Goal: Answer question/provide support: Answer question/provide support

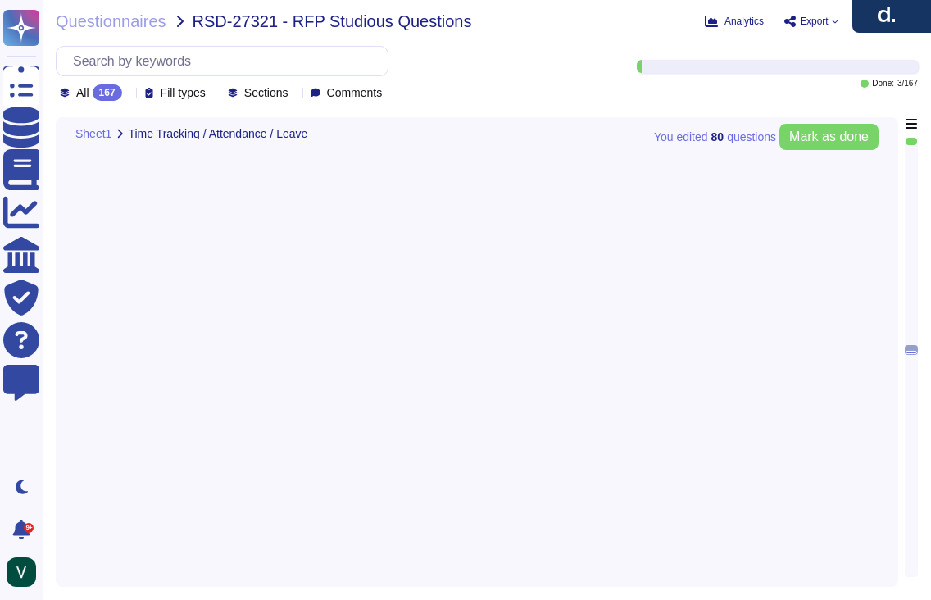
type textarea "We process time credits for emergency duty or holiday work through our time tra…"
type textarea "We allow HR to configure time tracking to fit company policies and local laws. …"
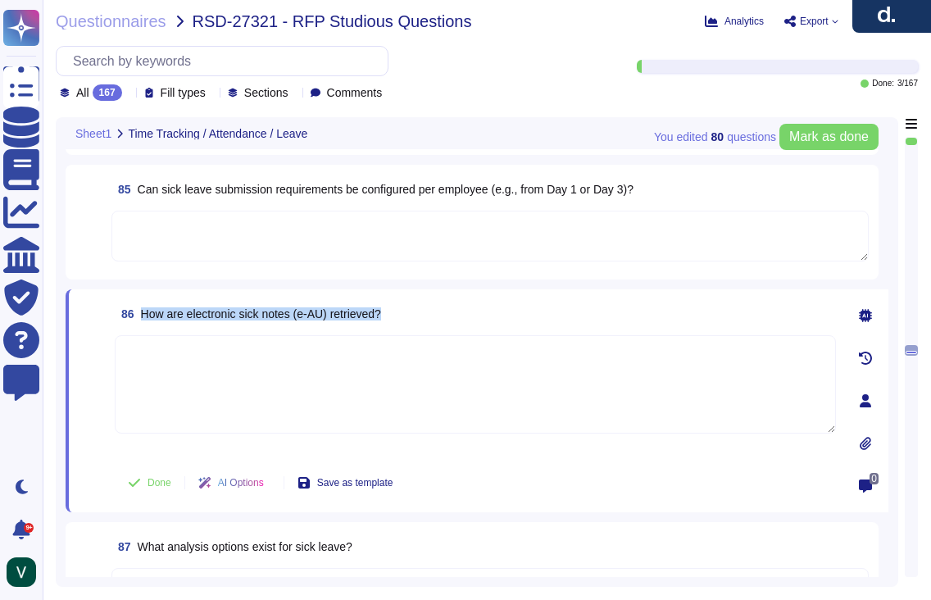
type textarea "We process time credits for emergency duty or holiday work through our time tra…"
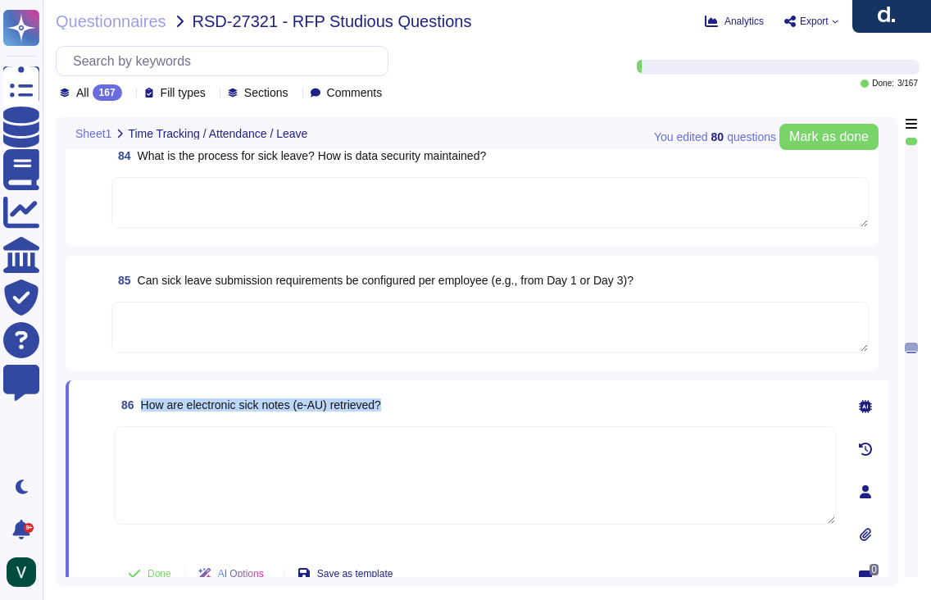
type textarea "Deel handles overtime payments through our time tracking and payroll features. …"
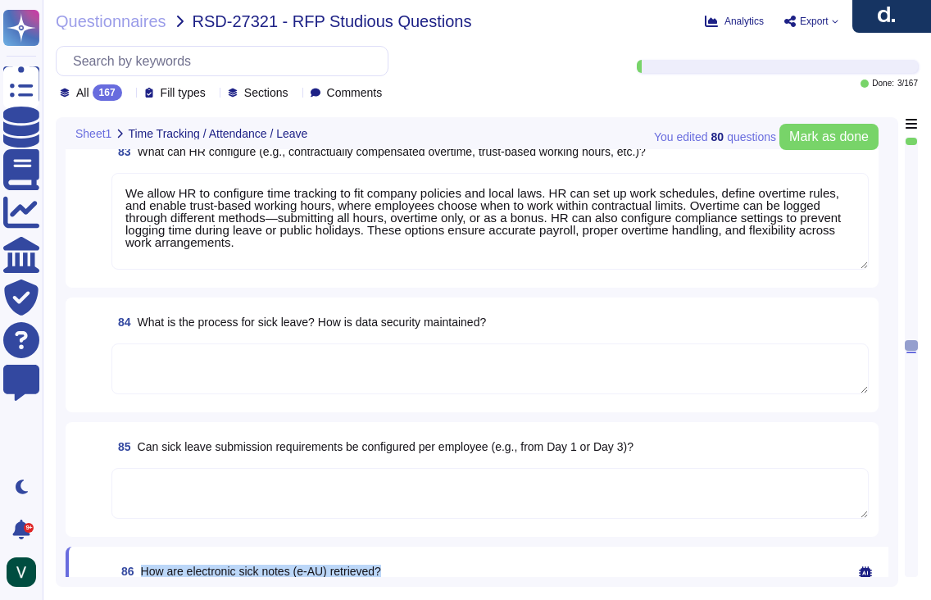
scroll to position [13066, 0]
type textarea "Deel can use our system to represent and track sabbaticals through flexible lon…"
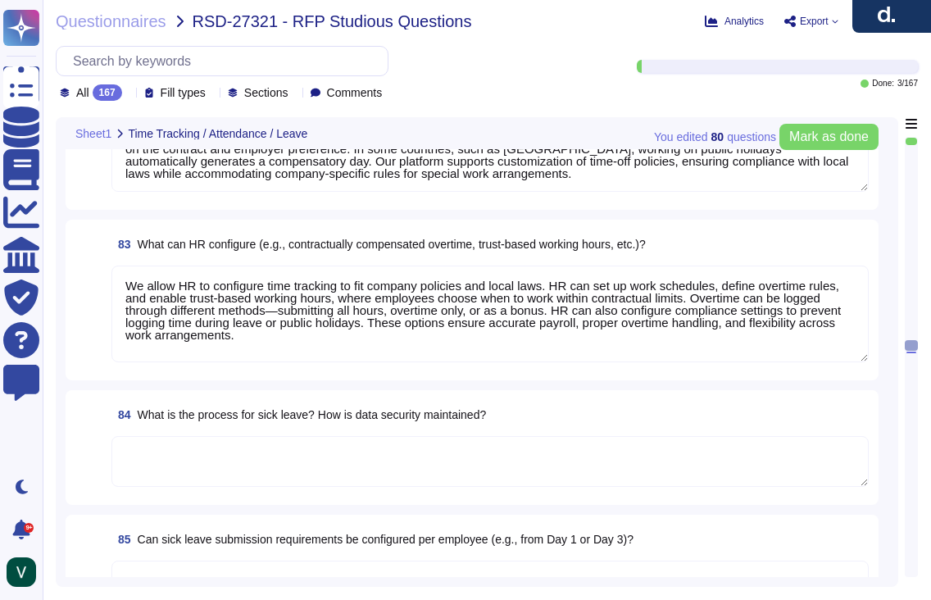
scroll to position [13045, 0]
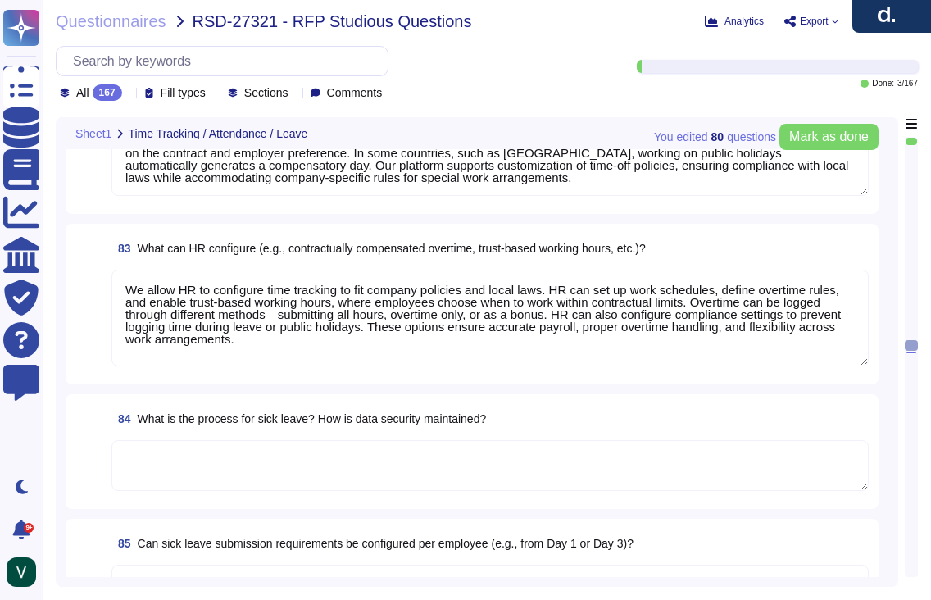
click at [266, 478] on textarea at bounding box center [489, 465] width 757 height 51
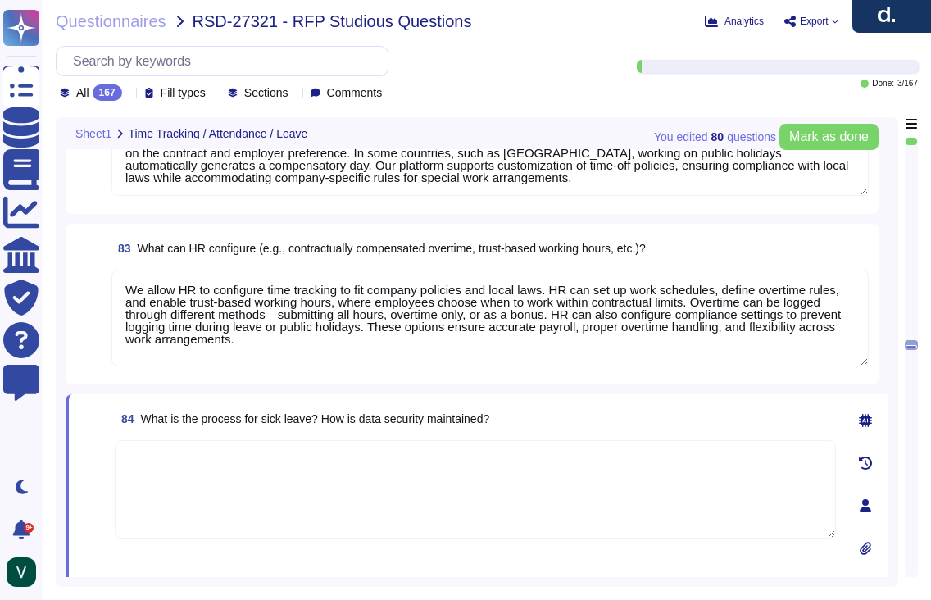
paste textarea "We manage sick leave by allowing employees to submit requests with start and en…"
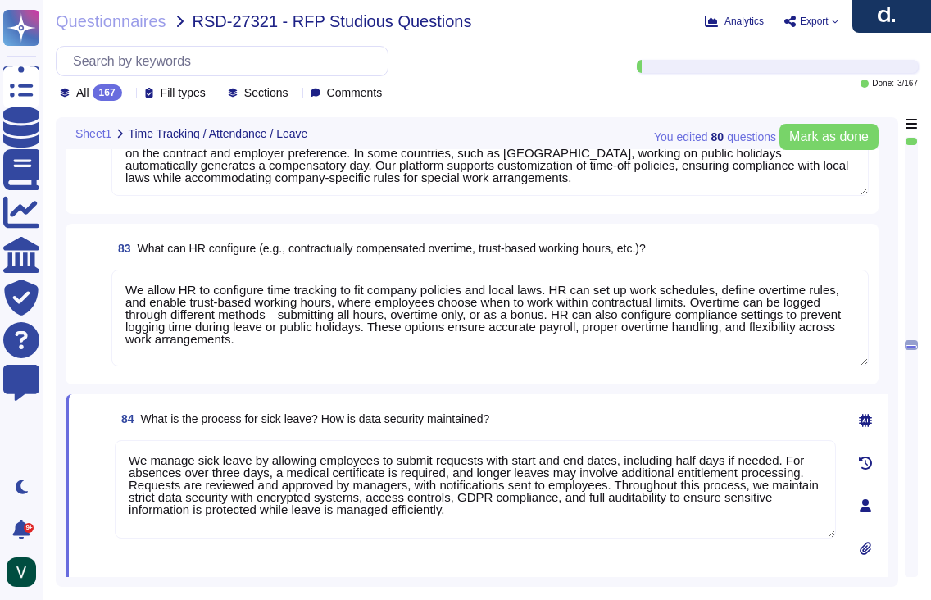
type textarea "We manage sick leave by allowing employees to submit requests with start and en…"
click at [100, 475] on span at bounding box center [93, 500] width 29 height 121
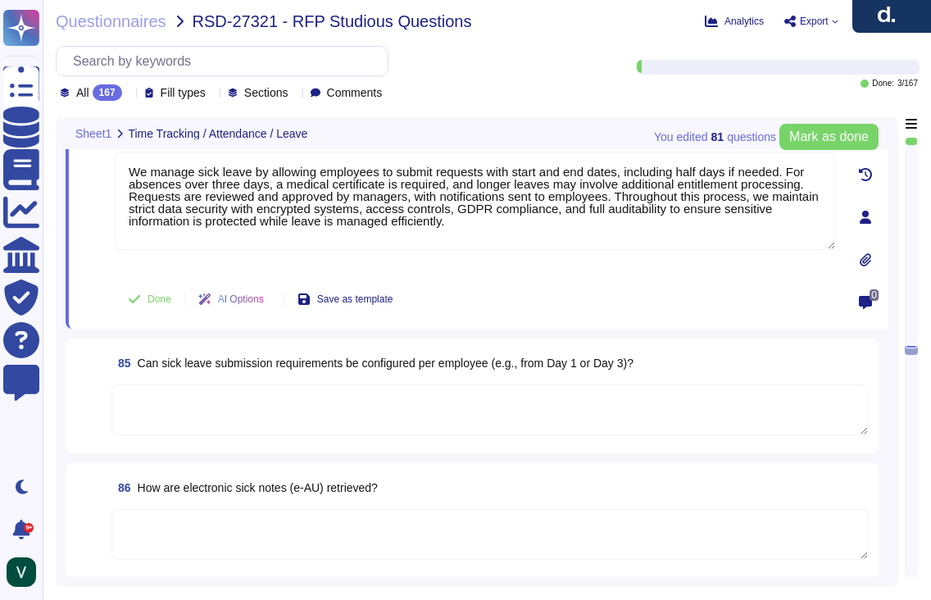
click at [355, 402] on textarea at bounding box center [489, 409] width 757 height 51
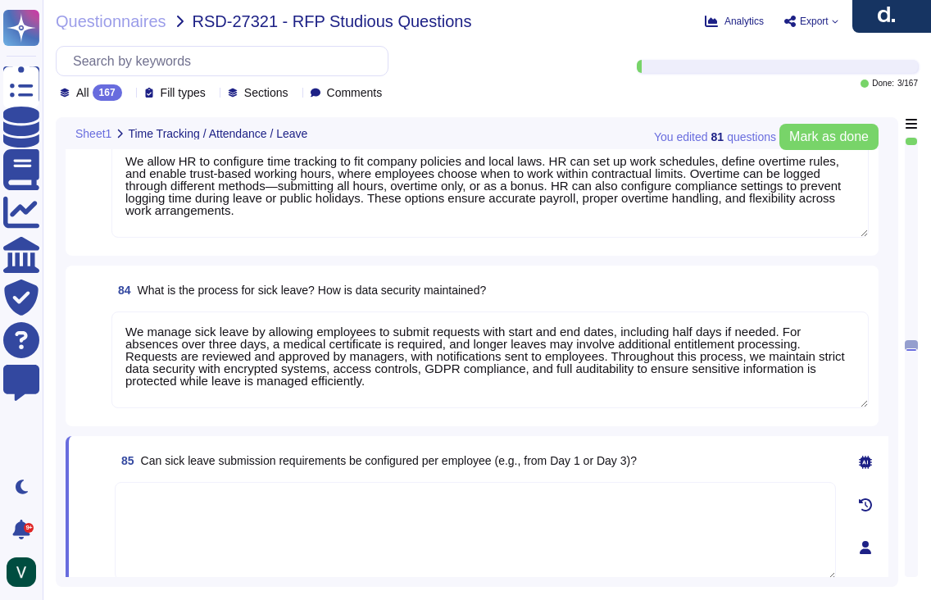
type textarea "Deel handles overtime payments through our time tracking and payroll features. …"
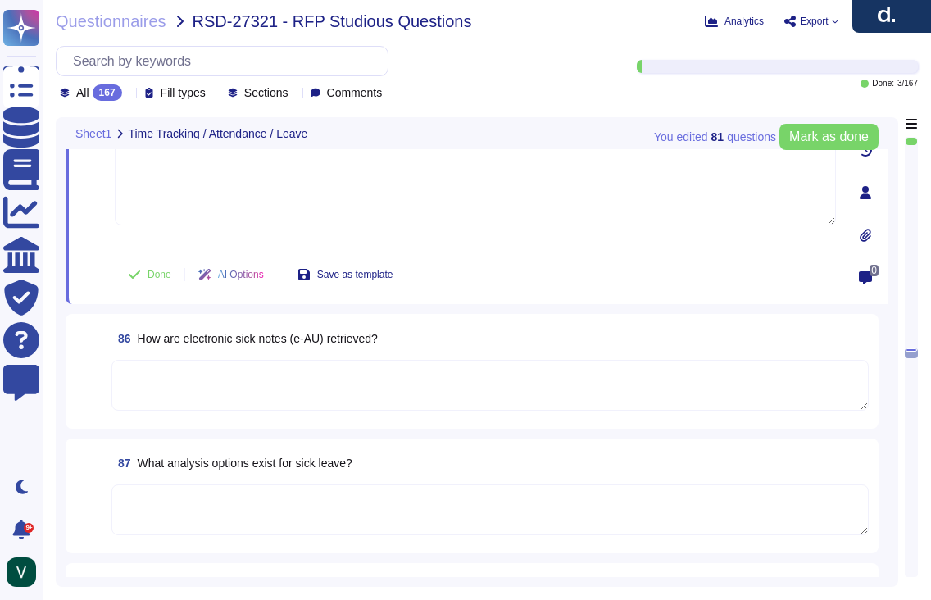
scroll to position [13501, 0]
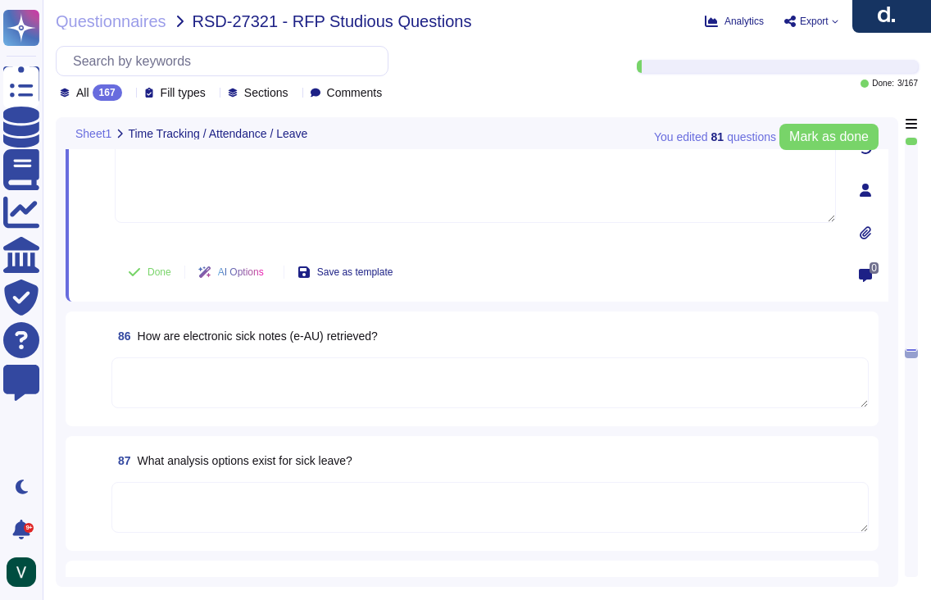
click at [306, 497] on textarea at bounding box center [489, 507] width 757 height 51
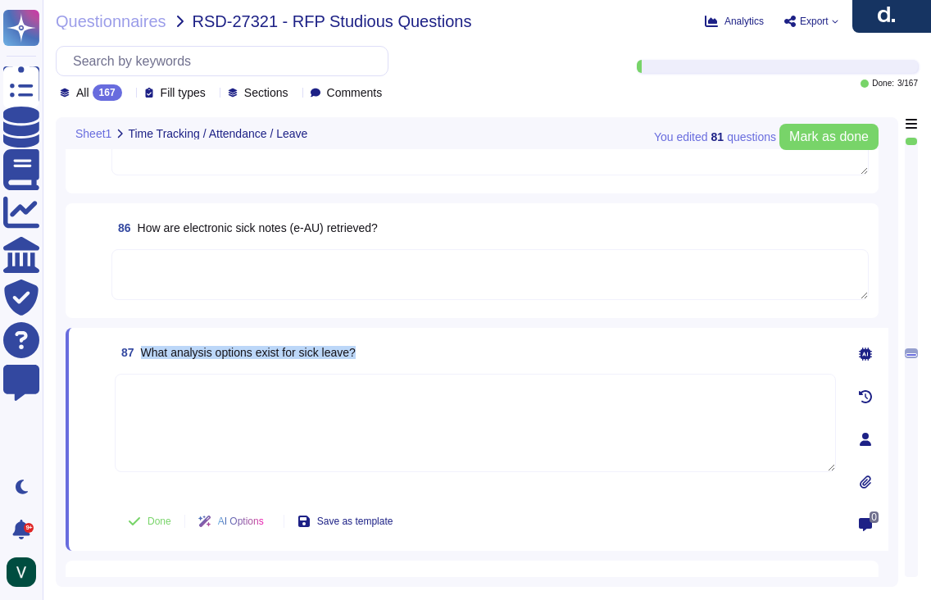
drag, startPoint x: 365, startPoint y: 351, endPoint x: 145, endPoint y: 351, distance: 219.5
click at [145, 351] on div "87 What analysis options exist for sick leave?" at bounding box center [475, 351] width 721 height 29
copy span "What analysis options exist for sick leave?"
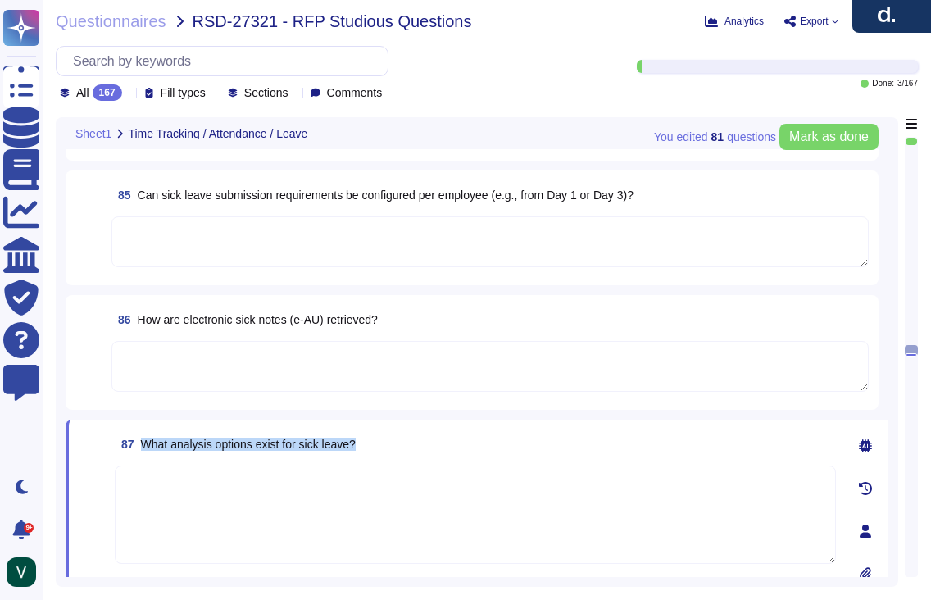
type textarea "We process time credits for emergency duty or holiday work through our time tra…"
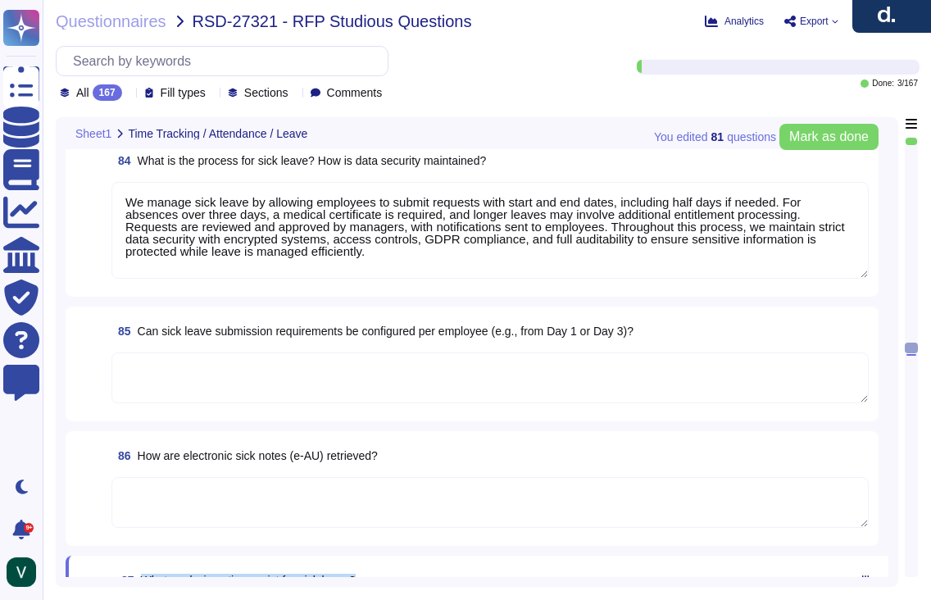
type textarea "Deel handles overtime payments through our time tracking and payroll features. …"
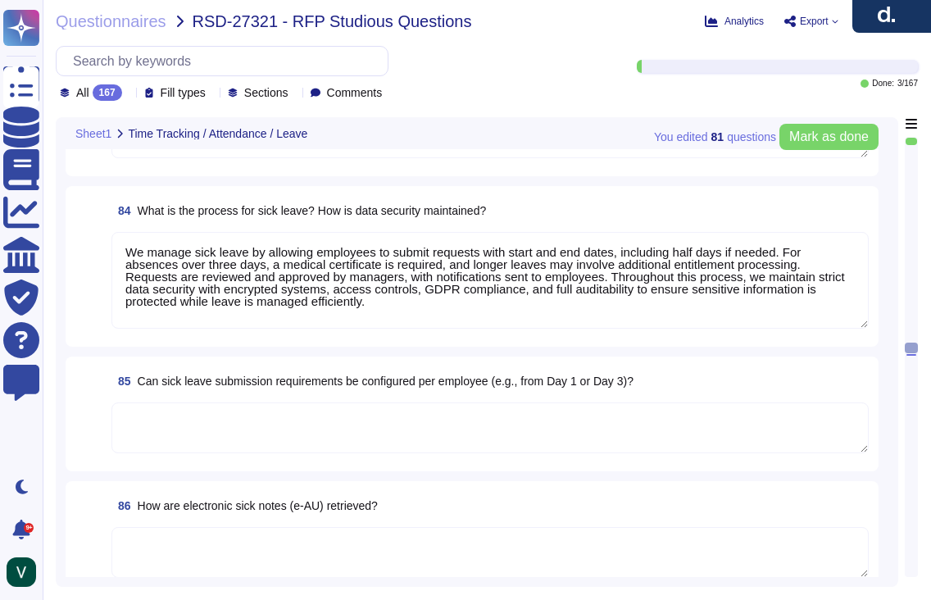
click at [292, 427] on textarea at bounding box center [489, 427] width 757 height 51
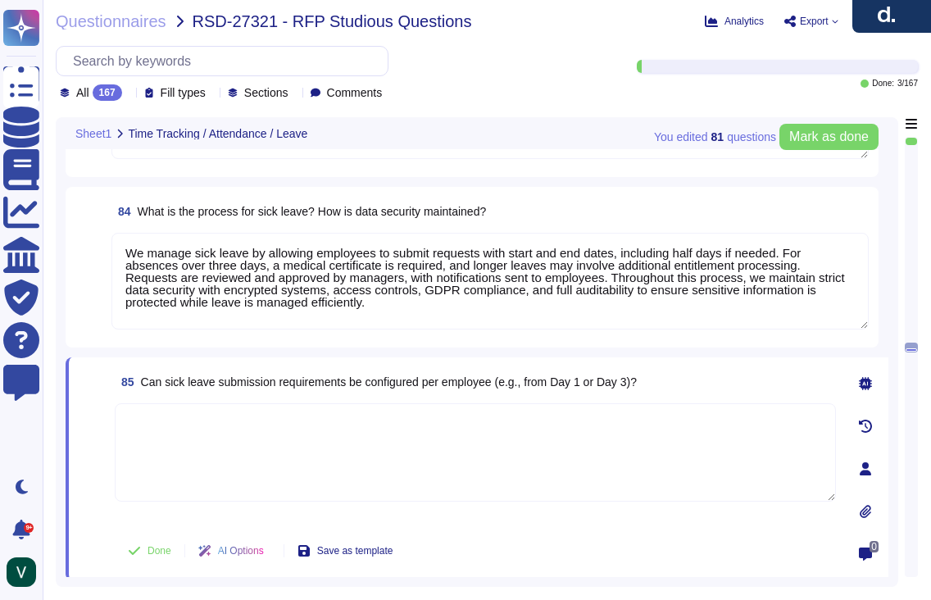
paste textarea "We support flexible sick leave configurations aligned with country laws and com…"
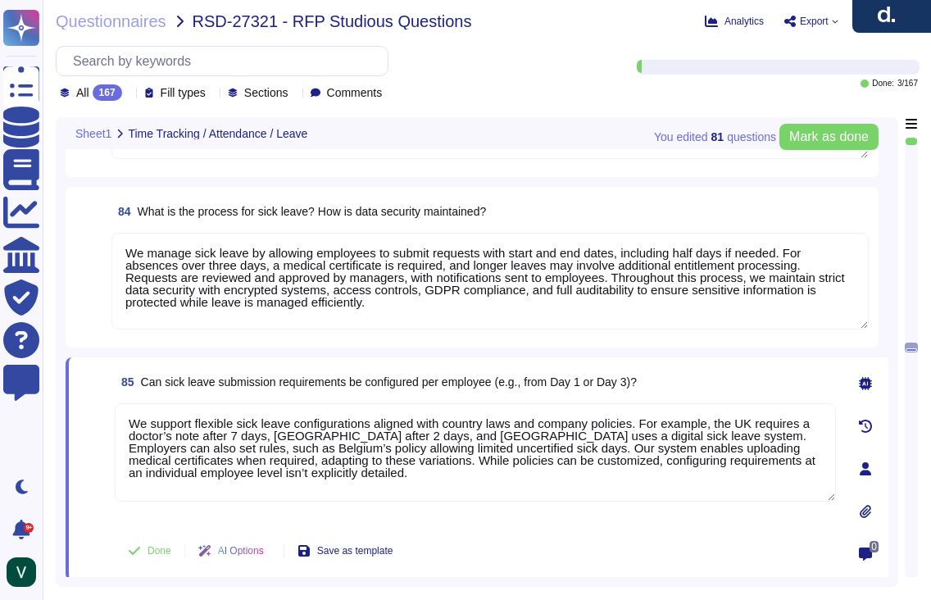
drag, startPoint x: 383, startPoint y: 458, endPoint x: 384, endPoint y: 475, distance: 17.3
click at [384, 475] on textarea "We support flexible sick leave configurations aligned with country laws and com…" at bounding box center [475, 452] width 721 height 98
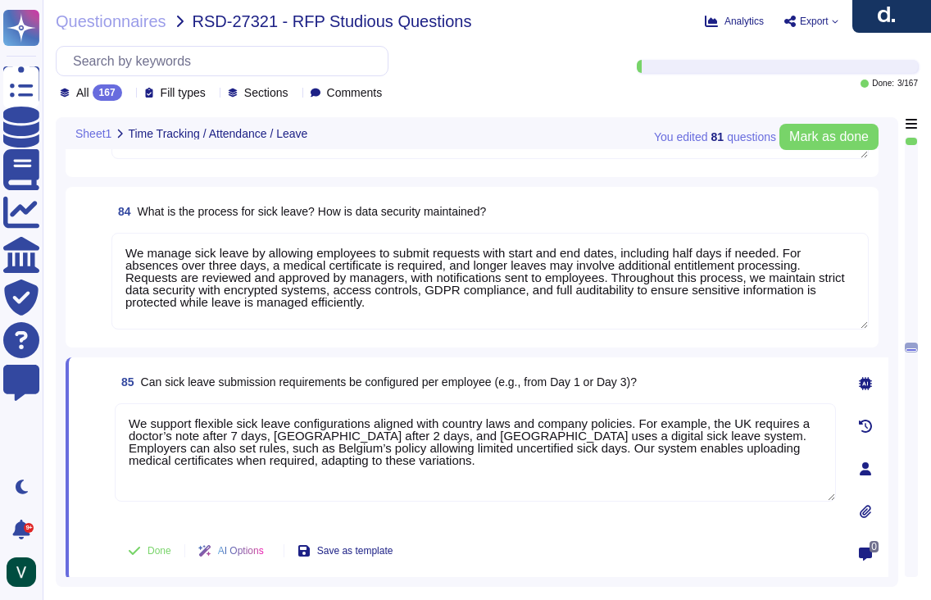
type textarea "We support flexible sick leave configurations aligned with country laws and com…"
click at [92, 421] on span at bounding box center [93, 463] width 29 height 121
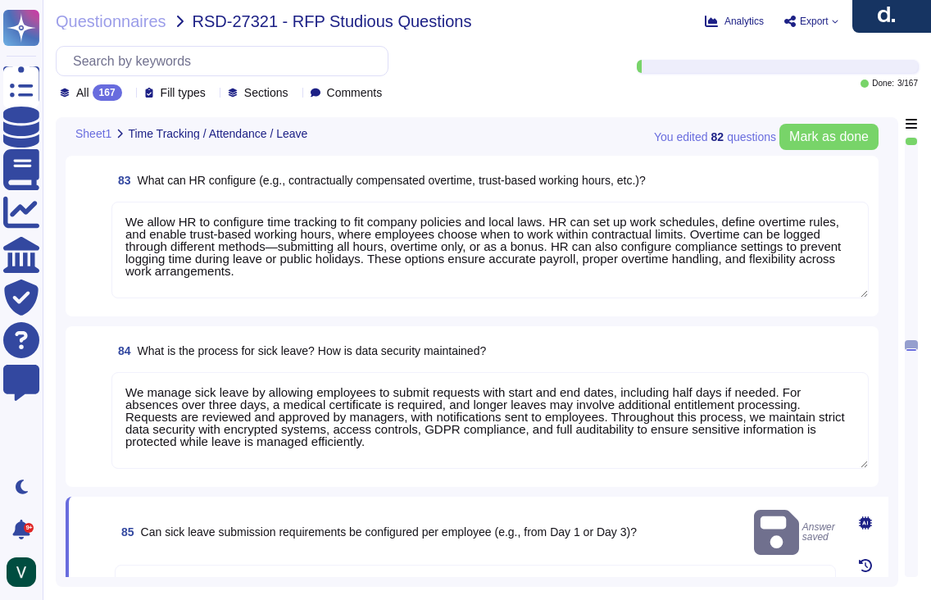
type textarea "Deel can use our system to represent and track sabbaticals through flexible lon…"
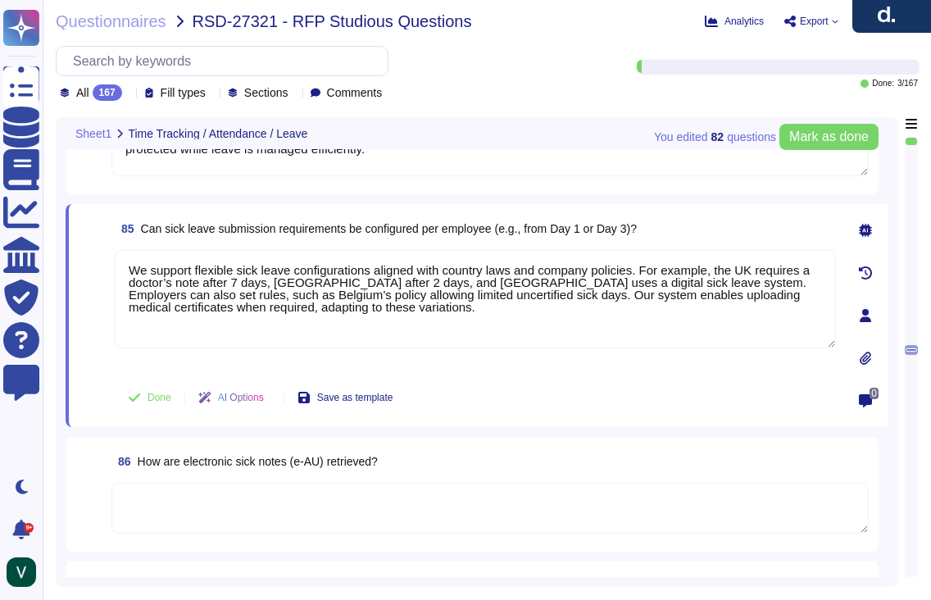
scroll to position [13392, 0]
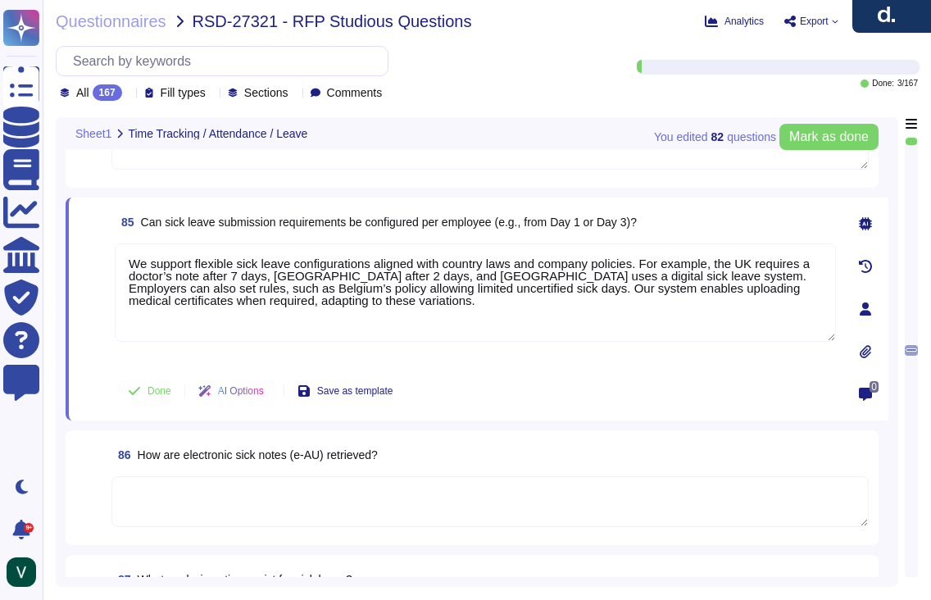
click at [82, 465] on span at bounding box center [89, 454] width 29 height 29
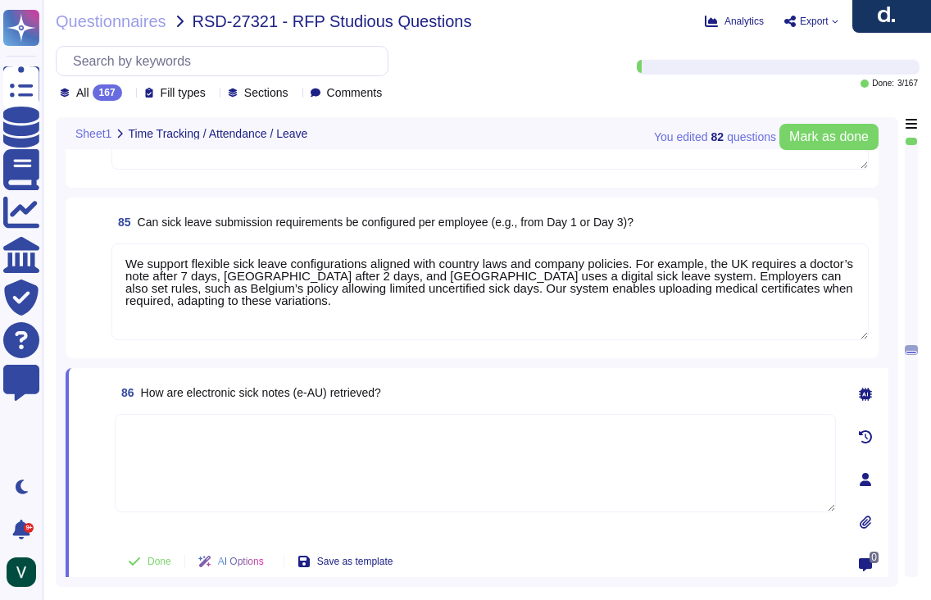
click at [129, 94] on icon at bounding box center [129, 94] width 0 height 0
click at [388, 160] on textarea "We manage sick leave by allowing employees to submit requests with start and en…" at bounding box center [489, 121] width 757 height 97
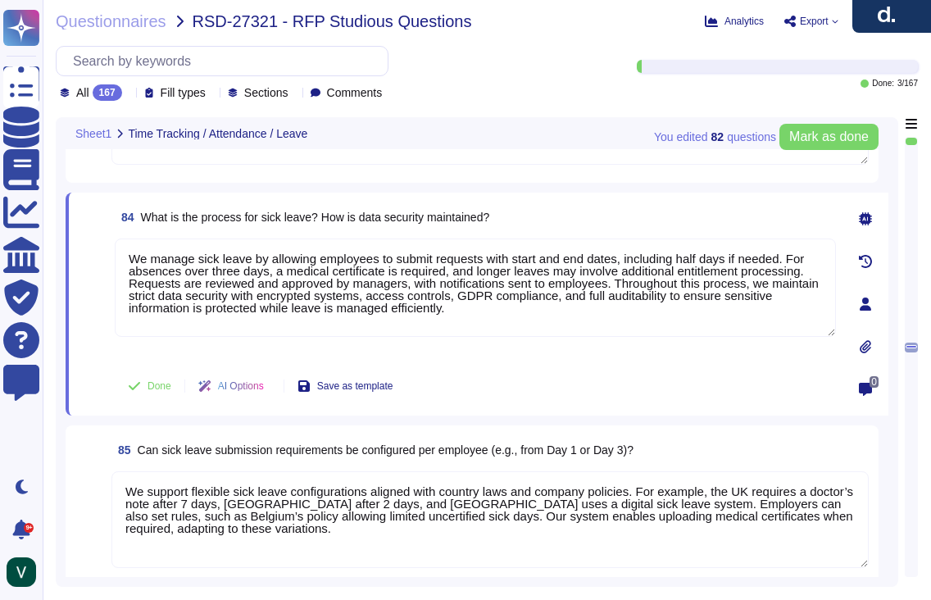
type textarea "Deel handles overtime payments through our time tracking and payroll features. …"
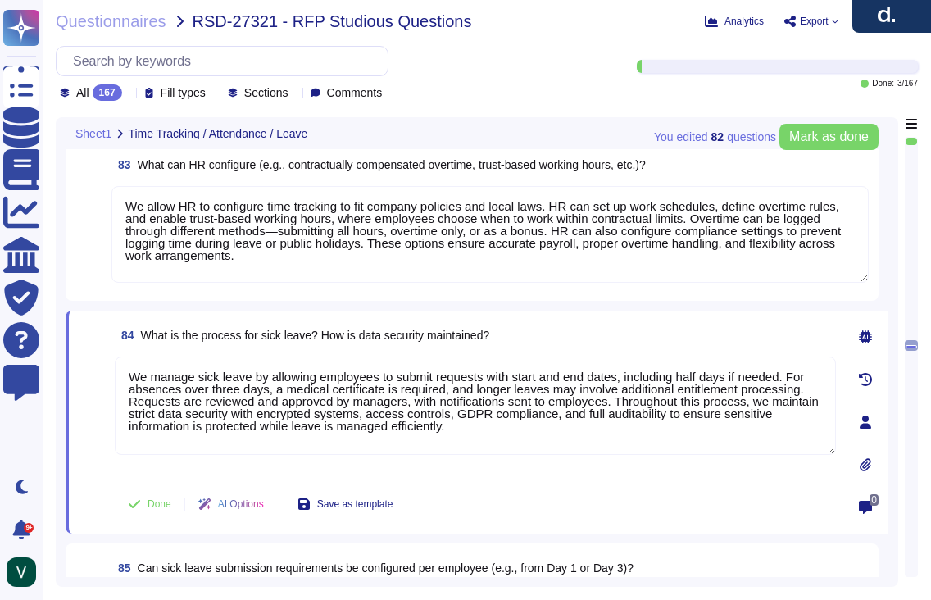
type textarea "Deel can use our system to represent and track sabbaticals through flexible lon…"
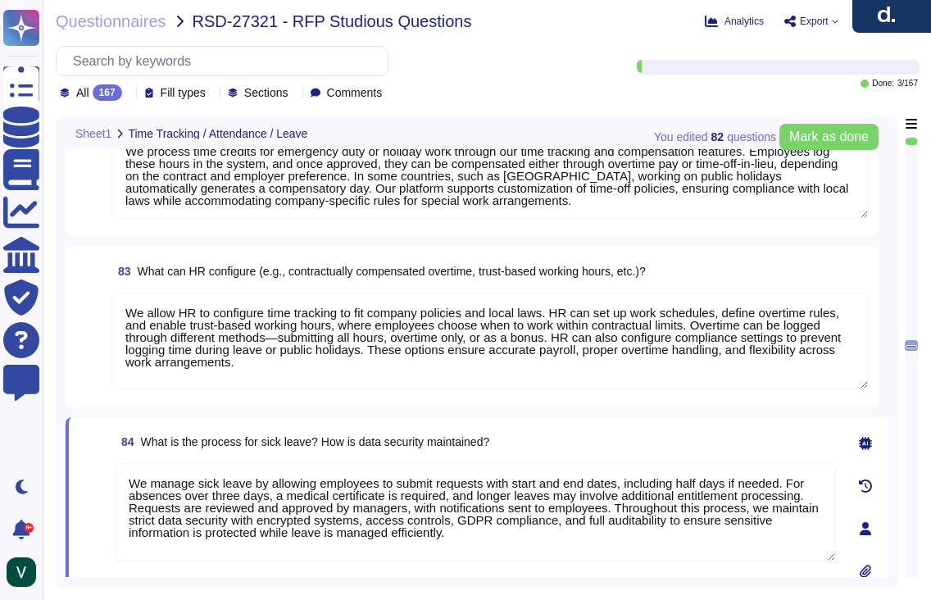
scroll to position [12916, 0]
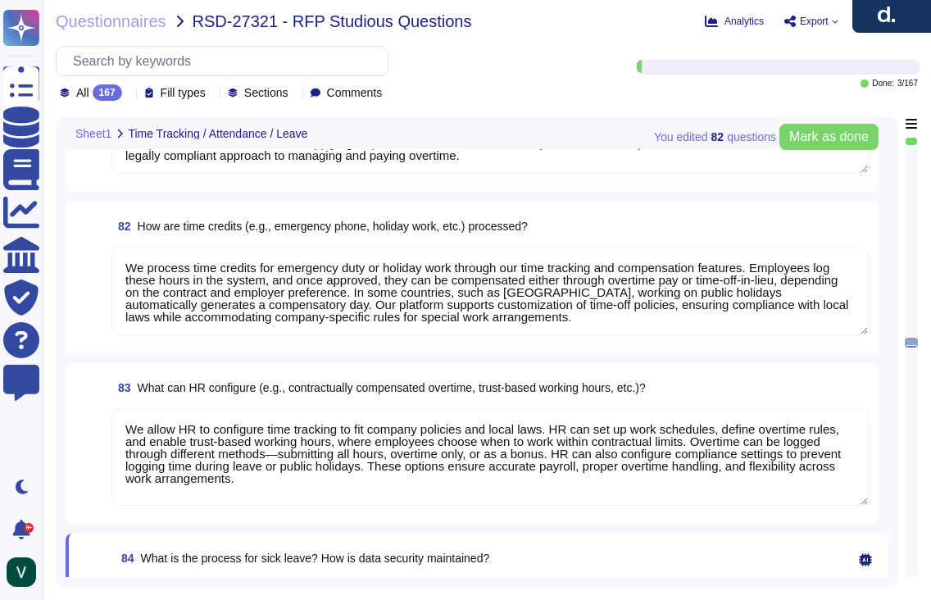
type textarea "Deel manages working time during business travel by requiring employees to noti…"
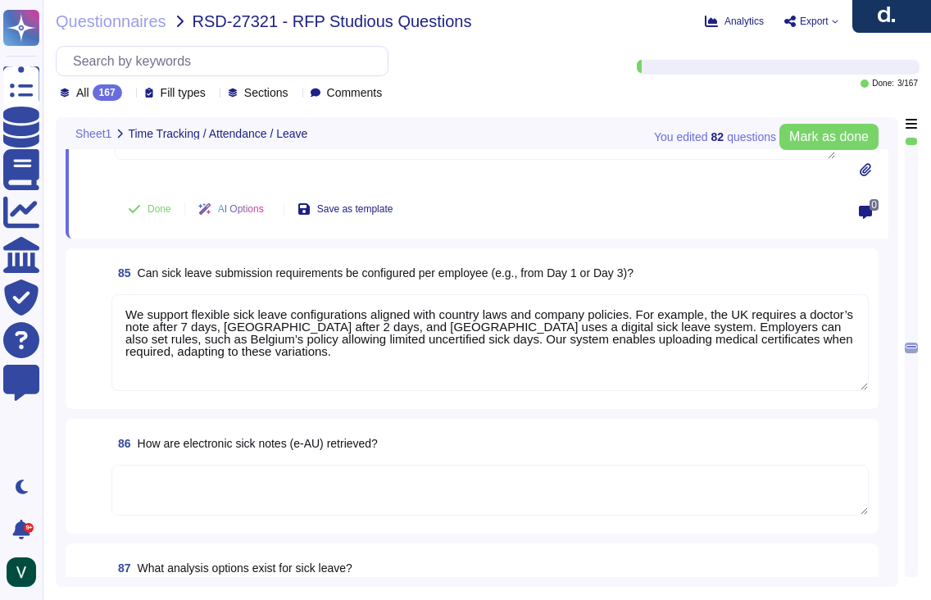
scroll to position [13487, 0]
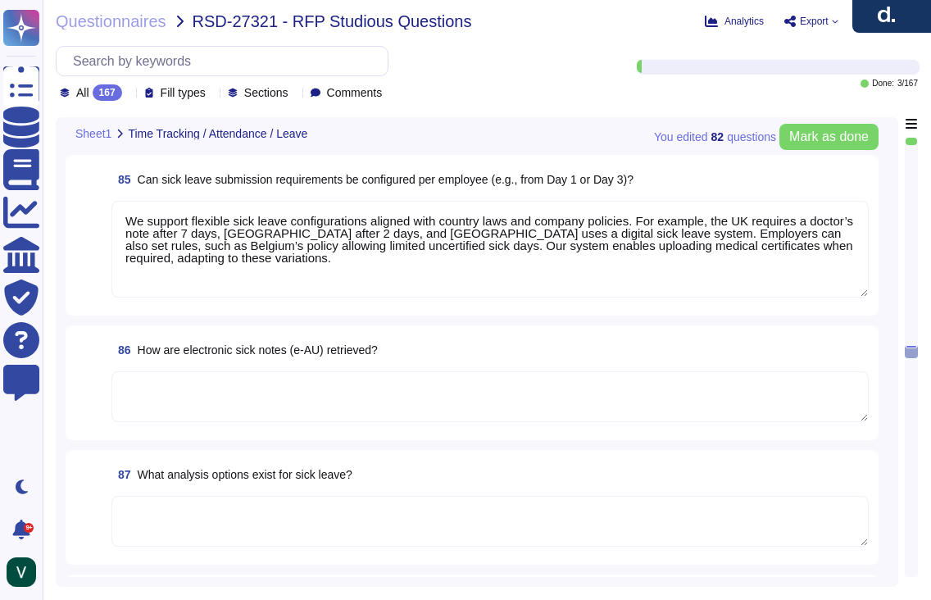
click at [222, 419] on textarea at bounding box center [489, 396] width 757 height 51
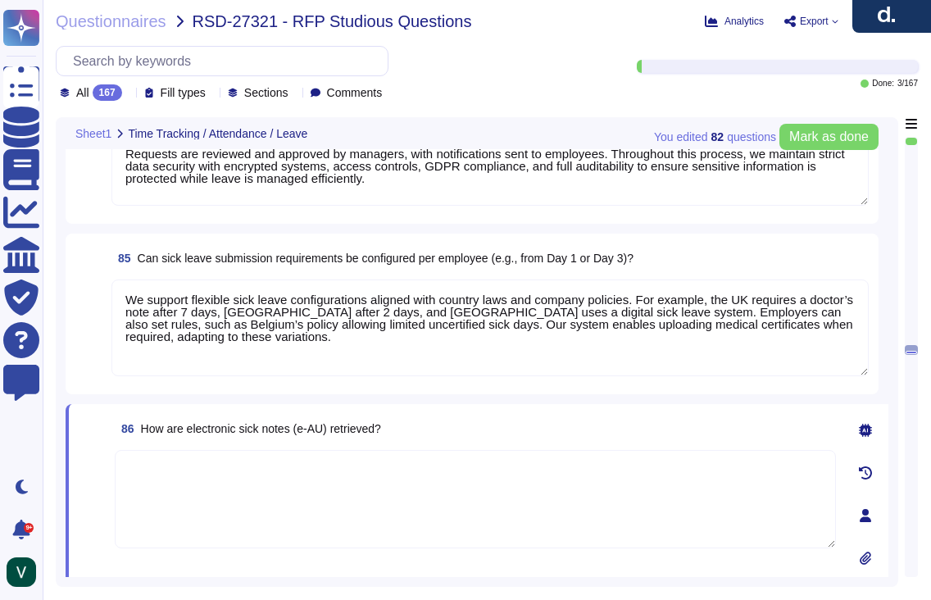
type textarea "We process time credits for emergency duty or holiday work through our time tra…"
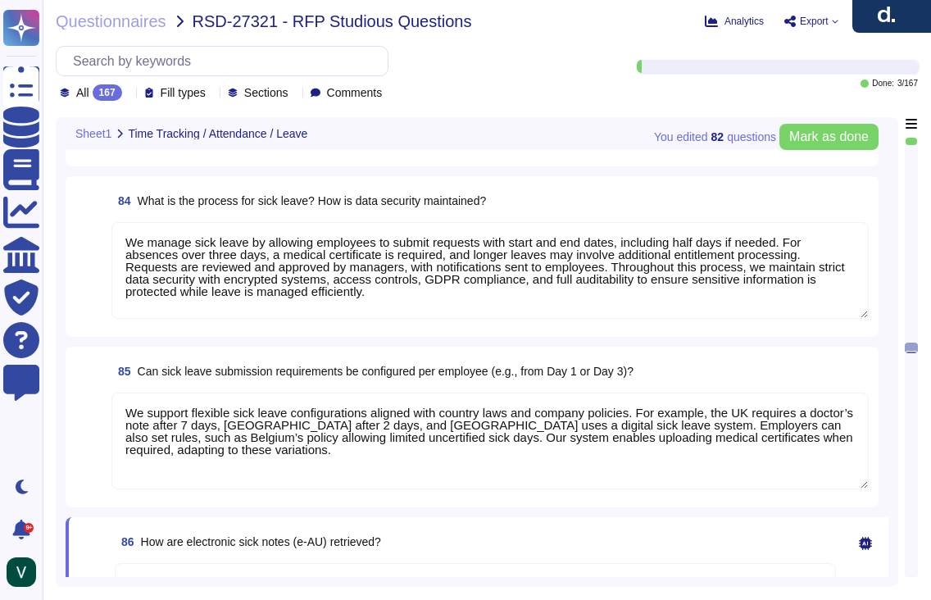
type textarea "Deel handles overtime payments through our time tracking and payroll features. …"
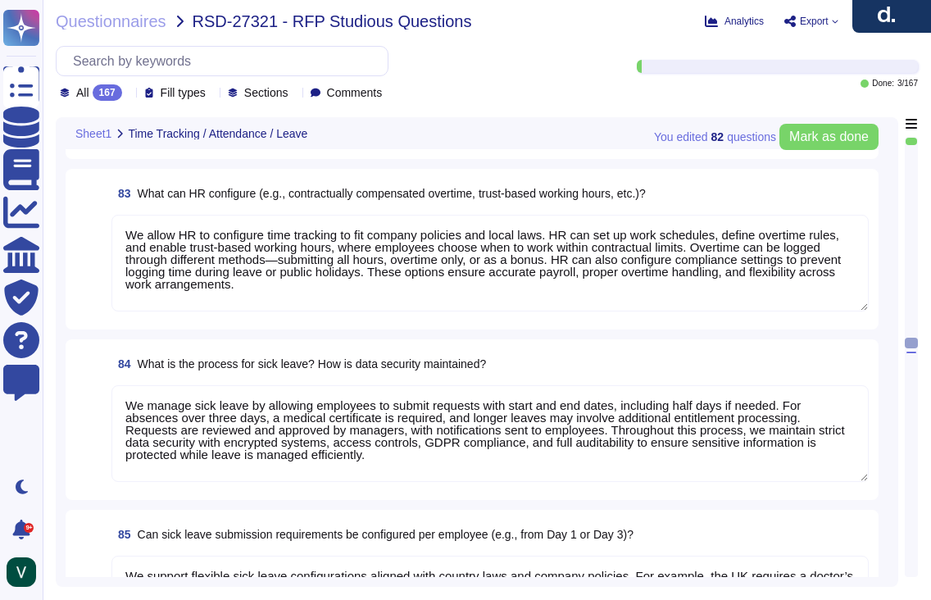
type textarea "Deel manages working time during business travel by requiring employees to noti…"
type textarea "Deel can use our system to represent and track sabbaticals through flexible lon…"
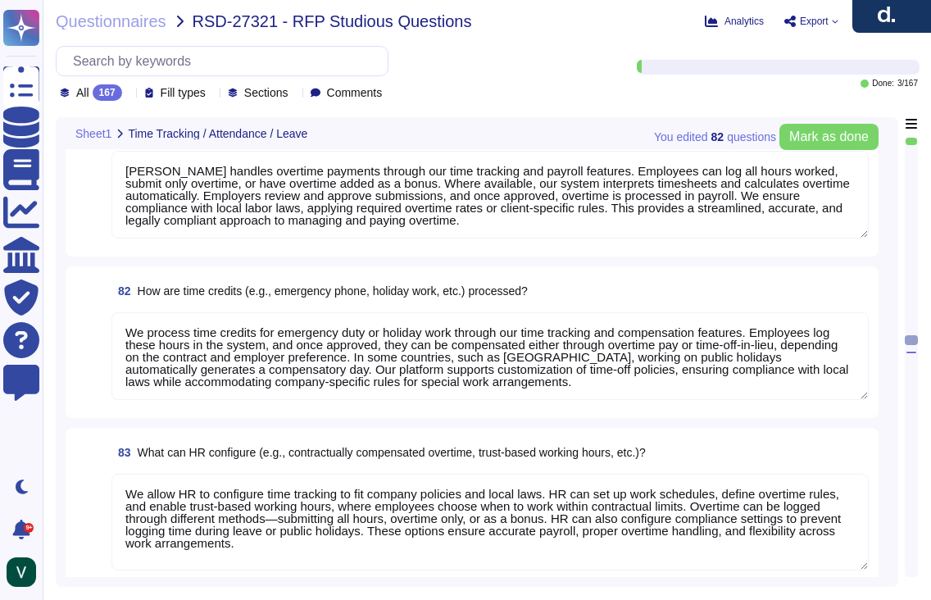
type textarea "Deel manages business travel in our time-tracking system by requiring employees…"
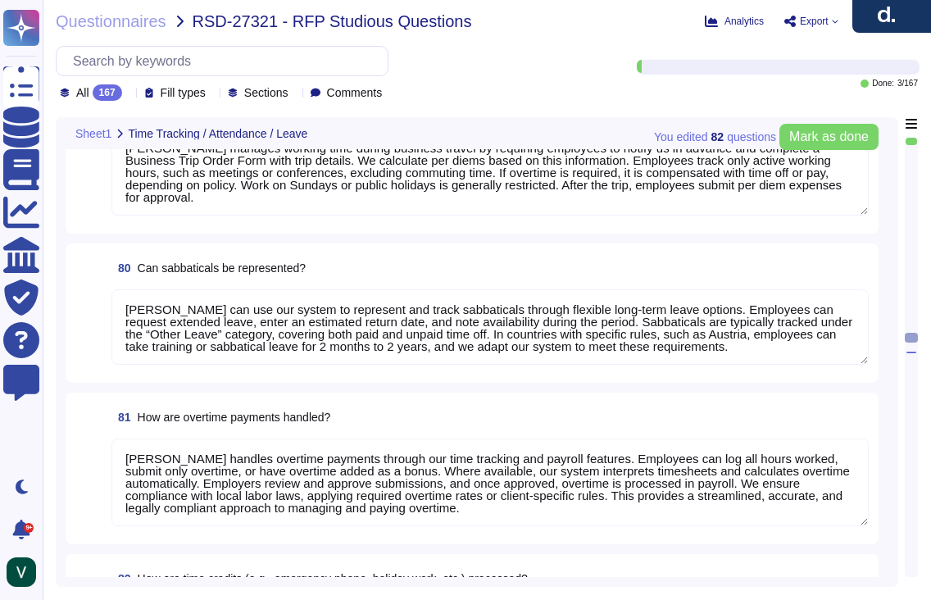
type textarea "Deel manages vacation requests and tracking through a streamlined system. Worke…"
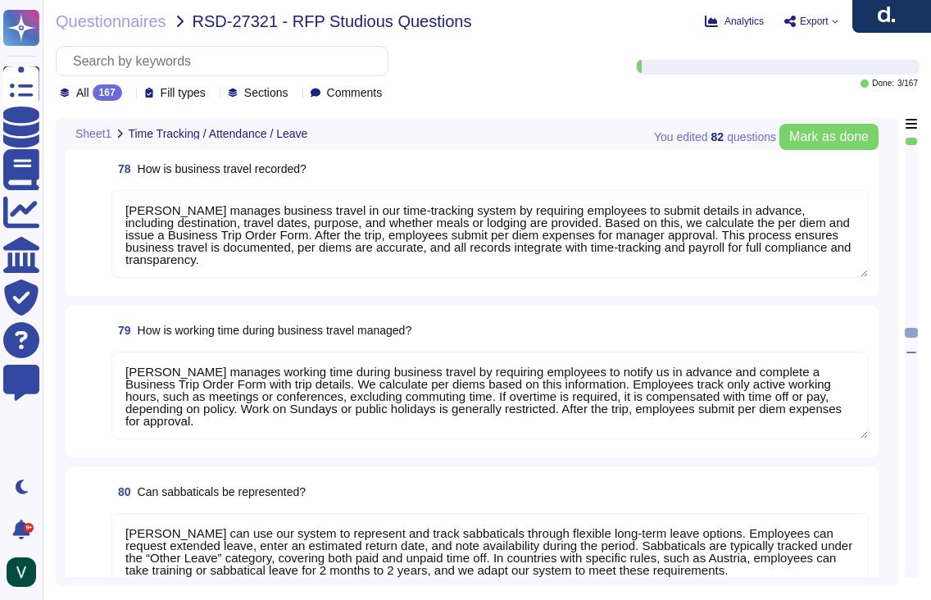
type textarea "Yes, we can handle compensatory time for overtime, but the process depends on c…"
type textarea "Yes, we can define vacation days with different labels by customizing time-off …"
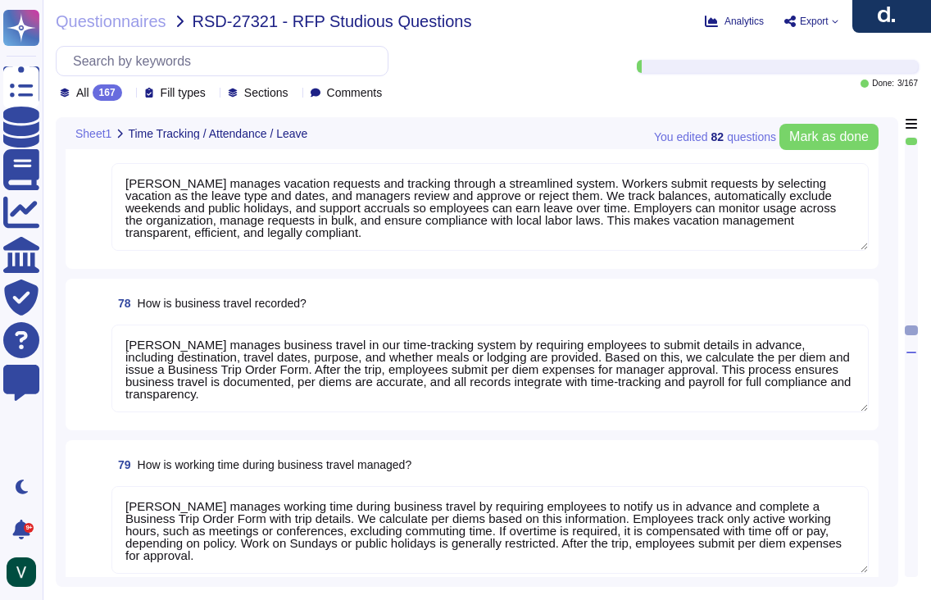
type textarea "We manage time tracking by allowing employees to clock in and out, while contra…"
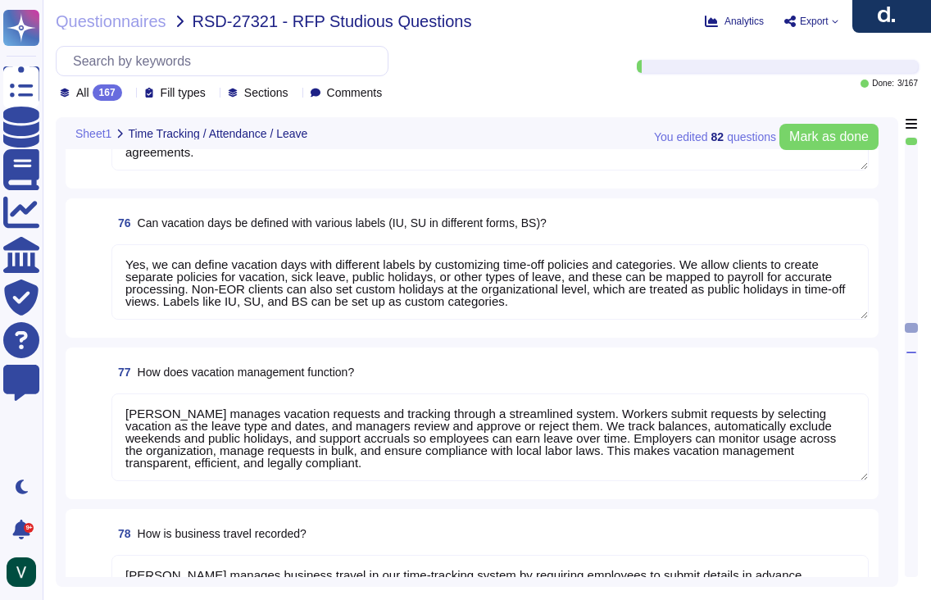
type textarea "We offer multiple time-tracking options to manage and record working hours. Emp…"
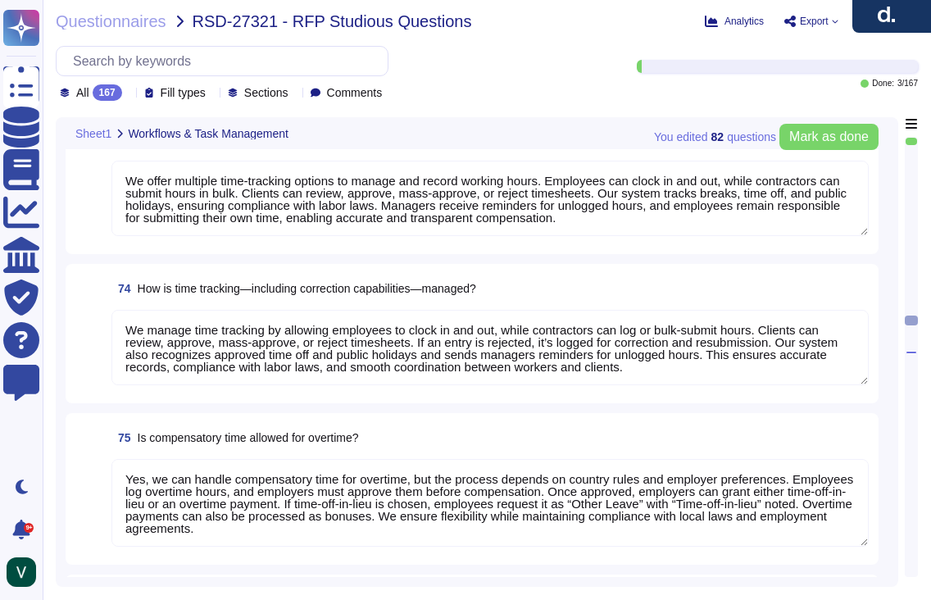
type textarea "We follow a strict workflow for data destruction. We retain personal data only …"
type textarea "Yes, we can manage scheduling and follow-ups for events like probation reviews,…"
type textarea "Yes, we provide access to compliant contract templates and the ability to gener…"
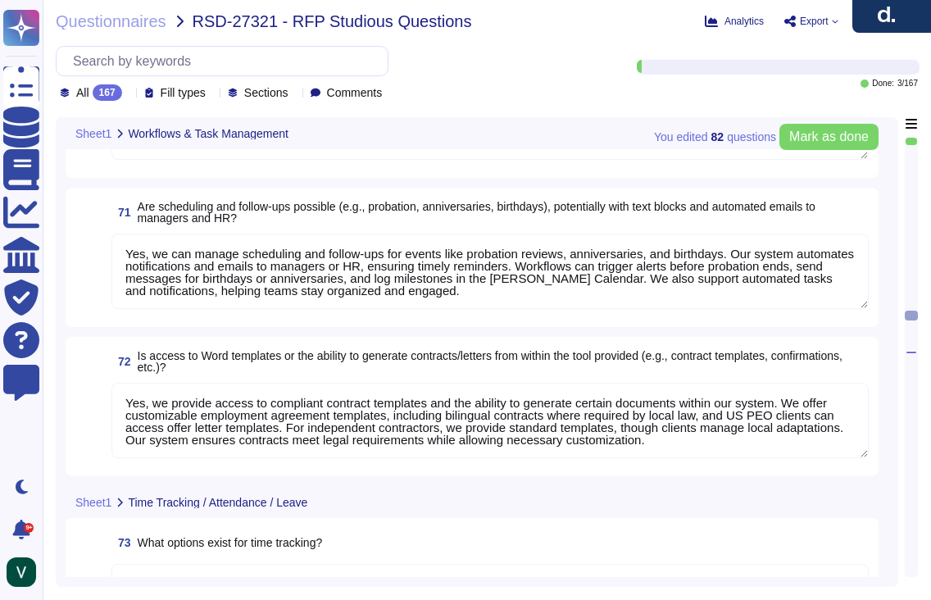
type textarea "Yes, we allow HR to define and flexibly specify workflows and checklists for di…"
type textarea "Yes, we integrate checklists that can be customized for processes like onboardi…"
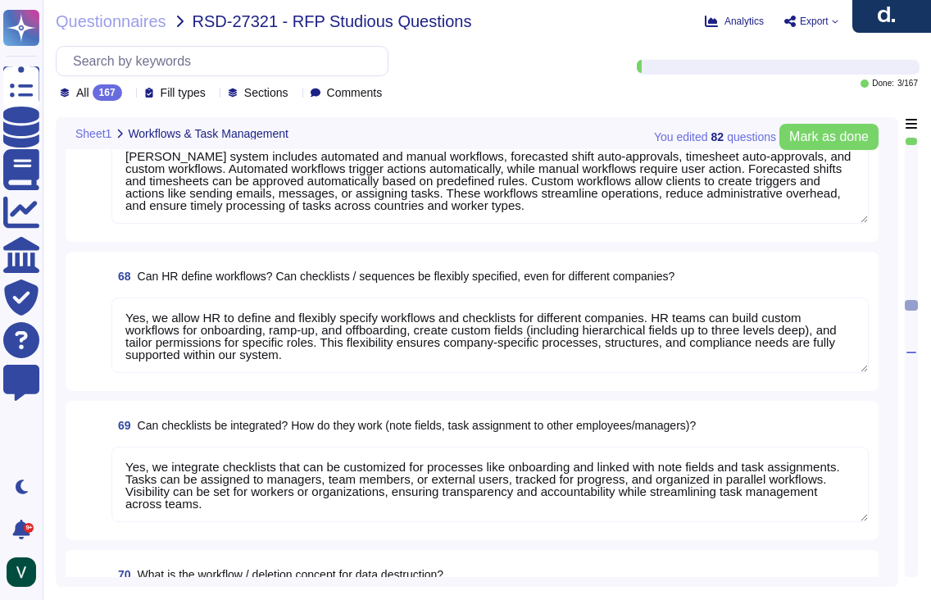
type textarea "Deel’s system manages workflows and tasks through automated and manual processe…"
type textarea "Deel’s system includes automated and manual workflows, forecasted shift auto-ap…"
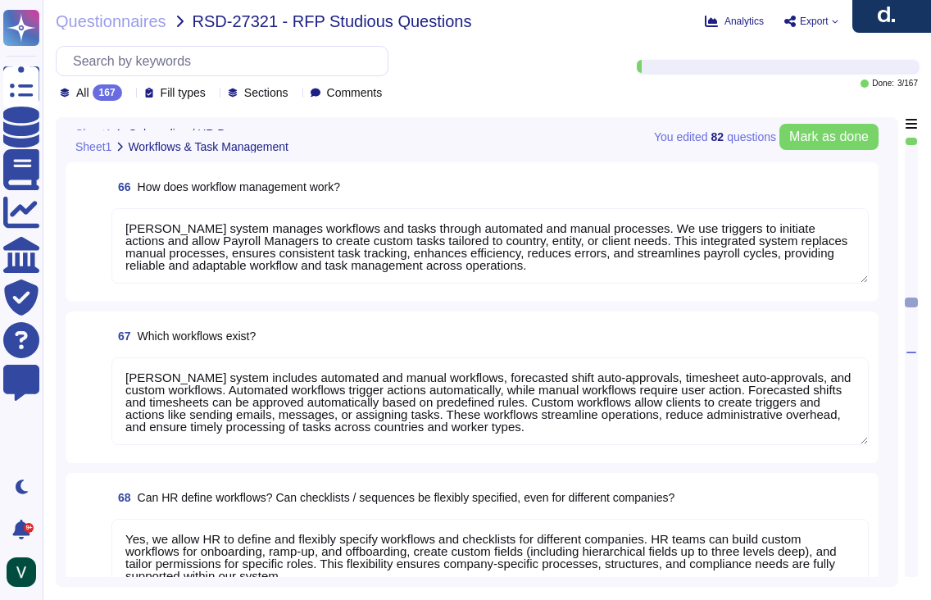
type textarea "Yes, Deel has processes for onboarding and managing volunteers, interns, and mi…"
type textarea "Deel's system handles holiday and Christmas bonuses automatically, ensuring com…"
type textarea "Yes, Deel’s HR tool supports special year-end tasks, including managing remaini…"
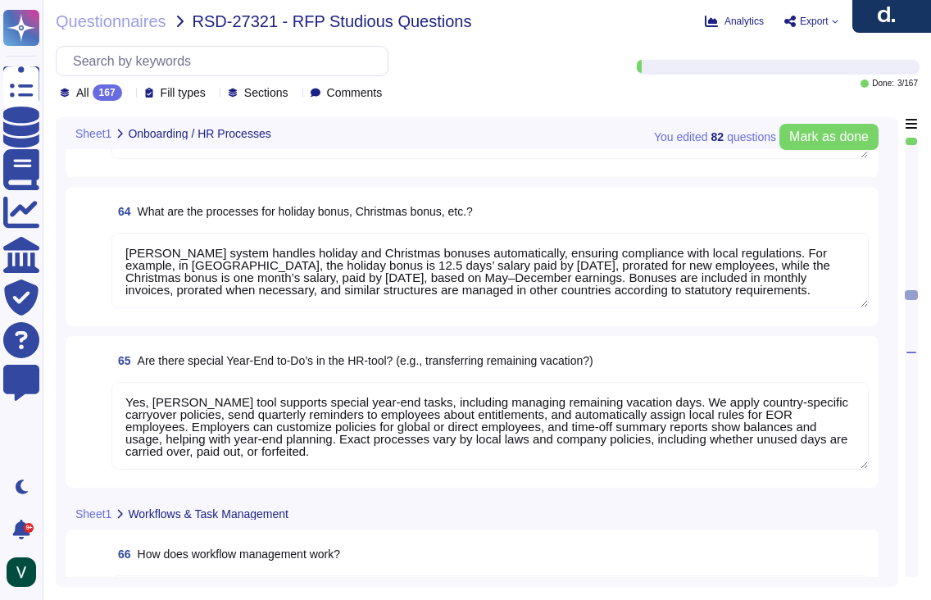
type textarea "Deel’s probationary period process helps employers and employees confirm the ri…"
type textarea "Deel’s internal department transfer process ensures proper validation, approval…"
type textarea "Deel manages changes to employee working hours through a structured system that…"
type textarea "Deel allows employees to update names, addresses, and bank accounts through sel…"
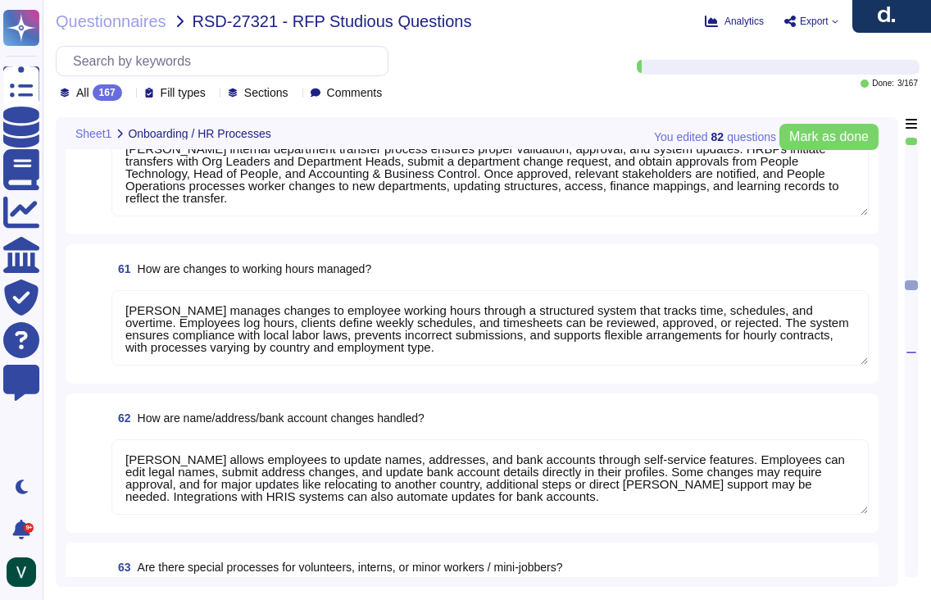
type textarea "Deel represents maternity and parental leave processes by allowing employees to…"
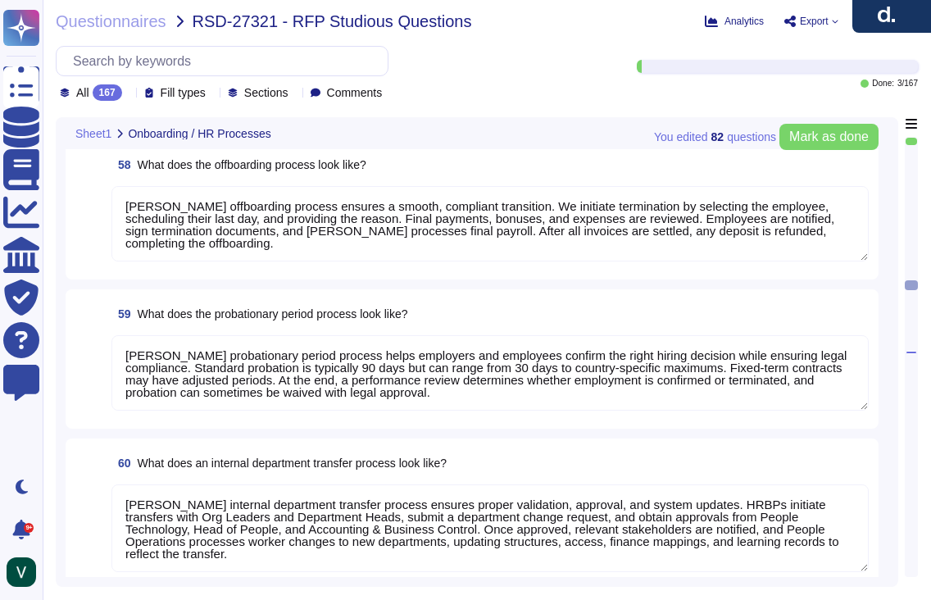
type textarea "Deel’s onboarding process guides new employees from account setup to active emp…"
type textarea "Deel’s offboarding process ensures a smooth, compliant transition. We initiate …"
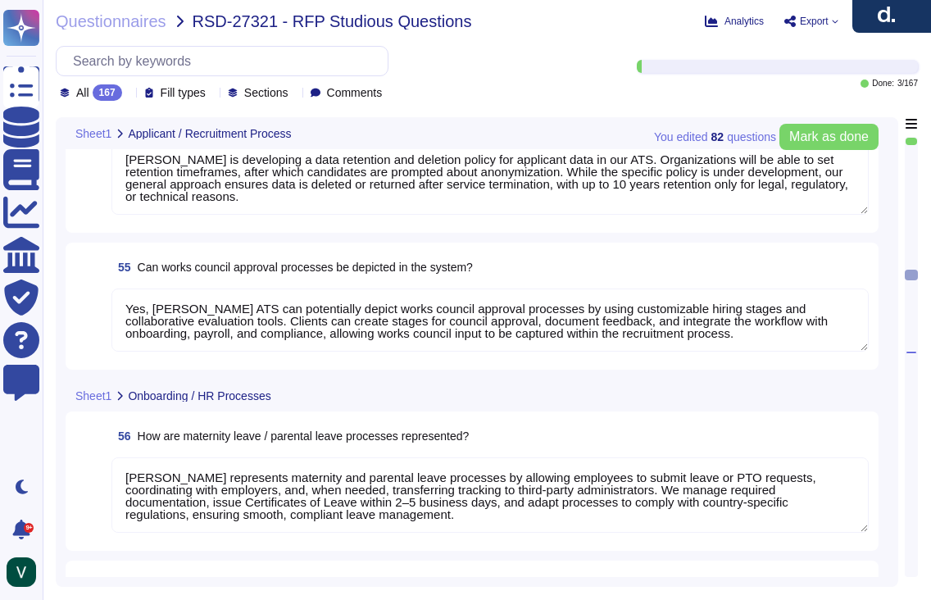
type textarea "Yes, Deel's system can store templates for automated responses and declines. We…"
type textarea "Yes, Deel integrates with Outlook calendars for scheduling. We sync Deel Calend…"
type textarea "Yes, Deel's Applicant Tracking System (ATS) allows for applicant evaluations us…"
type textarea "Deel is developing a data retention and deletion policy for applicant data in o…"
type textarea "Yes, Deel's ATS can potentially depict works council approval processes by usin…"
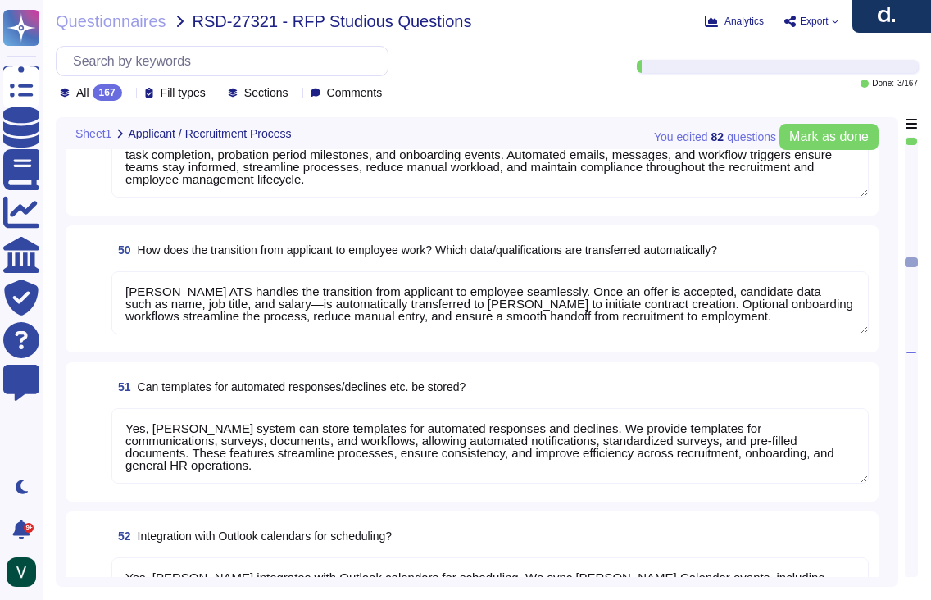
type textarea "Yes, Deel's system allows applications to be distributed to responsible HR or d…"
type textarea "Yes, Deel's ATS can be used by HR for pre-screening applicants. We use AI-power…"
type textarea "Yes, Deel's ATS can handle automatic communication with applicants. We provide …"
type textarea "Yes, Deel's ATS can send automatic reminders to recruiters and line managers. W…"
type textarea "Deel's ATS handles the transition from applicant to employee seamlessly. Once a…"
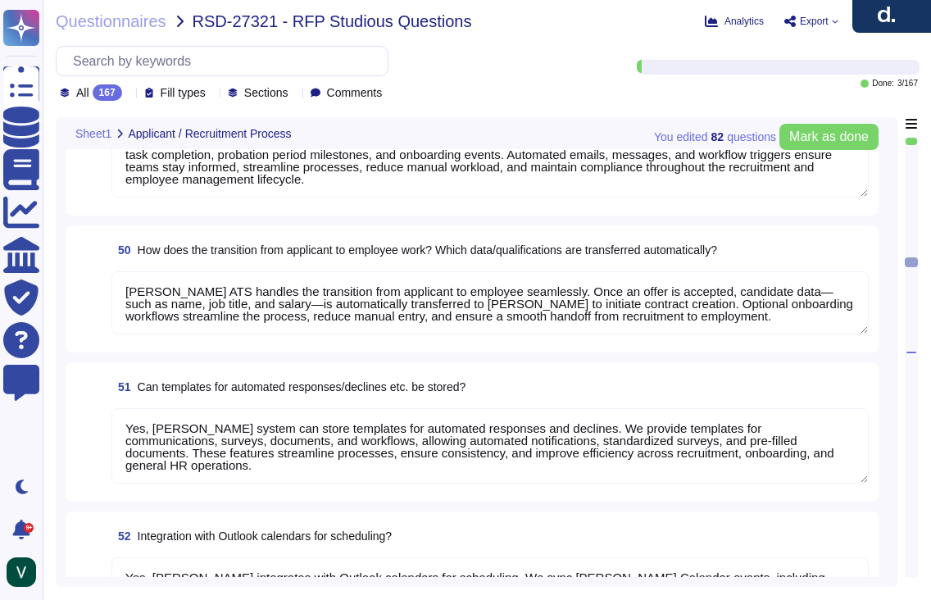
type textarea "Yes, Deel's ATS can potentially depict works council approval processes by usin…"
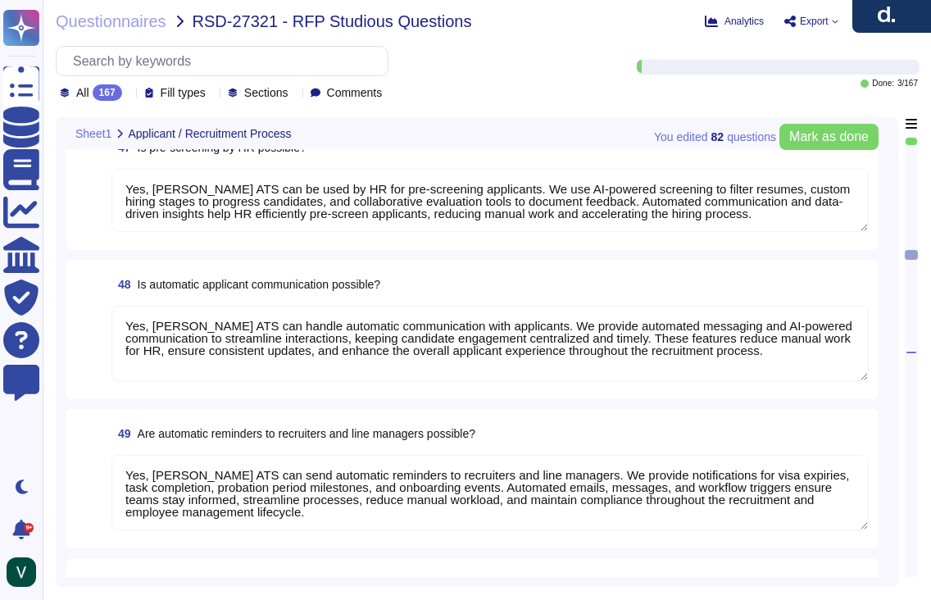
type textarea "Deel's system handles application intake through our Applicant Tracking System …"
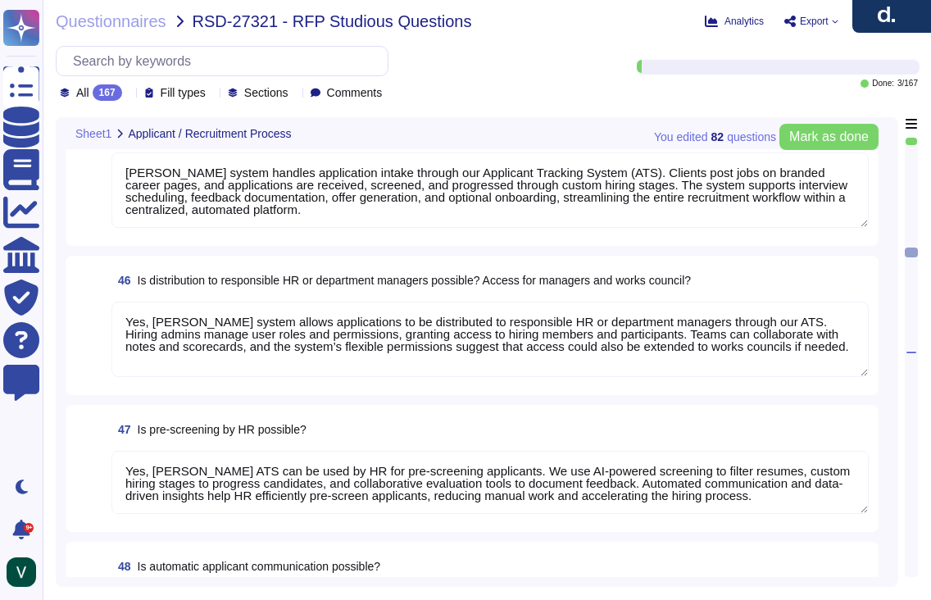
scroll to position [7082, 0]
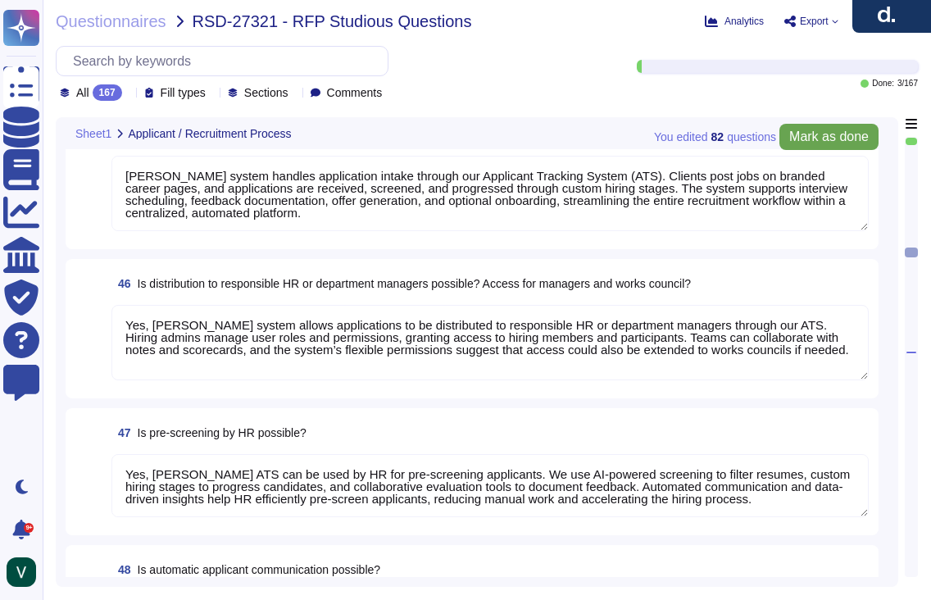
click at [824, 143] on span "Mark as done" at bounding box center [828, 136] width 79 height 13
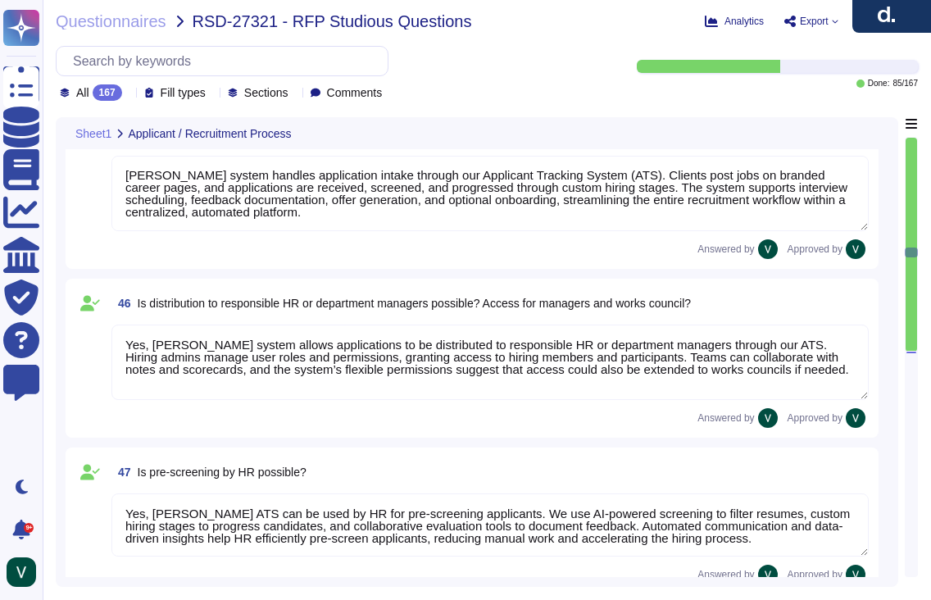
scroll to position [2, 0]
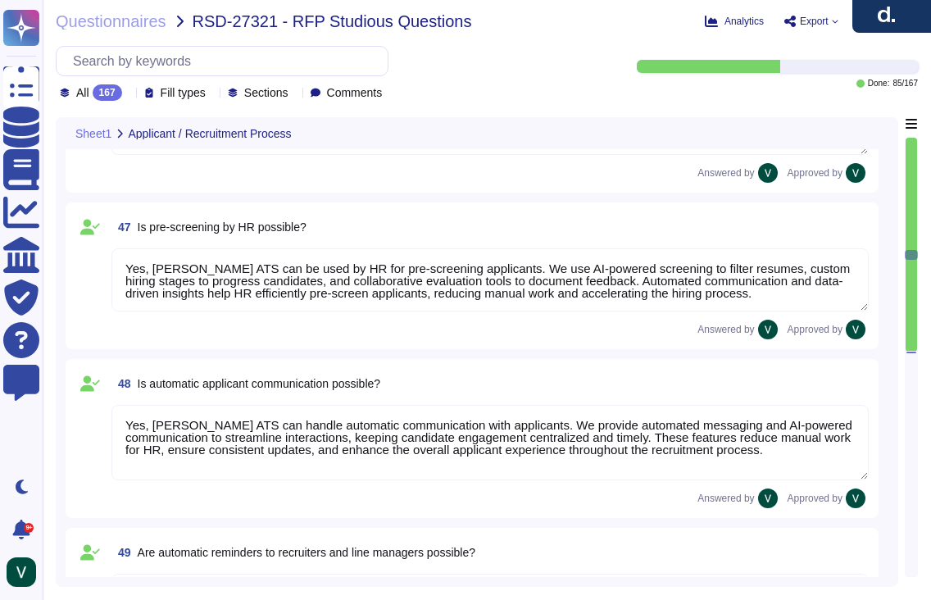
type textarea "Yes, Deel's system can store templates for automated responses and declines. We…"
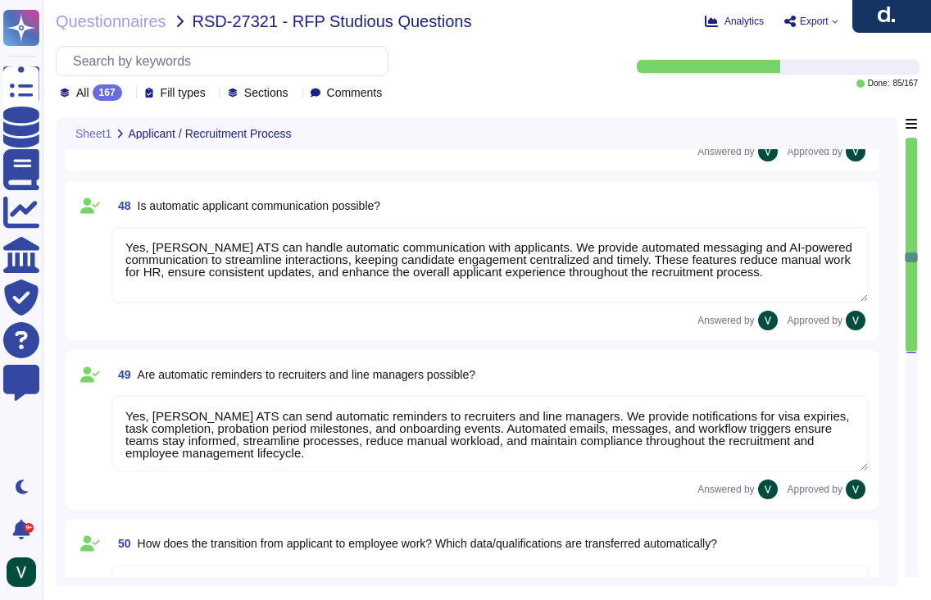
type textarea "Yes, Deel integrates with Outlook calendars for scheduling. We sync Deel Calend…"
type textarea "Yes, Deel's Applicant Tracking System (ATS) allows for applicant evaluations us…"
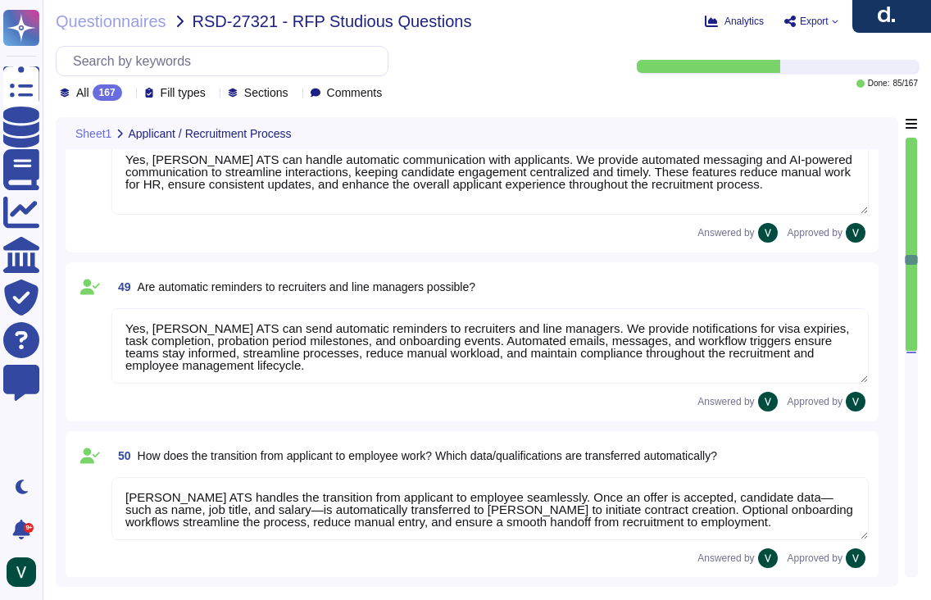
type textarea "Deel is developing a data retention and deletion policy for applicant data in o…"
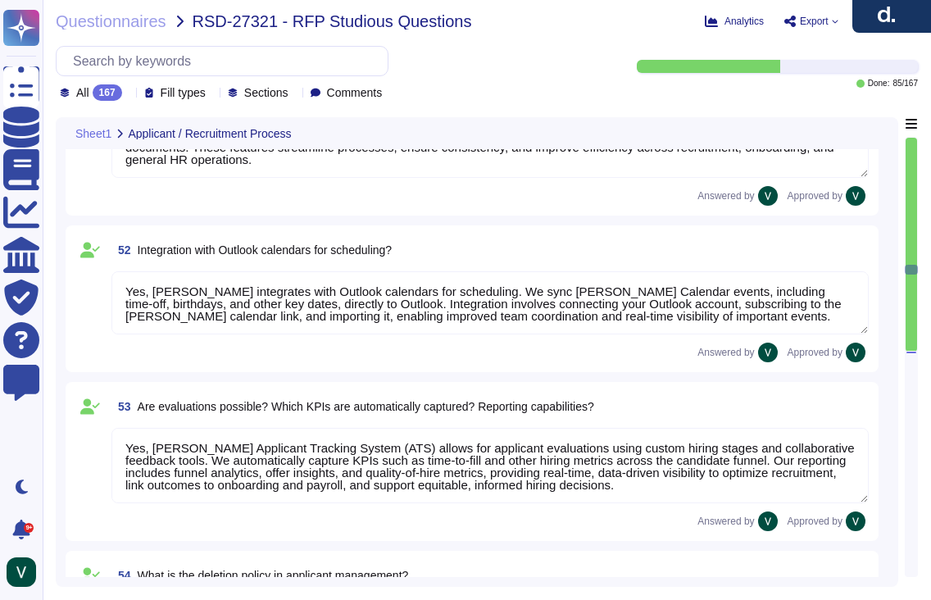
type textarea "Yes, Deel's ATS can potentially depict works council approval processes by usin…"
type textarea "Deel represents maternity and parental leave processes by allowing employees to…"
type textarea "Deel’s onboarding process guides new employees from account setup to active emp…"
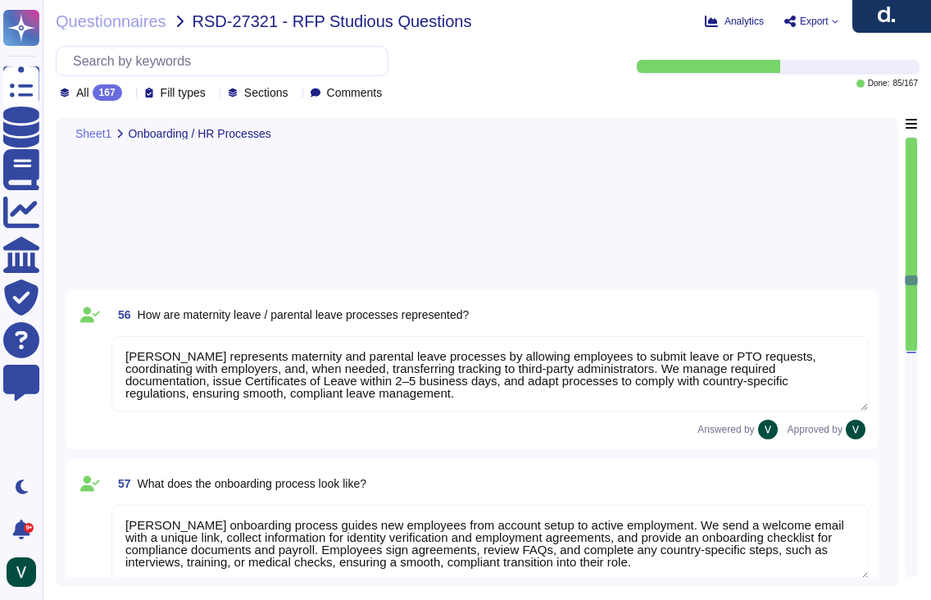
type textarea "Deel’s offboarding process ensures a smooth, compliant transition. We initiate …"
type textarea "Deel’s probationary period process helps employers and employees confirm the ri…"
type textarea "Deel’s internal department transfer process ensures proper validation, approval…"
type textarea "Deel manages changes to employee working hours through a structured system that…"
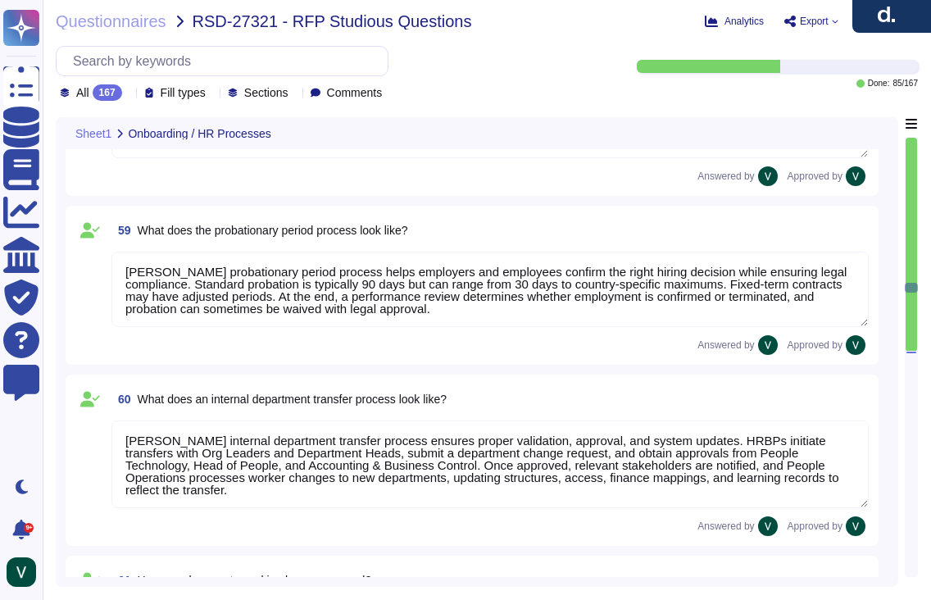
type textarea "Deel allows employees to update names, addresses, and bank accounts through sel…"
type textarea "Yes, Deel has processes for onboarding and managing volunteers, interns, and mi…"
type textarea "Deel's system handles holiday and Christmas bonuses automatically, ensuring com…"
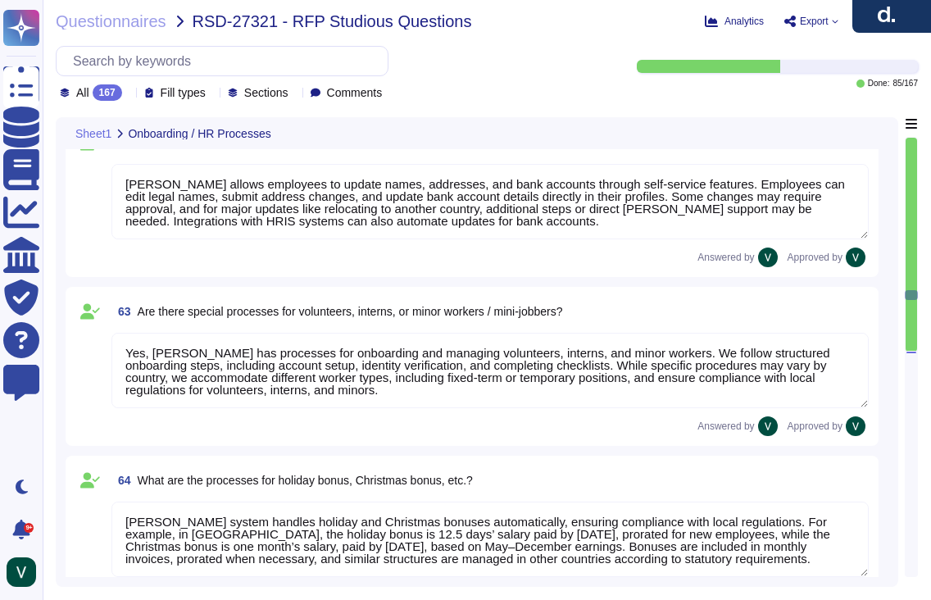
type textarea "Yes, Deel’s HR tool supports special year-end tasks, including managing remaini…"
type textarea "Deel’s system manages workflows and tasks through automated and manual processe…"
type textarea "Deel’s system includes automated and manual workflows, forecasted shift auto-ap…"
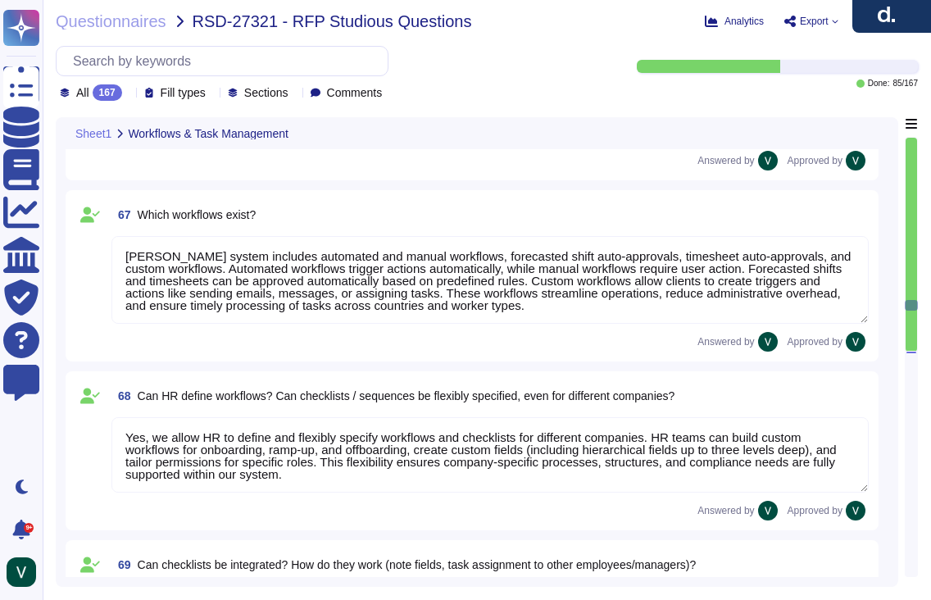
type textarea "Yes, we allow HR to define and flexibly specify workflows and checklists for di…"
type textarea "Yes, we integrate checklists that can be customized for processes like onboardi…"
type textarea "We follow a strict workflow for data destruction. We retain personal data only …"
type textarea "Yes, we can manage scheduling and follow-ups for events like probation reviews,…"
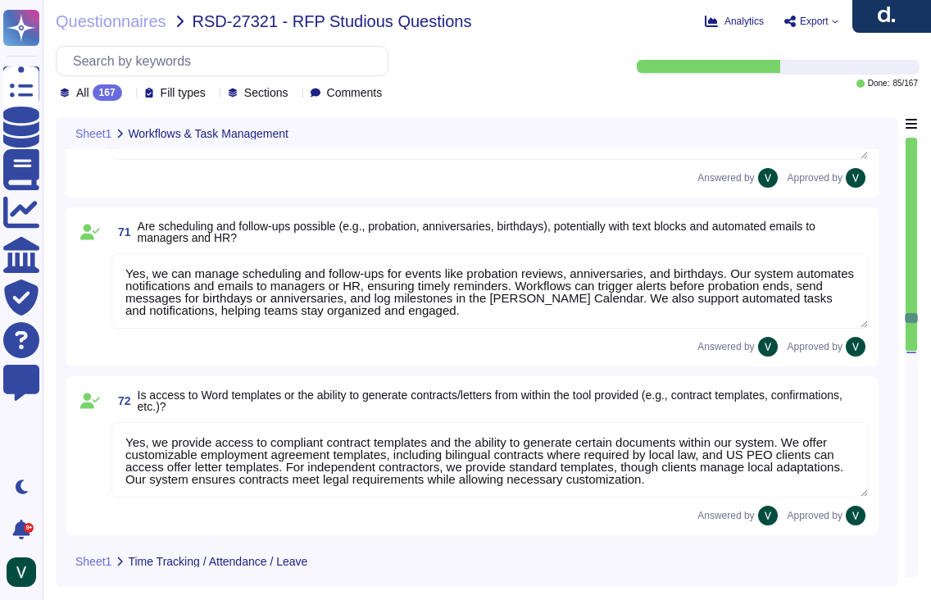
type textarea "Yes, we provide access to compliant contract templates and the ability to gener…"
type textarea "Deel provides multiple time tracking options, including manual entry, a clock-i…"
type textarea "Deel’s time tracking allows employees to log hours manually or via clock-in/out…"
type textarea "Yes, compensatory time (time-off-in-lieu) is generally allowed for overtime in …"
type textarea "Yes, we can define vacation days with different labels by customizing time-off …"
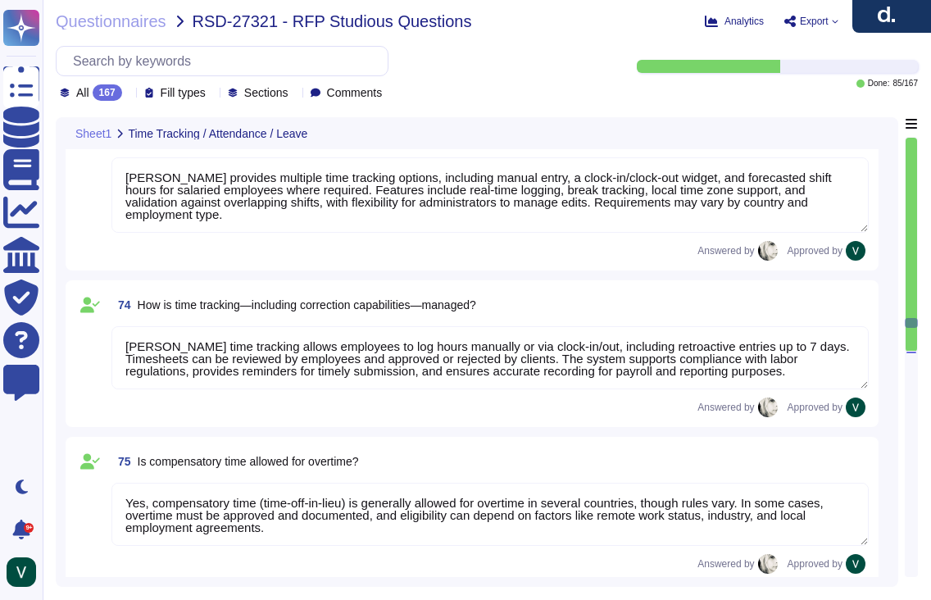
scroll to position [11619, 0]
type textarea "Deel manages vacation requests and tracking through a streamlined system. Worke…"
type textarea "Deel manages business travel in our time-tracking system by requiring employees…"
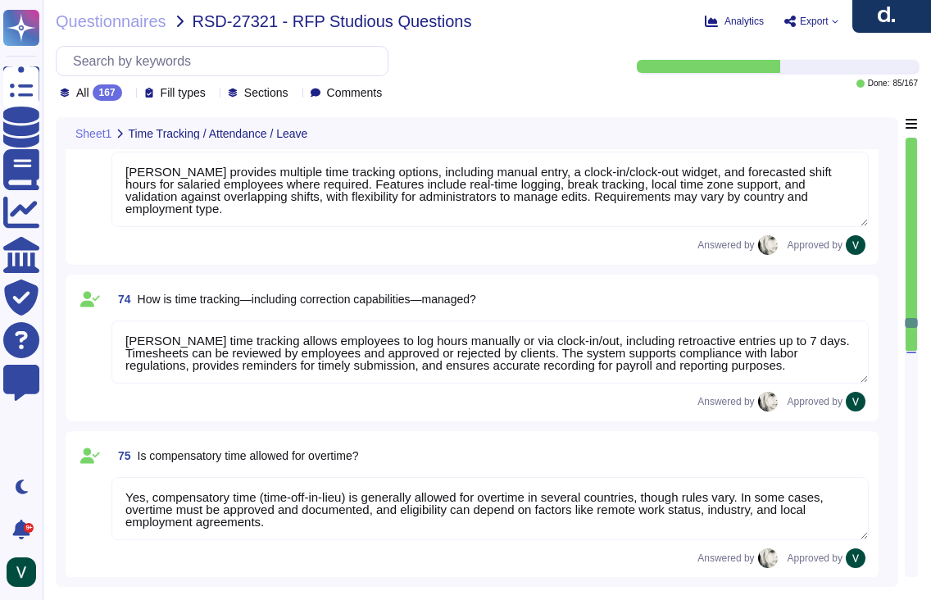
scroll to position [2, 0]
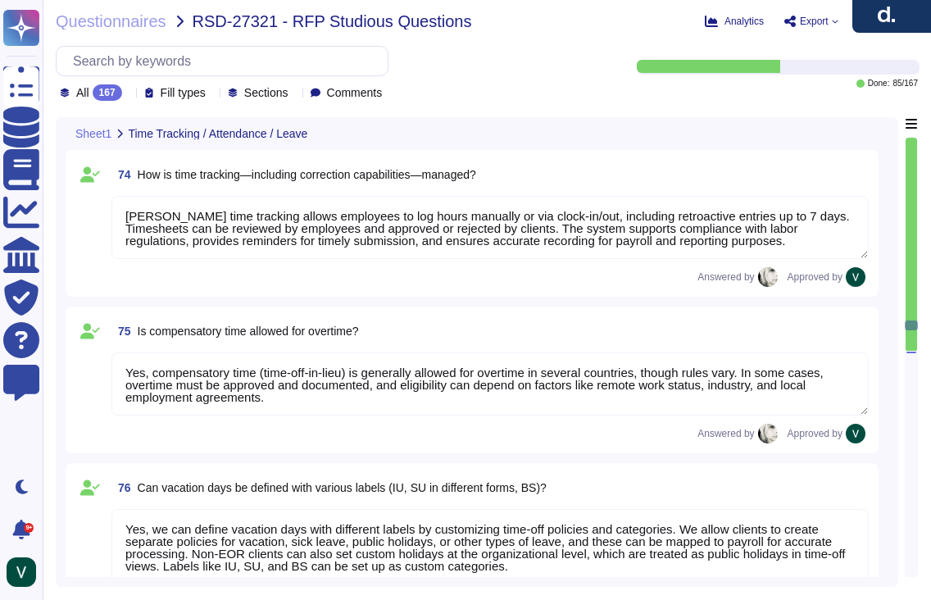
type textarea "Deel manages working time during business travel by requiring employees to noti…"
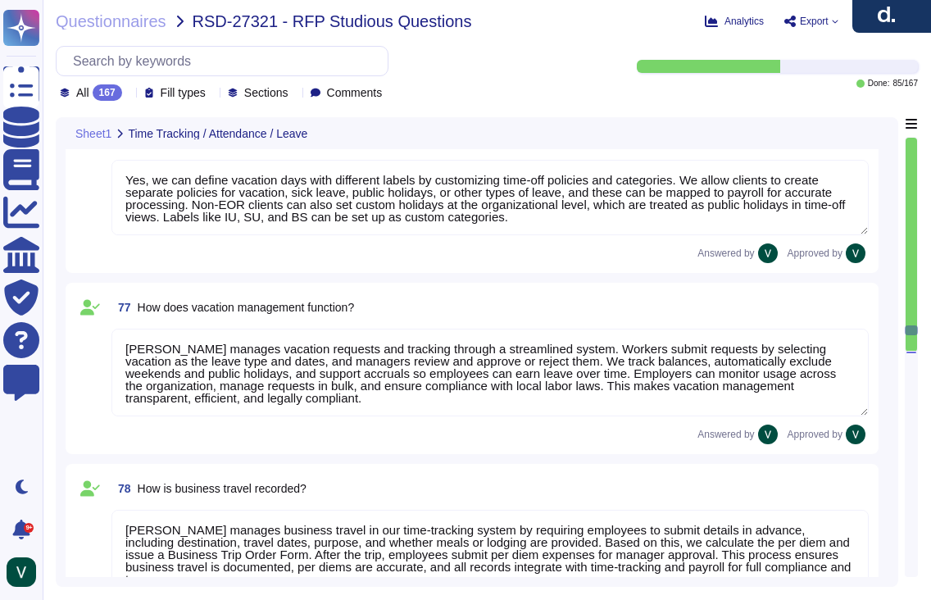
type textarea "Deel can use our system to represent and track sabbaticals through flexible lon…"
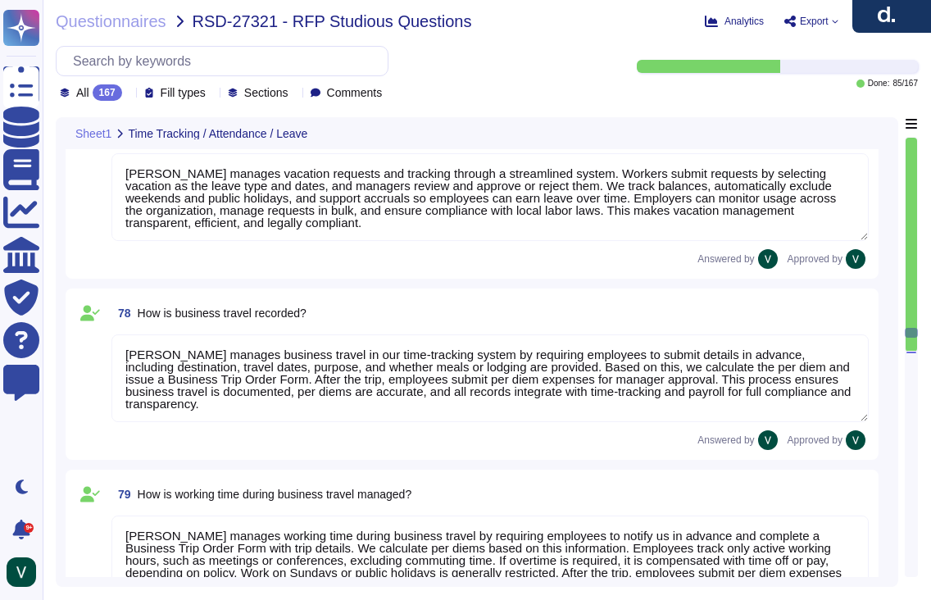
type textarea "Deel handles overtime payments through our time tracking and payroll features. …"
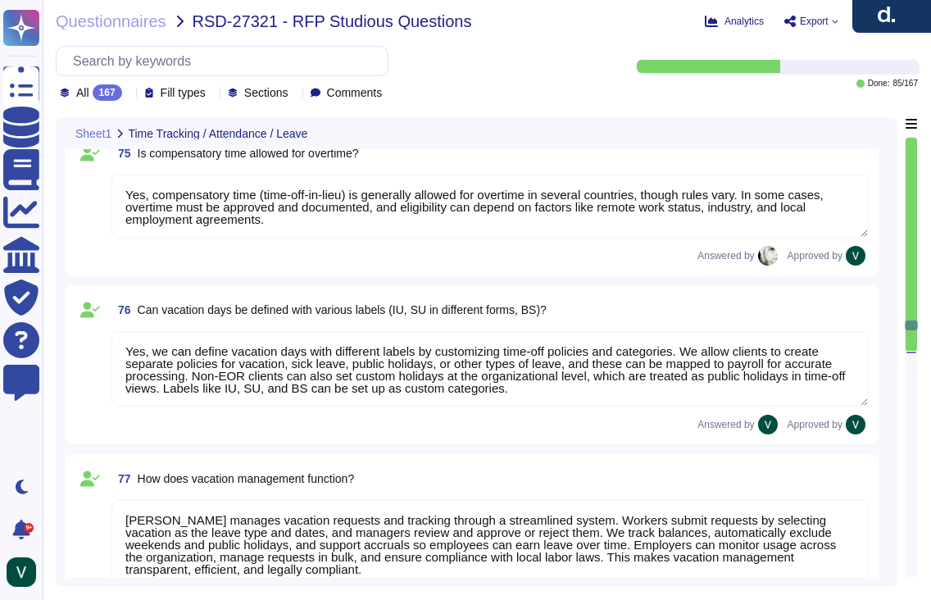
scroll to position [11908, 0]
type textarea "Deel provides multiple time tracking options, including manual entry, a clock-i…"
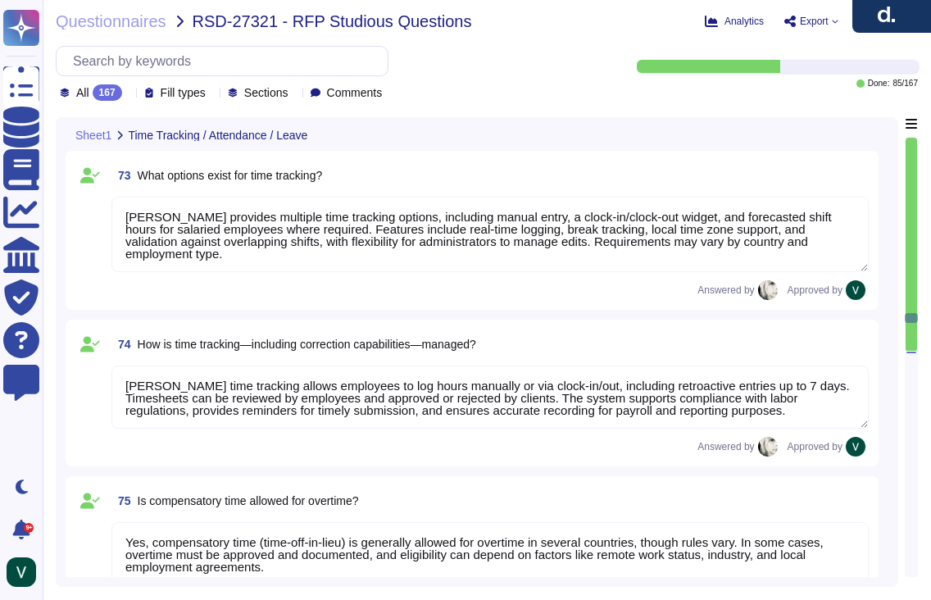
type textarea "We follow a strict workflow for data destruction. We retain personal data only …"
type textarea "Yes, we can manage scheduling and follow-ups for events like probation reviews,…"
type textarea "Yes, we provide access to compliant contract templates and the ability to gener…"
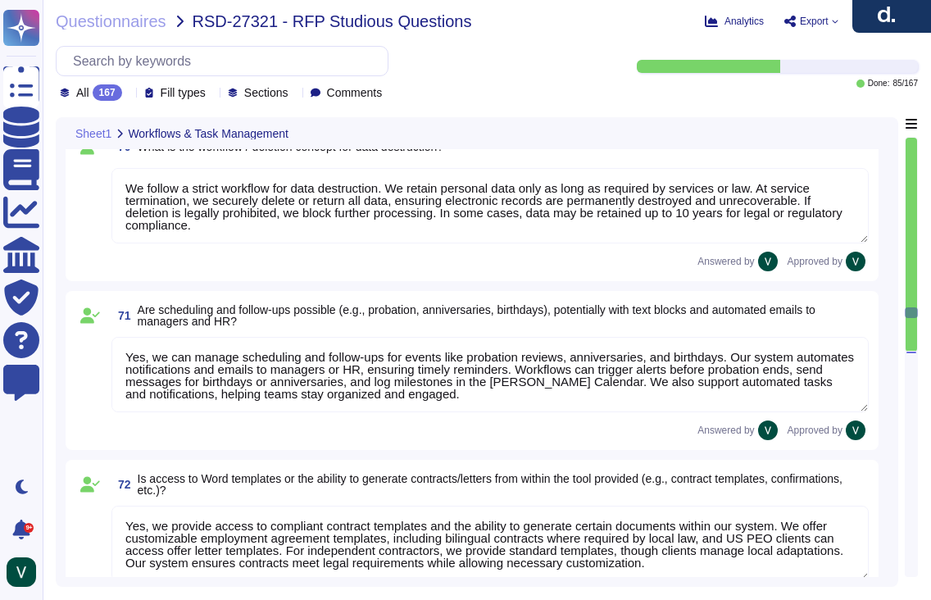
type textarea "Yes, we allow HR to define and flexibly specify workflows and checklists for di…"
type textarea "Yes, we integrate checklists that can be customized for processes like onboardi…"
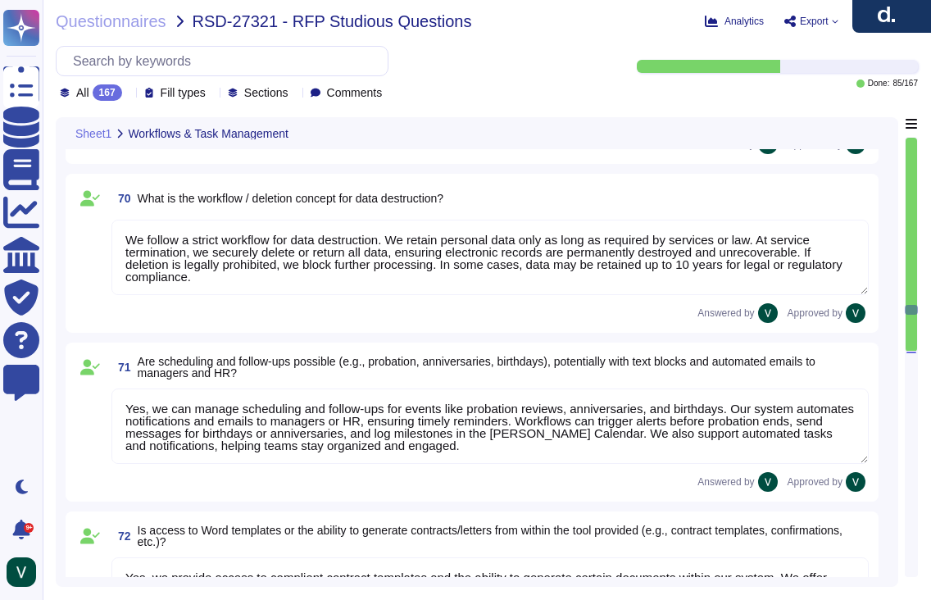
type textarea "Deel’s system manages workflows and tasks through automated and manual processe…"
type textarea "Deel’s system includes automated and manual workflows, forecasted shift auto-ap…"
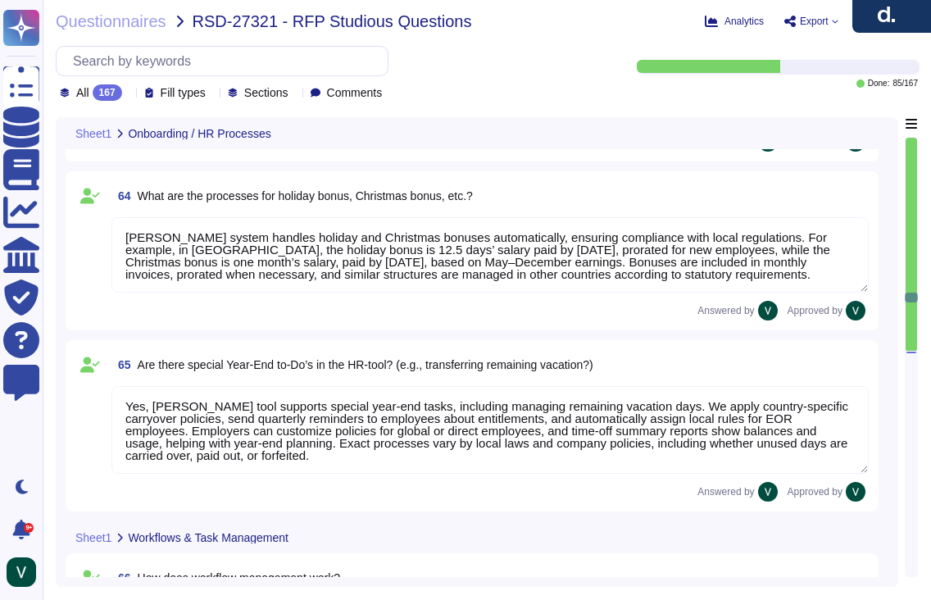
type textarea "Deel manages changes to employee working hours through a structured system that…"
type textarea "Deel allows employees to update names, addresses, and bank accounts through sel…"
type textarea "Yes, Deel has processes for onboarding and managing volunteers, interns, and mi…"
type textarea "Deel's system handles holiday and Christmas bonuses automatically, ensuring com…"
type textarea "Yes, Deel’s HR tool supports special year-end tasks, including managing remaini…"
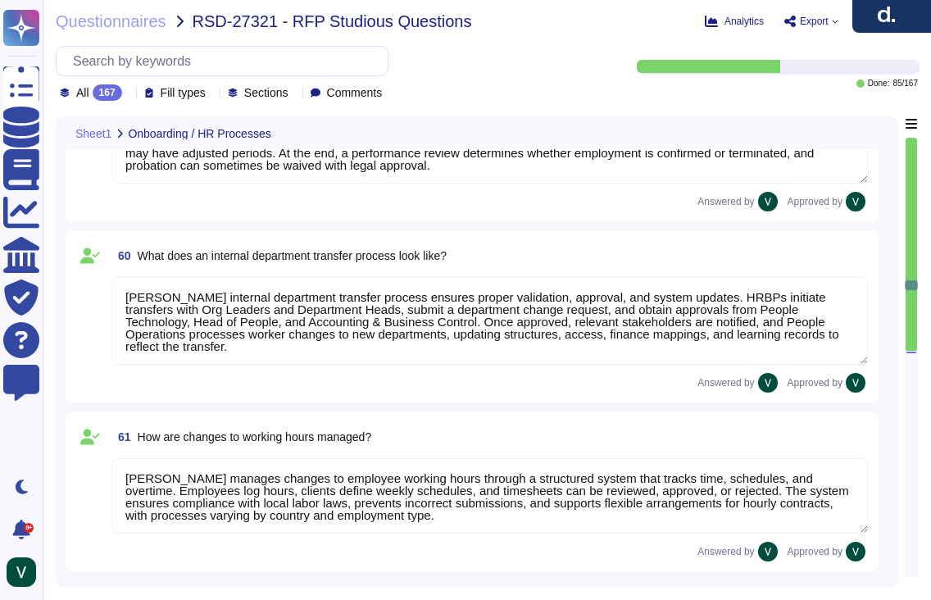
type textarea "Deel represents maternity and parental leave processes by allowing employees to…"
type textarea "Deel’s onboarding process guides new employees from account setup to active emp…"
type textarea "Deel’s offboarding process ensures a smooth, compliant transition. We initiate …"
type textarea "Deel’s probationary period process helps employers and employees confirm the ri…"
type textarea "Deel’s internal department transfer process ensures proper validation, approval…"
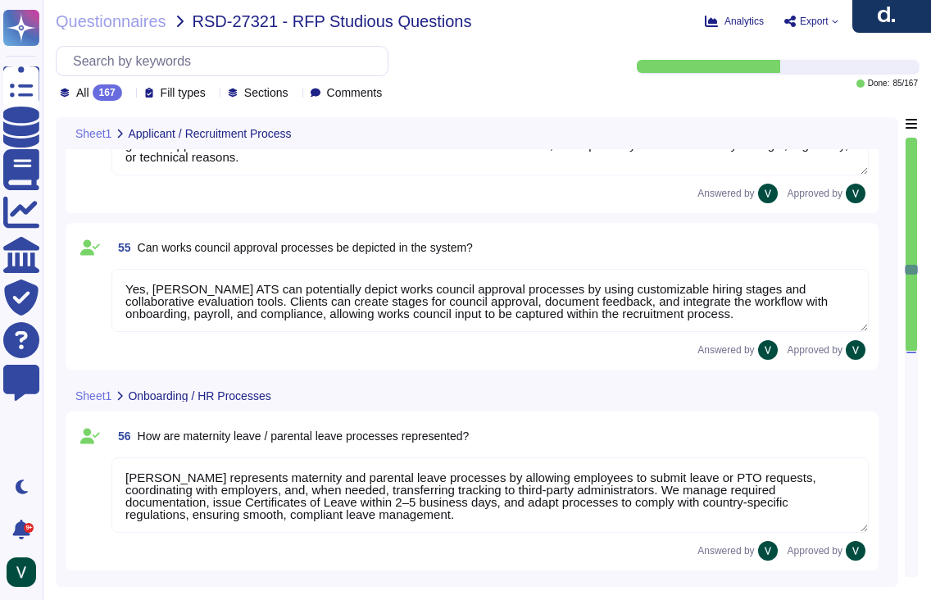
type textarea "Deel's ATS handles the transition from applicant to employee seamlessly. Once a…"
type textarea "Yes, Deel's system can store templates for automated responses and declines. We…"
type textarea "Yes, Deel integrates with Outlook calendars for scheduling. We sync Deel Calend…"
type textarea "Yes, Deel's Applicant Tracking System (ATS) allows for applicant evaluations us…"
type textarea "Deel is developing a data retention and deletion policy for applicant data in o…"
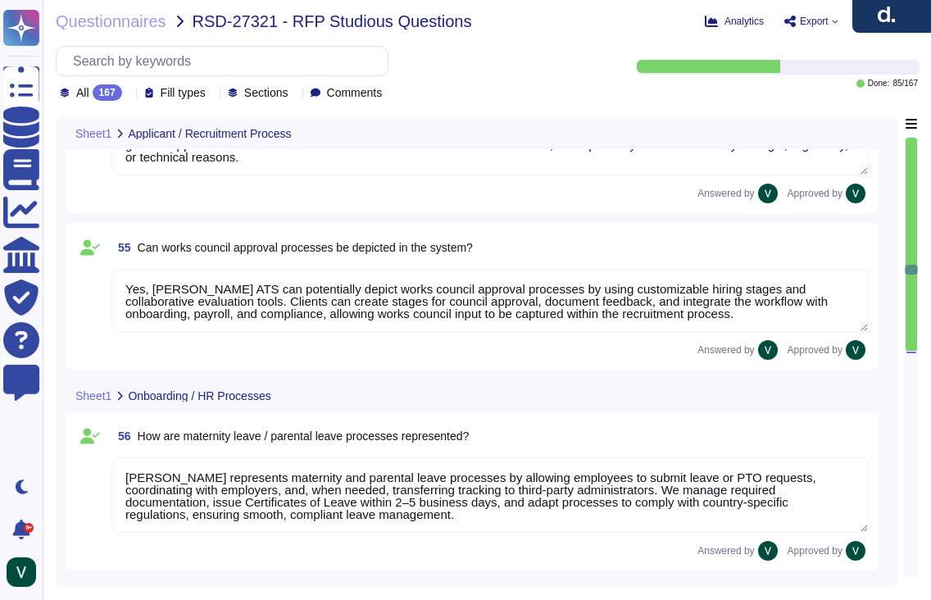
type textarea "Yes, Deel's ATS can potentially depict works council approval processes by usin…"
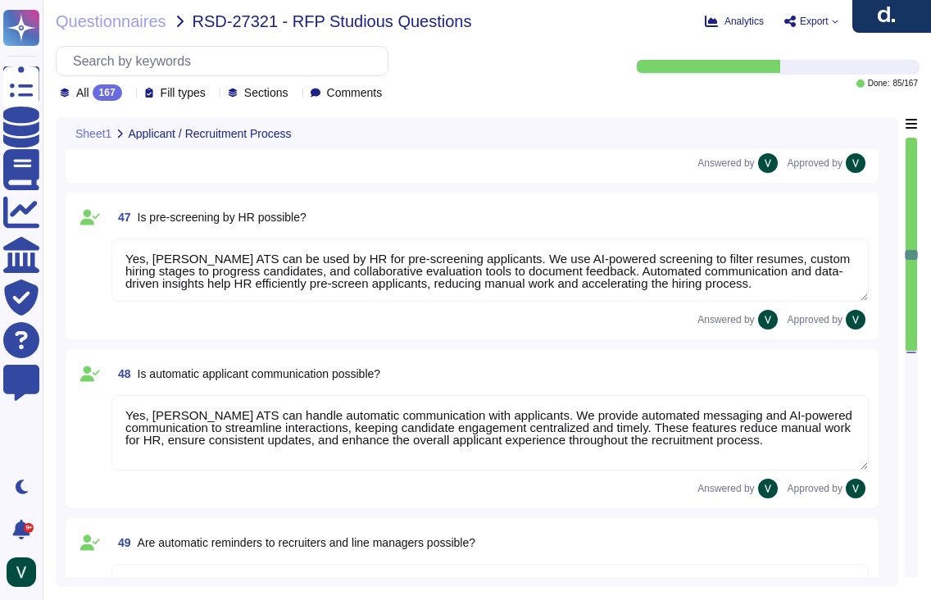
type textarea "Deel's system handles application intake through our Applicant Tracking System …"
type textarea "Yes, Deel's system allows applications to be distributed to responsible HR or d…"
type textarea "Yes, Deel's ATS can be used by HR for pre-screening applicants. We use AI-power…"
type textarea "Yes, Deel's ATS can handle automatic communication with applicants. We provide …"
type textarea "Yes, Deel's ATS can send automatic reminders to recruiters and line managers. W…"
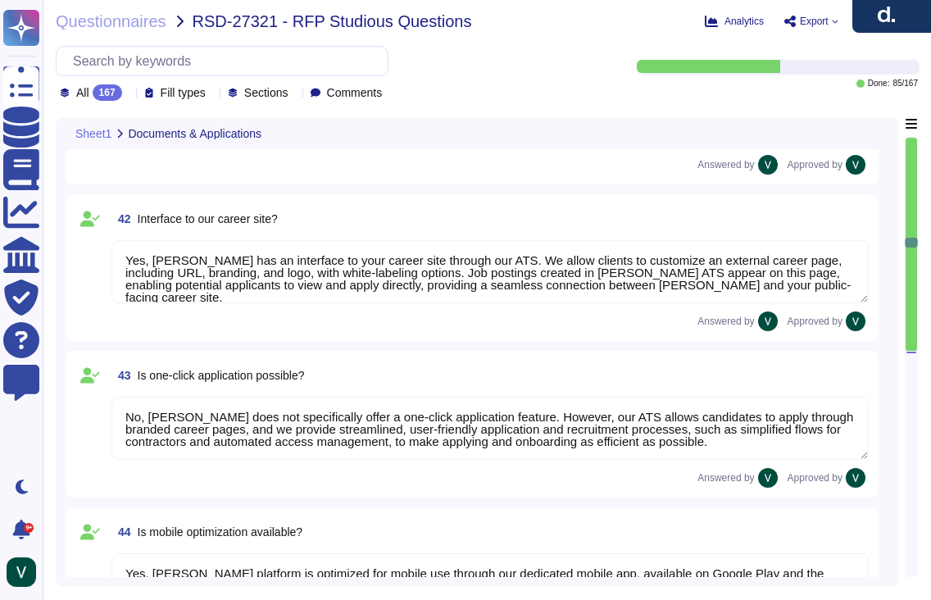
type textarea "Yes, Deel allows creation of custom document categories and types, including ex…"
type textarea "No, Deel does not have explicit partnerships for document scanning services. We…"
type textarea "Yes, Deel has an interface to job boards through Deel HR. We provide an Applica…"
type textarea "Yes, Deel has an interface to your career site through our ATS. We allow client…"
type textarea "No, Deel does not specifically offer a one-click application feature. However, …"
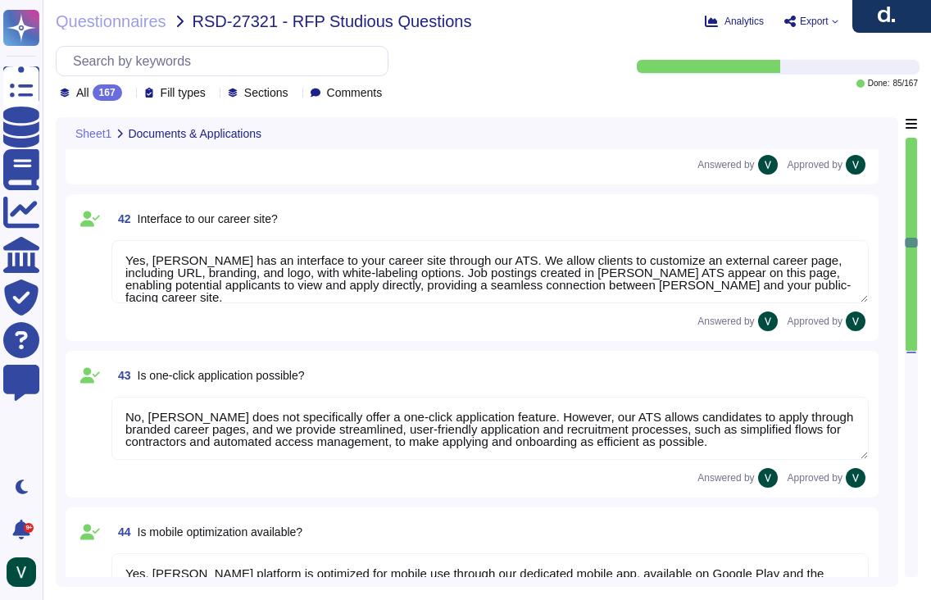
type textarea "Yes, Deel's platform is optimized for mobile use through our dedicated mobile a…"
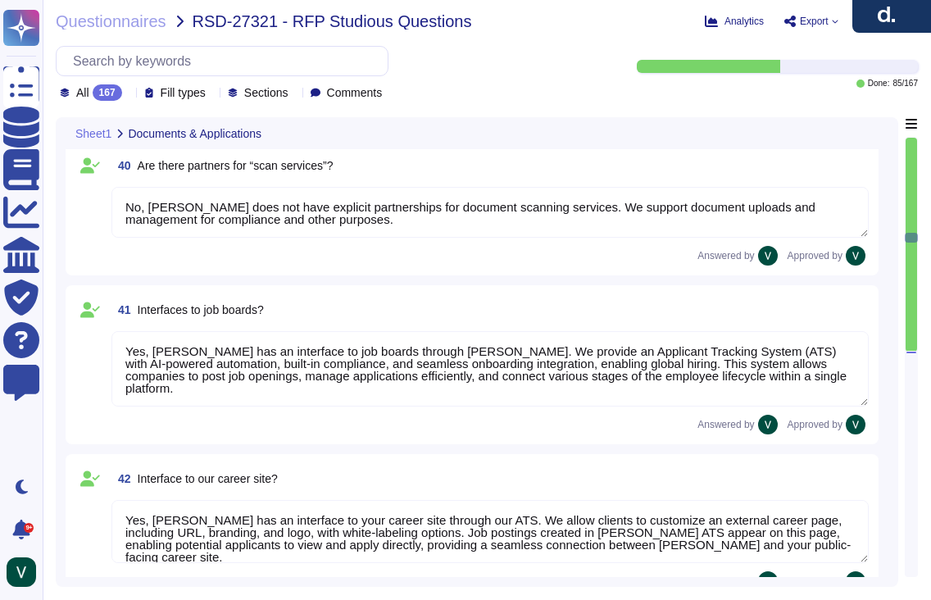
type textarea "Yes, documents can be directly uploaded into Deel's system without prior scanni…"
type textarea "Yes, Deel stores all documents centrally within the platform, allowing secure s…"
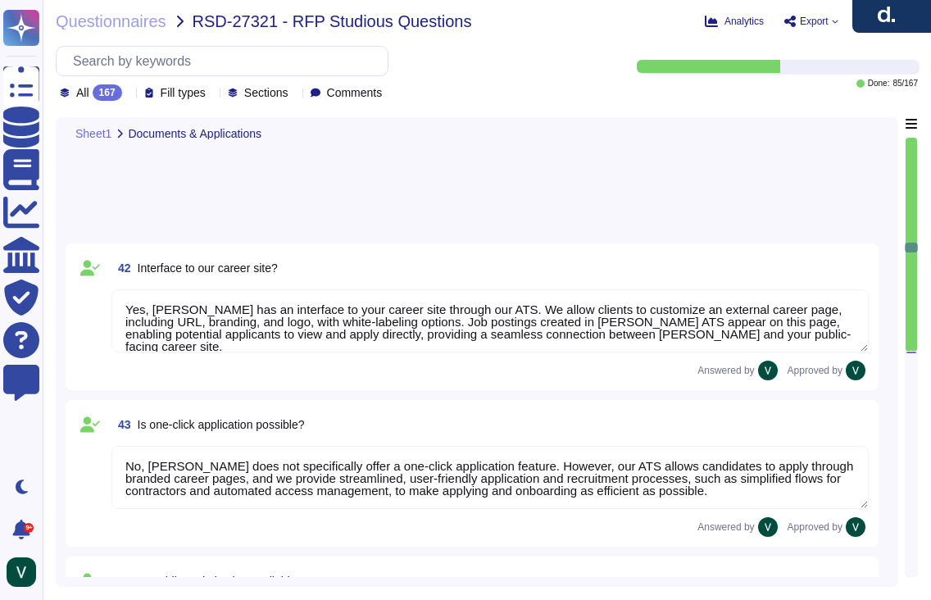
type textarea "Yes, Deel's system allows applications to be distributed to responsible HR or d…"
type textarea "Yes, Deel's ATS can be used by HR for pre-screening applicants. We use AI-power…"
type textarea "Yes, Deel's ATS can handle automatic communication with applicants. We provide …"
type textarea "Yes, Deel's ATS can send automatic reminders to recruiters and line managers. W…"
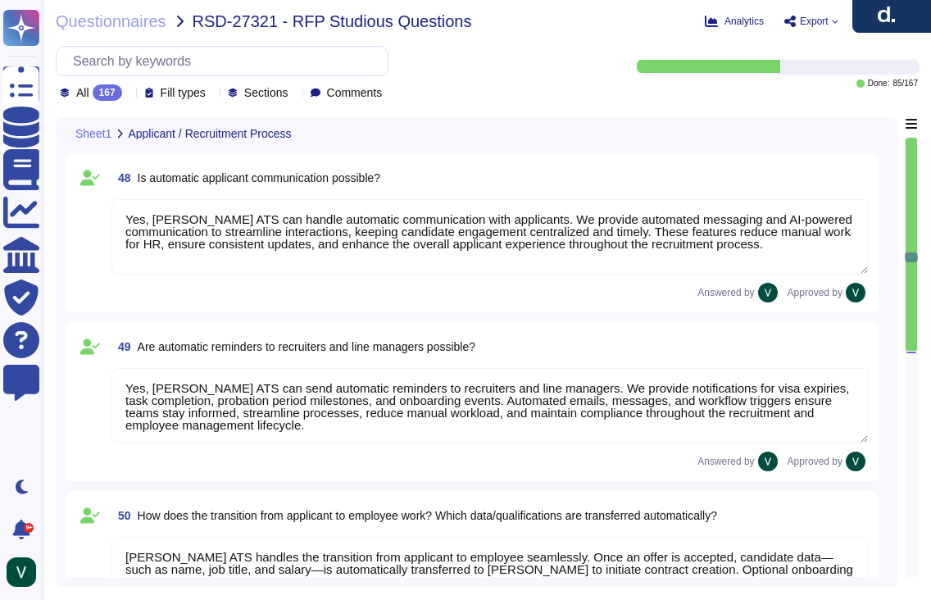
type textarea "Deel's ATS handles the transition from applicant to employee seamlessly. Once a…"
type textarea "Yes, Deel's system can store templates for automated responses and declines. We…"
type textarea "Yes, Deel integrates with Outlook calendars for scheduling. We sync Deel Calend…"
type textarea "Yes, Deel's Applicant Tracking System (ATS) allows for applicant evaluations us…"
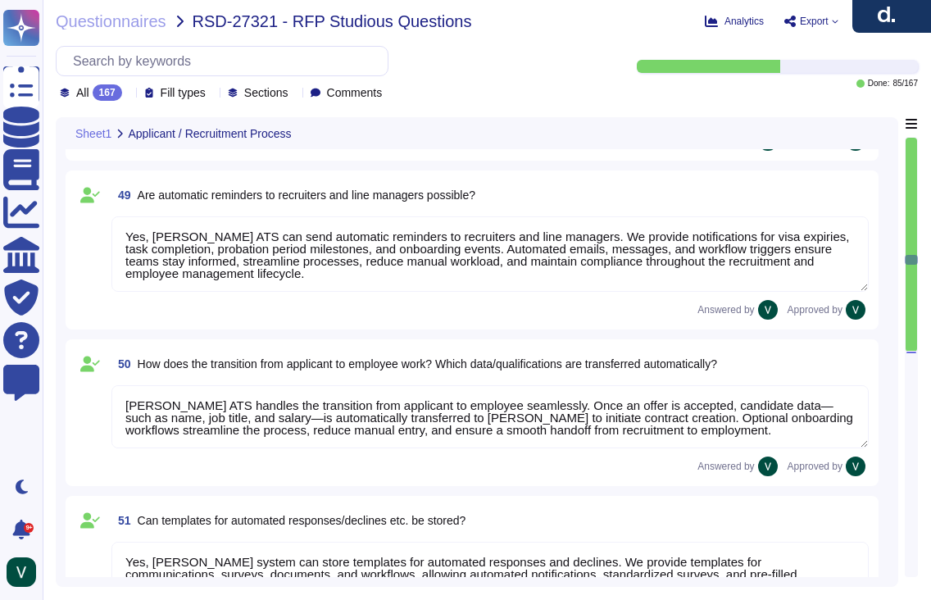
scroll to position [2, 0]
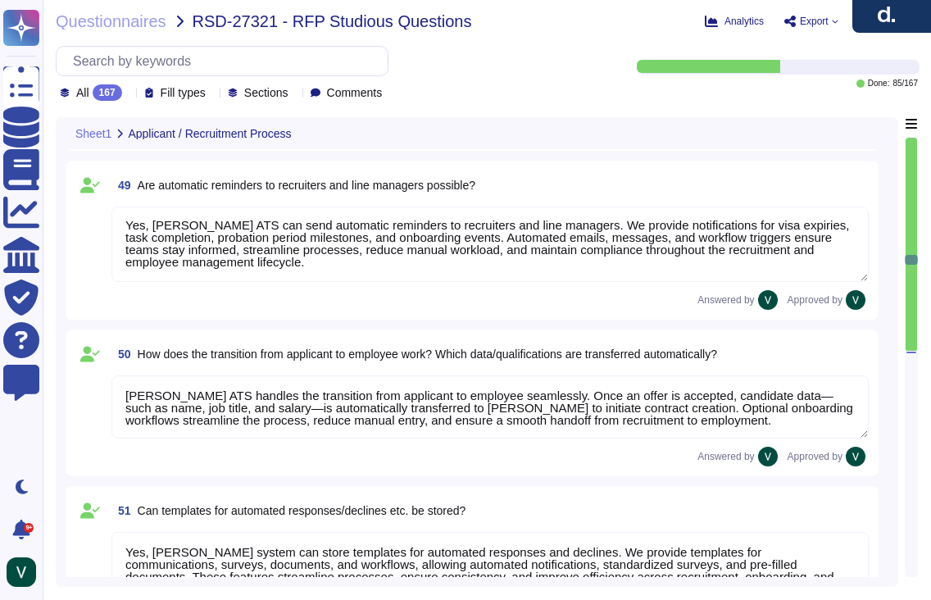
type textarea "Deel is developing a data retention and deletion policy for applicant data in o…"
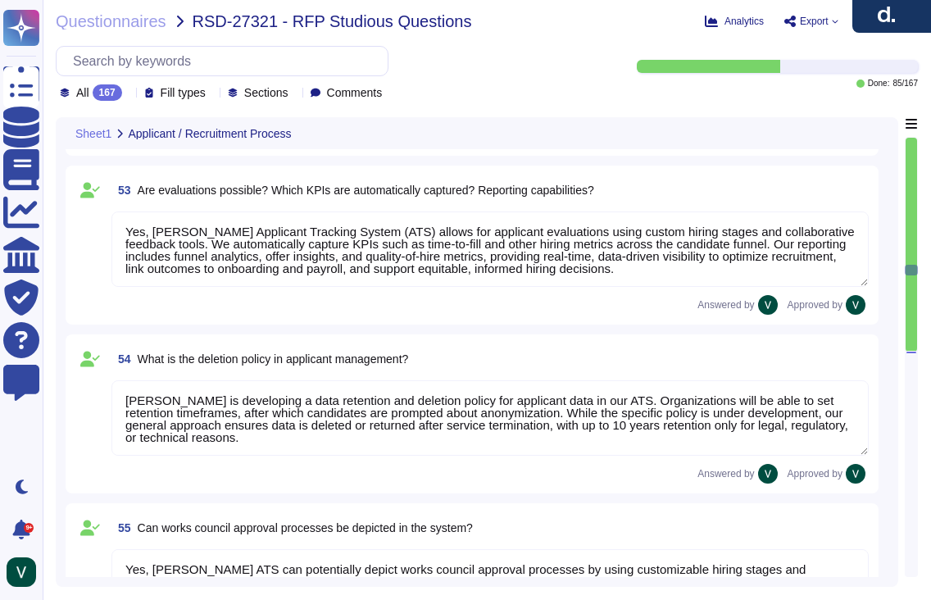
type textarea "Yes, Deel's ATS can potentially depict works council approval processes by usin…"
type textarea "Deel represents maternity and parental leave processes by allowing employees to…"
type textarea "Deel’s onboarding process guides new employees from account setup to active emp…"
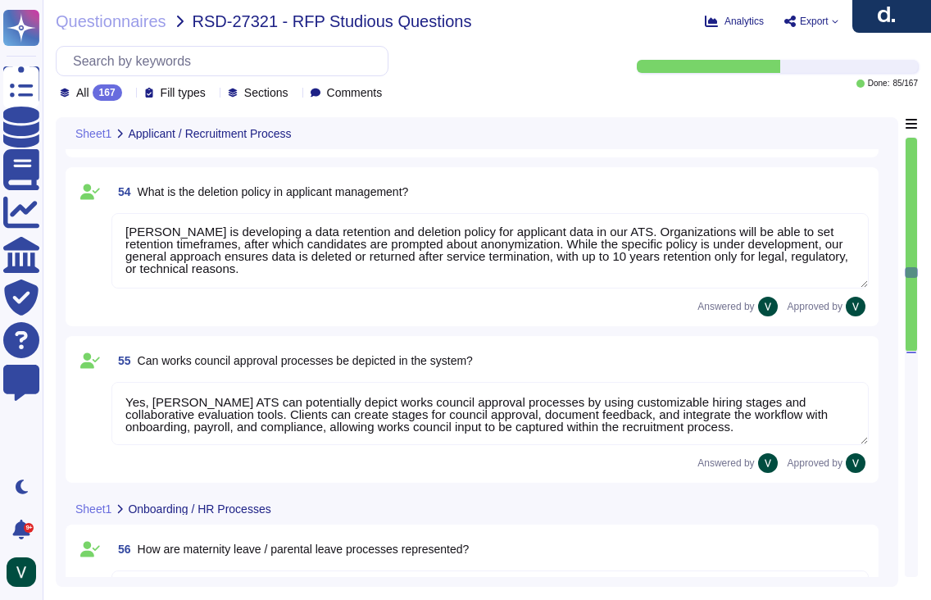
type textarea "Deel’s offboarding process ensures a smooth, compliant transition. We initiate …"
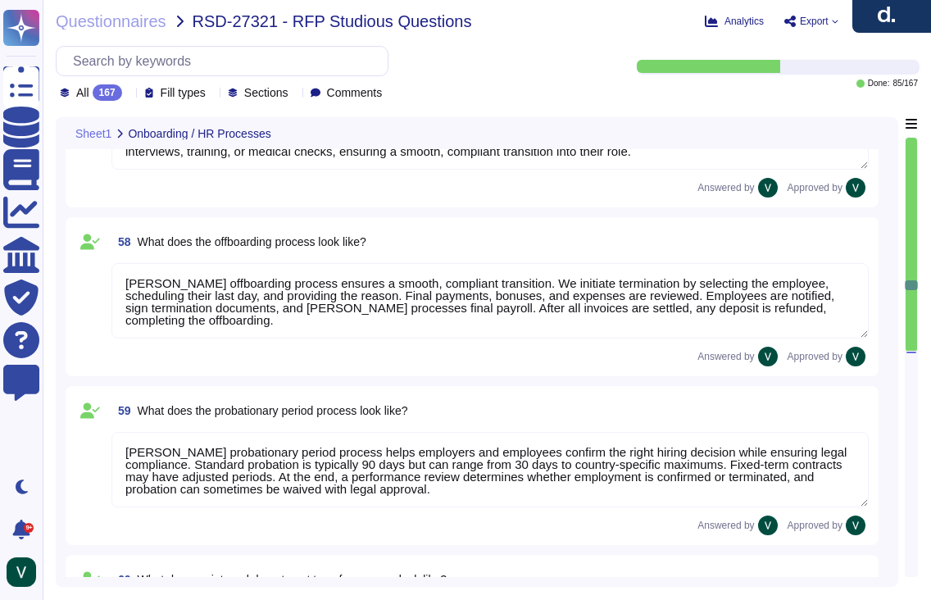
type textarea "Deel’s probationary period process helps employers and employees confirm the ri…"
type textarea "Deel’s internal department transfer process ensures proper validation, approval…"
type textarea "Deel manages changes to employee working hours through a structured system that…"
type textarea "Deel allows employees to update names, addresses, and bank accounts through sel…"
type textarea "Yes, Deel has processes for onboarding and managing volunteers, interns, and mi…"
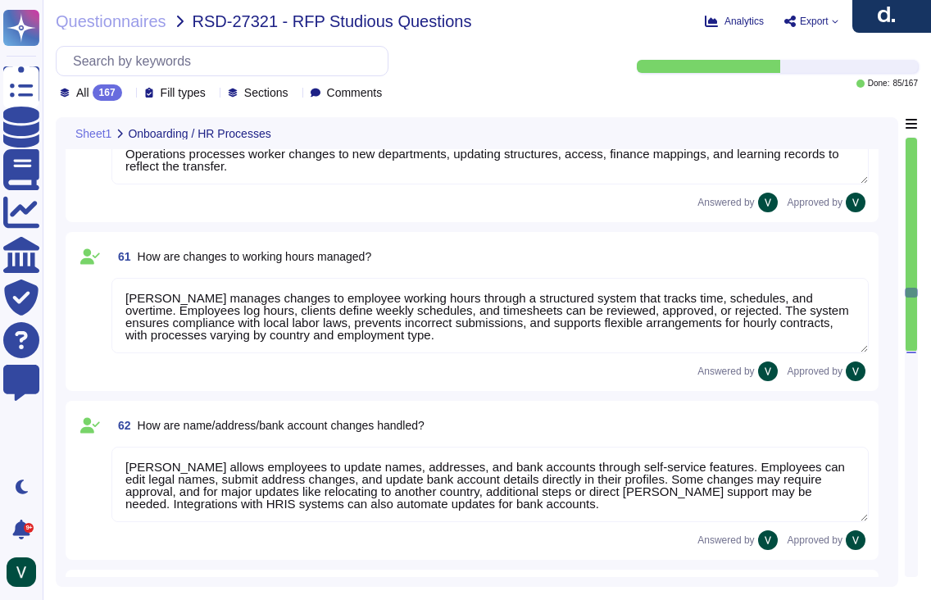
type textarea "Deel's system handles holiday and Christmas bonuses automatically, ensuring com…"
type textarea "Yes, Deel’s HR tool supports special year-end tasks, including managing remaini…"
type textarea "Deel’s system manages workflows and tasks through automated and manual processe…"
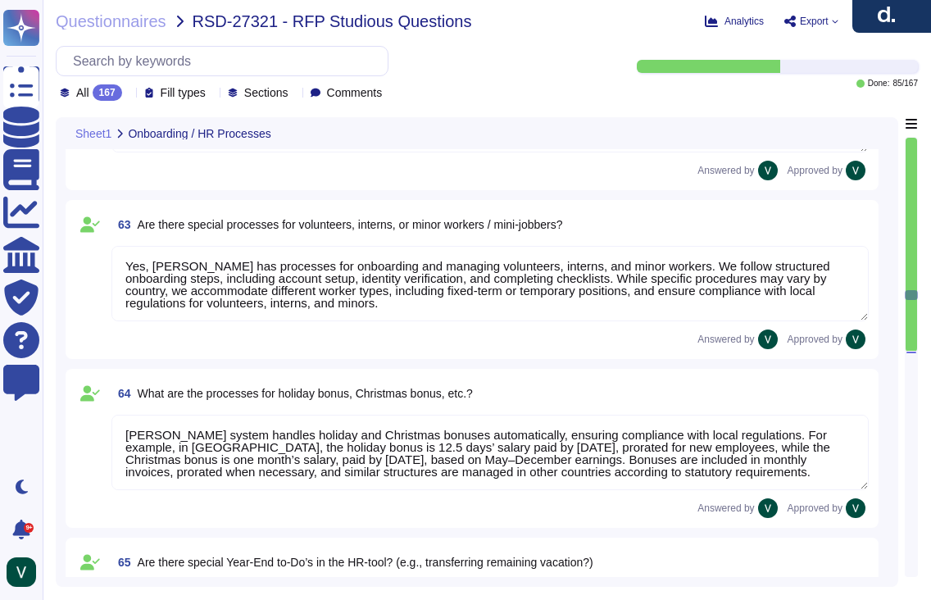
type textarea "Deel’s system includes automated and manual workflows, forecasted shift auto-ap…"
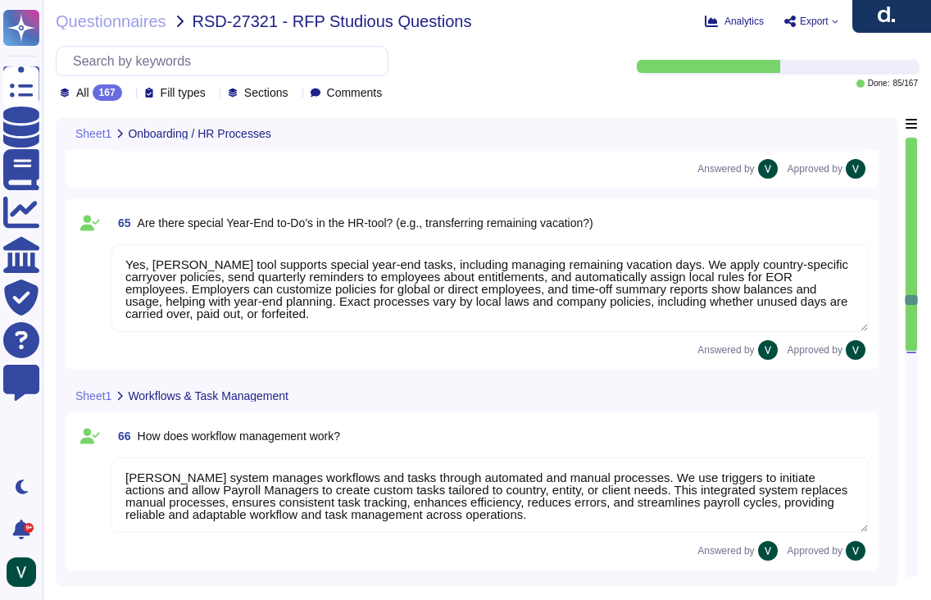
type textarea "Yes, we allow HR to define and flexibly specify workflows and checklists for di…"
type textarea "Yes, we integrate checklists that can be customized for processes like onboardi…"
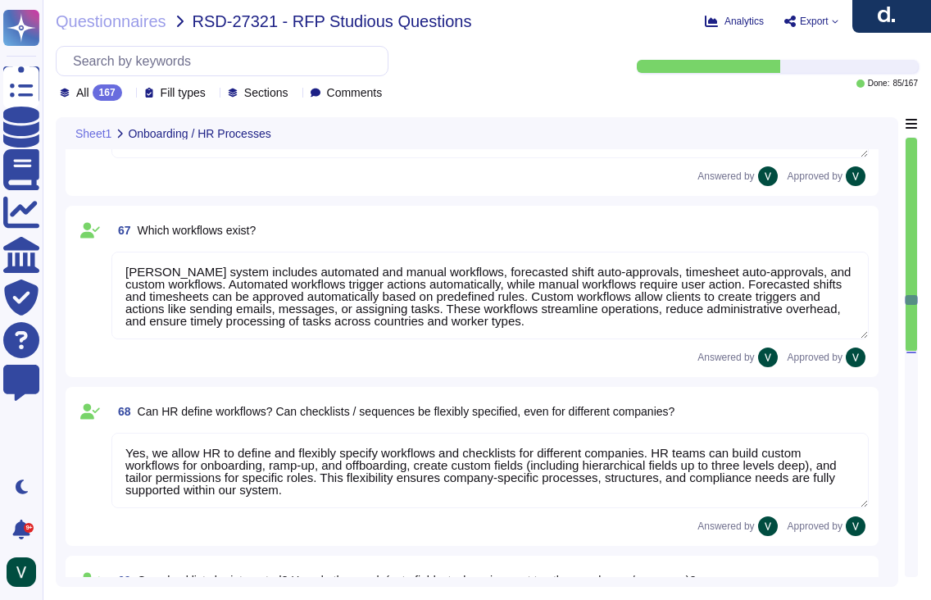
scroll to position [10740, 0]
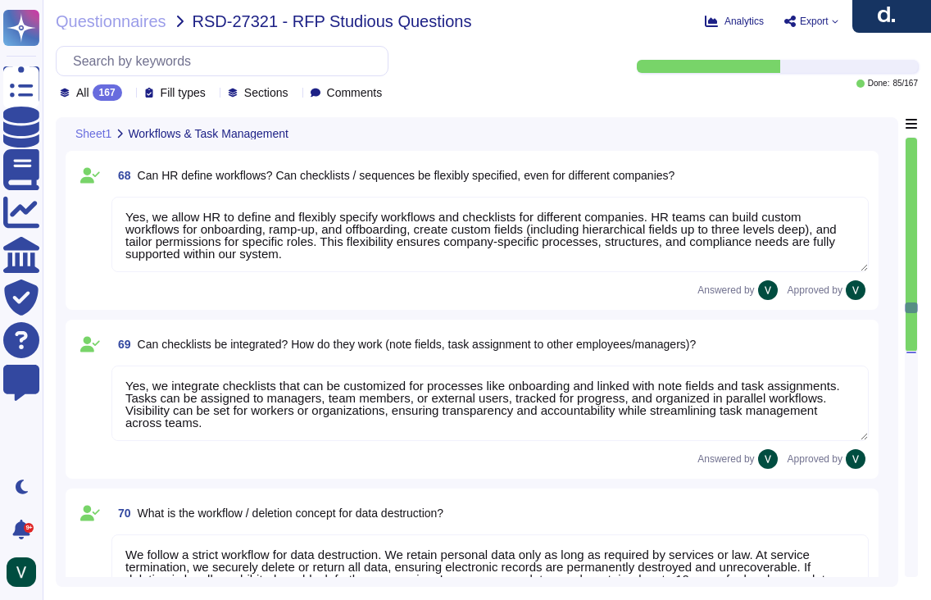
type textarea "We follow a strict workflow for data destruction. We retain personal data only …"
type textarea "Yes, we can manage scheduling and follow-ups for events like probation reviews,…"
type textarea "Yes, we provide access to compliant contract templates and the ability to gener…"
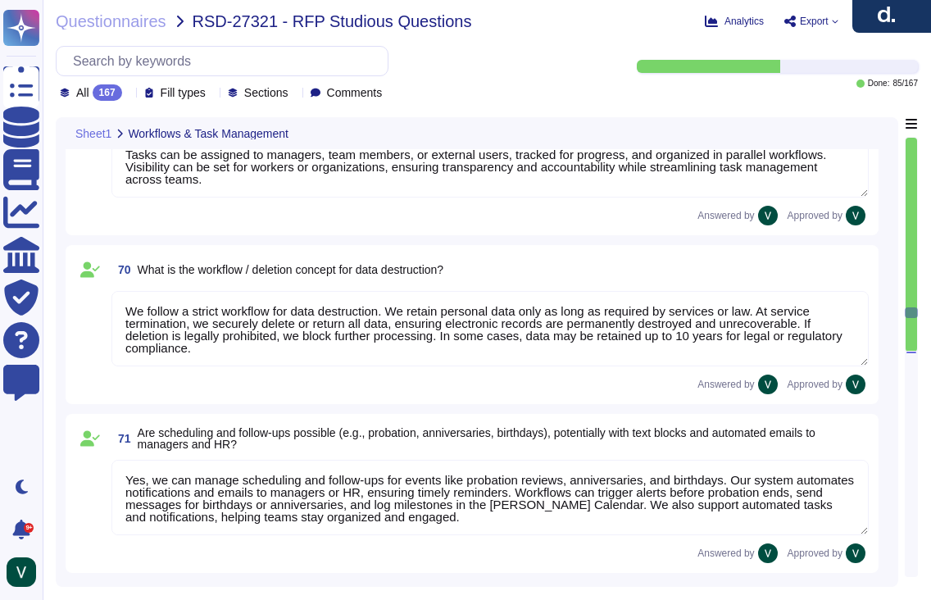
type textarea "Deel provides multiple time tracking options, including manual entry, a clock-i…"
type textarea "Deel’s time tracking allows employees to log hours manually or via clock-in/out…"
type textarea "Yes, compensatory time (time-off-in-lieu) is generally allowed for overtime in …"
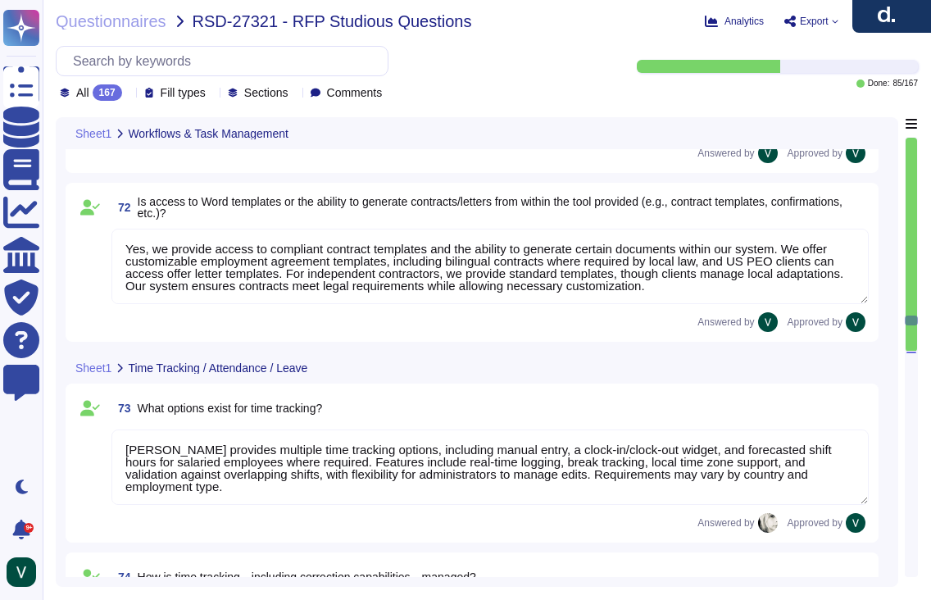
type textarea "Yes, we can define vacation days with different labels by customizing time-off …"
type textarea "Deel manages vacation requests and tracking through a streamlined system. Worke…"
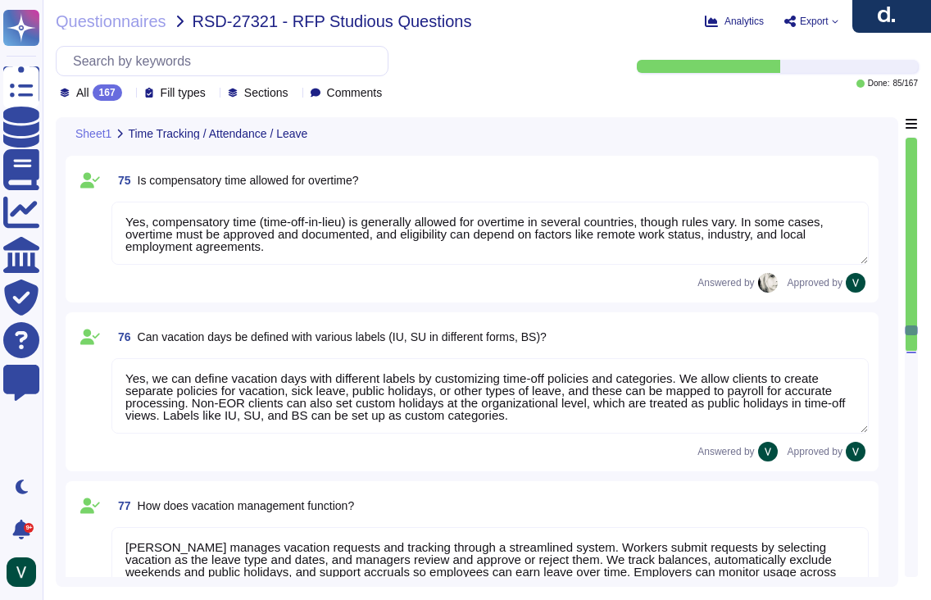
type textarea "Deel manages business travel in our time-tracking system by requiring employees…"
type textarea "Deel manages working time during business travel by requiring employees to noti…"
type textarea "Deel can use our system to represent and track sabbaticals through flexible lon…"
type textarea "Deel handles overtime payments through our time tracking and payroll features. …"
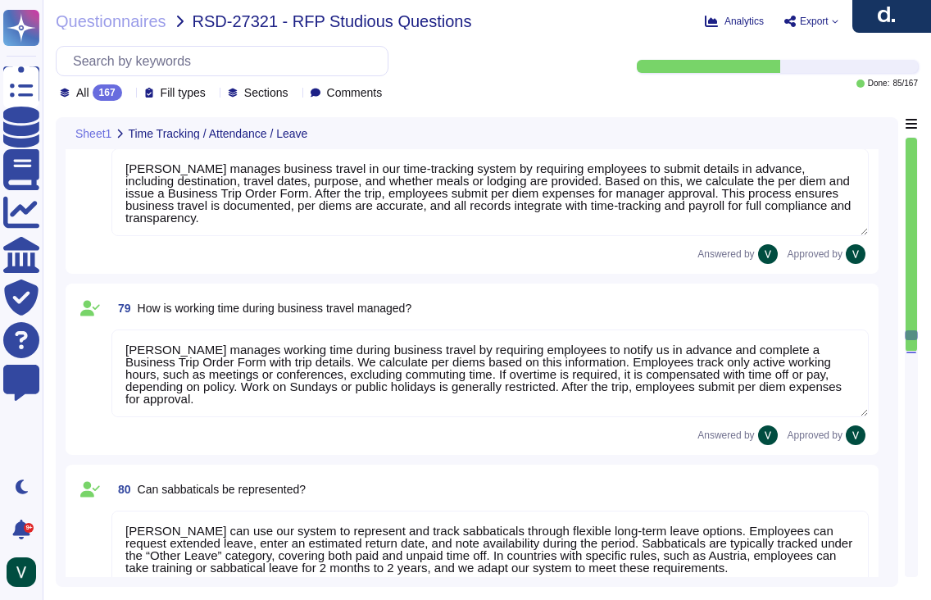
type textarea "We process time credits for emergency duty or holiday work through our time tra…"
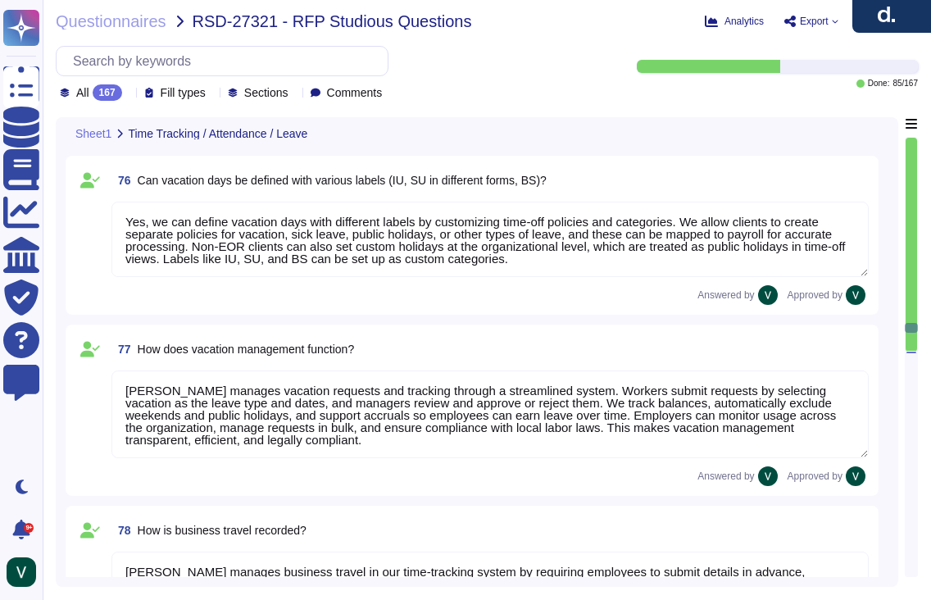
type textarea "Deel provides multiple time tracking options, including manual entry, a clock-i…"
type textarea "Deel’s time tracking allows employees to log hours manually or via clock-in/out…"
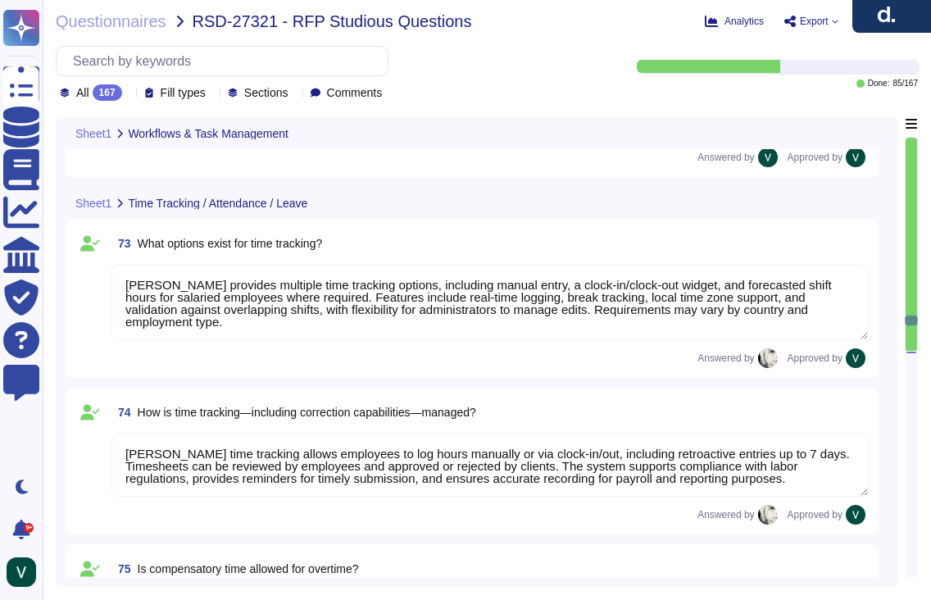
type textarea "We follow a strict workflow for data destruction. We retain personal data only …"
type textarea "Yes, we can manage scheduling and follow-ups for events like probation reviews,…"
type textarea "Yes, we provide access to compliant contract templates and the ability to gener…"
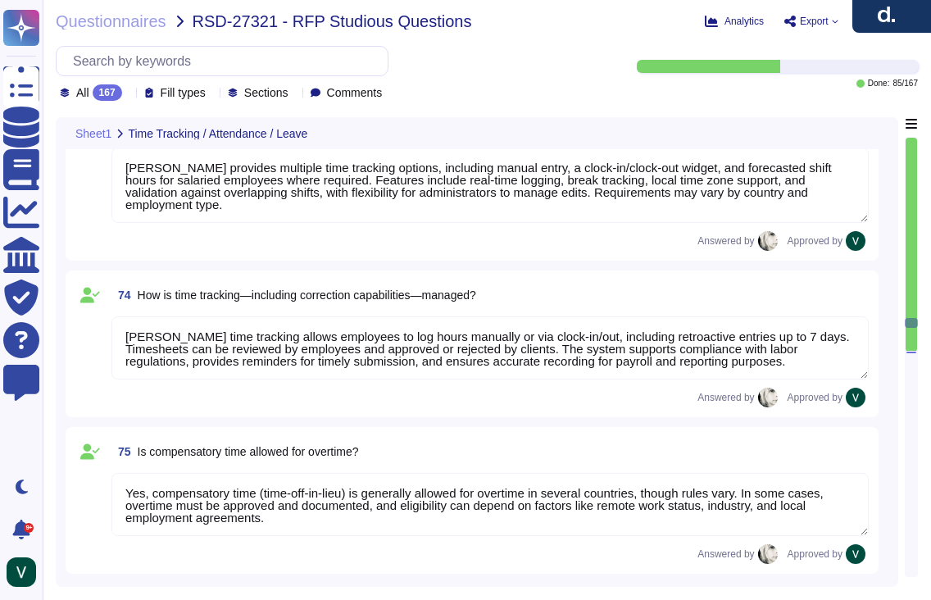
type textarea "Deel manages business travel in our time-tracking system by requiring employees…"
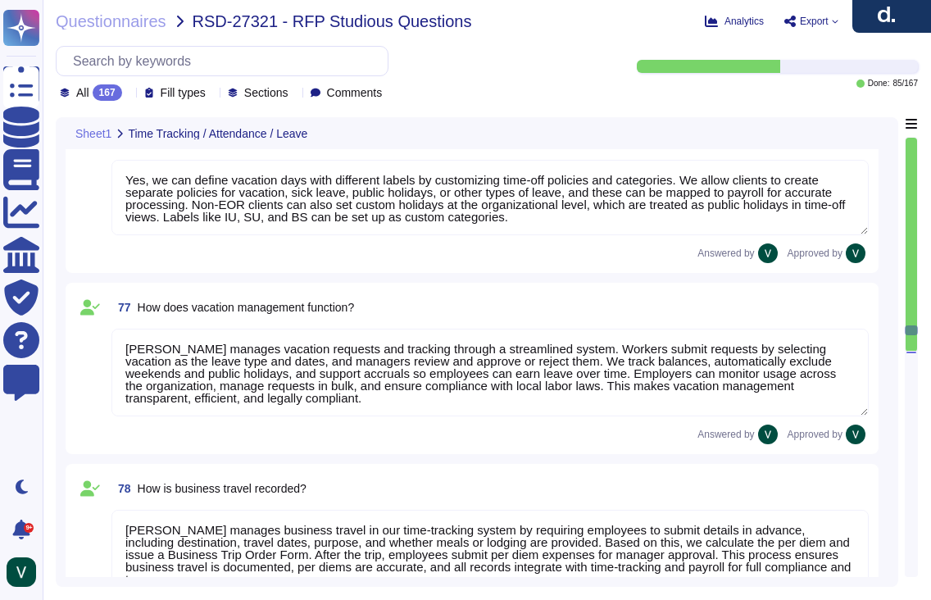
type textarea "Deel manages working time during business travel by requiring employees to noti…"
type textarea "Deel can use our system to represent and track sabbaticals through flexible lon…"
type textarea "Deel handles overtime payments through our time tracking and payroll features. …"
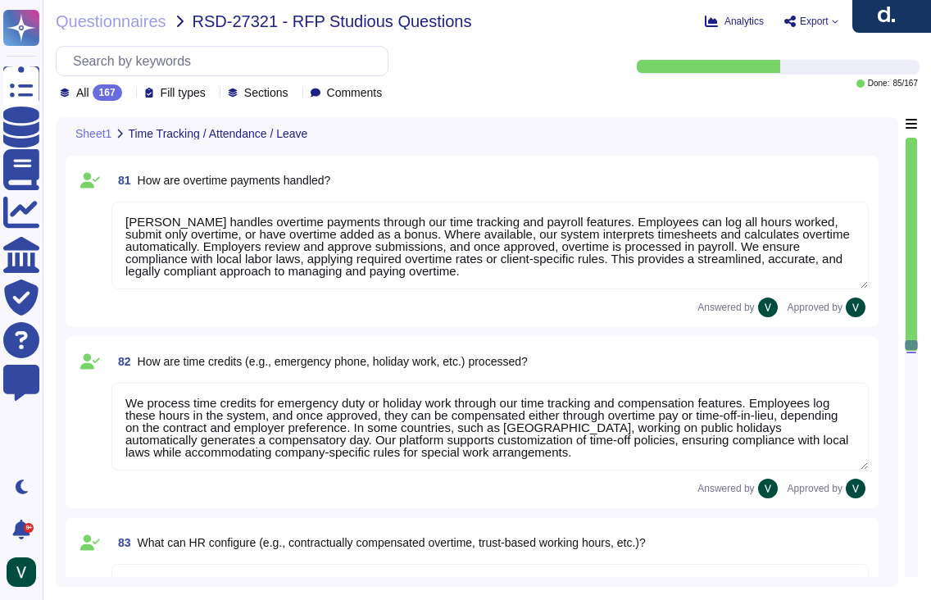
type textarea "We process time credits for emergency duty or holiday work through our time tra…"
type textarea "We allow HR to configure time tracking to fit company policies and local laws. …"
type textarea "We manage sick leave by allowing employees to submit requests with start and en…"
type textarea "We support flexible sick leave configurations aligned with country laws and com…"
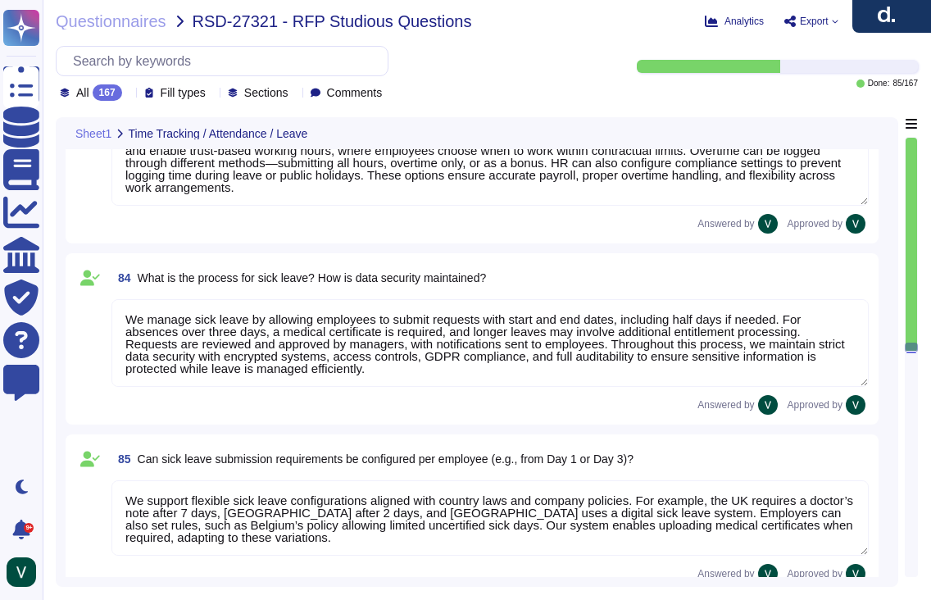
type textarea "Deel handles overtime payments through our time tracking and payroll features. …"
type textarea "We process time credits for emergency duty or holiday work through our time tra…"
type textarea "We allow HR to configure time tracking to fit company policies and local laws. …"
type textarea "We manage sick leave by allowing employees to submit requests with start and en…"
type textarea "We support flexible sick leave configurations aligned with country laws and com…"
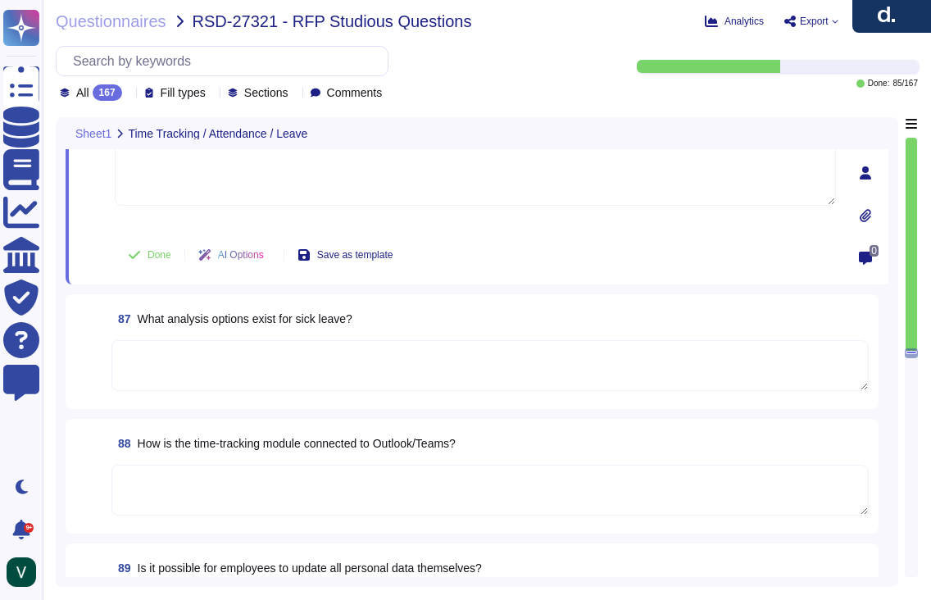
scroll to position [13686, 0]
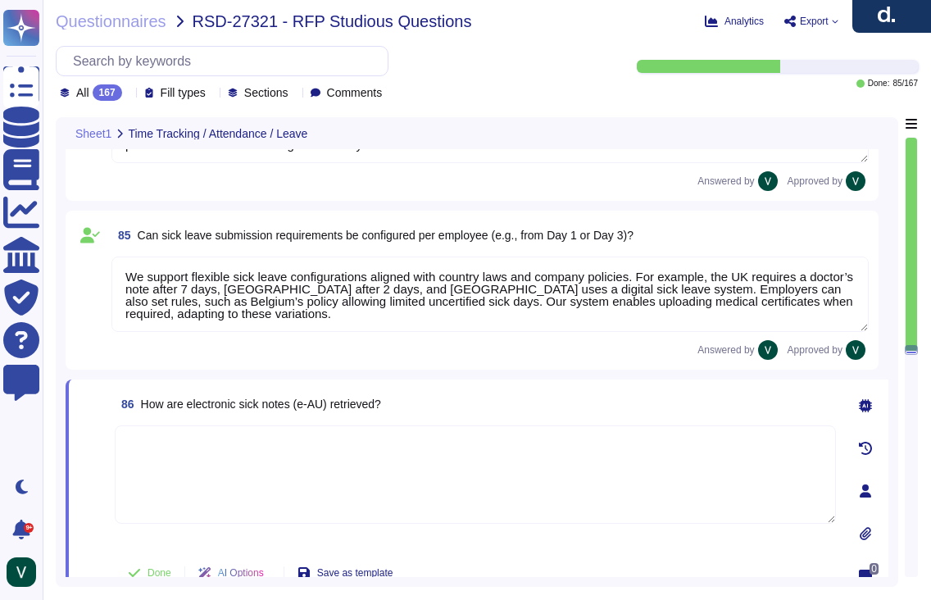
type textarea "We process time credits for emergency duty or holiday work through our time tra…"
type textarea "We allow HR to configure time tracking to fit company policies and local laws. …"
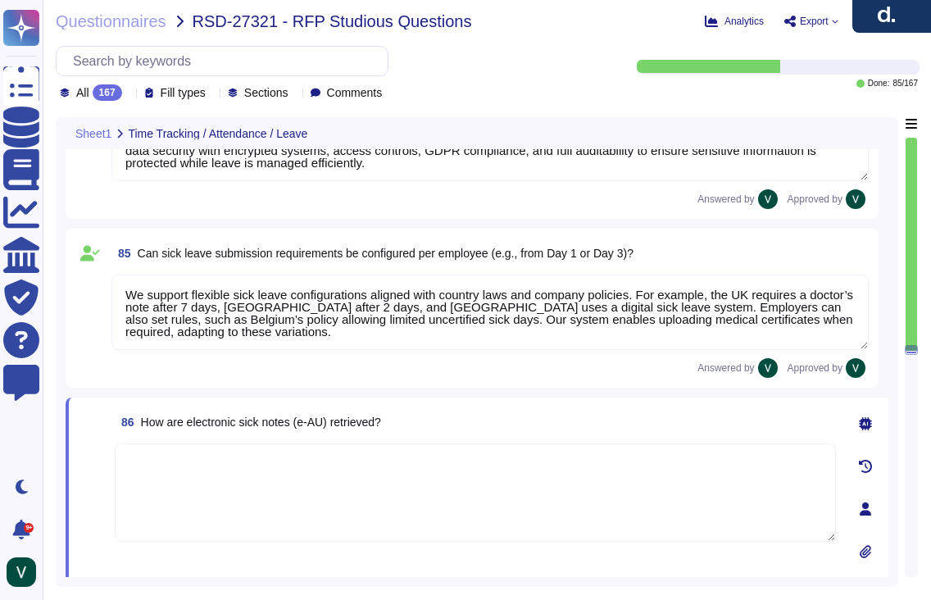
click at [490, 319] on textarea "We support flexible sick leave configurations aligned with country laws and com…" at bounding box center [489, 311] width 757 height 75
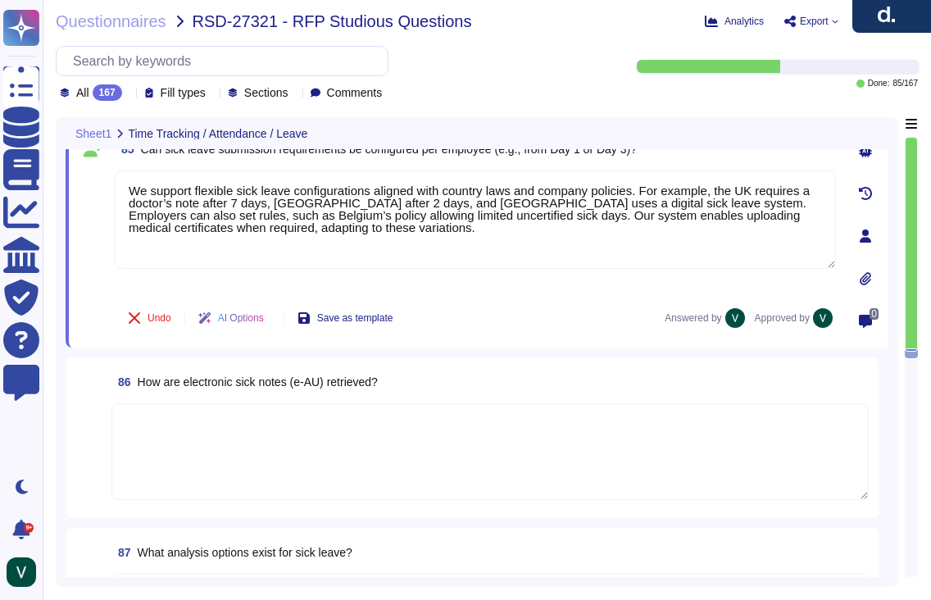
scroll to position [13572, 0]
click at [314, 452] on textarea at bounding box center [489, 450] width 757 height 97
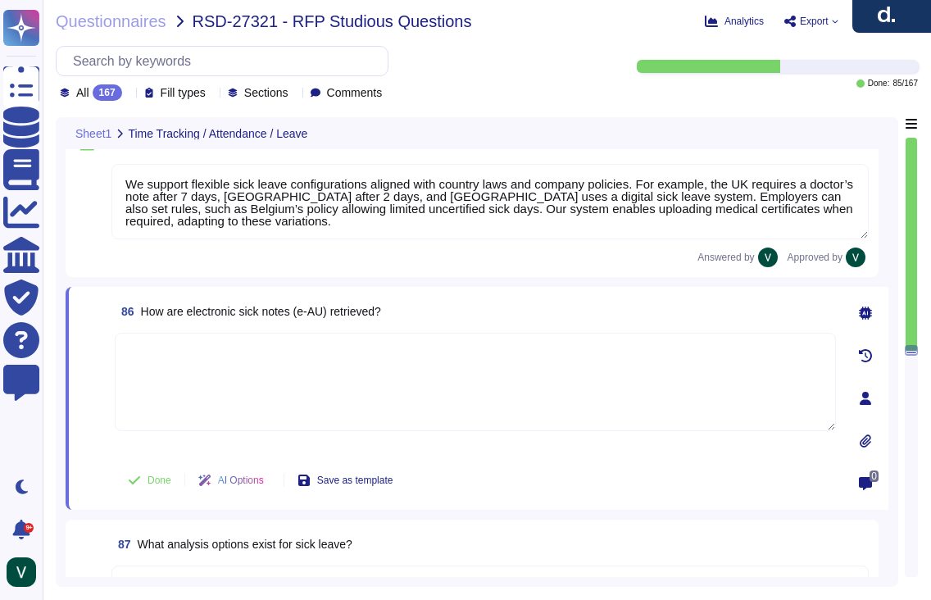
scroll to position [13584, 0]
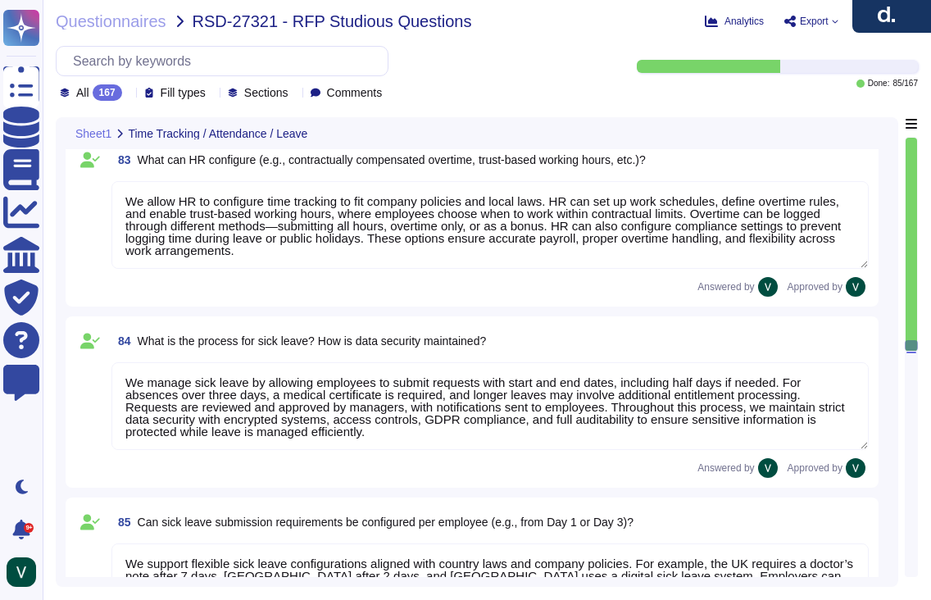
type textarea "Deel can use our system to represent and track sabbaticals through flexible lon…"
type textarea "Deel handles overtime payments through our time tracking and payroll features. …"
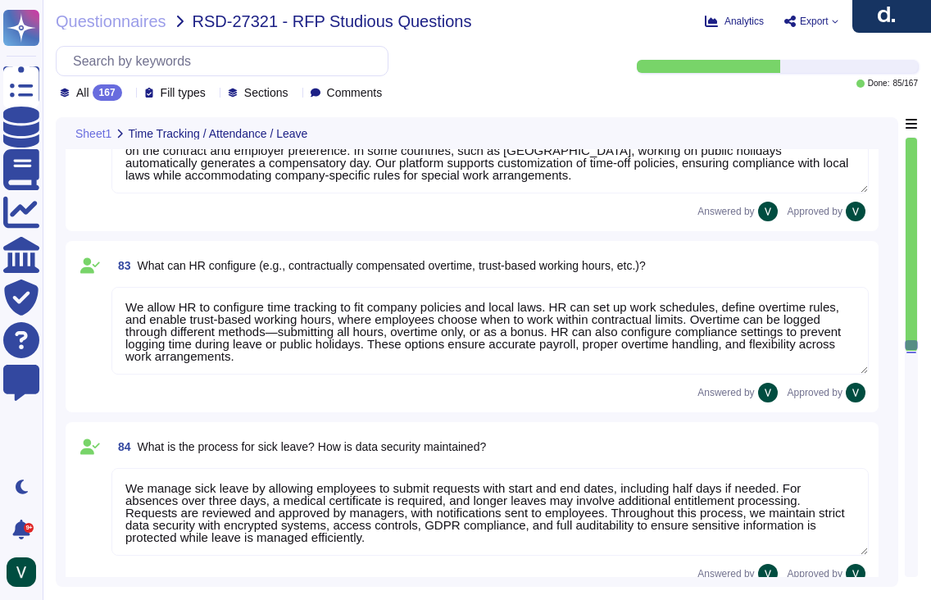
type textarea "Deel manages working time during business travel by requiring employees to noti…"
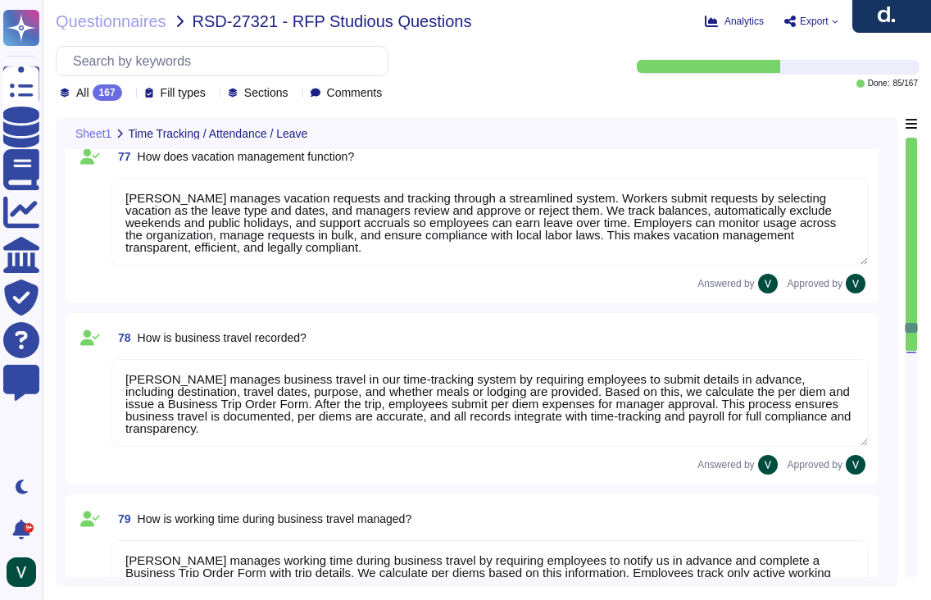
type textarea "Deel provides multiple time tracking options, including manual entry, a clock-i…"
type textarea "Deel’s time tracking allows employees to log hours manually or via clock-in/out…"
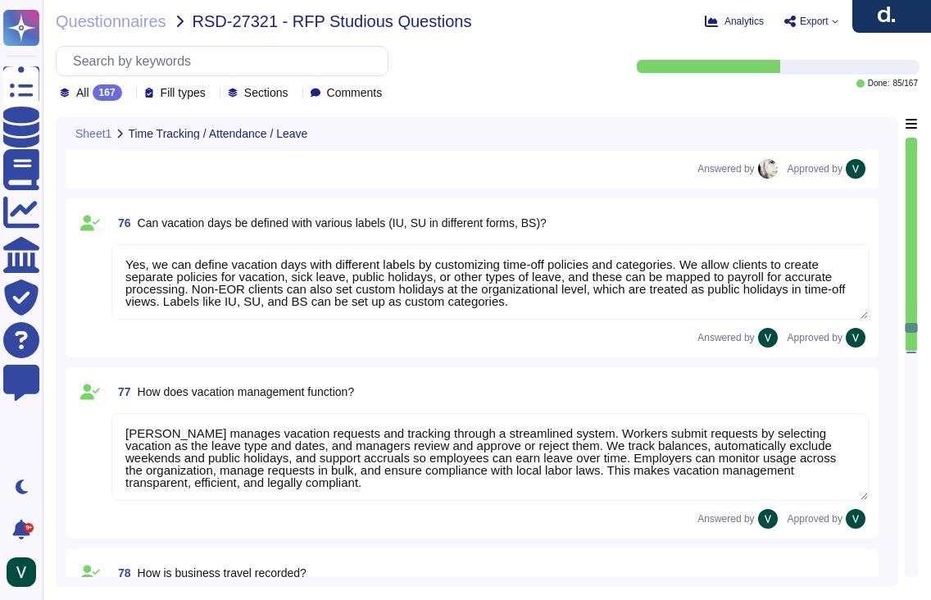
type textarea "Yes, compensatory time (time-off-in-lieu) is generally allowed for overtime in …"
type textarea "Yes, we can define vacation days with different labels by customizing time-off …"
type textarea "Deel manages vacation requests and tracking through a streamlined system. Worke…"
type textarea "Deel manages business travel in our time-tracking system by requiring employees…"
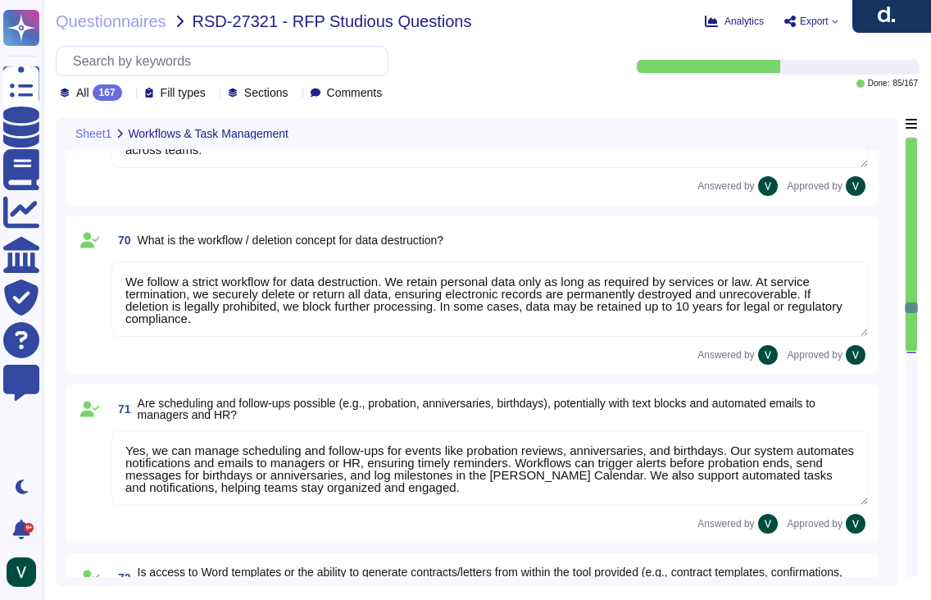
type textarea "Deel’s system manages workflows and tasks through automated and manual processe…"
type textarea "Deel’s system includes automated and manual workflows, forecasted shift auto-ap…"
type textarea "Yes, we allow HR to define and flexibly specify workflows and checklists for di…"
type textarea "Yes, we integrate checklists that can be customized for processes like onboardi…"
type textarea "We follow a strict workflow for data destruction. We retain personal data only …"
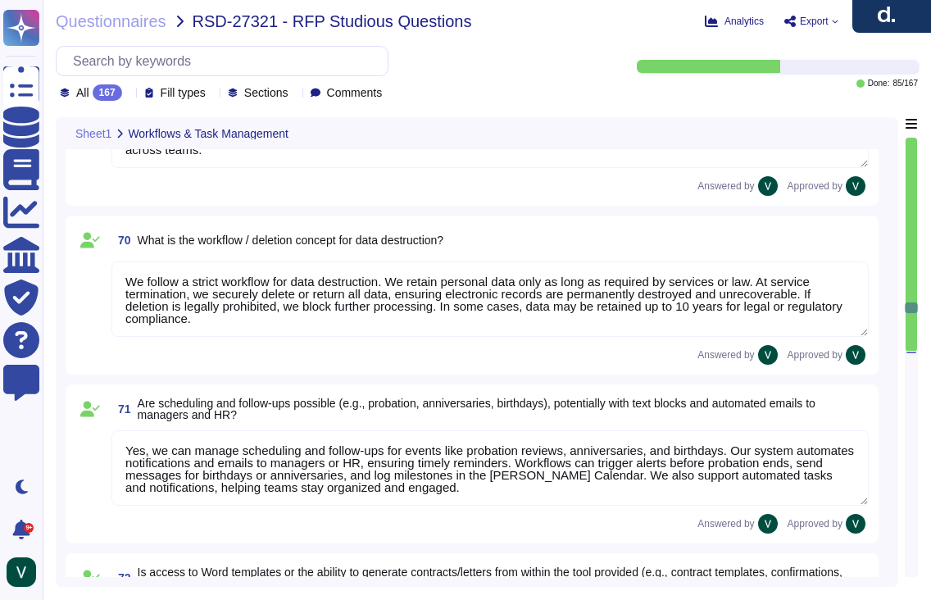
type textarea "Yes, we can manage scheduling and follow-ups for events like probation reviews,…"
type textarea "Yes, we provide access to compliant contract templates and the ability to gener…"
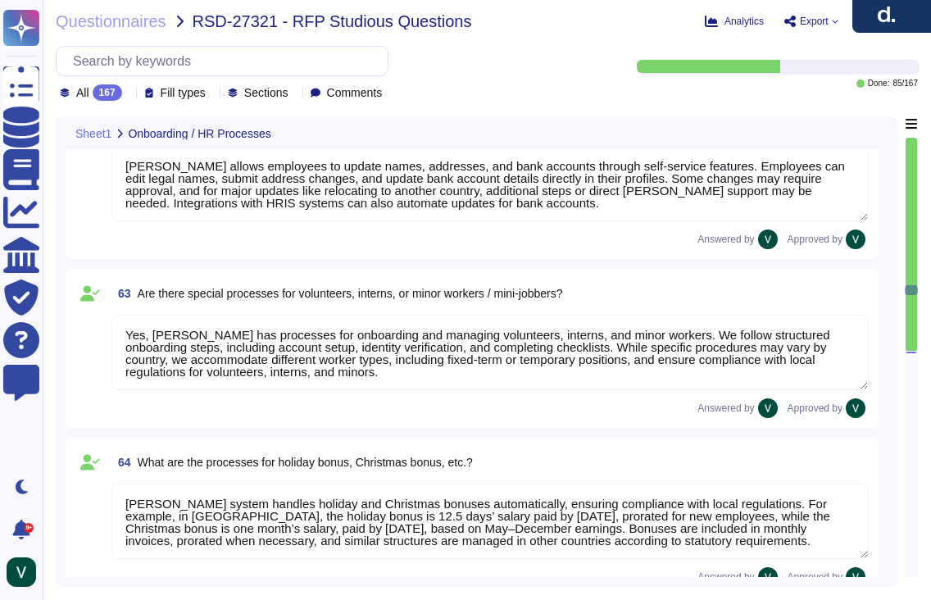
type textarea "Deel’s offboarding process ensures a smooth, compliant transition. We initiate …"
type textarea "Deel’s probationary period process helps employers and employees confirm the ri…"
type textarea "Deel’s internal department transfer process ensures proper validation, approval…"
type textarea "Deel manages changes to employee working hours through a structured system that…"
type textarea "Deel allows employees to update names, addresses, and bank accounts through sel…"
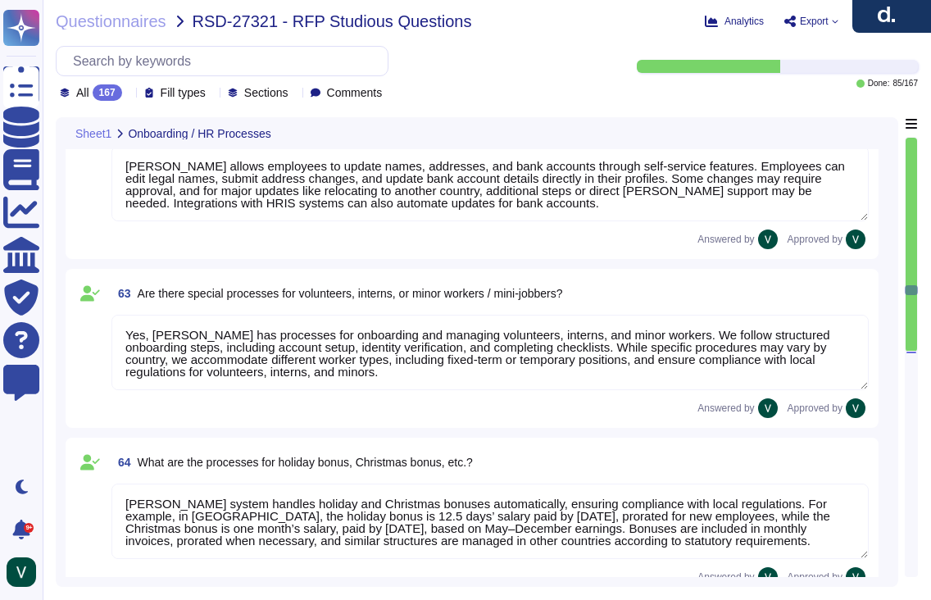
type textarea "Yes, Deel has processes for onboarding and managing volunteers, interns, and mi…"
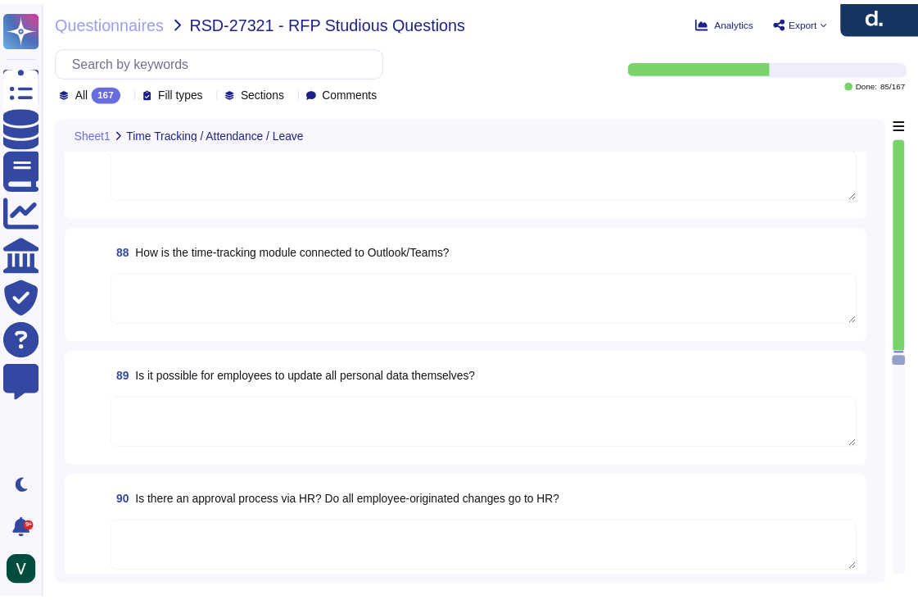
scroll to position [13365, 0]
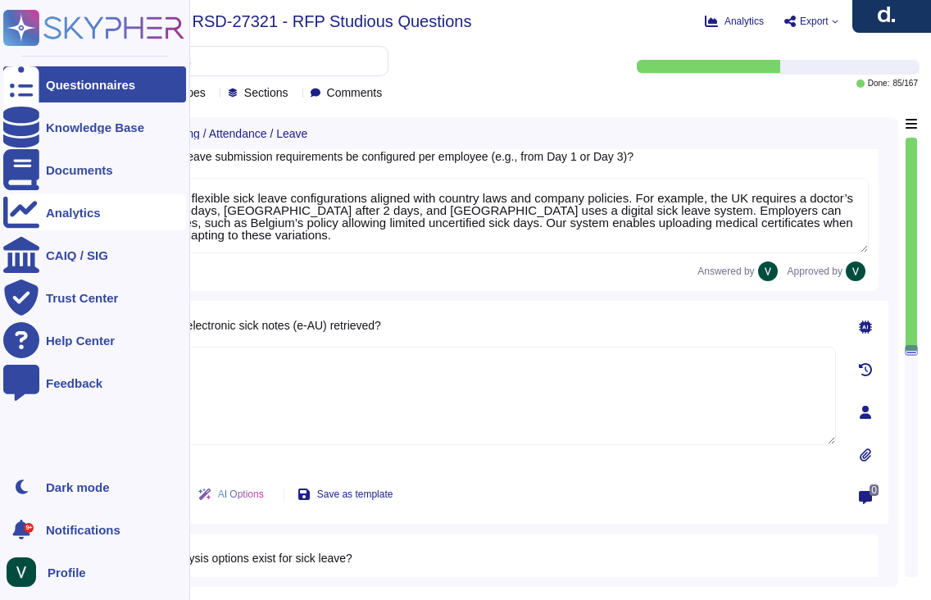
click at [94, 211] on div "Analytics" at bounding box center [73, 212] width 55 height 12
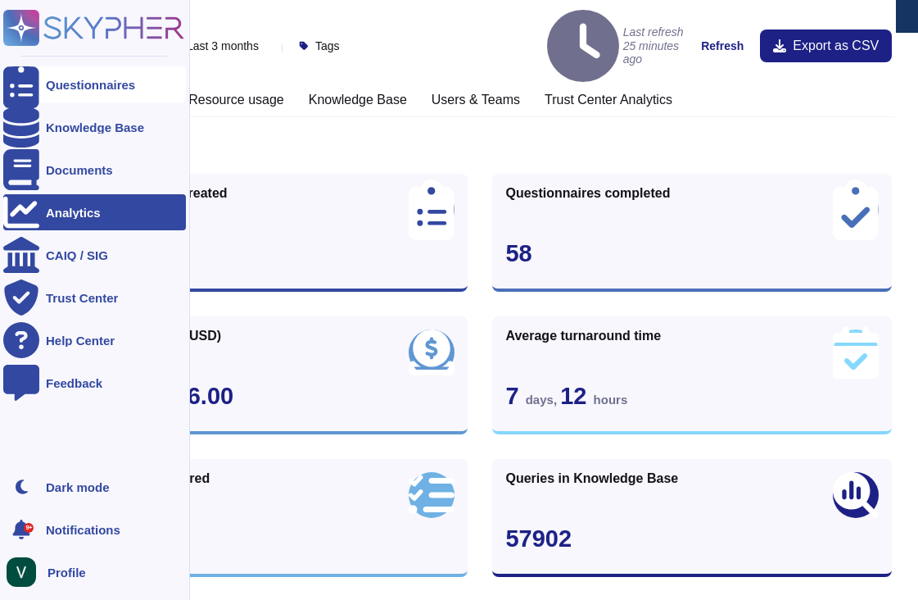
click at [27, 83] on div at bounding box center [21, 84] width 36 height 36
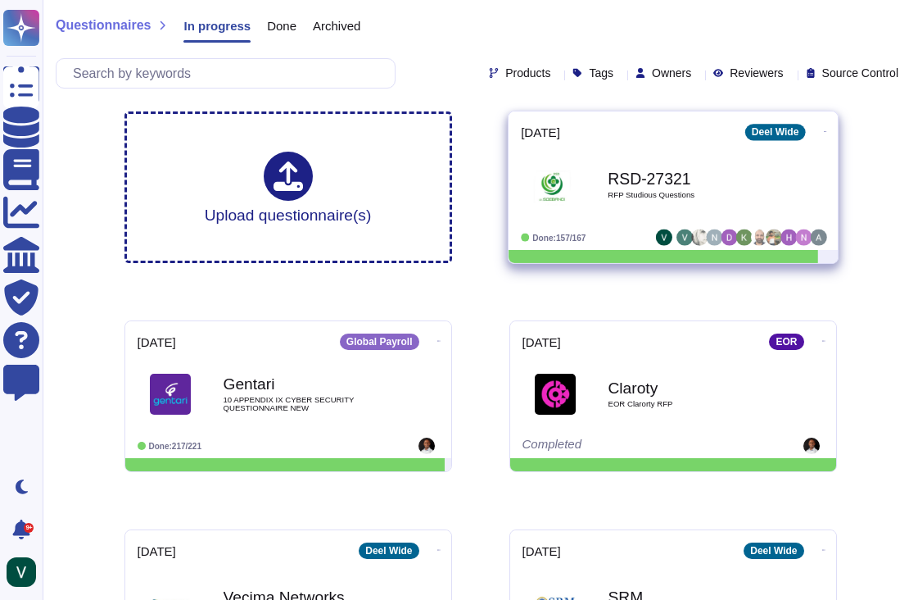
click at [693, 176] on b "RSD-27321" at bounding box center [690, 178] width 165 height 16
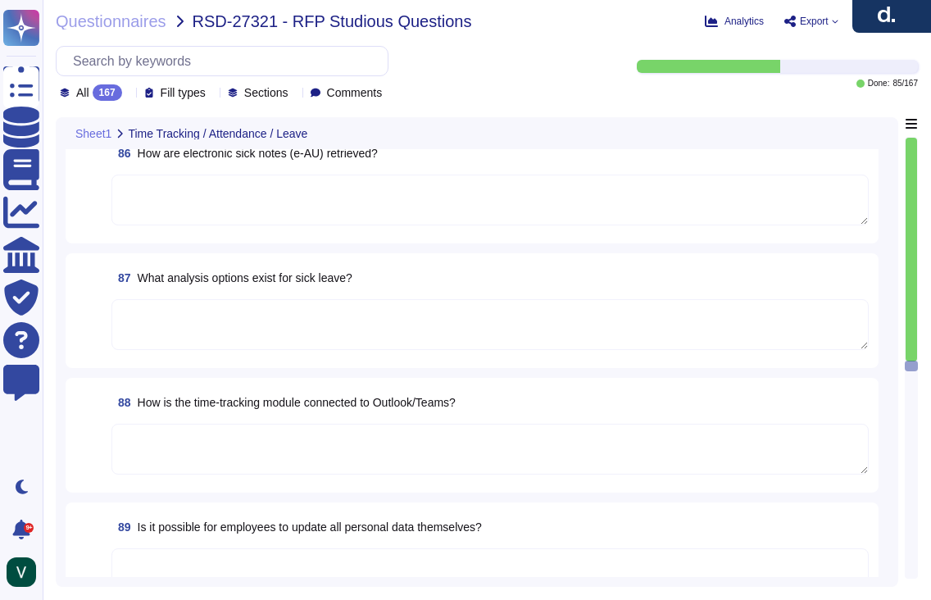
scroll to position [13383, 0]
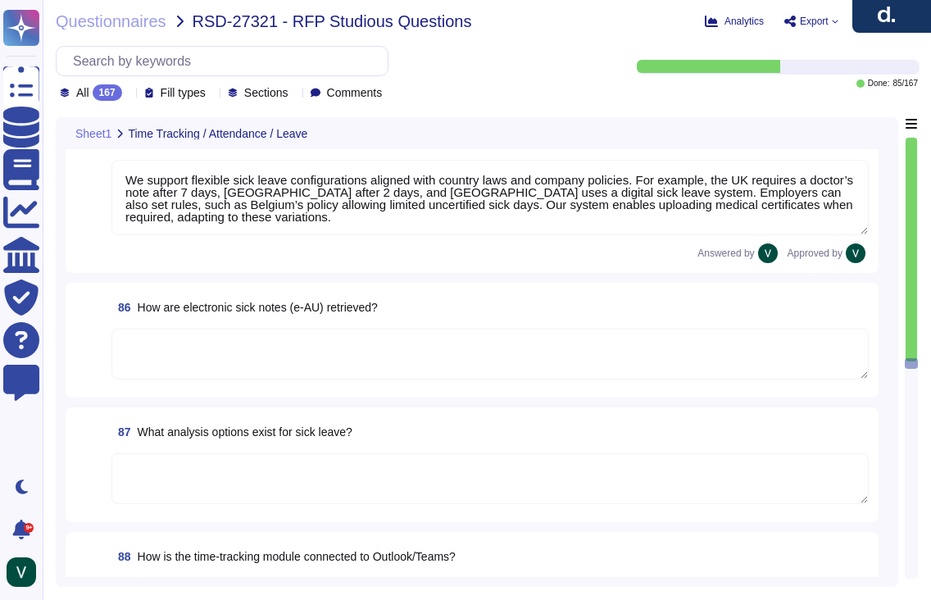
click at [358, 360] on textarea at bounding box center [489, 353] width 757 height 51
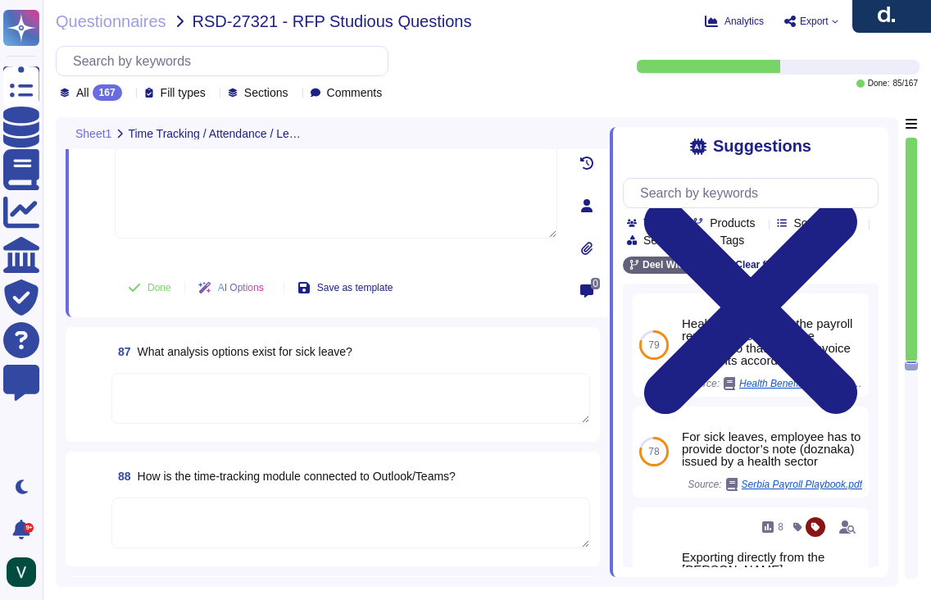
scroll to position [13600, 0]
drag, startPoint x: 437, startPoint y: 473, endPoint x: 266, endPoint y: 480, distance: 171.3
click at [301, 475] on div "88 How is the time-tracking module connected to Outlook/Teams?" at bounding box center [350, 474] width 478 height 29
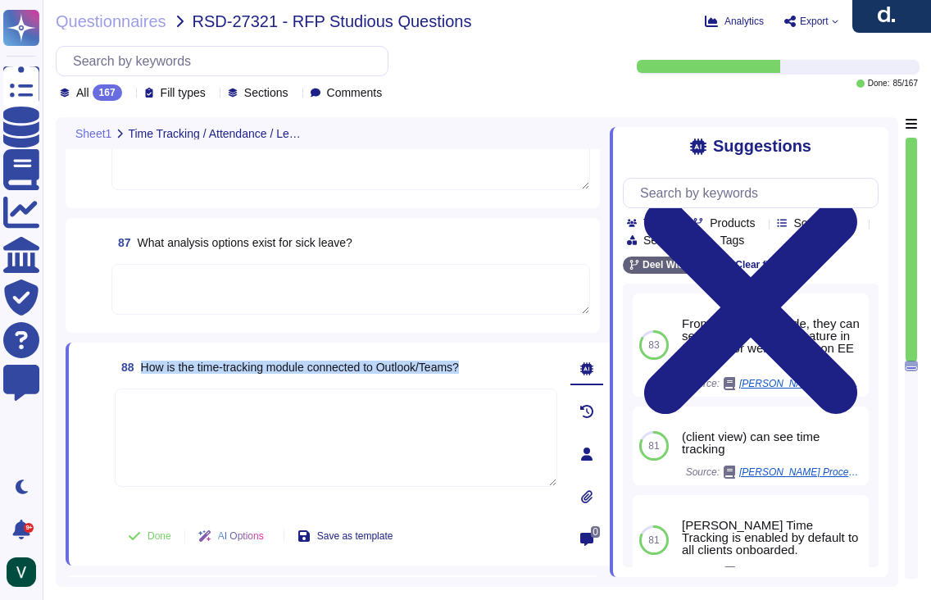
drag, startPoint x: 143, startPoint y: 365, endPoint x: 514, endPoint y: 366, distance: 371.9
click at [514, 366] on div "88 How is the time-tracking module connected to Outlook/Teams?" at bounding box center [336, 366] width 442 height 29
copy span "How is the time-tracking module connected to Outlook/Teams?"
click at [705, 92] on div "All 167 Fill types Sections Comments Done: 85 / 167" at bounding box center [487, 73] width 862 height 55
drag, startPoint x: 867, startPoint y: 146, endPoint x: 855, endPoint y: 151, distance: 13.2
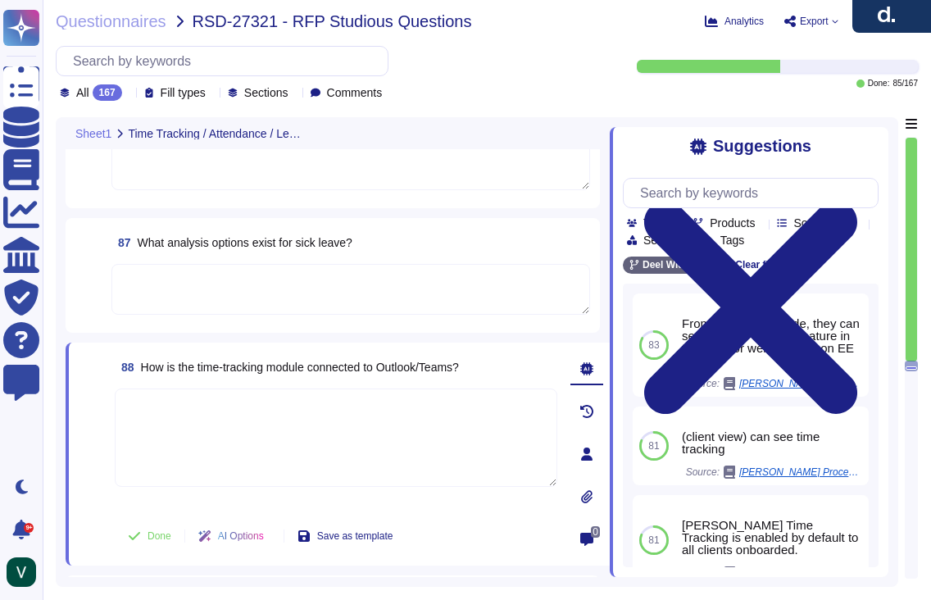
click at [867, 146] on icon at bounding box center [751, 307] width 256 height 341
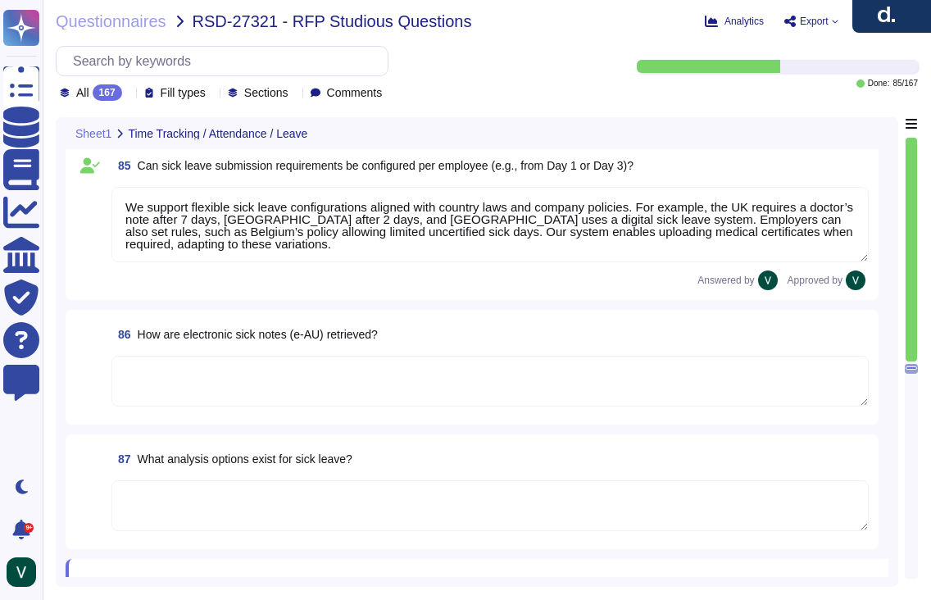
scroll to position [13672, 0]
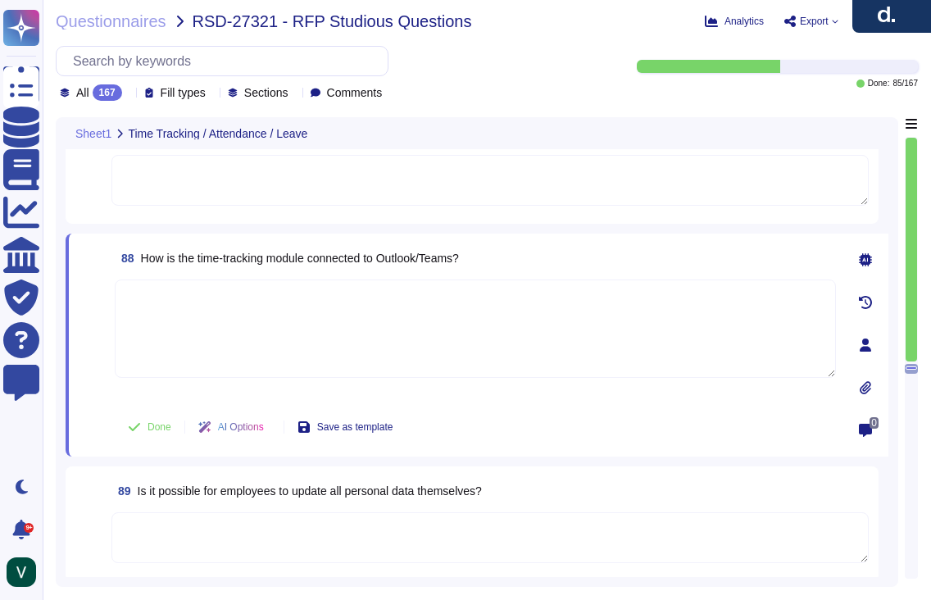
click at [319, 330] on textarea at bounding box center [475, 328] width 721 height 98
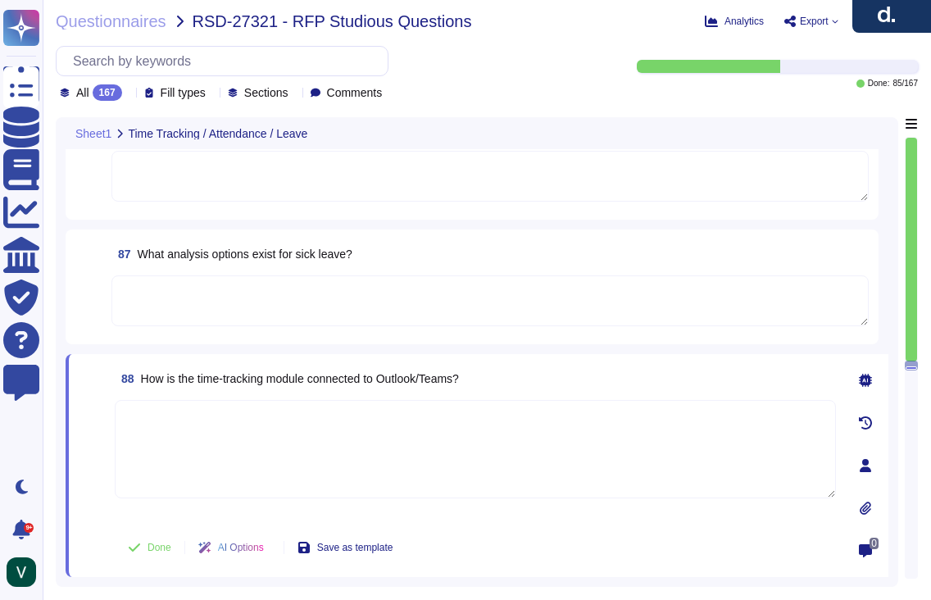
scroll to position [13338, 0]
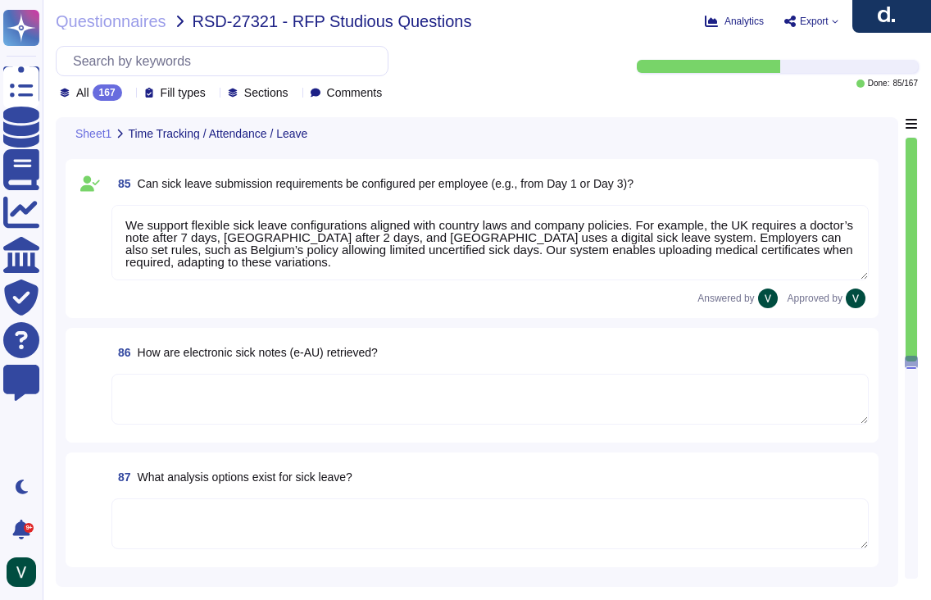
click at [267, 383] on textarea at bounding box center [489, 399] width 757 height 51
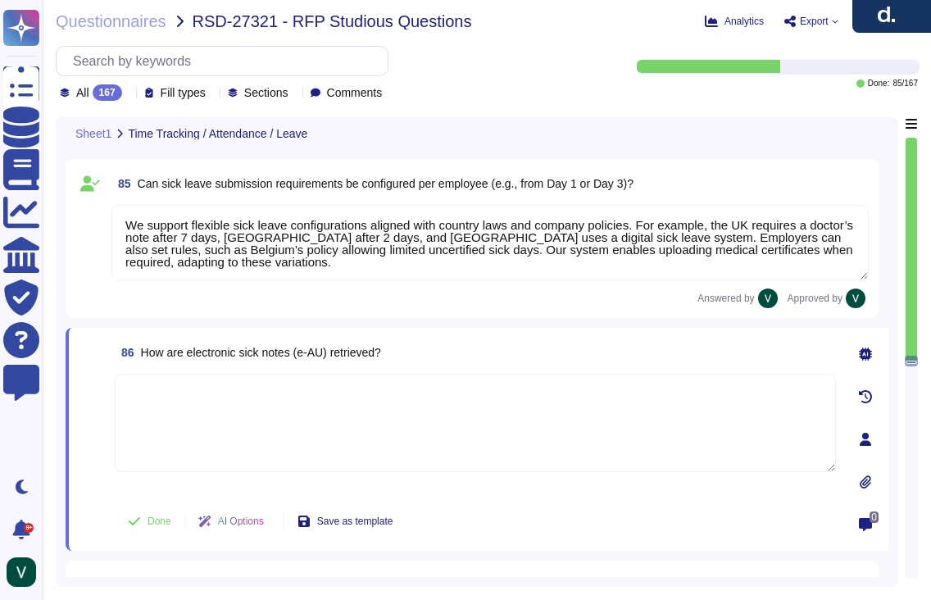
paste textarea "Deel retrieves electronic sick notes (eAU) in Germany through the national digi…"
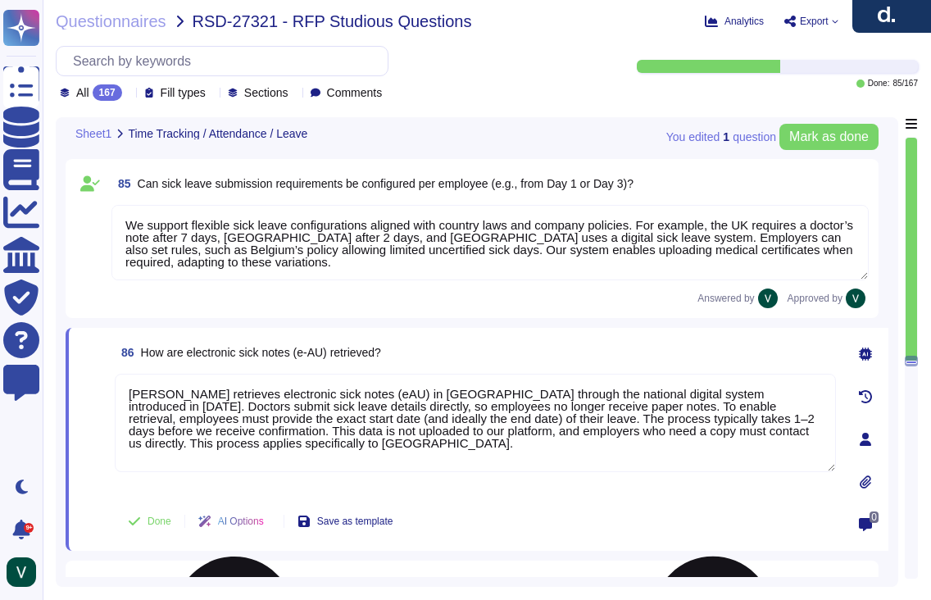
drag, startPoint x: 327, startPoint y: 392, endPoint x: 334, endPoint y: 385, distance: 10.4
click at [330, 389] on textarea "Deel retrieves electronic sick notes (eAU) in Germany through the national digi…" at bounding box center [475, 423] width 721 height 98
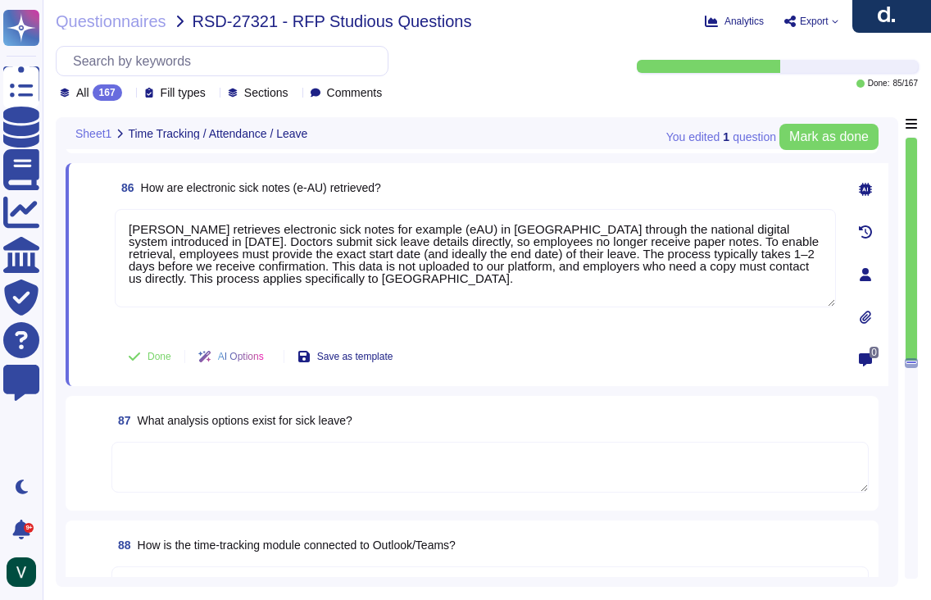
scroll to position [13514, 0]
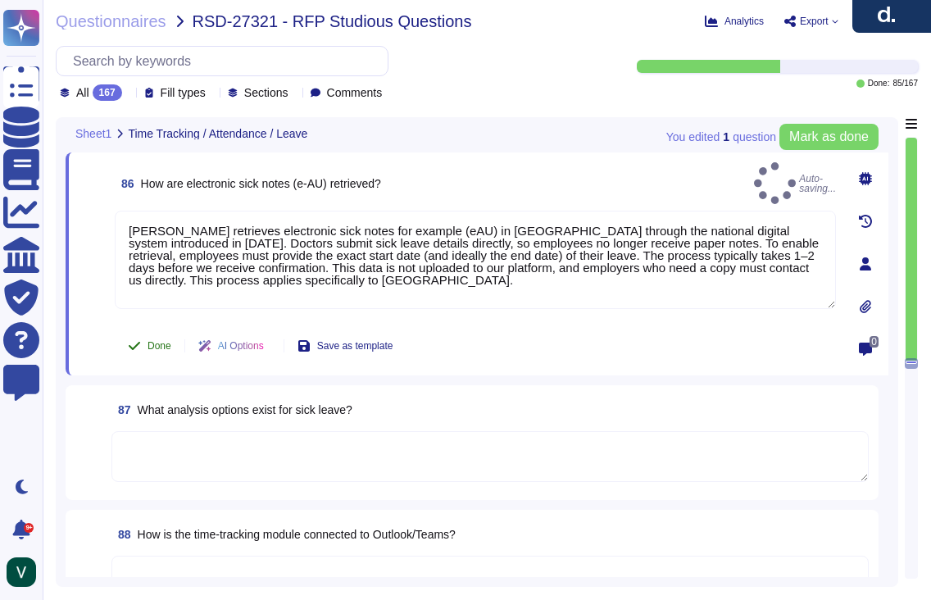
click at [148, 343] on span "Done" at bounding box center [159, 346] width 24 height 10
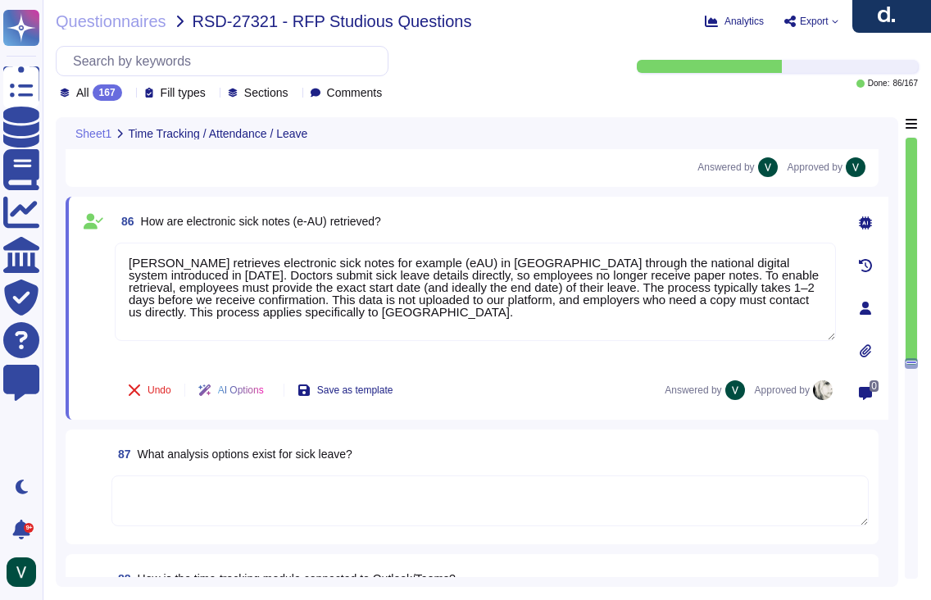
scroll to position [13471, 0]
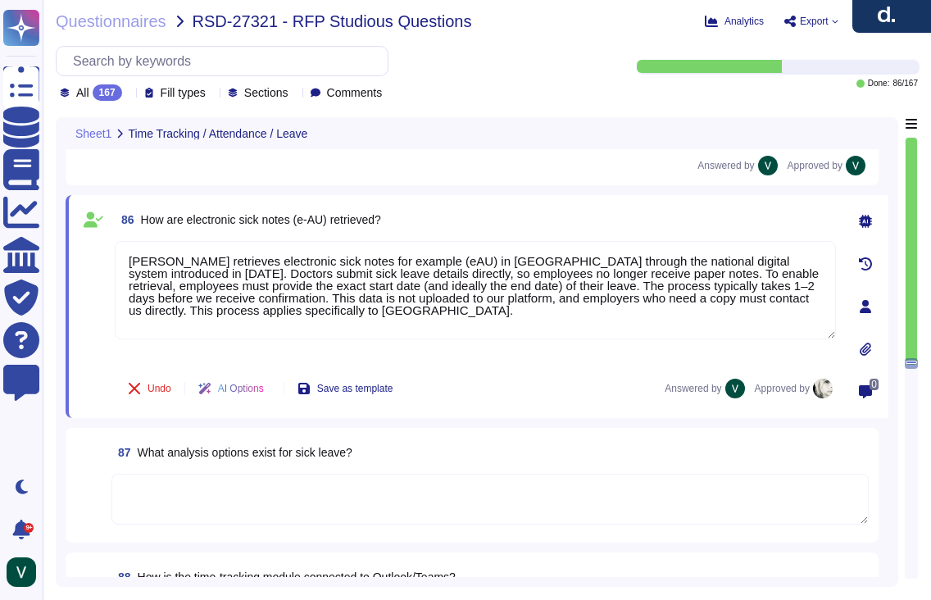
click at [78, 487] on span at bounding box center [89, 499] width 29 height 52
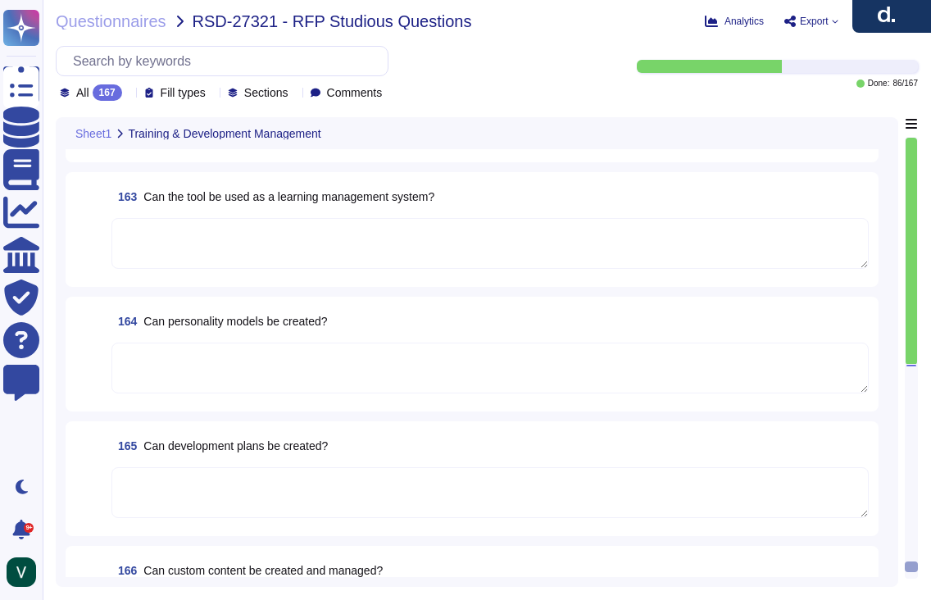
scroll to position [22965, 0]
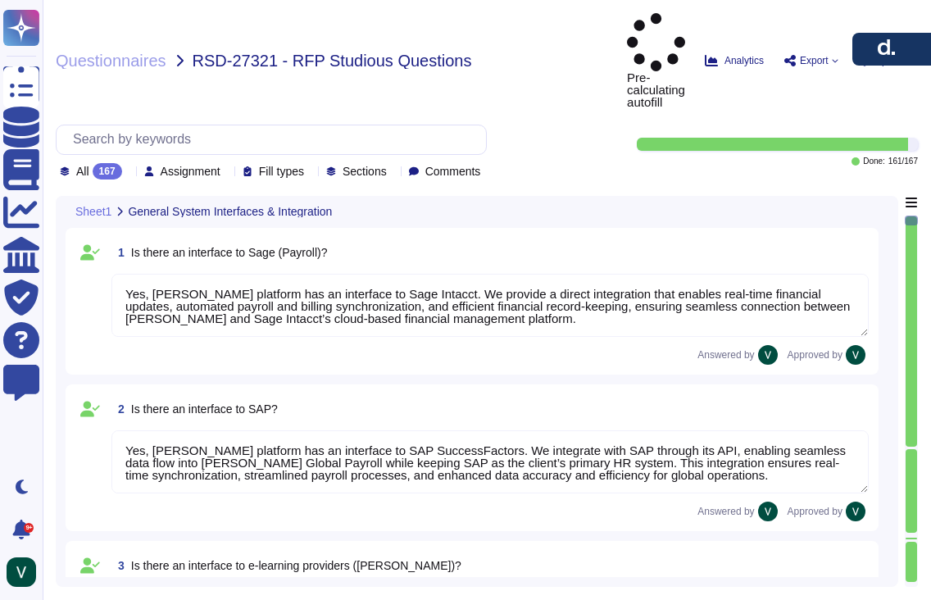
type textarea "Yes, [PERSON_NAME] platform has an interface to Sage Intacct. We provide a dire…"
type textarea "Yes, [PERSON_NAME] platform has an interface to SAP SuccessFactors. We integrat…"
type textarea "Yes, [PERSON_NAME] has interfaces with e-learning providers, including platform…"
type textarea "No, [PERSON_NAME] does not currently have a direct interface to Oracle database…"
type textarea "Yes, [PERSON_NAME] has interfaces with Microsoft Office programs like Word, Out…"
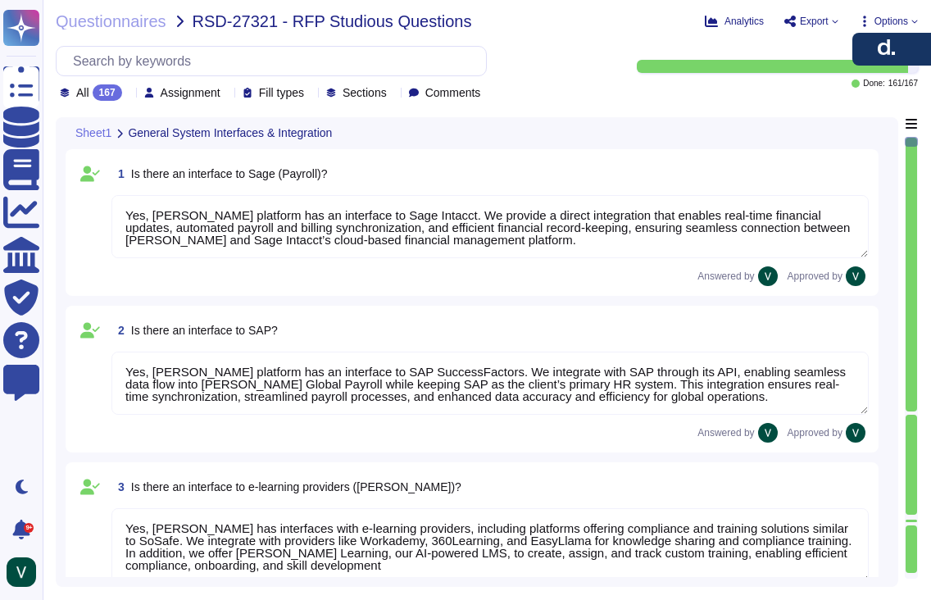
scroll to position [2, 0]
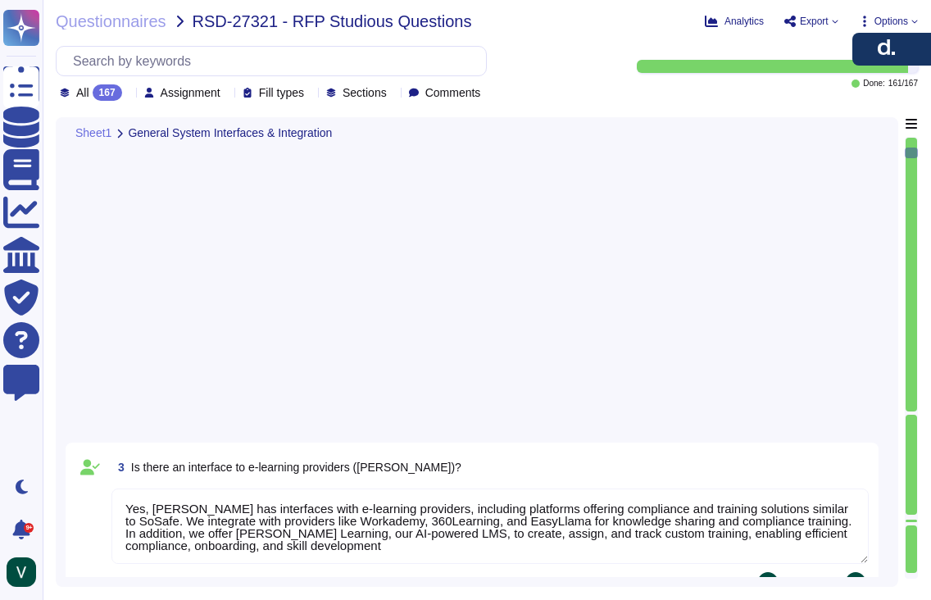
type textarea "Yes, [PERSON_NAME] platform has an interface with DATEV. These integrations may…"
type textarea "[PERSON_NAME] offers a wide range of interfaces and the ability to build custom…"
type textarea "Yes, [PERSON_NAME] platform has an API that enables clients to integrate their …"
type textarea "Data can be imported into [PERSON_NAME] system through several methods. We supp…"
type textarea "We carry out data migration through multiple methods depending on client needs.…"
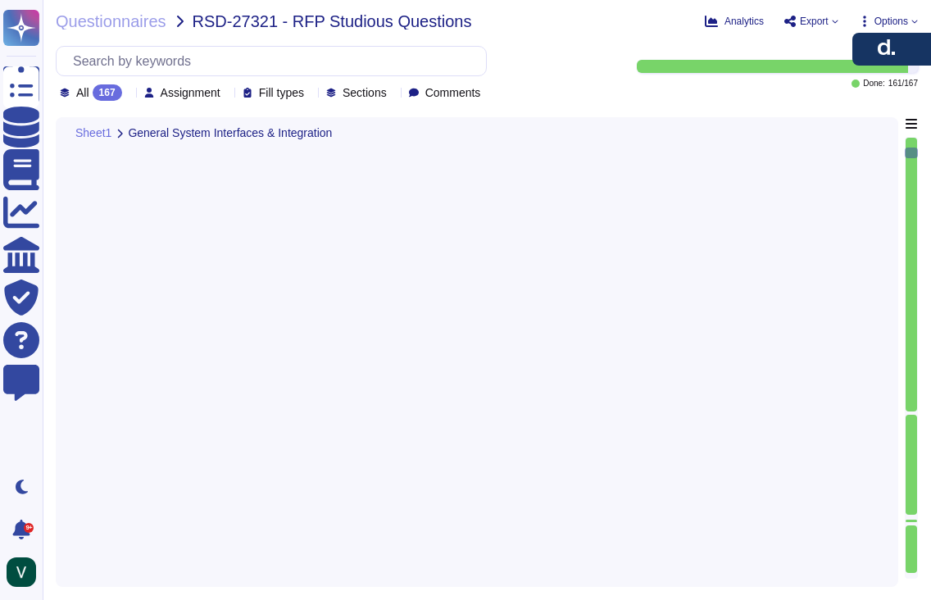
scroll to position [2078, 0]
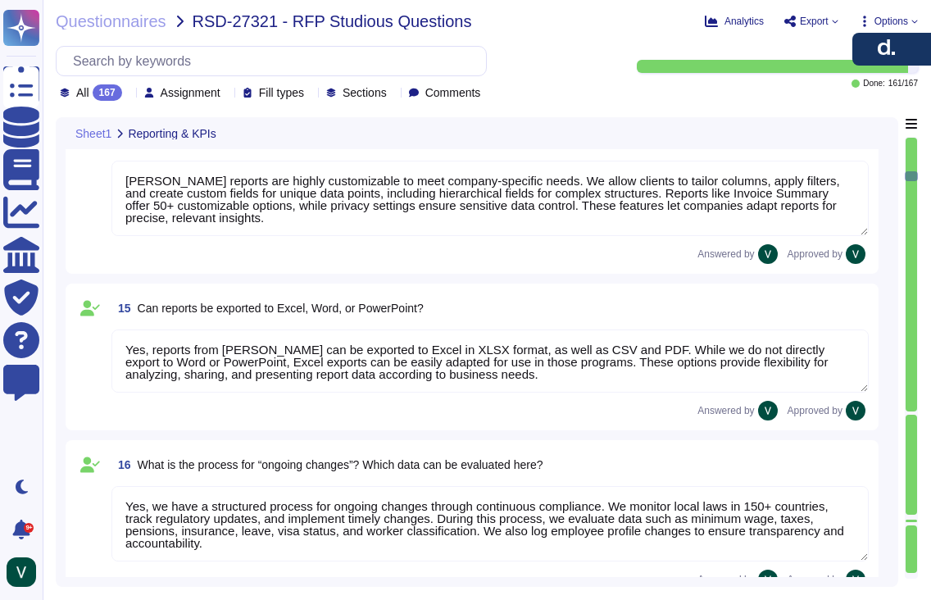
type textarea "We output reports through a wide range of customizable options. Reports can be …"
type textarea "[PERSON_NAME] system provides default KPIs and reports across finance, payroll,…"
type textarea "[PERSON_NAME] reports are highly customizable to meet company-specific needs. W…"
type textarea "Yes, reports from [PERSON_NAME] can be exported to Excel in XLSX format, as wel…"
type textarea "Yes, we have a structured process for ongoing changes through continuous compli…"
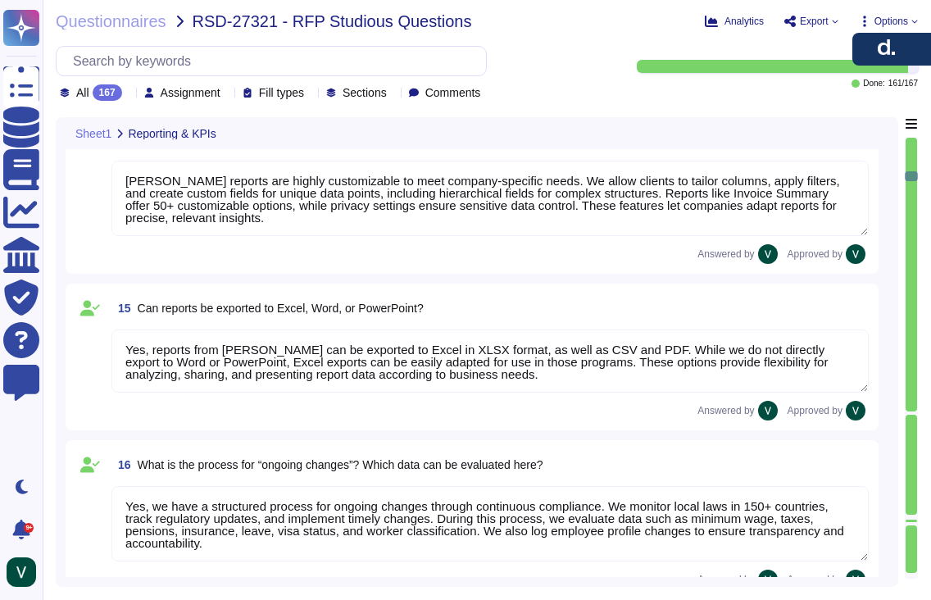
type textarea "Our servers are located in the [GEOGRAPHIC_DATA], with primary storage in [GEOG…"
type textarea "Our data is primarily hosted in the European Union, with primary storage in [GE…"
type textarea "No, our data hosting is not primarily based in the [GEOGRAPHIC_DATA]. Yes, we a…"
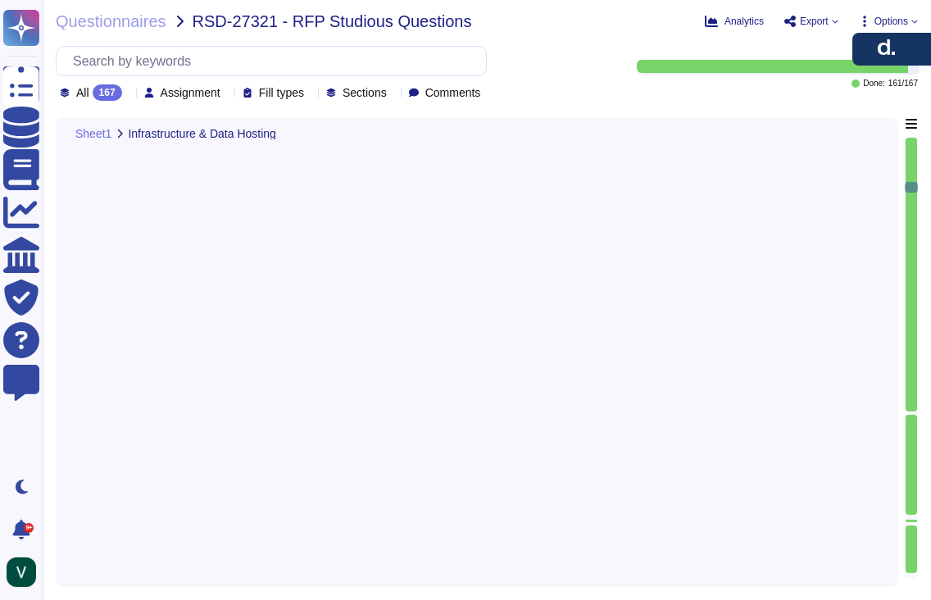
type textarea "Our infrastructure stores client and user personal data, platform data, marketi…"
type textarea "Yes, all data stored in our infrastructure is GDPR-compliant. We host platform …"
type textarea "Yes, we retain personal data only as long as required by our services or applic…"
type textarea "We protect our system against unauthorized access through strict access control…"
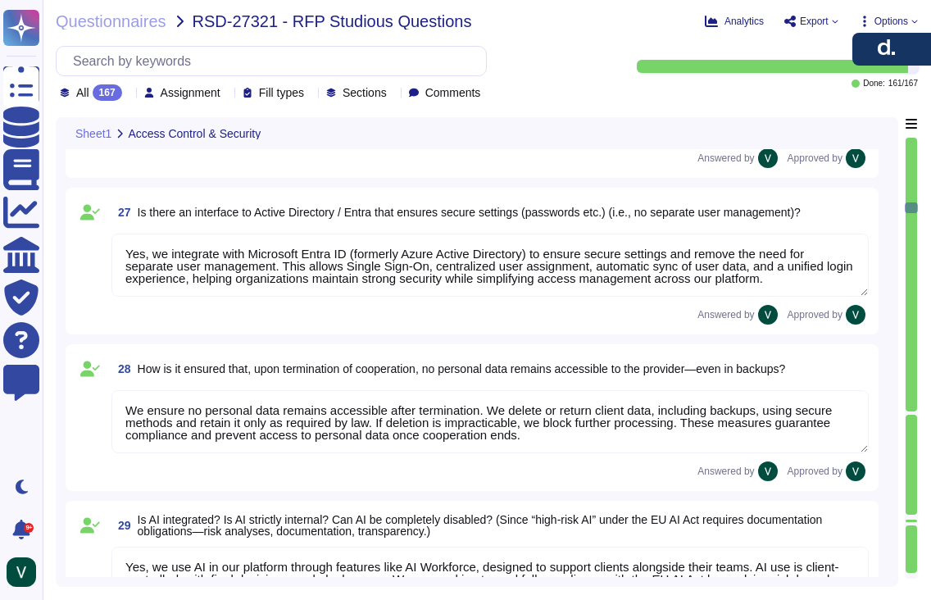
type textarea "Yes, we have a roles and permissions framework that restricts access to only th…"
type textarea "Yes, we integrate with Microsoft Entra ID (formerly Azure Active Directory) to …"
type textarea "We ensure no personal data remains accessible after termination. We delete or r…"
type textarea "Yes, we use AI in our platform through features like AI Workforce, designed to …"
type textarea "Yes, we offer Single Sign-On (SSO) integration via Microsoft Entra ID (formerly…"
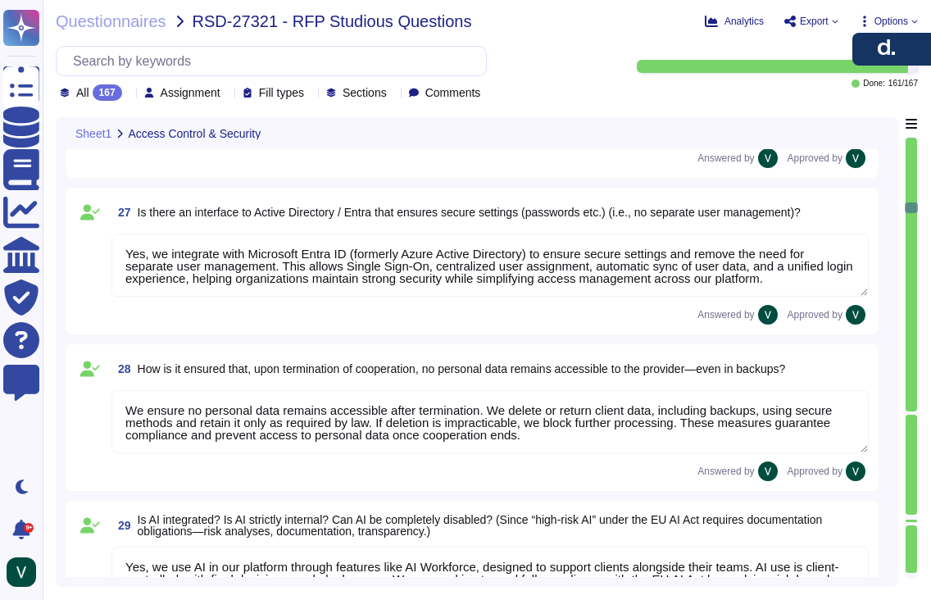
type textarea "No, we do not have an existing partnership with indevis. However, we support in…"
type textarea "No, not all data in our system is encrypted by default, but we encrypt sensitiv…"
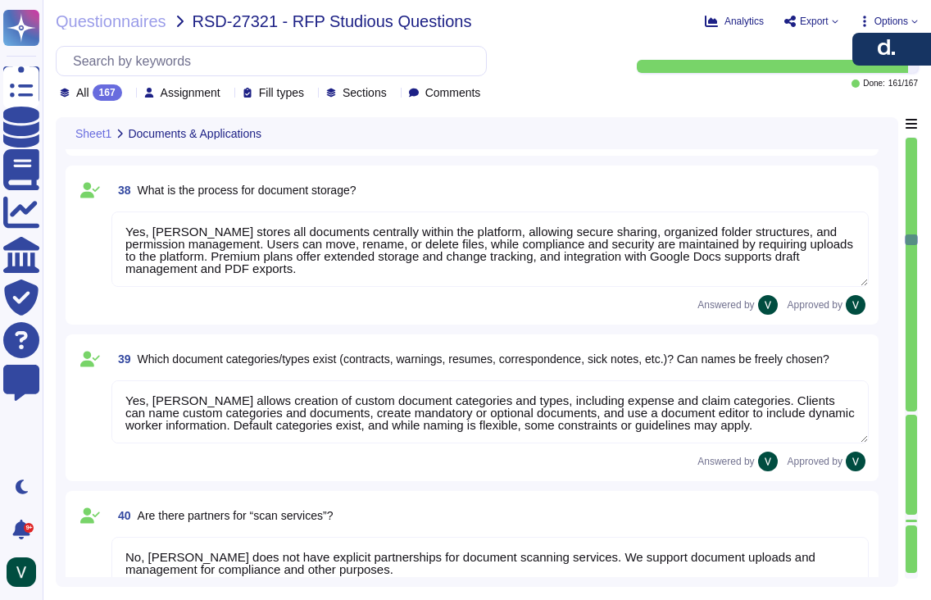
type textarea "Yes, Deel stores all documents centrally within the platform, allowing secure s…"
type textarea "Yes, Deel allows creation of custom document categories and types, including ex…"
type textarea "No, Deel does not have explicit partnerships for document scanning services. We…"
type textarea "Yes, Deel has an interface to job boards through Deel HR. We provide an Applica…"
type textarea "Yes, Deel has an interface to your career site through our ATS. We allow client…"
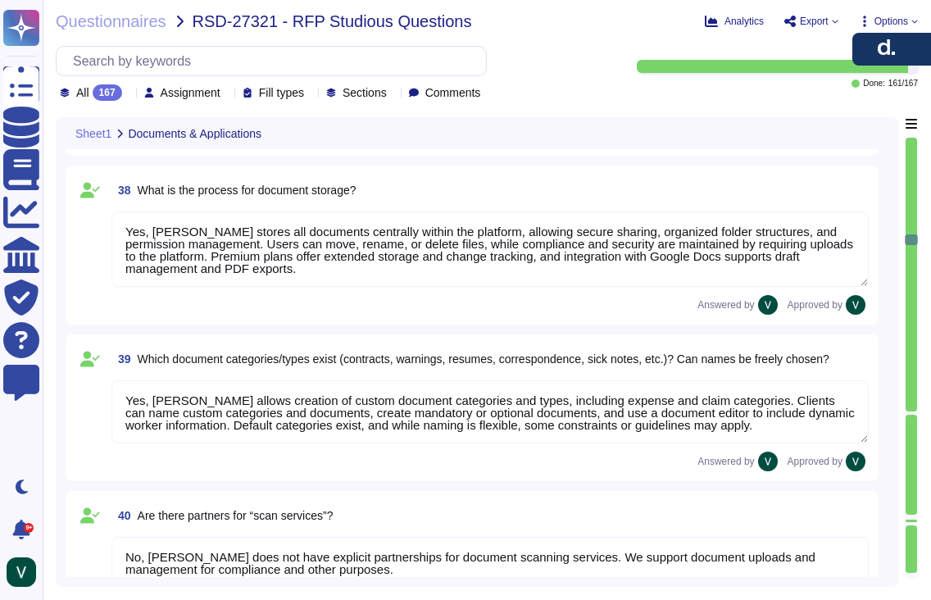
type textarea "No, Deel does not specifically offer a one-click application feature. However, …"
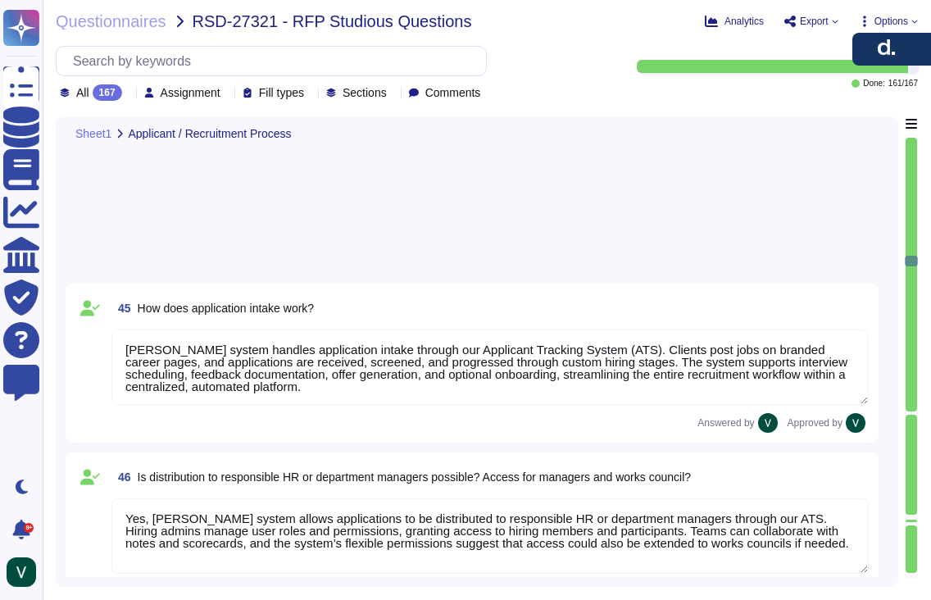
type textarea "Yes, Deel's ATS can be used by HR for pre-screening applicants. We use AI-power…"
type textarea "Yes, Deel's ATS can handle automatic communication with applicants. We provide …"
type textarea "Yes, Deel's ATS can send automatic reminders to recruiters and line managers. W…"
type textarea "Deel's ATS handles the transition from applicant to employee seamlessly. Once a…"
type textarea "Yes, Deel's system can store templates for automated responses and declines. We…"
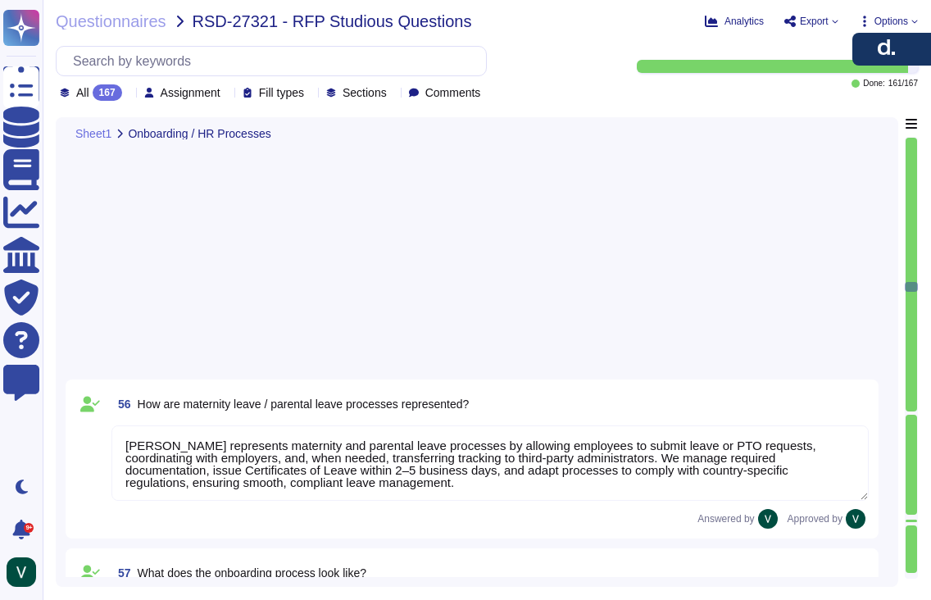
type textarea "Deel represents maternity and parental leave processes by allowing employees to…"
type textarea "Deel’s onboarding process guides new employees from account setup to active emp…"
type textarea "Deel’s offboarding process ensures a smooth, compliant transition. We initiate …"
type textarea "Deel’s probationary period process helps employers and employees confirm the ri…"
type textarea "Deel’s internal department transfer process ensures proper validation, approval…"
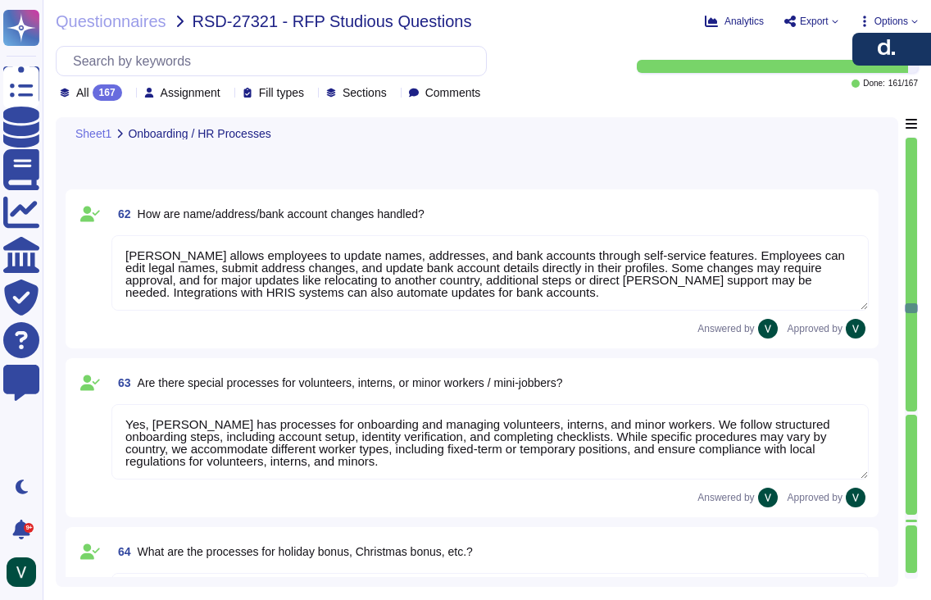
type textarea "Deel allows employees to update names, addresses, and bank accounts through sel…"
type textarea "Yes, Deel has processes for onboarding and managing volunteers, interns, and mi…"
type textarea "Deel's system handles holiday and Christmas bonuses automatically, ensuring com…"
type textarea "Yes, Deel’s HR tool supports special year-end tasks, including managing remaini…"
type textarea "Deel’s system manages workflows and tasks through automated and manual processe…"
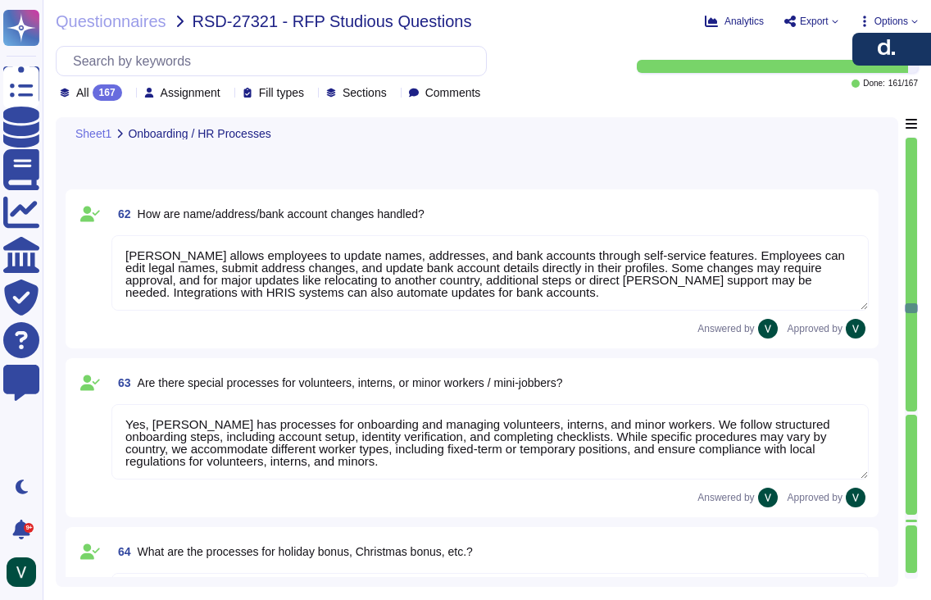
type textarea "Deel’s system includes automated and manual workflows, forecasted shift auto-ap…"
type textarea "Yes, we allow HR to define and flexibly specify workflows and checklists for di…"
type textarea "Yes, we integrate checklists that can be customized for processes like onboardi…"
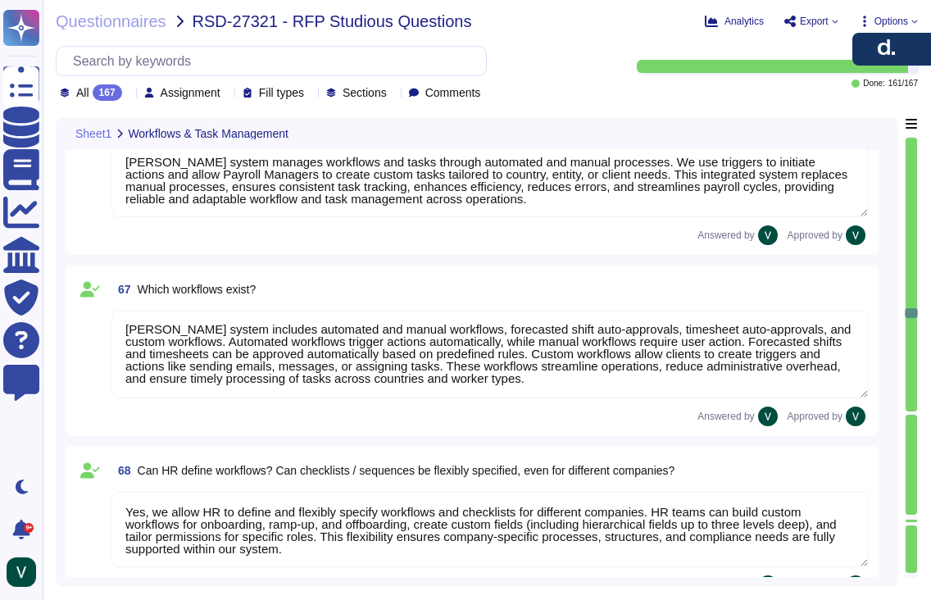
type textarea "We follow a strict workflow for data destruction. We retain personal data only …"
type textarea "Yes, we can manage scheduling and follow-ups for events like probation reviews,…"
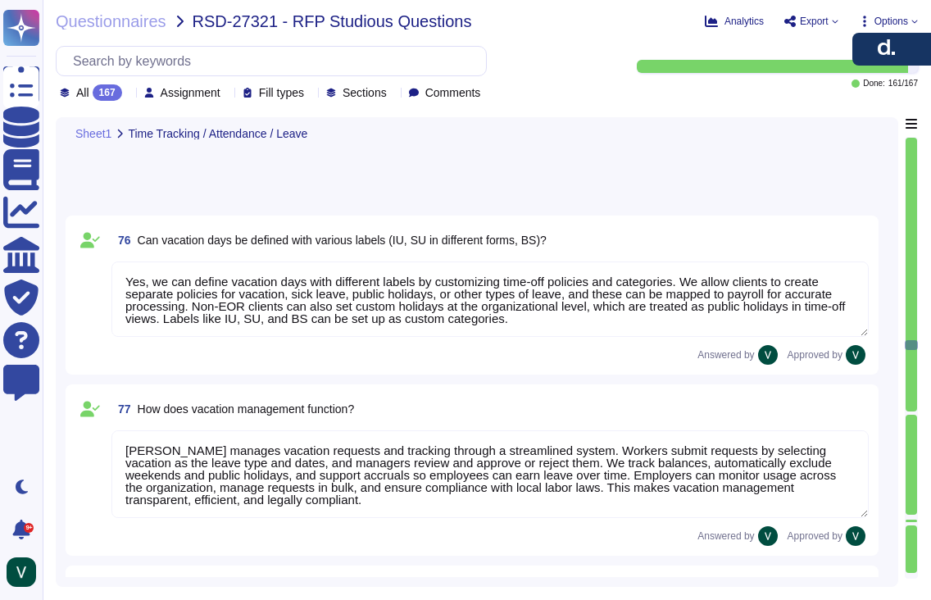
type textarea "Yes, we can define vacation days with different labels by customizing time-off …"
type textarea "Deel manages vacation requests and tracking through a streamlined system. Worke…"
type textarea "Deel manages business travel in our time-tracking system by requiring employees…"
type textarea "Deel manages working time during business travel by requiring employees to noti…"
type textarea "Deel can use our system to represent and track sabbaticals through flexible lon…"
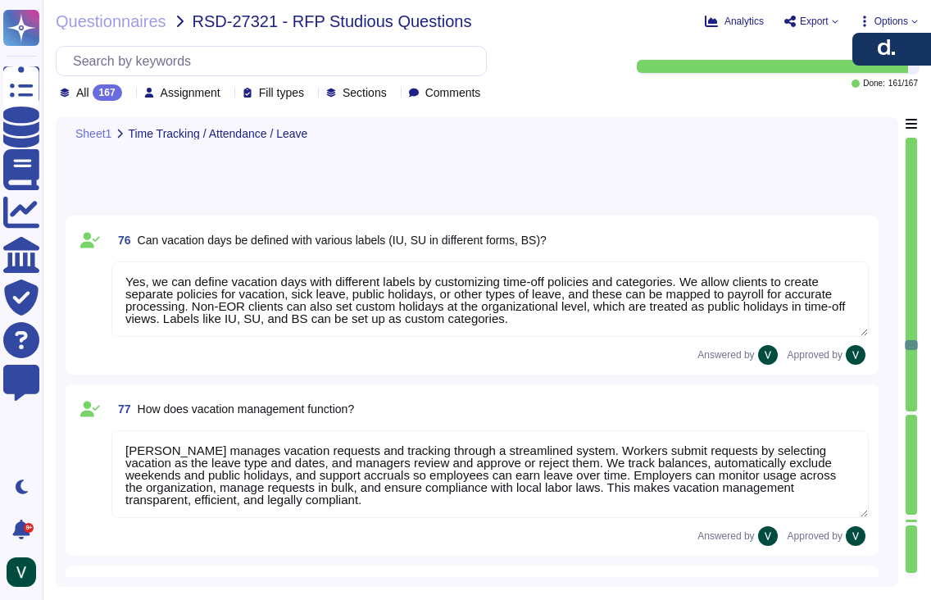
type textarea "Deel handles overtime payments through our time tracking and payroll features. …"
type textarea "We process time credits for emergency duty or holiday work through our time tra…"
type textarea "We allow HR to configure time tracking to fit company policies and local laws. …"
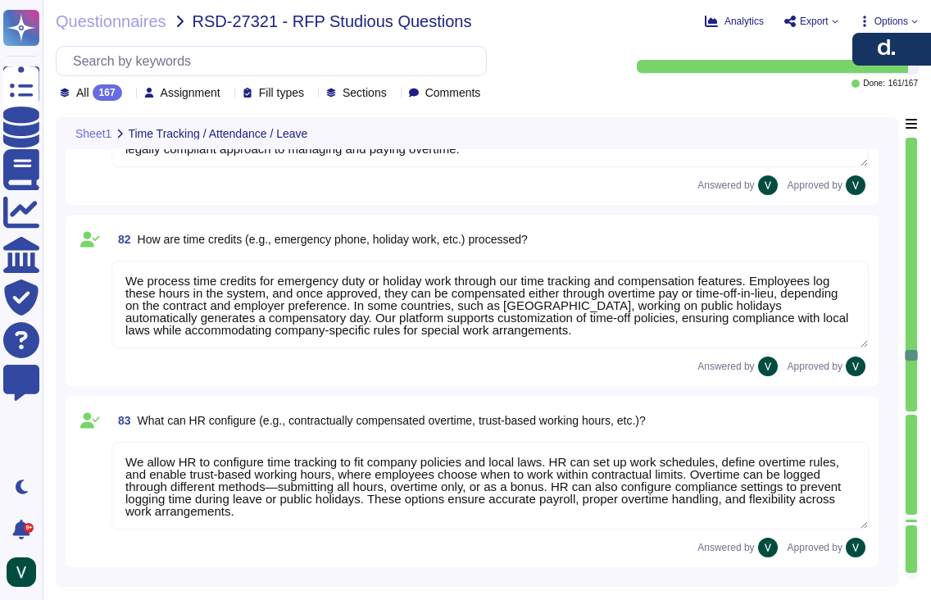
type textarea "We manage sick leave by allowing employees to submit requests with start and en…"
type textarea "We support flexible sick leave configurations aligned with country laws and com…"
type textarea "Deel retrieves electronic sick notes for example (eAU) in Germany through the n…"
type textarea "Sick leave can be analyzed in multiple ways, including: * Duration: Review leng…"
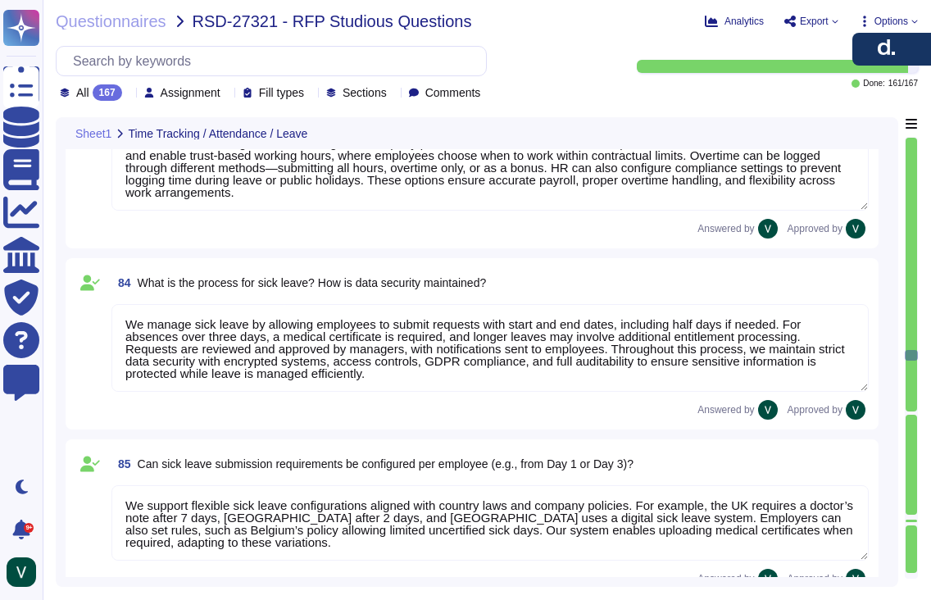
scroll to position [13121, 0]
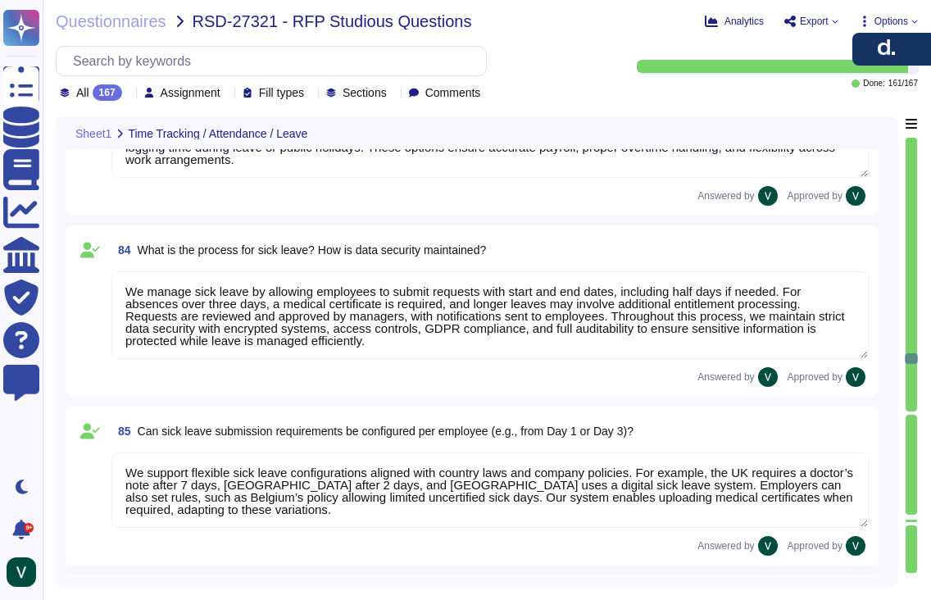
drag, startPoint x: 911, startPoint y: 363, endPoint x: 834, endPoint y: 519, distance: 174.4
click at [912, 541] on div at bounding box center [910, 358] width 13 height 442
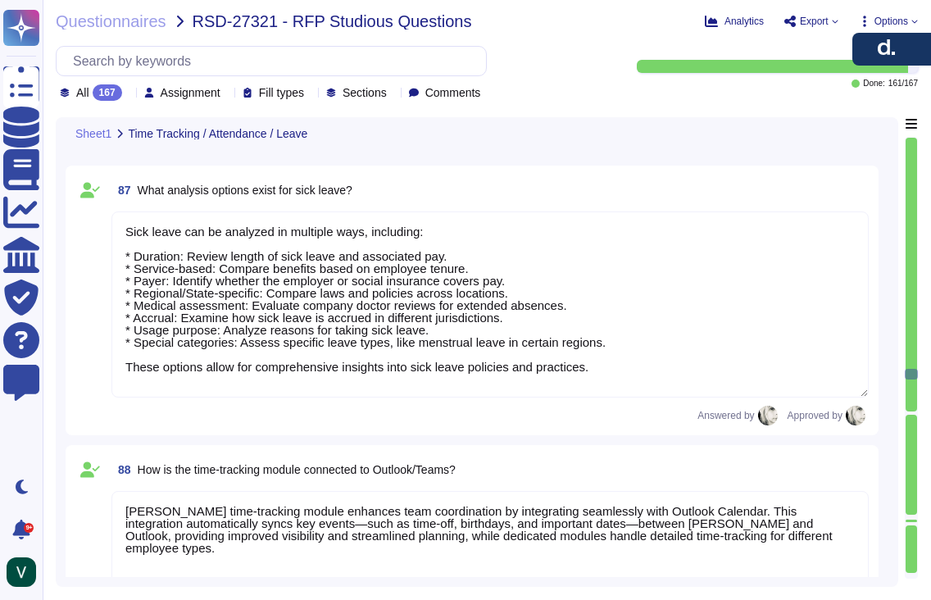
type textarea "Yes, employees can book and manage seminars through Deel Learning, including sc…"
type textarea "Yes, the system provides a view of time off information, including stamped time…"
type textarea "Yes, a supervisory approval chain can be configured for vacation requests and t…"
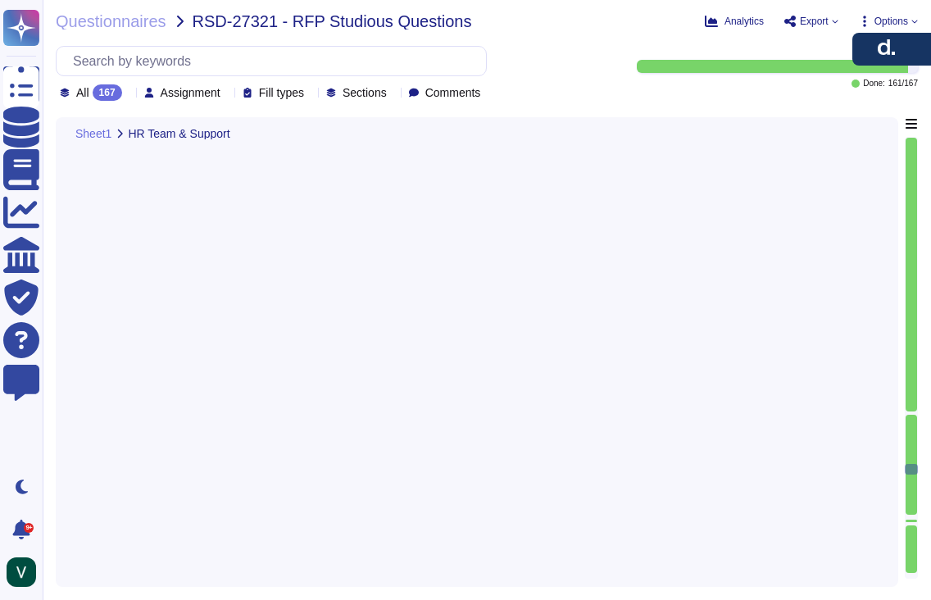
type textarea "Deel’s system supports creating both functional leadership and disciplinary lea…"
type textarea "Deel’s permission system controls what actions users can perform within the pla…"
type textarea "Yes, Deel supports client-specific role structures and permissions. Each client…"
type textarea "Contract durations and cancellation periods vary by contract type and country. …"
type textarea "Yes, modules can be easily added and configured through Deel’s admin interface.…"
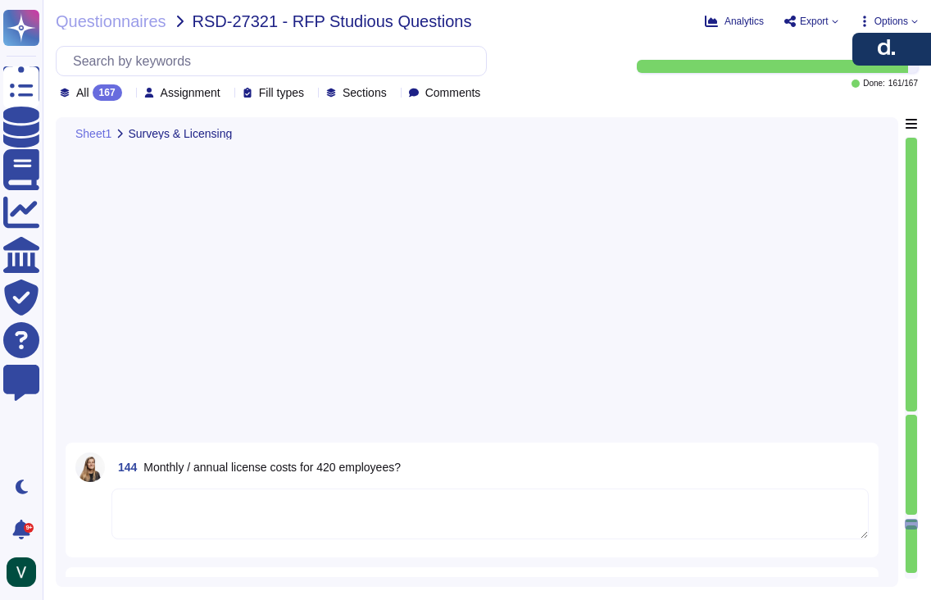
type textarea "Yes, Deel allows modules to be activated and customized per company or entity. …"
type textarea "HR manages seminars and training through Deel’s Learning Module, which allows s…"
type textarea "In Deel Learning, employees can access and self-enroll in courses, complete tas…"
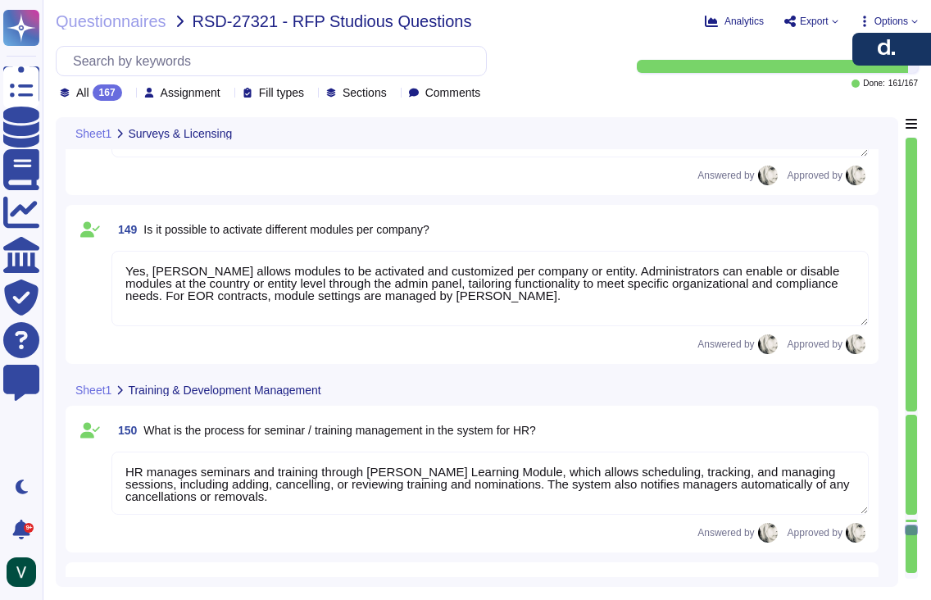
type textarea "In Deel’s performance review system, participant management allows admins to cr…"
type textarea "Deel’s training management includes comprehensive features for reporting, evalu…"
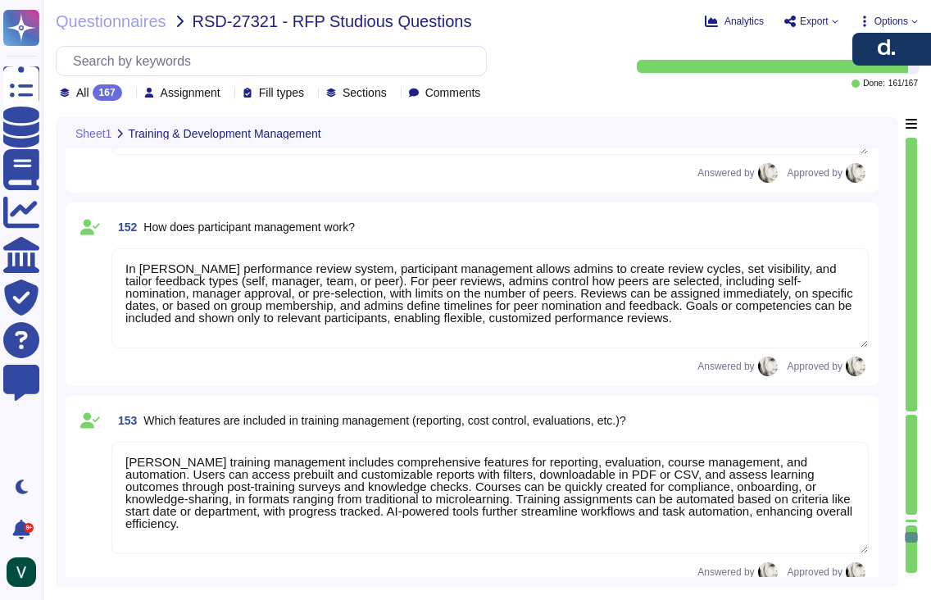
type textarea "Yes, trainings can be fully managed within Deel’s platform. The Learning Module…"
type textarea "Deel’s system provides a structured approach for employee reviews and appraisal…"
type textarea "Currently, clients cannot create or customize performance review templates in D…"
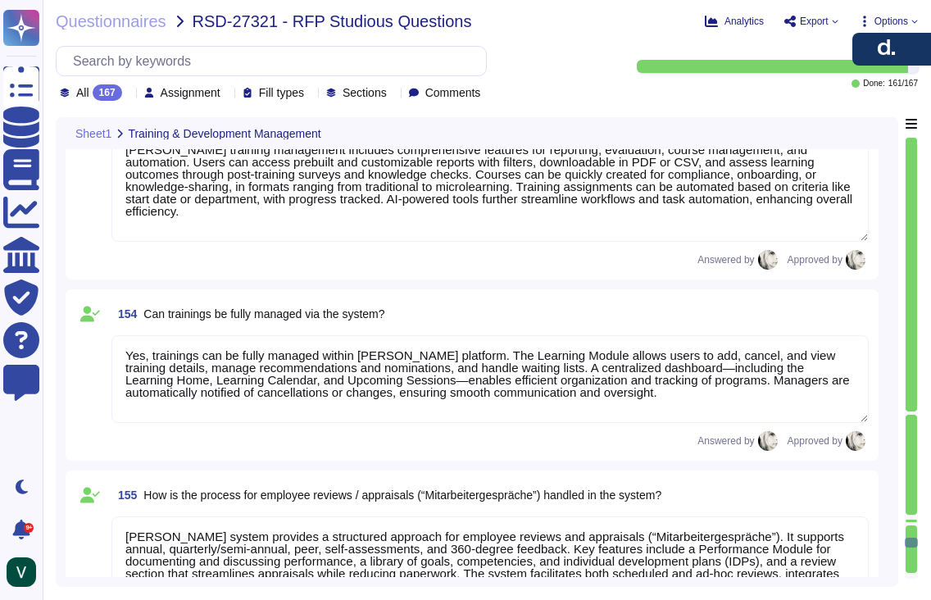
type textarea "Deel’s system provides tailored capabilities for managers, employees, and HR: *…"
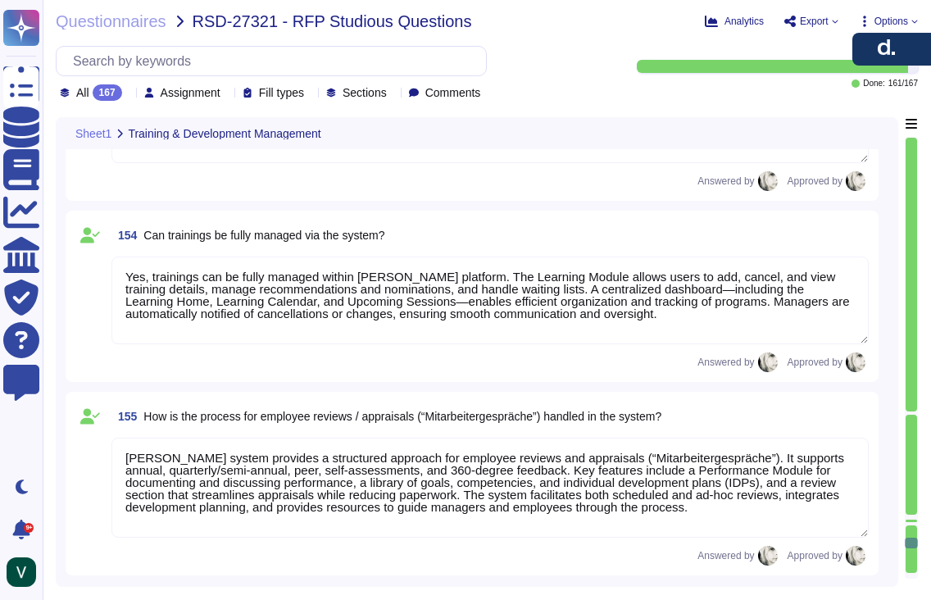
scroll to position [24303, 0]
type textarea "Deel offers several standardized approval workflows, including super approval, …"
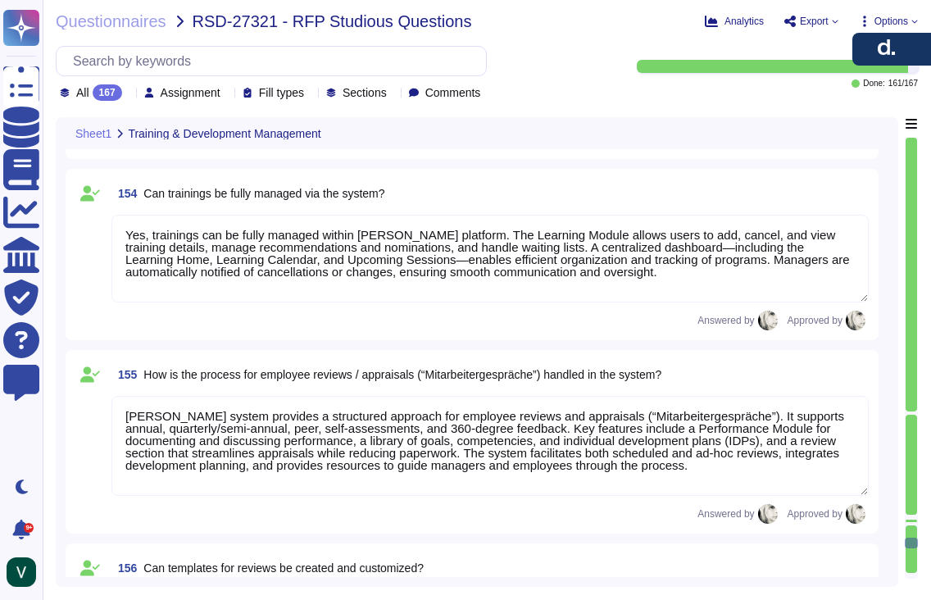
scroll to position [2, 0]
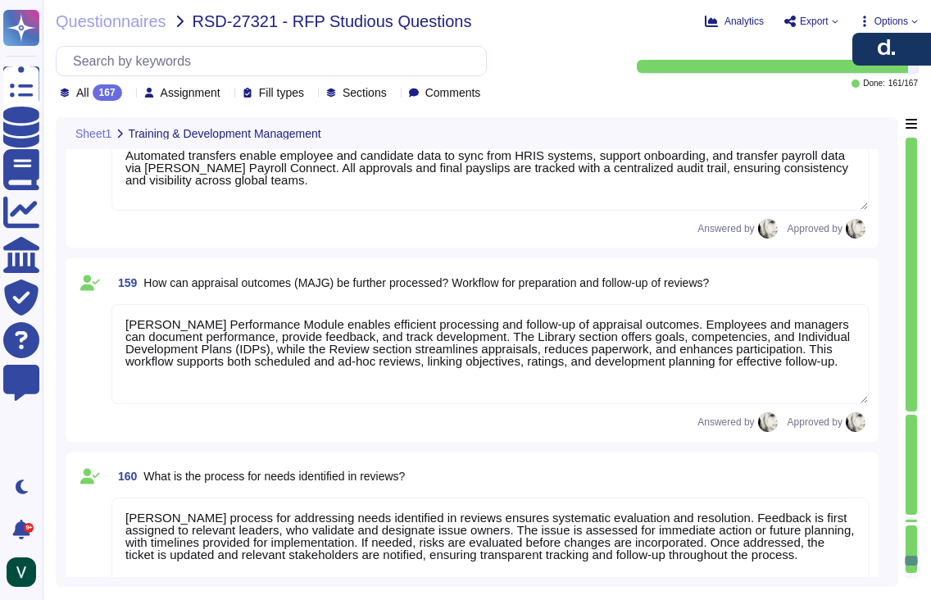
type textarea "Deel’s Performance Module enables efficient processing and follow-up of apprais…"
type textarea "Deel’s process for addressing needs identified in reviews ensures systematic ev…"
type textarea "Currently, Deel Engage Career provides employees with clear visibility into the…"
type textarea "Yes, Deel Engage includes an integrated e-learning module that enables organiza…"
type textarea "Yes, Deel Learning functions as a full-featured learning management system (LMS…"
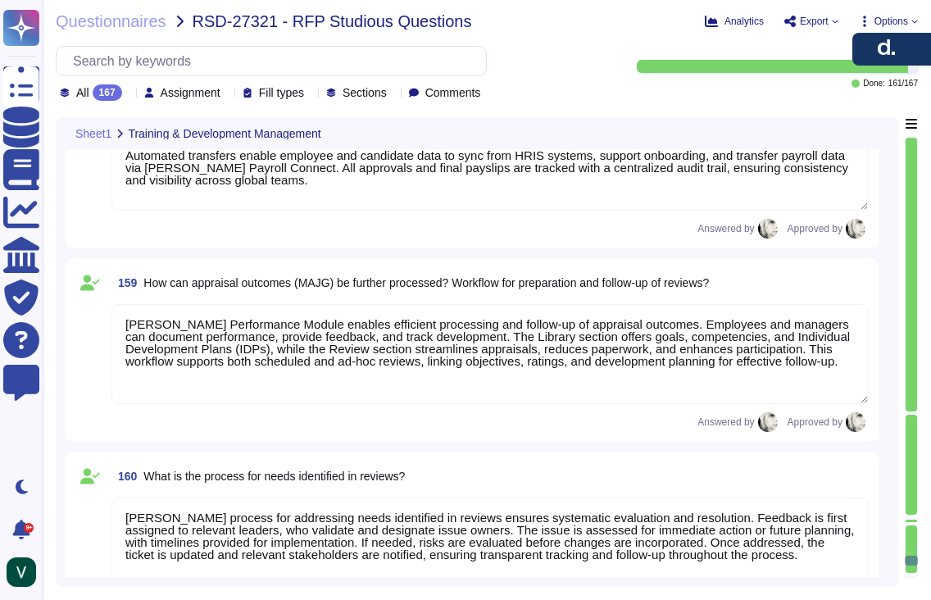
type textarea "Yes, Deel allows the creation of personality models using the N-Box Plot method…"
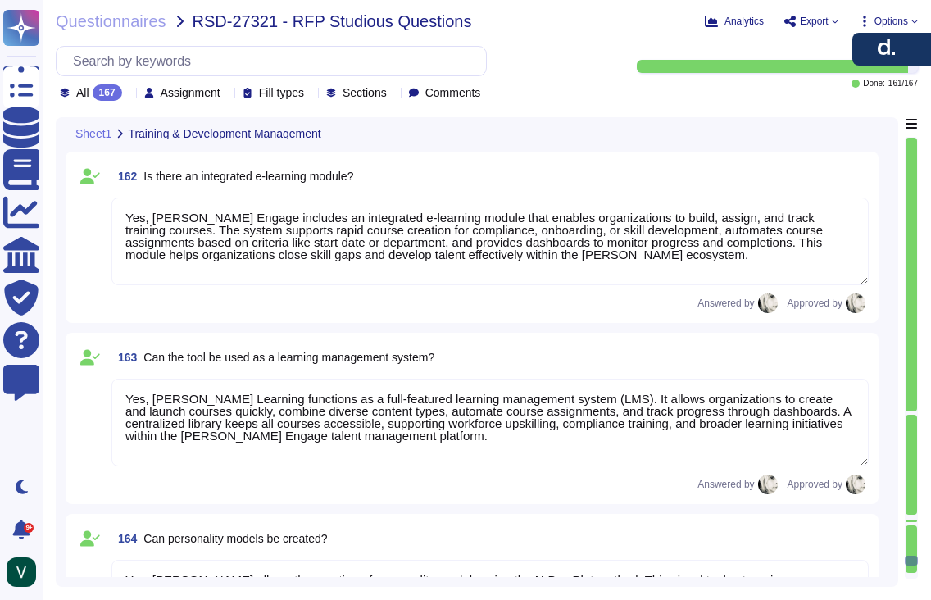
scroll to position [26356, 0]
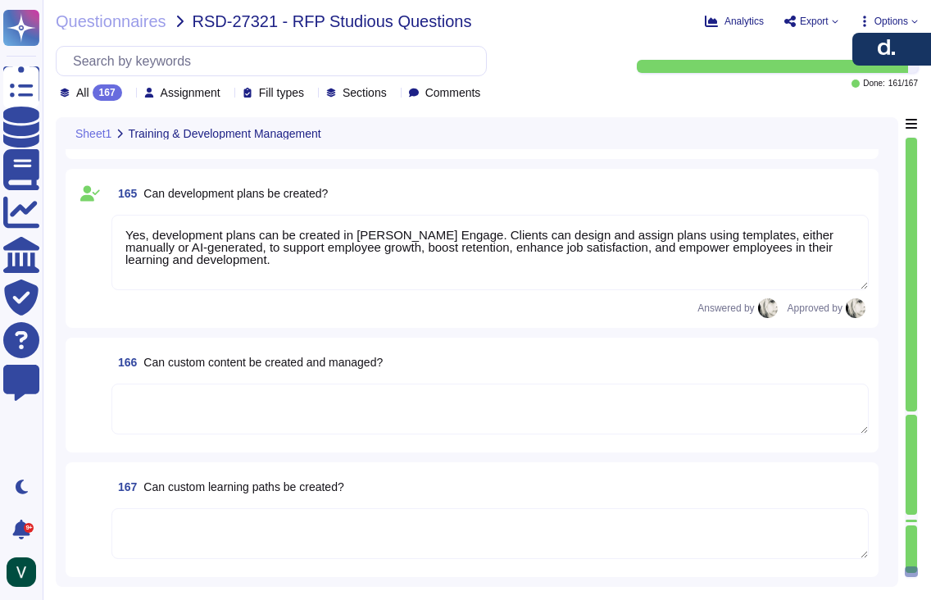
type textarea "Yes, development plans can be created in Deel Engage. Clients can design and as…"
drag, startPoint x: 319, startPoint y: 536, endPoint x: 329, endPoint y: 529, distance: 11.8
click at [321, 535] on textarea at bounding box center [489, 533] width 757 height 51
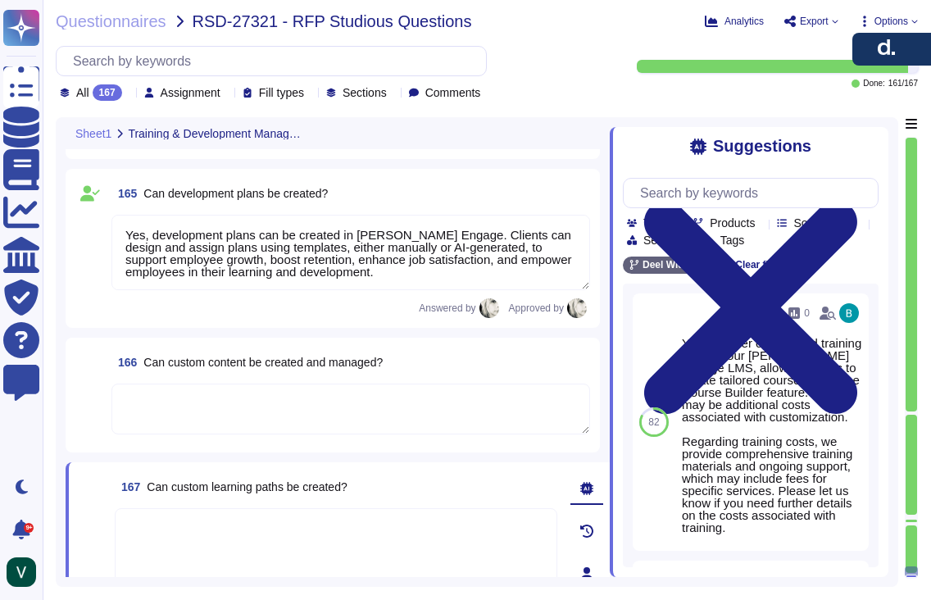
scroll to position [26454, 0]
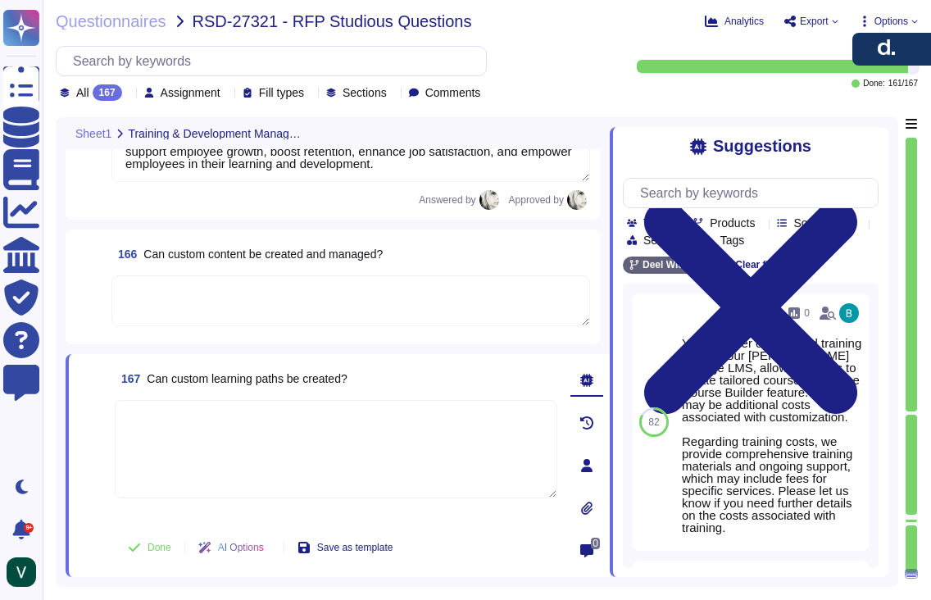
click at [153, 252] on span "Can custom content be created and managed?" at bounding box center [262, 253] width 239 height 13
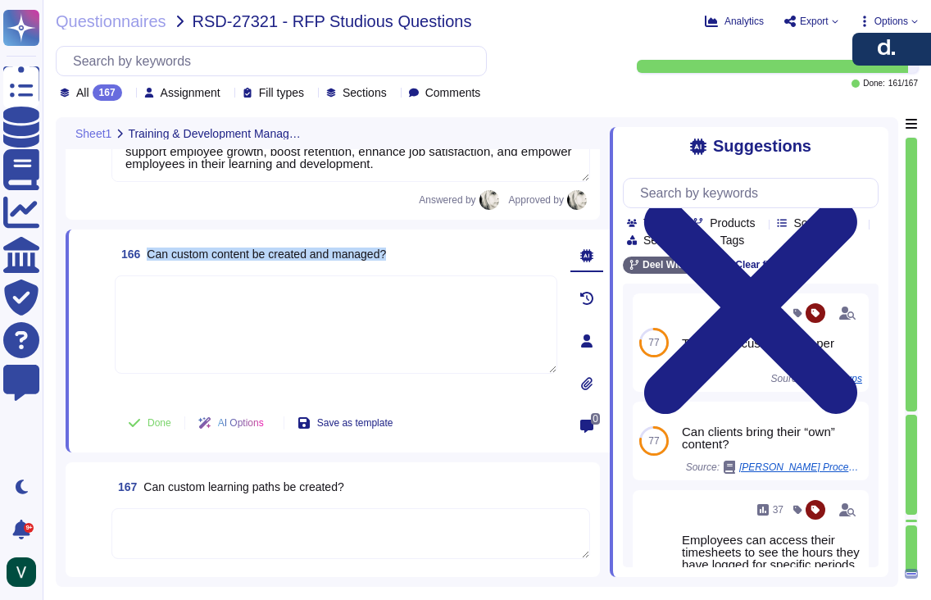
drag, startPoint x: 148, startPoint y: 252, endPoint x: 435, endPoint y: 257, distance: 286.7
click at [435, 257] on div "166 Can custom content be created and managed?" at bounding box center [336, 253] width 442 height 29
copy span "Can custom content be created and managed?"
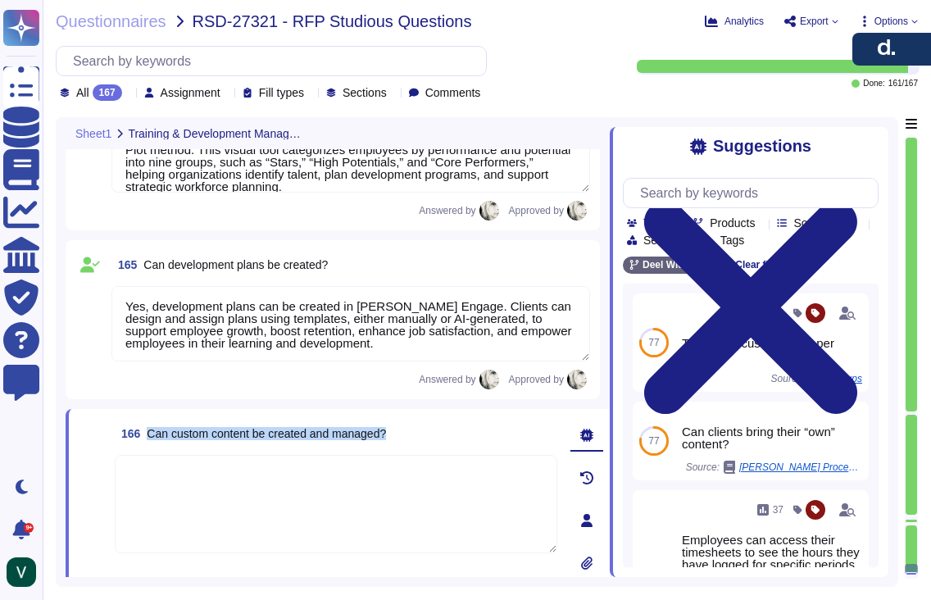
type textarea "Yes, Deel Engage includes an integrated e-learning module that enables organiza…"
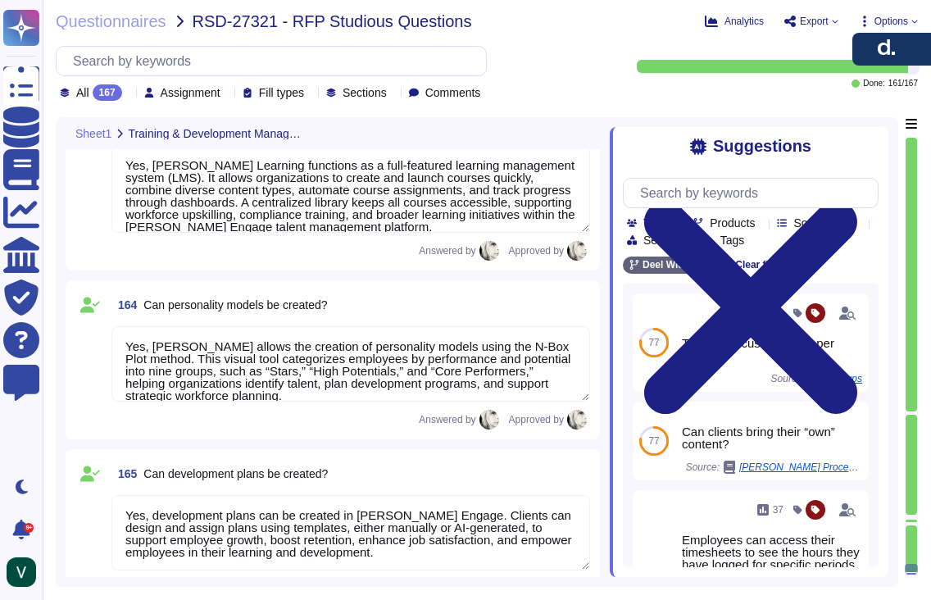
type textarea "Currently, Deel Engage Career provides employees with clear visibility into the…"
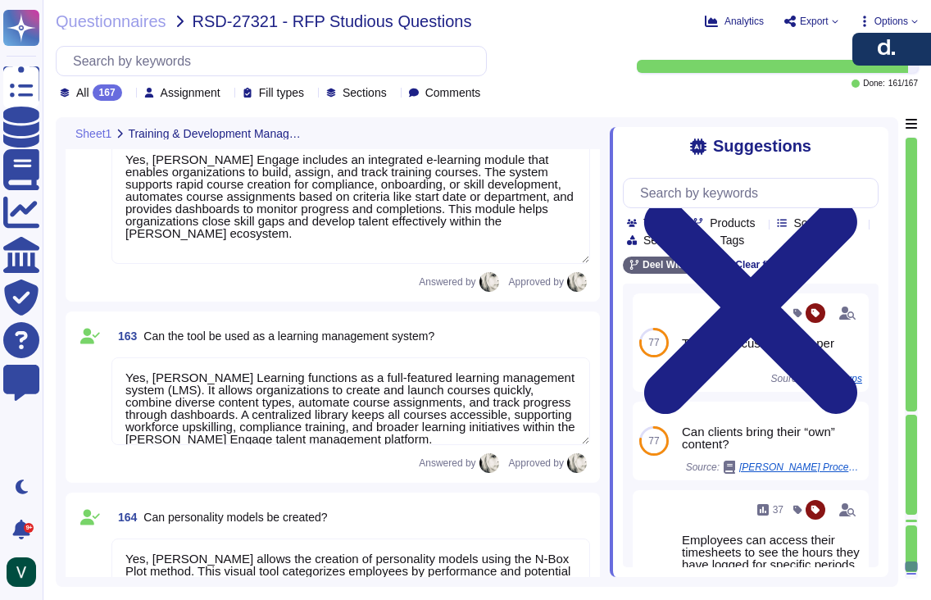
type textarea "Deel’s process for addressing needs identified in reviews ensures systematic ev…"
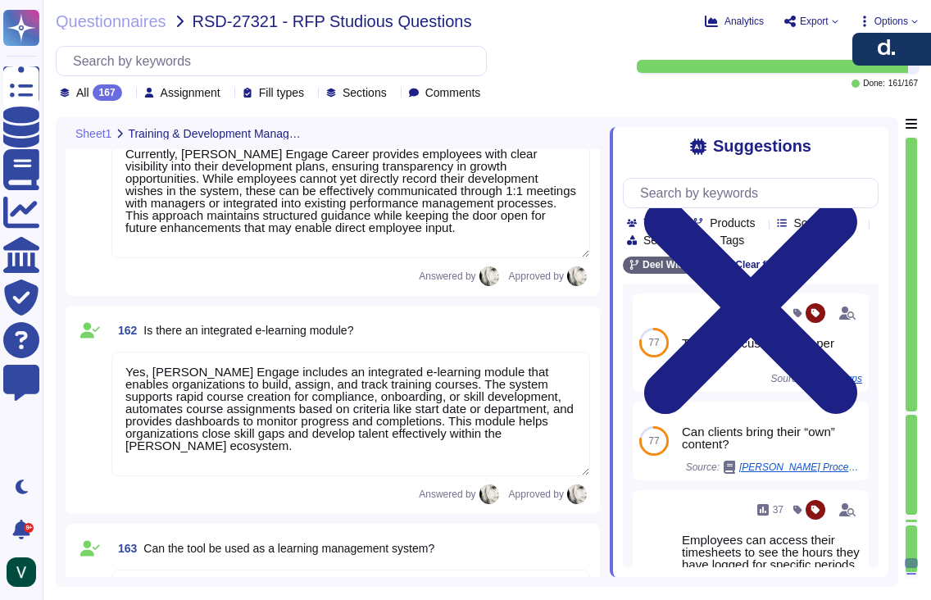
type textarea "Deel’s Performance Module enables efficient processing and follow-up of apprais…"
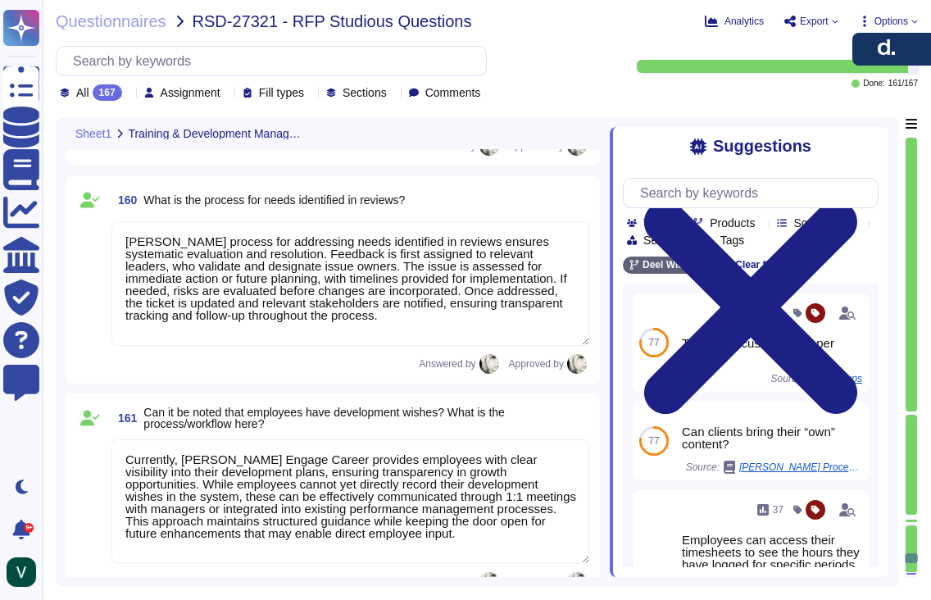
type textarea "Deel offers several standardized approval workflows, including super approval, …"
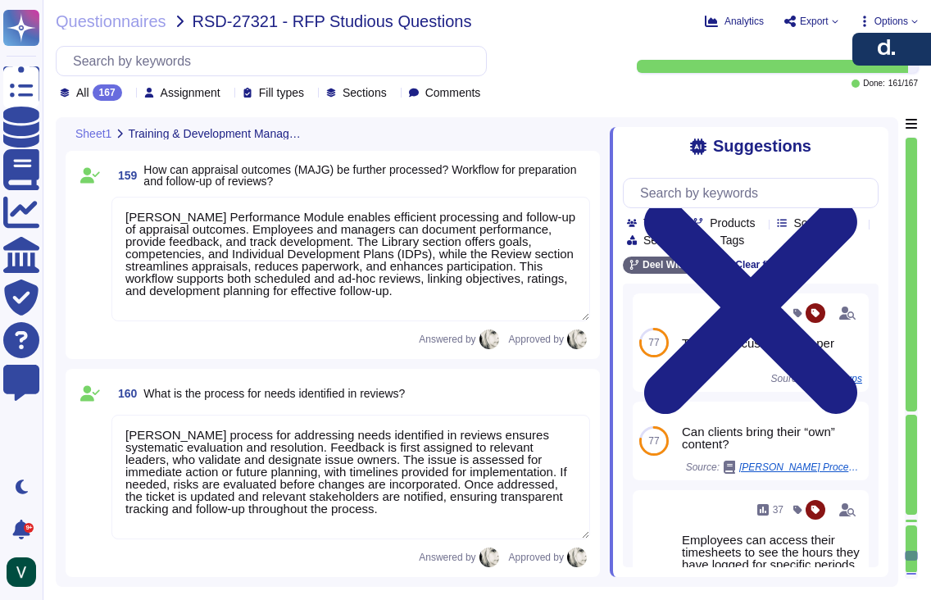
type textarea "Deel’s system provides tailored capabilities for managers, employees, and HR: *…"
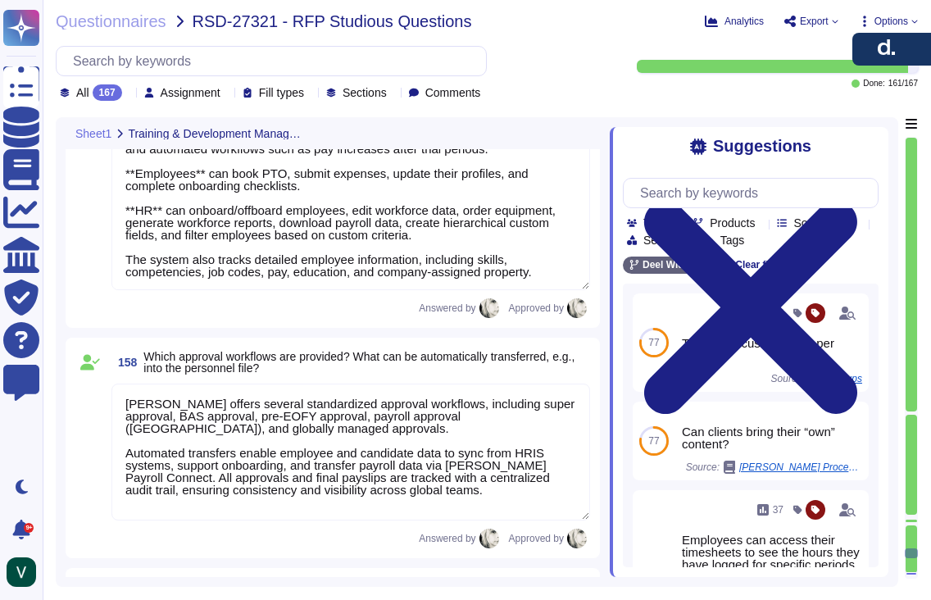
type textarea "Currently, clients cannot create or customize performance review templates in D…"
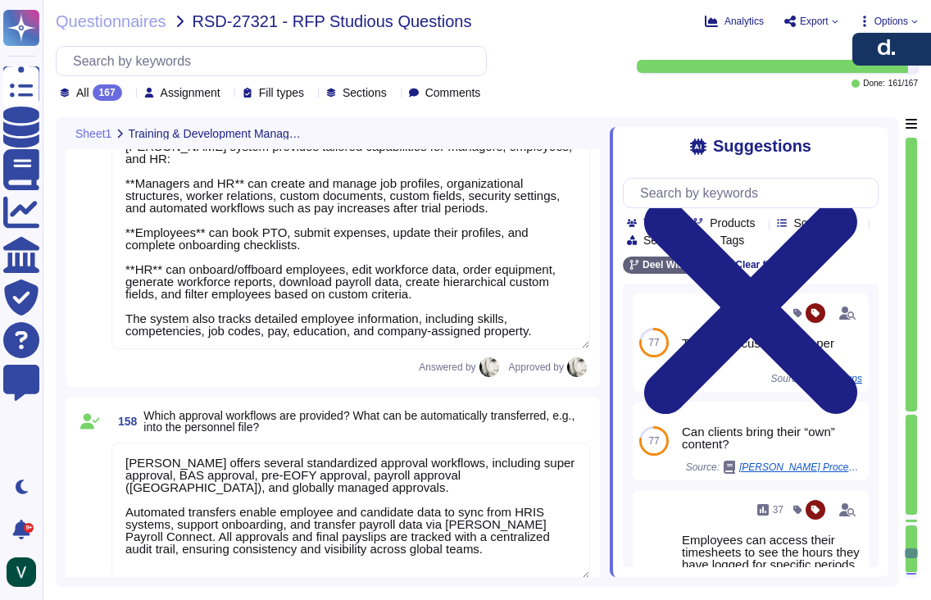
type textarea "Deel’s system provides a structured approach for employee reviews and appraisal…"
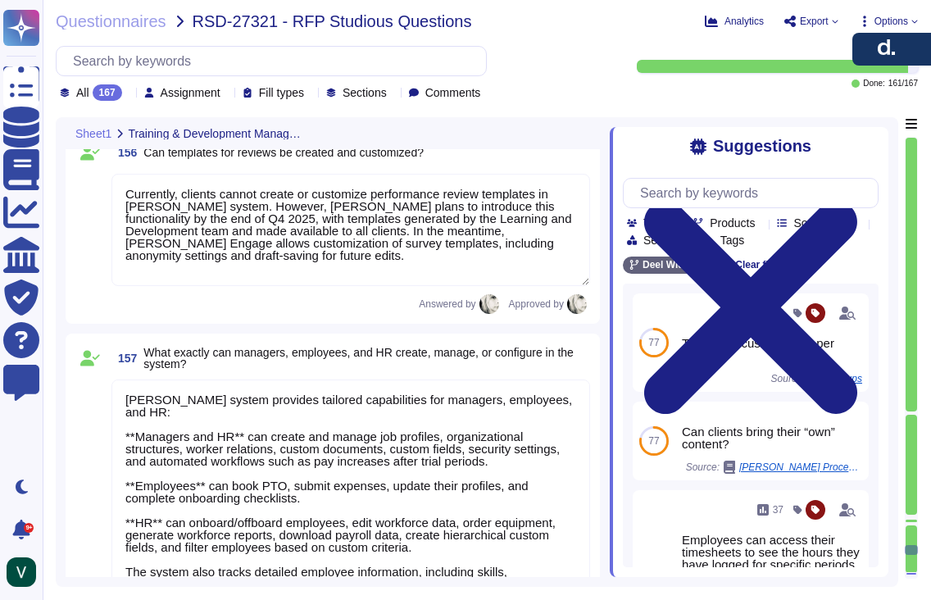
type textarea "Yes, trainings can be fully managed within Deel’s platform. The Learning Module…"
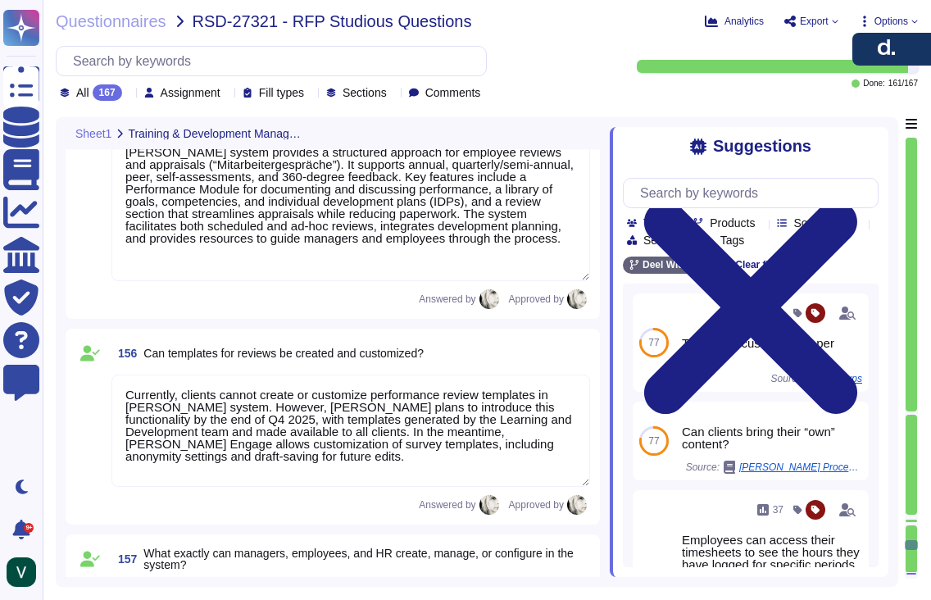
type textarea "Deel’s training management includes comprehensive features for reporting, evalu…"
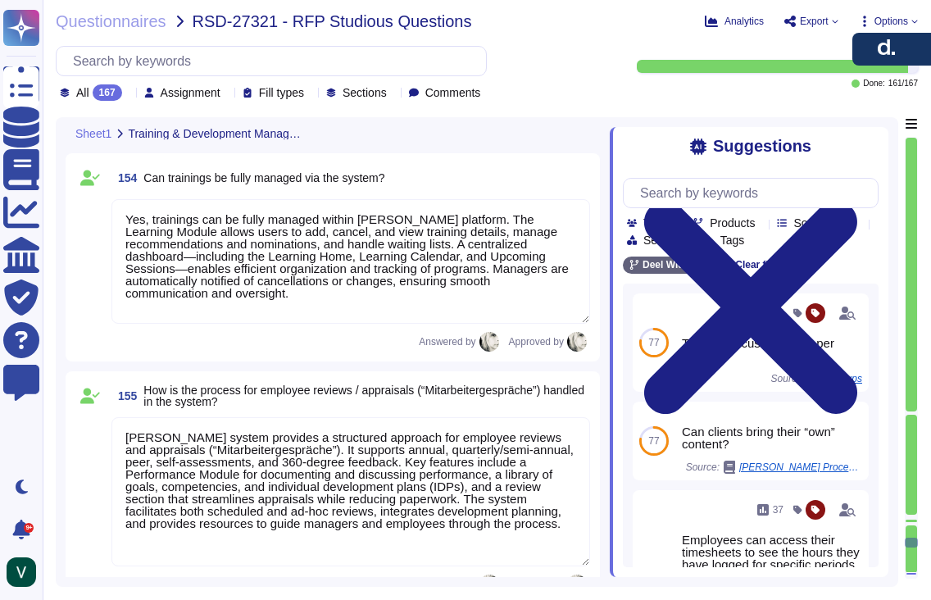
type textarea "In Deel’s performance review system, participant management allows admins to cr…"
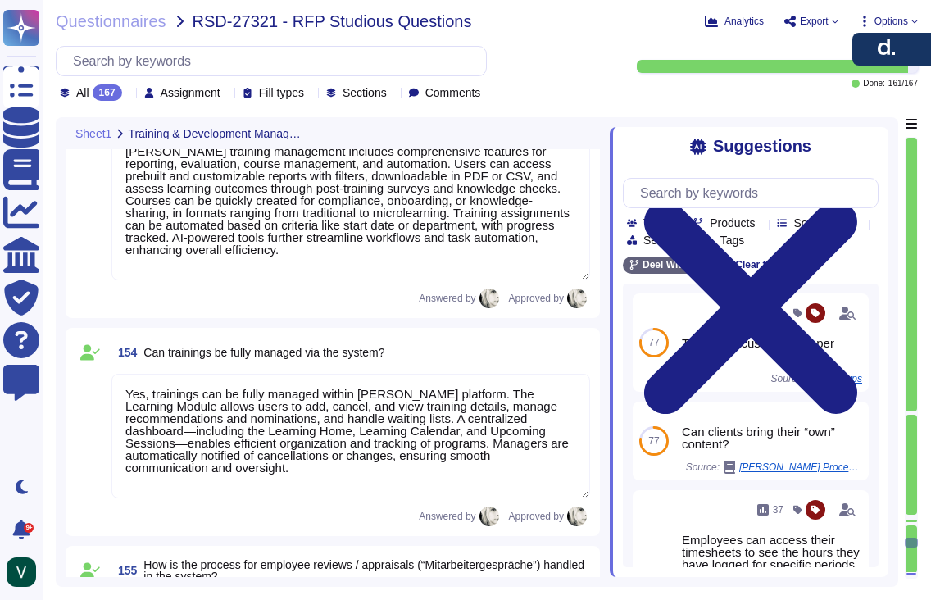
type textarea "In Deel Learning, employees can access and self-enroll in courses, complete tas…"
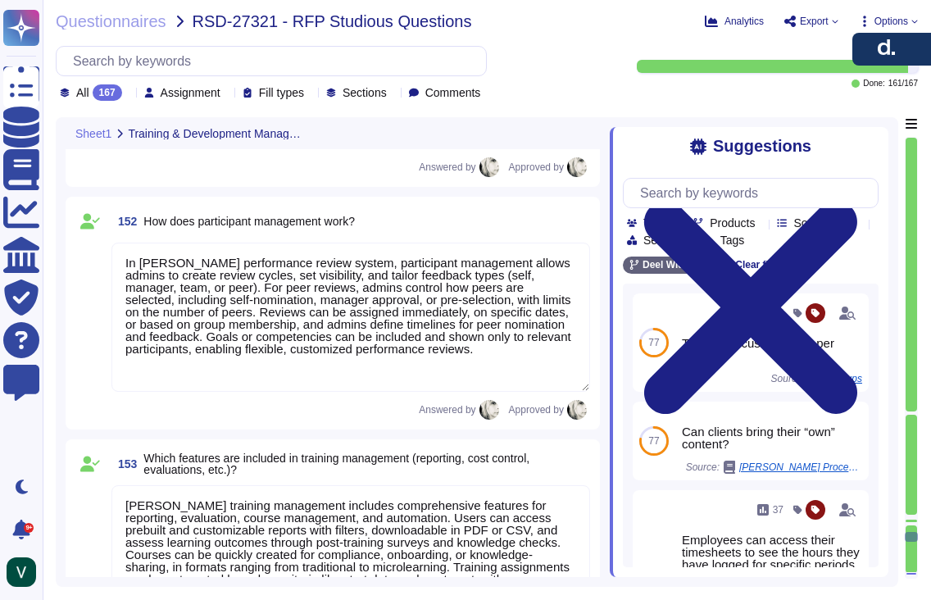
type textarea "HR manages seminars and training through Deel’s Learning Module, which allows s…"
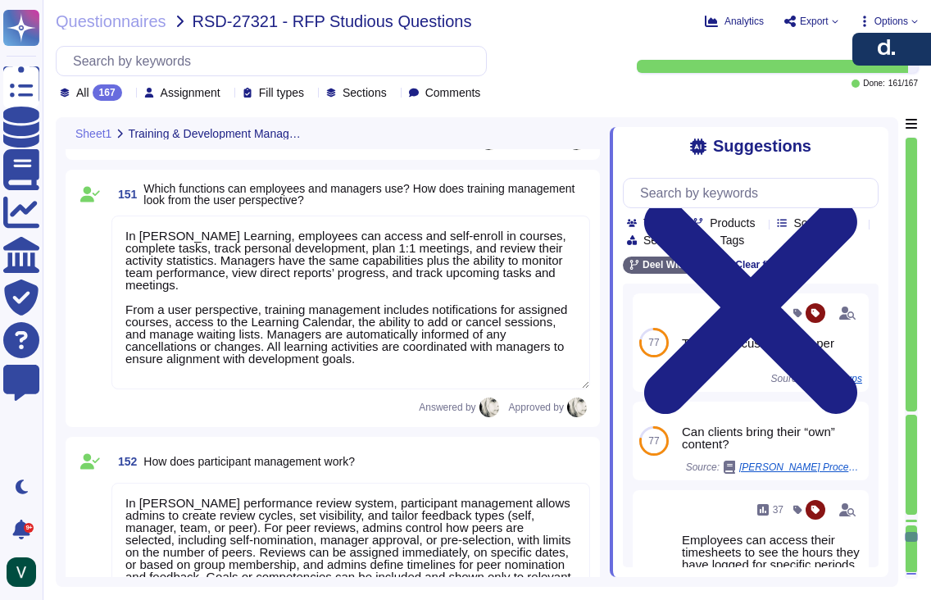
scroll to position [23541, 0]
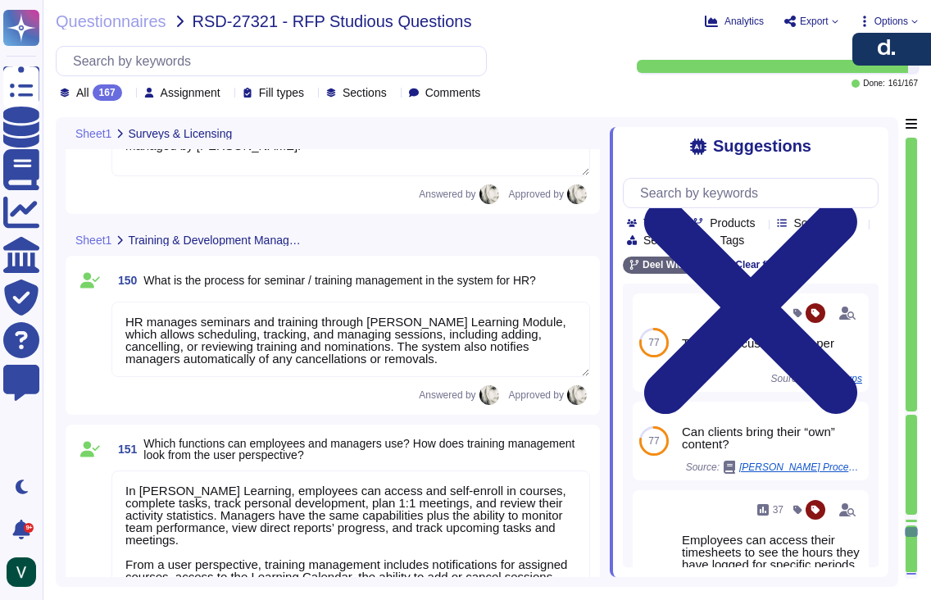
type textarea "Yes, modules can be easily added and configured through Deel’s admin interface.…"
type textarea "Yes, Deel allows modules to be activated and customized per company or entity. …"
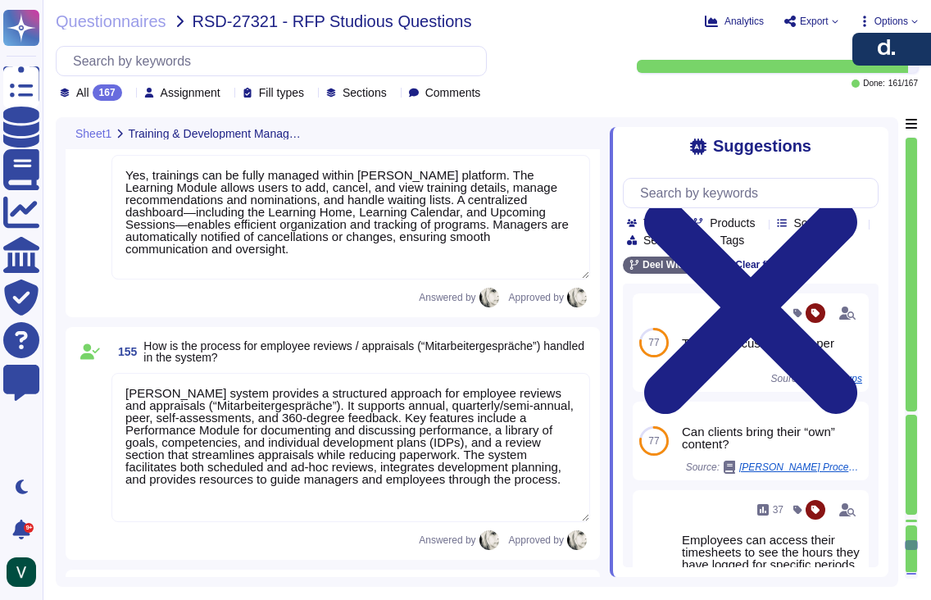
type textarea "Yes, trainings can be fully managed within Deel’s platform. The Learning Module…"
type textarea "Deel’s system provides a structured approach for employee reviews and appraisal…"
type textarea "Currently, clients cannot create or customize performance review templates in D…"
type textarea "Deel’s system provides tailored capabilities for managers, employees, and HR: *…"
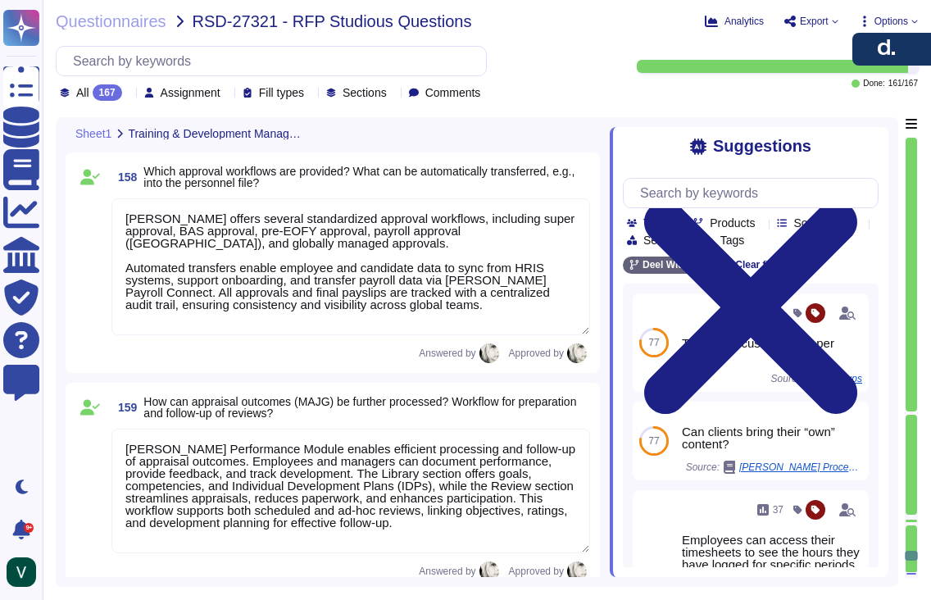
type textarea "Deel offers several standardized approval workflows, including super approval, …"
type textarea "Deel’s Performance Module enables efficient processing and follow-up of apprais…"
type textarea "Deel’s process for addressing needs identified in reviews ensures systematic ev…"
type textarea "Currently, Deel Engage Career provides employees with clear visibility into the…"
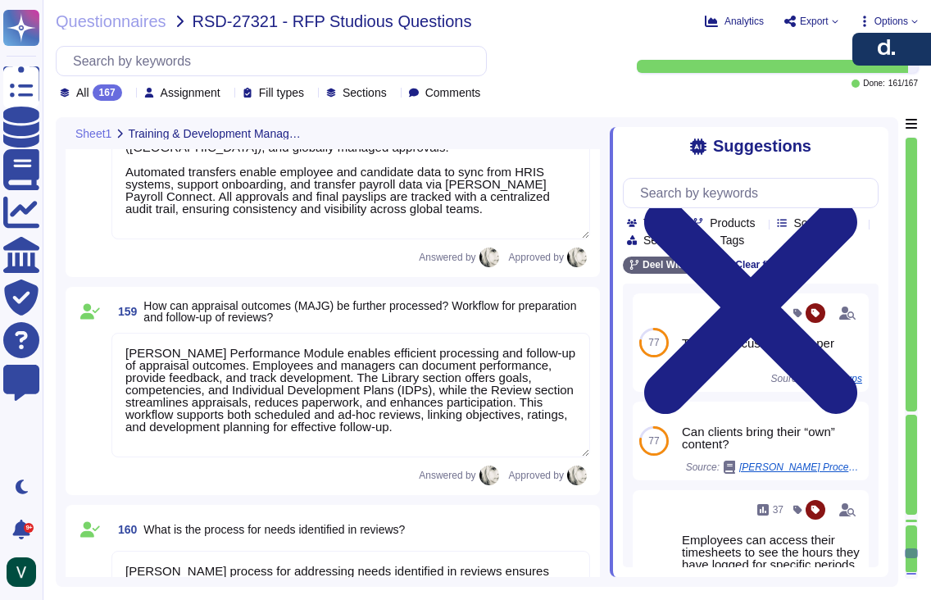
type textarea "Currently, clients cannot create or customize performance review templates in D…"
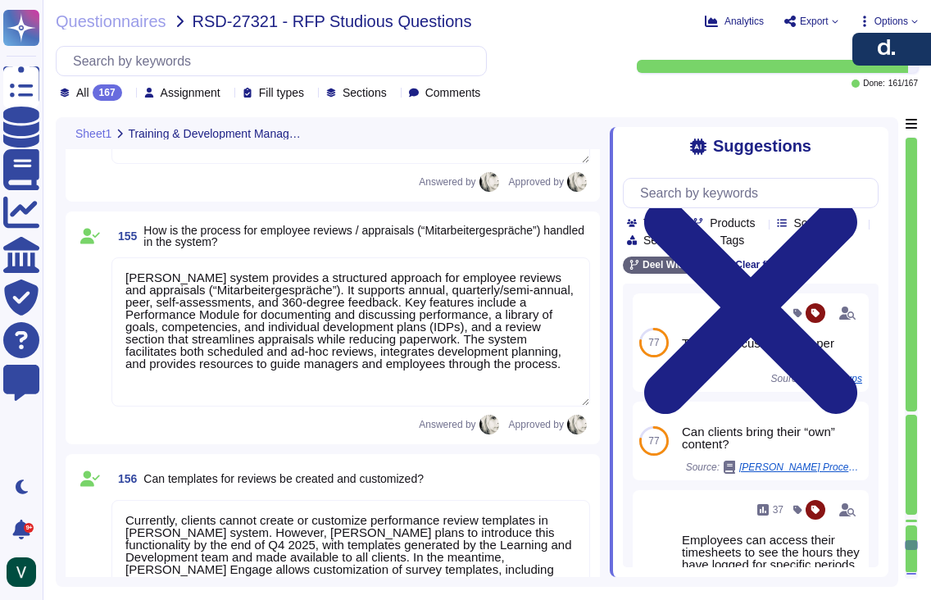
type textarea "Deel’s training management includes comprehensive features for reporting, evalu…"
type textarea "Yes, trainings can be fully managed within Deel’s platform. The Learning Module…"
type textarea "Deel’s system provides a structured approach for employee reviews and appraisal…"
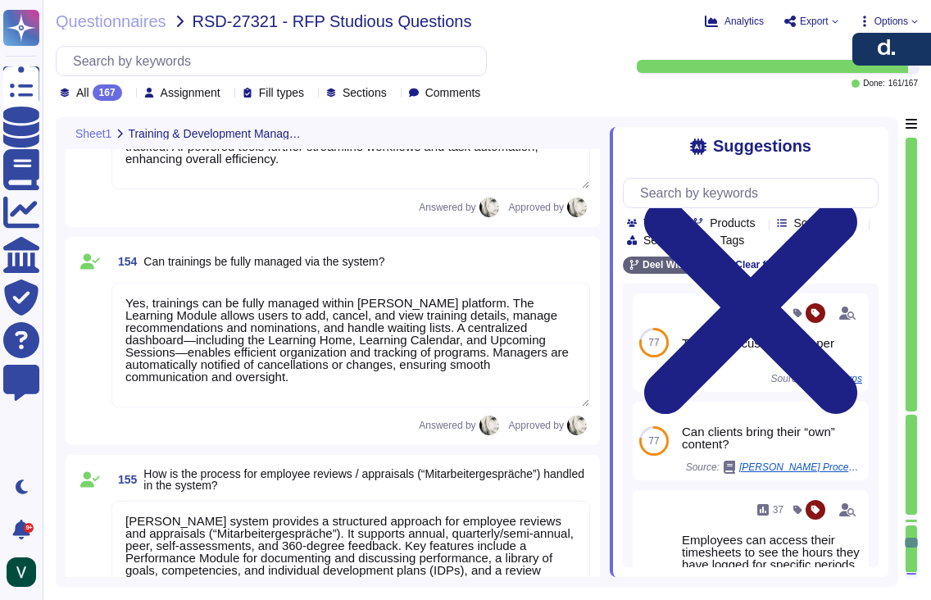
type textarea "In Deel’s performance review system, participant management allows admins to cr…"
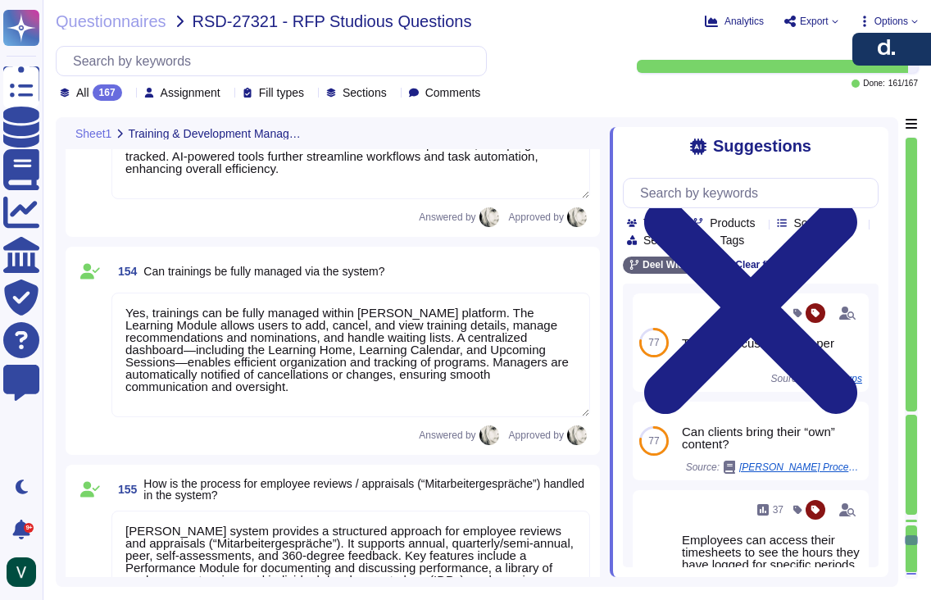
type textarea "In Deel Learning, employees can access and self-enroll in courses, complete tas…"
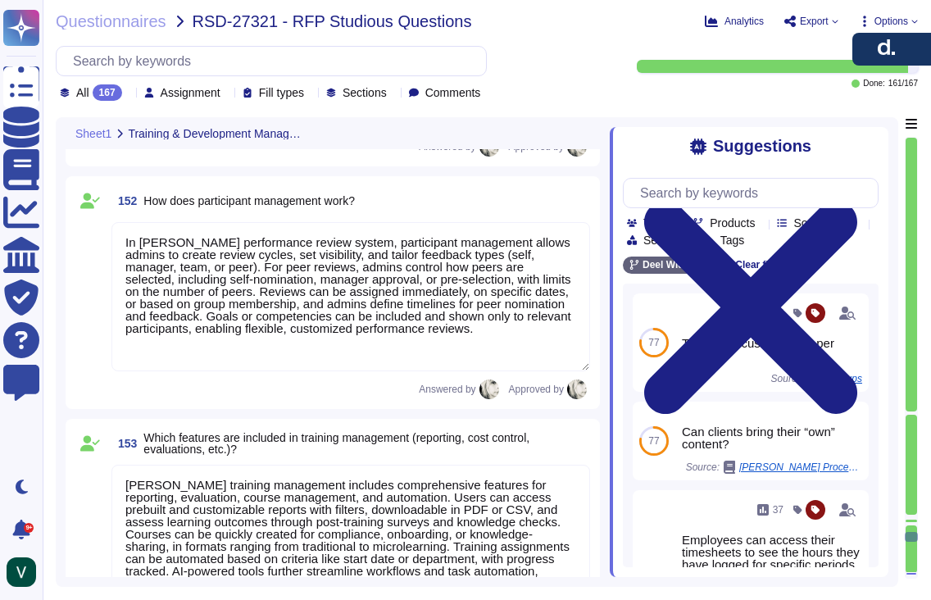
type textarea "HR manages seminars and training through Deel’s Learning Module, which allows s…"
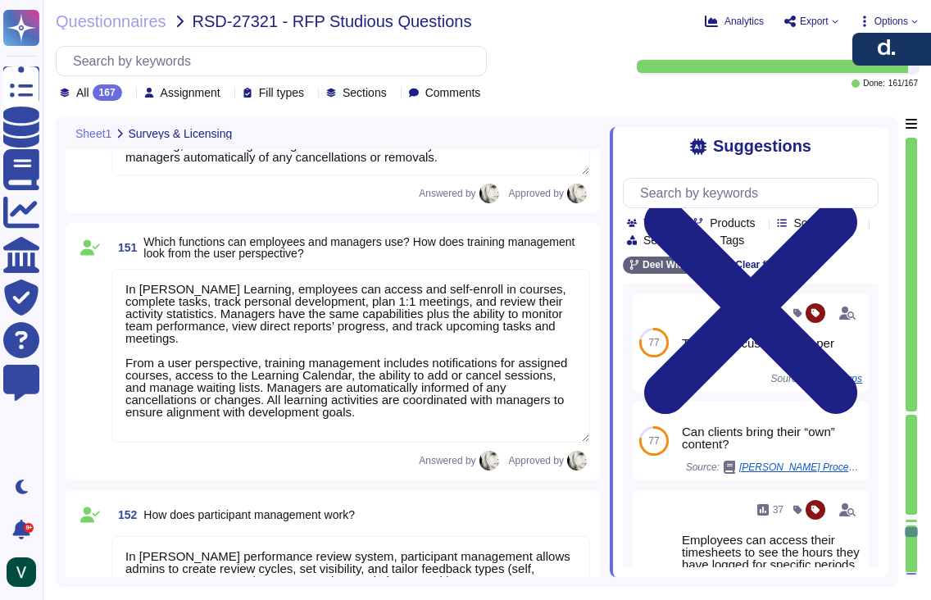
scroll to position [23575, 0]
type textarea "Yes, modules can be easily added and configured through Deel’s admin interface.…"
type textarea "Yes, Deel allows modules to be activated and customized per company or entity. …"
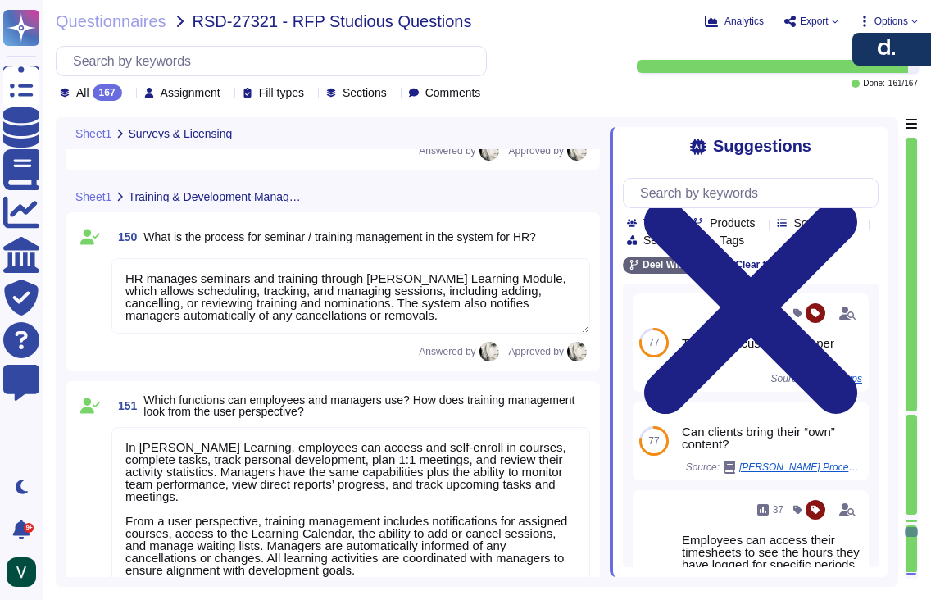
scroll to position [2, 0]
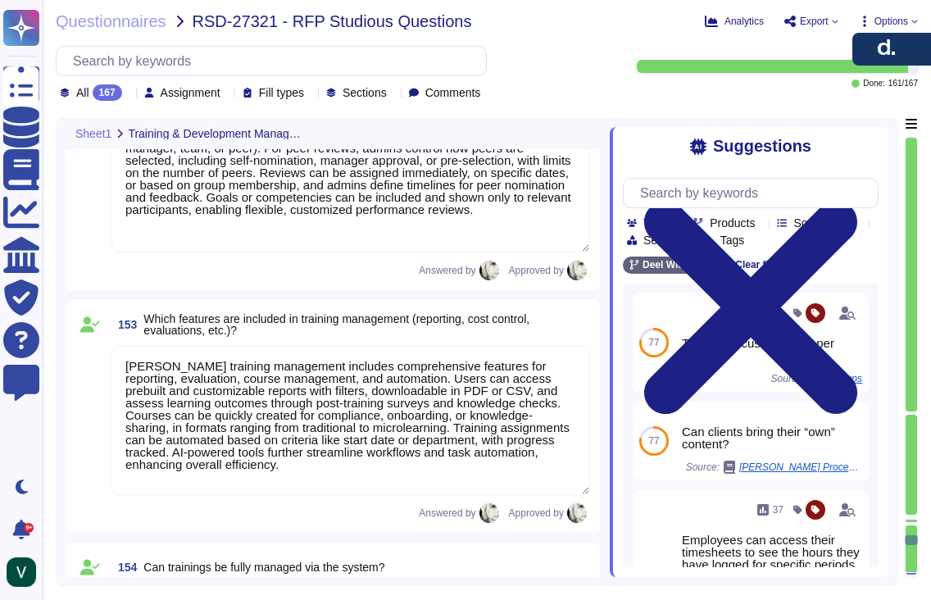
type textarea "Yes, trainings can be fully managed within Deel’s platform. The Learning Module…"
type textarea "Deel’s system provides a structured approach for employee reviews and appraisal…"
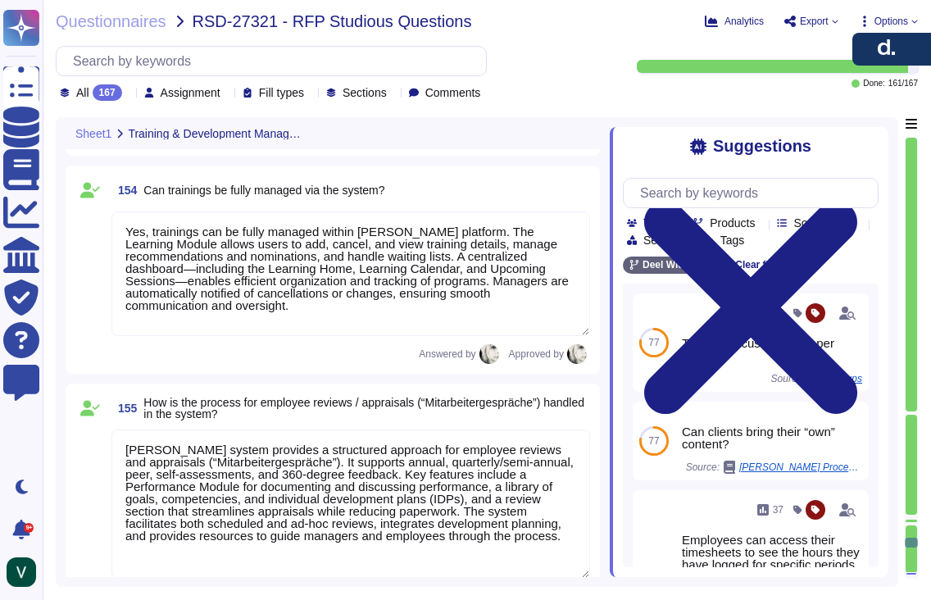
type textarea "Currently, clients cannot create or customize performance review templates in D…"
type textarea "Deel’s system provides tailored capabilities for managers, employees, and HR: *…"
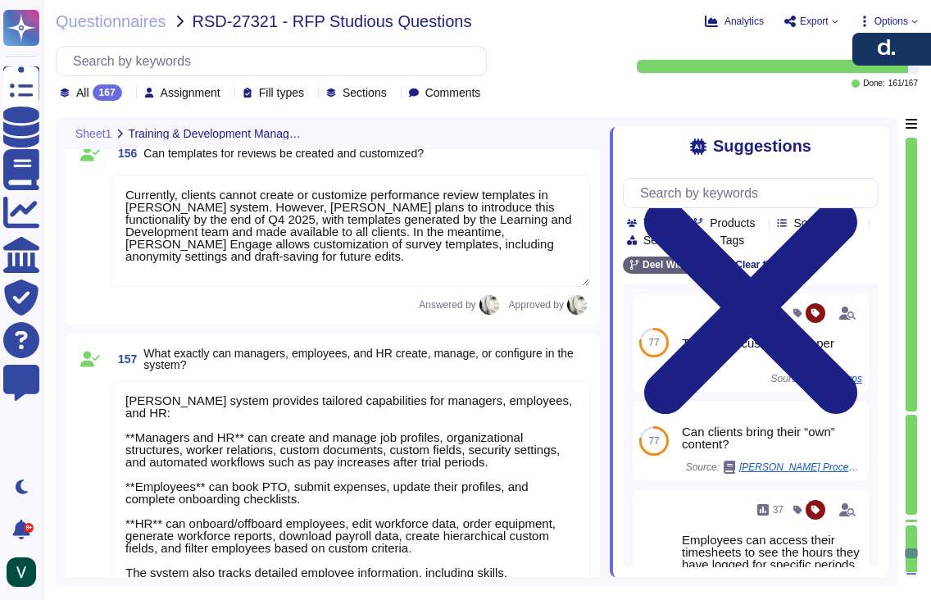
type textarea "Deel offers several standardized approval workflows, including super approval, …"
type textarea "Deel’s Performance Module enables efficient processing and follow-up of apprais…"
type textarea "Deel’s process for addressing needs identified in reviews ensures systematic ev…"
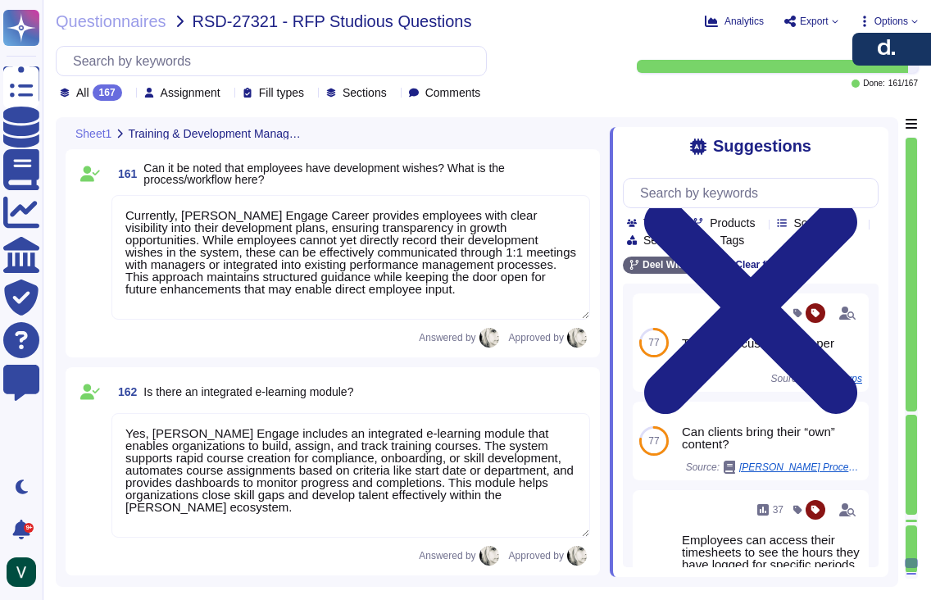
scroll to position [26298, 0]
type textarea "Currently, Deel Engage Career provides employees with clear visibility into the…"
type textarea "Yes, Deel Engage includes an integrated e-learning module that enables organiza…"
type textarea "Yes, Deel Learning functions as a full-featured learning management system (LMS…"
type textarea "Yes, Deel allows the creation of personality models using the N-Box Plot method…"
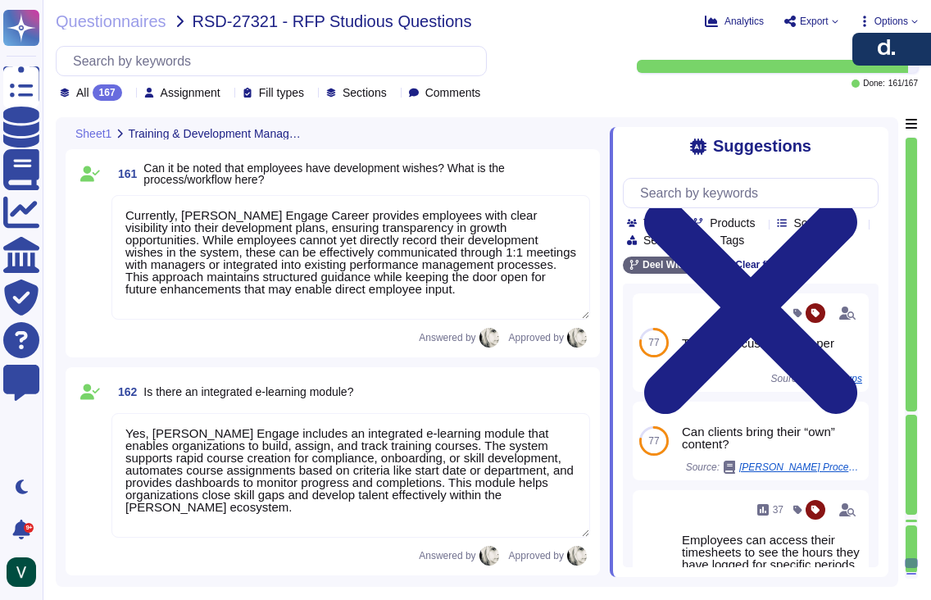
type textarea "Yes, development plans can be created in Deel Engage. Clients can design and as…"
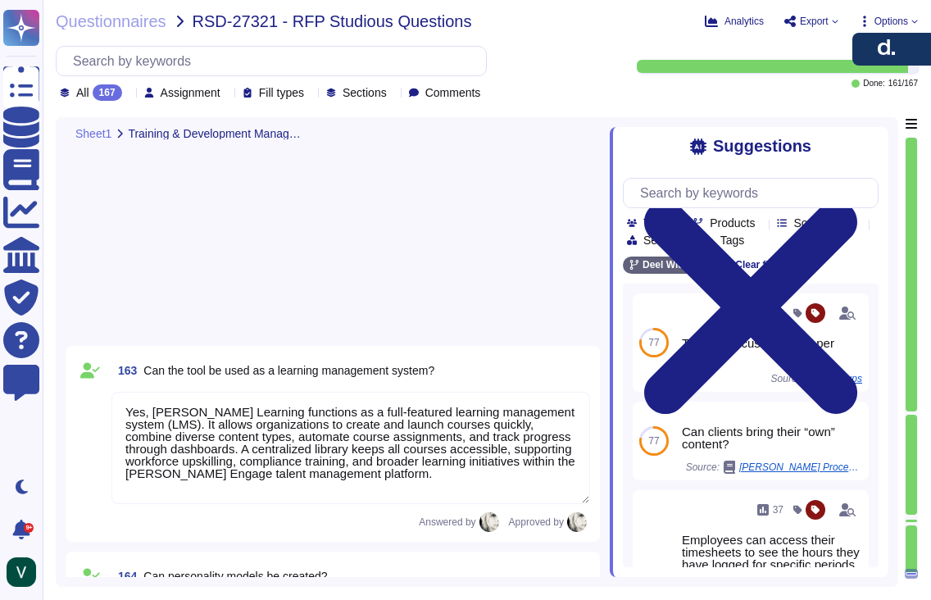
scroll to position [26995, 0]
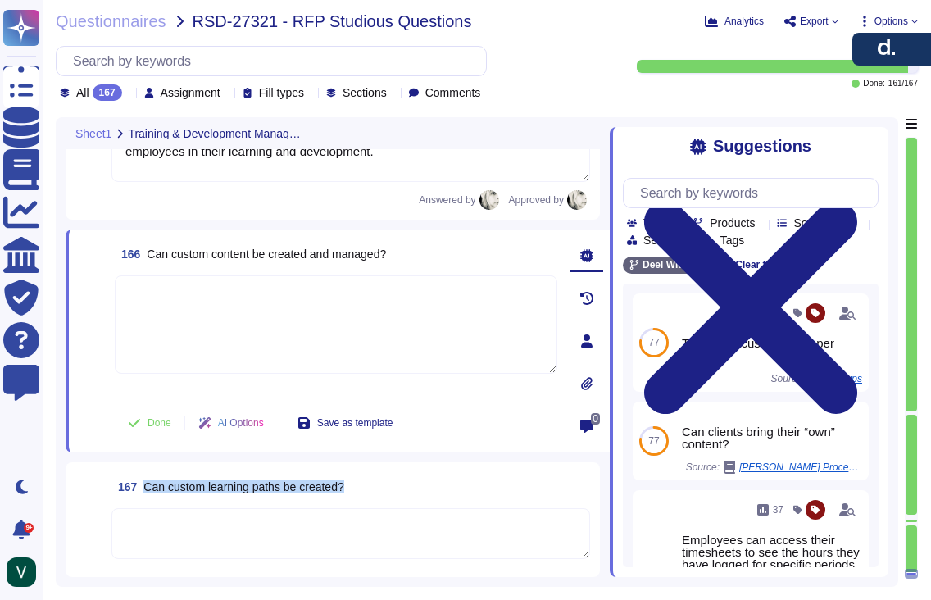
drag, startPoint x: 147, startPoint y: 486, endPoint x: 399, endPoint y: 480, distance: 251.5
click at [396, 482] on div "167 Can custom learning paths be created?" at bounding box center [350, 486] width 478 height 29
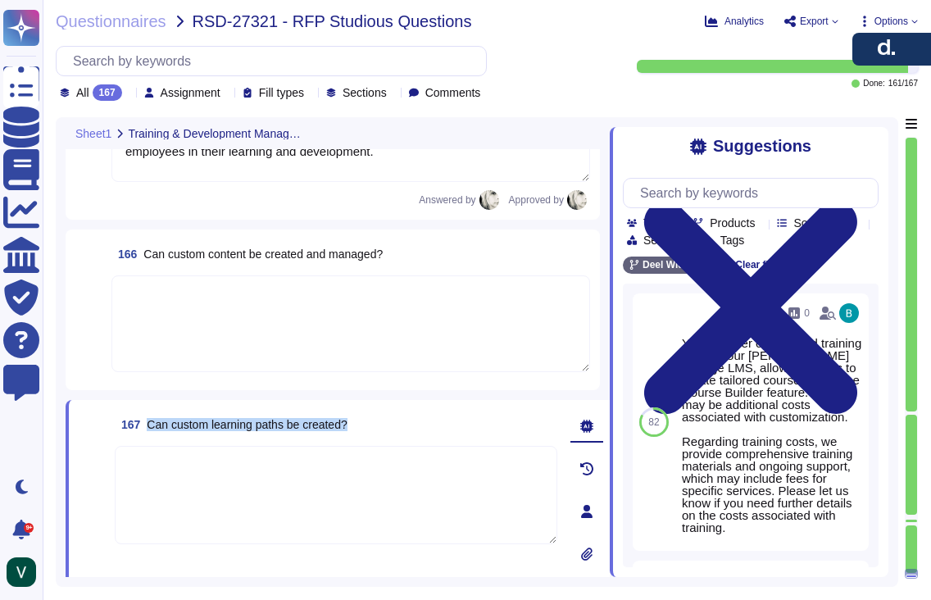
drag, startPoint x: 367, startPoint y: 428, endPoint x: 152, endPoint y: 426, distance: 215.4
click at [150, 428] on div "167 Can custom learning paths be created?" at bounding box center [336, 424] width 442 height 29
copy span "Can custom learning paths be created?"
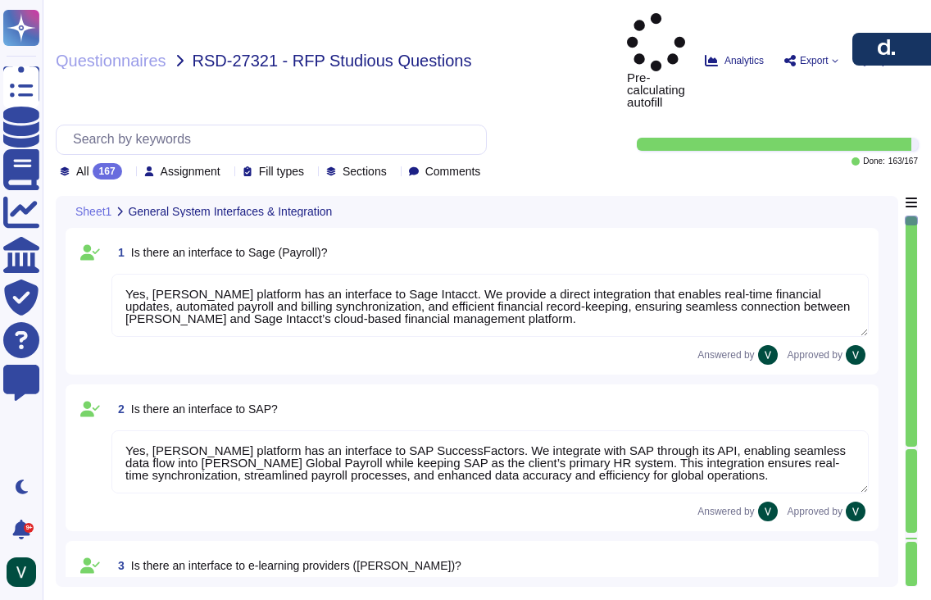
type textarea "Yes, [PERSON_NAME] platform has an interface to Sage Intacct. We provide a dire…"
type textarea "Yes, [PERSON_NAME] platform has an interface to SAP SuccessFactors. We integrat…"
type textarea "Yes, [PERSON_NAME] has interfaces with e-learning providers, including platform…"
type textarea "No, [PERSON_NAME] does not currently have a direct interface to Oracle database…"
type textarea "Yes, [PERSON_NAME] has interfaces with Microsoft Office programs like Word, Out…"
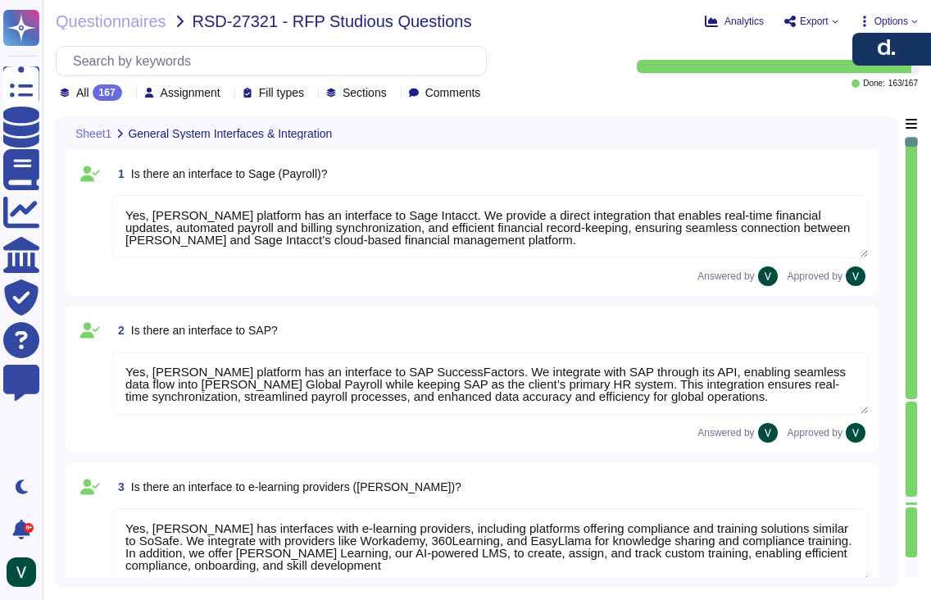
scroll to position [2, 0]
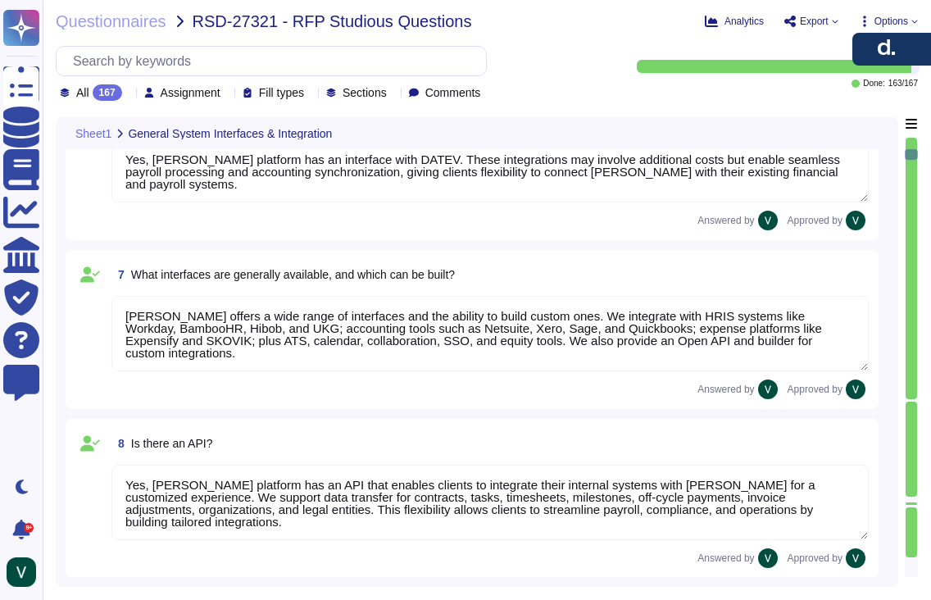
type textarea "Yes, [PERSON_NAME] platform has an interface with DATEV. These integrations may…"
type textarea "[PERSON_NAME] offers a wide range of interfaces and the ability to build custom…"
type textarea "Yes, [PERSON_NAME] platform has an API that enables clients to integrate their …"
type textarea "Data can be imported into [PERSON_NAME] system through several methods. We supp…"
type textarea "We carry out data migration through multiple methods depending on client needs.…"
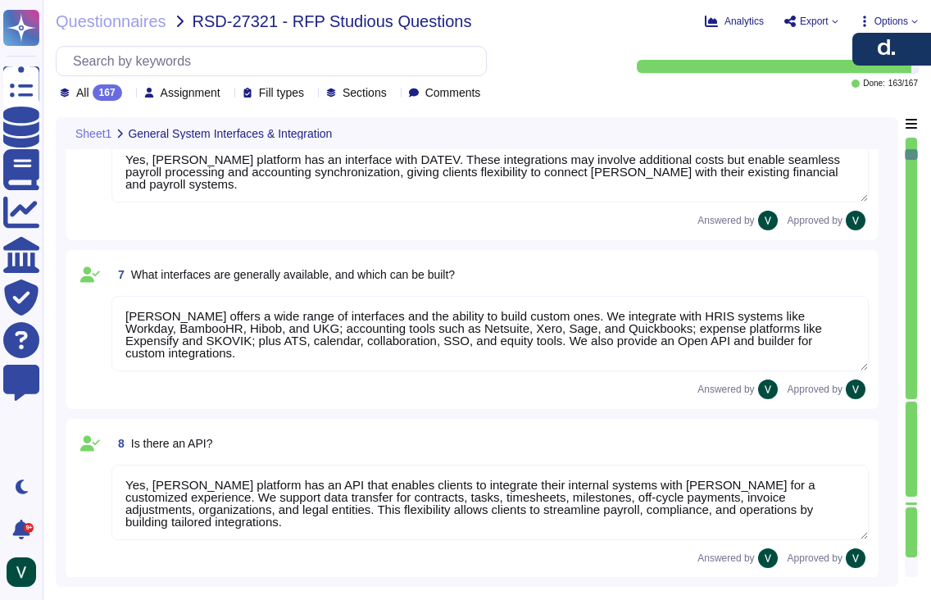
type textarea "Yes, we support importing data from Excel (XLSX). We enable mass uploads of emp…"
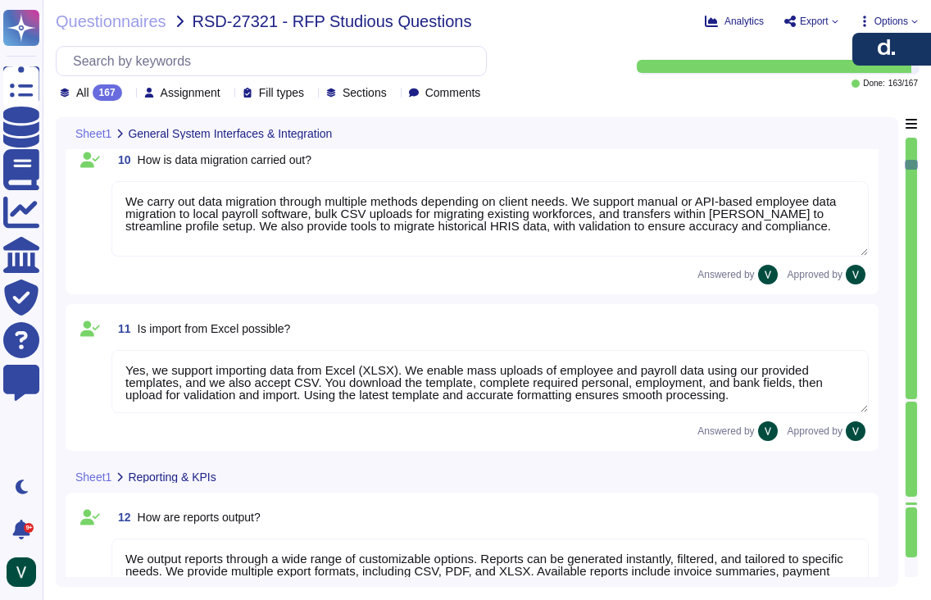
type textarea "We output reports through a wide range of customizable options. Reports can be …"
type textarea "[PERSON_NAME] system provides default KPIs and reports across finance, payroll,…"
type textarea "[PERSON_NAME] reports are highly customizable to meet company-specific needs. W…"
type textarea "Yes, reports from [PERSON_NAME] can be exported to Excel in XLSX format, as wel…"
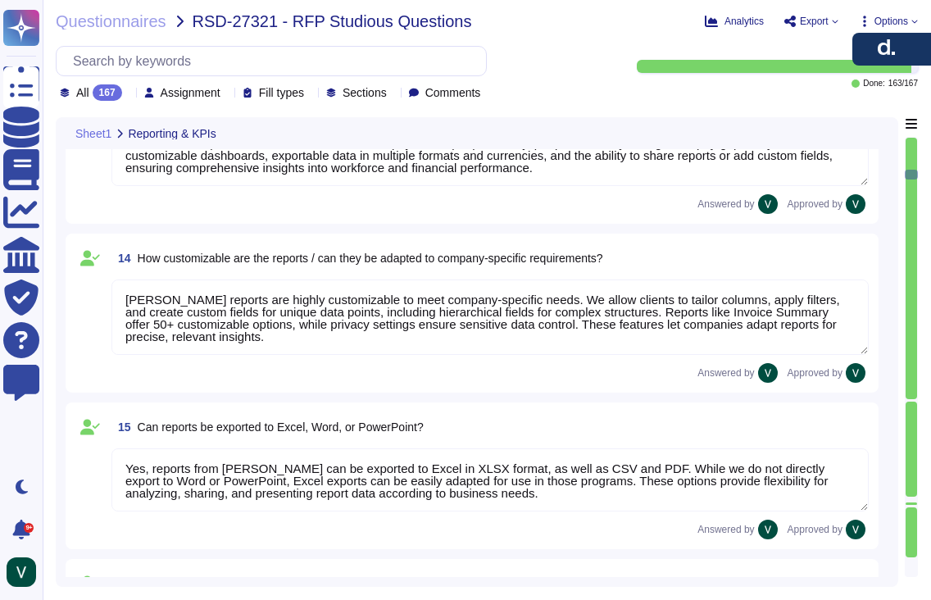
scroll to position [2077, 0]
type textarea "Yes, we have a structured process for ongoing changes through continuous compli…"
type textarea "Our servers are located in the [GEOGRAPHIC_DATA], with primary storage in [GEOG…"
type textarea "Our data is primarily hosted in the European Union, with primary storage in [GE…"
type textarea "No, our data hosting is not primarily based in the [GEOGRAPHIC_DATA]. Yes, we a…"
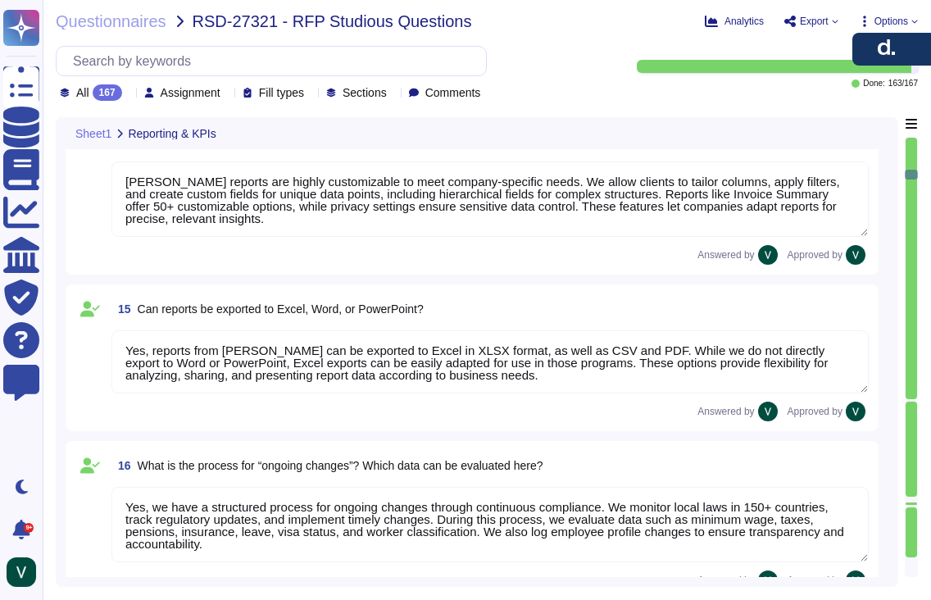
scroll to position [2, 0]
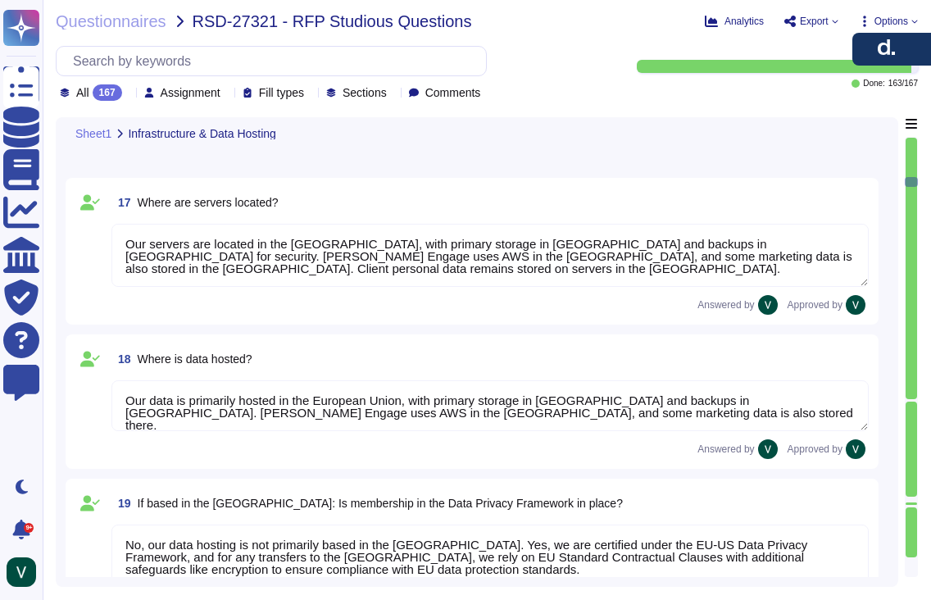
type textarea "Our infrastructure stores client and user personal data, platform data, marketi…"
type textarea "Yes, all data stored in our infrastructure is GDPR-compliant. We host platform …"
type textarea "Yes, we retain personal data only as long as required by our services or applic…"
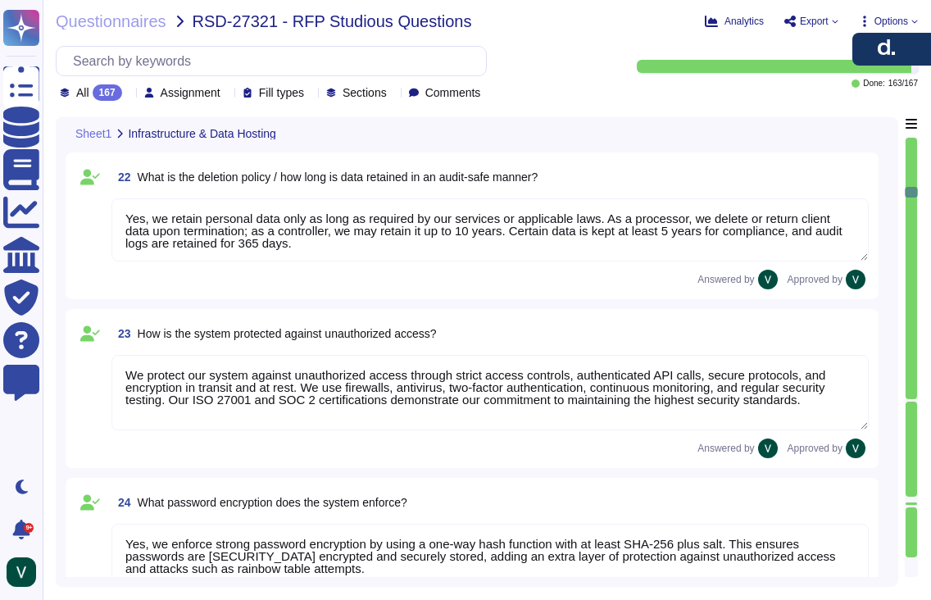
type textarea "We protect our system against unauthorized access through strict access control…"
type textarea "Yes, we enforce strong password encryption by using a one-way hash function wit…"
type textarea "We protect our system against hacker attacks with 24/7 monitoring, vulnerabilit…"
type textarea "Yes, we have a roles and permissions framework that restricts access to only th…"
type textarea "Yes, we integrate with Microsoft Entra ID (formerly Azure Active Directory) to …"
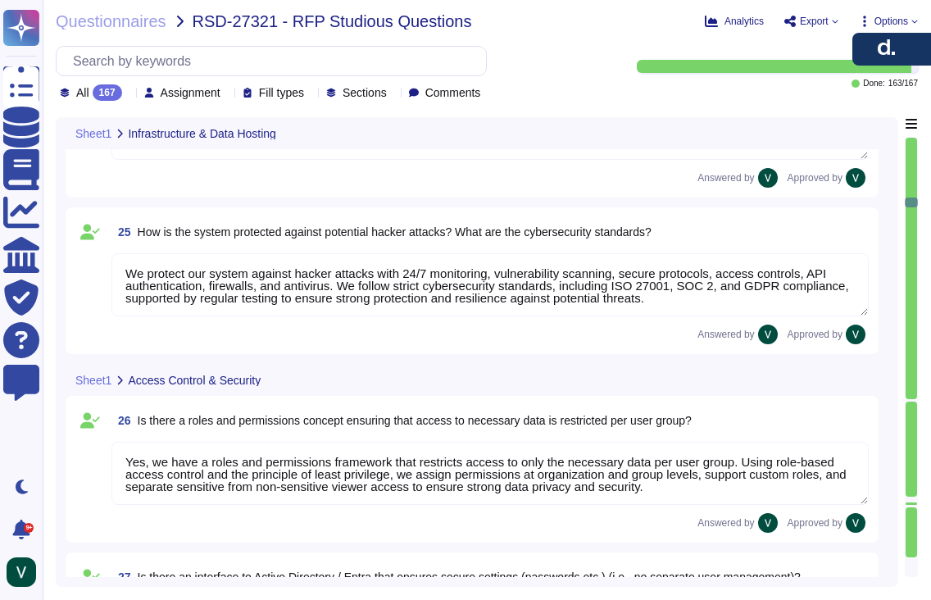
type textarea "We ensure no personal data remains accessible after termination. We delete or r…"
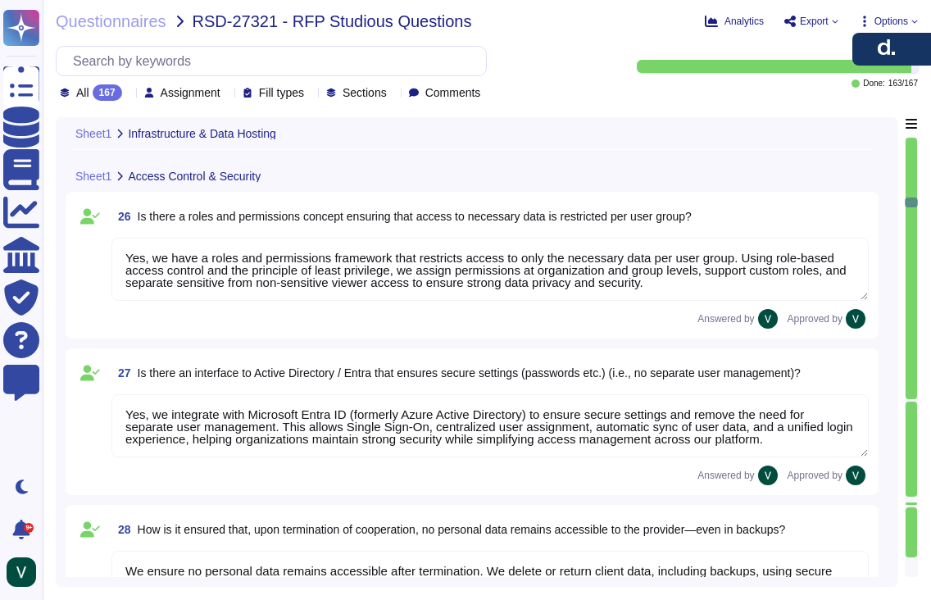
type textarea "Yes, we use AI in our platform through features like AI Workforce, designed to …"
type textarea "Yes, we offer Single Sign-On (SSO) integration via Microsoft Entra ID (formerly…"
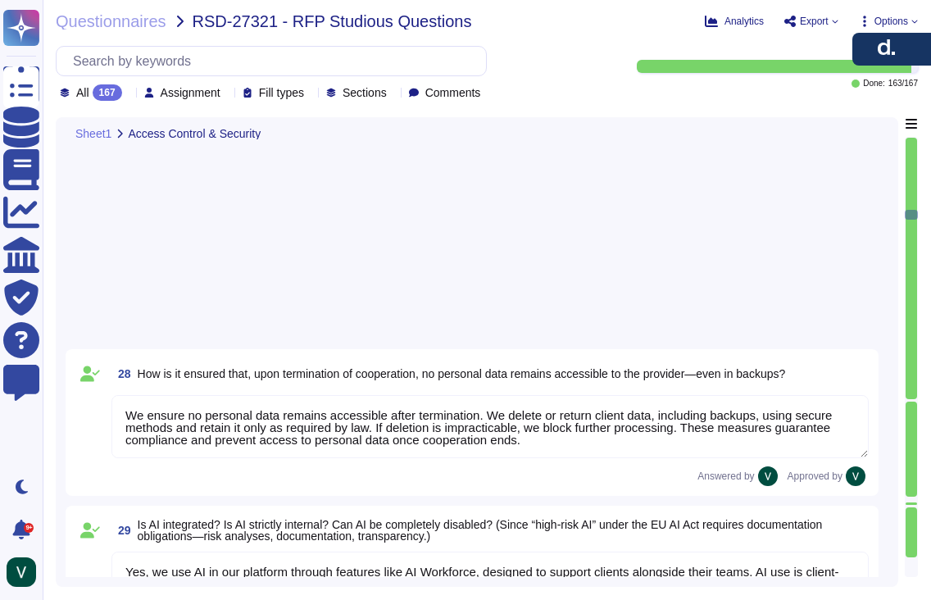
type textarea "No, we do not have an existing partnership with indevis. However, we support in…"
type textarea "No, not all data in our system is encrypted by default, but we encrypt sensitiv…"
type textarea "Yes, [PERSON_NAME] provides both service level agreements (SLAs) for maintenanc…"
type textarea "No, [PERSON_NAME] tool does not specifically manage consents for using images f…"
type textarea "No, [PERSON_NAME] does not offer a personalized "Studiosus" structure for data …"
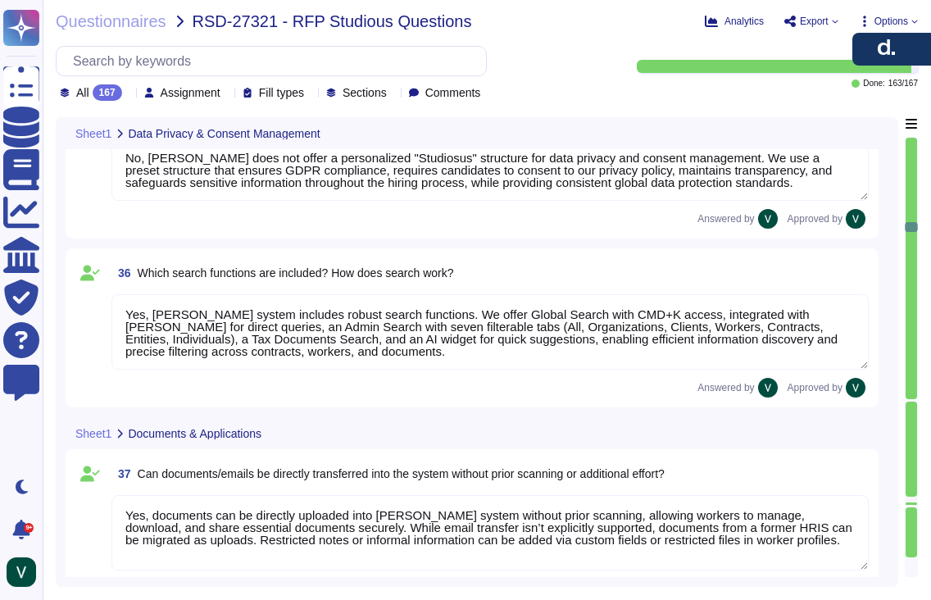
type textarea "Yes, Deel's system includes robust search functions. We offer Global Search wit…"
type textarea "Yes, documents can be directly uploaded into Deel's system without prior scanni…"
type textarea "Yes, Deel stores all documents centrally within the platform, allowing secure s…"
type textarea "Yes, Deel allows creation of custom document categories and types, including ex…"
type textarea "No, Deel does not have explicit partnerships for document scanning services. We…"
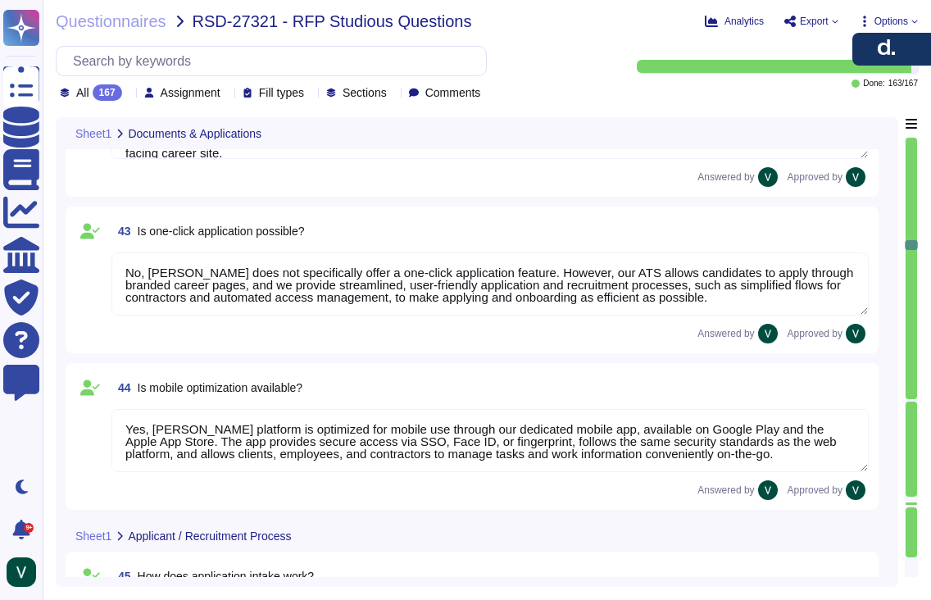
type textarea "Yes, Deel has an interface to job boards through Deel HR. We provide an Applica…"
type textarea "Yes, Deel has an interface to your career site through our ATS. We allow client…"
type textarea "No, Deel does not specifically offer a one-click application feature. However, …"
type textarea "Yes, Deel's platform is optimized for mobile use through our dedicated mobile a…"
type textarea "Deel's system handles application intake through our Applicant Tracking System …"
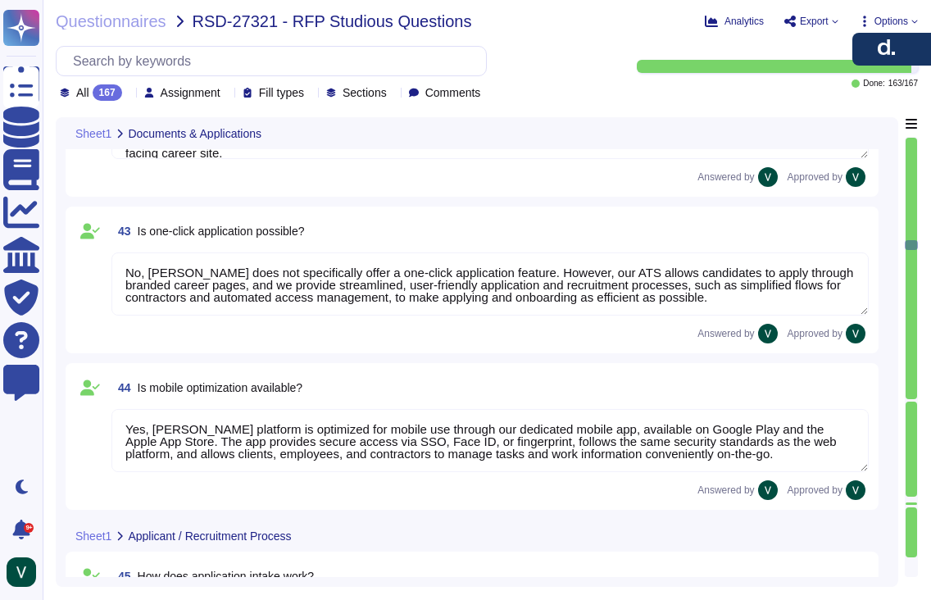
type textarea "Yes, Deel's system allows applications to be distributed to responsible HR or d…"
type textarea "Yes, Deel's ATS can be used by HR for pre-screening applicants. We use AI-power…"
type textarea "Yes, Deel's ATS can handle automatic communication with applicants. We provide …"
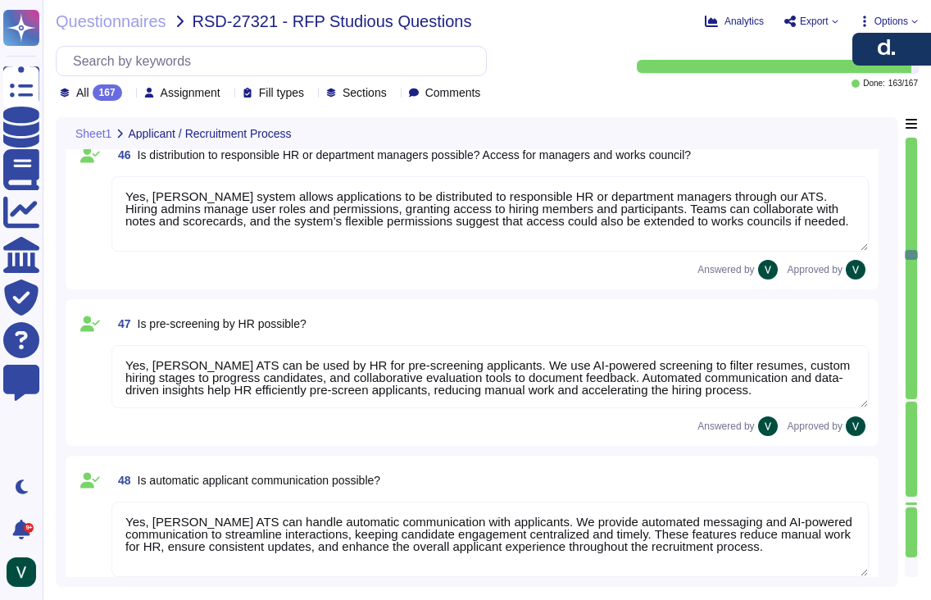
type textarea "Yes, Deel's ATS can send automatic reminders to recruiters and line managers. W…"
type textarea "Deel's ATS handles the transition from applicant to employee seamlessly. Once a…"
type textarea "Yes, Deel's system can store templates for automated responses and declines. We…"
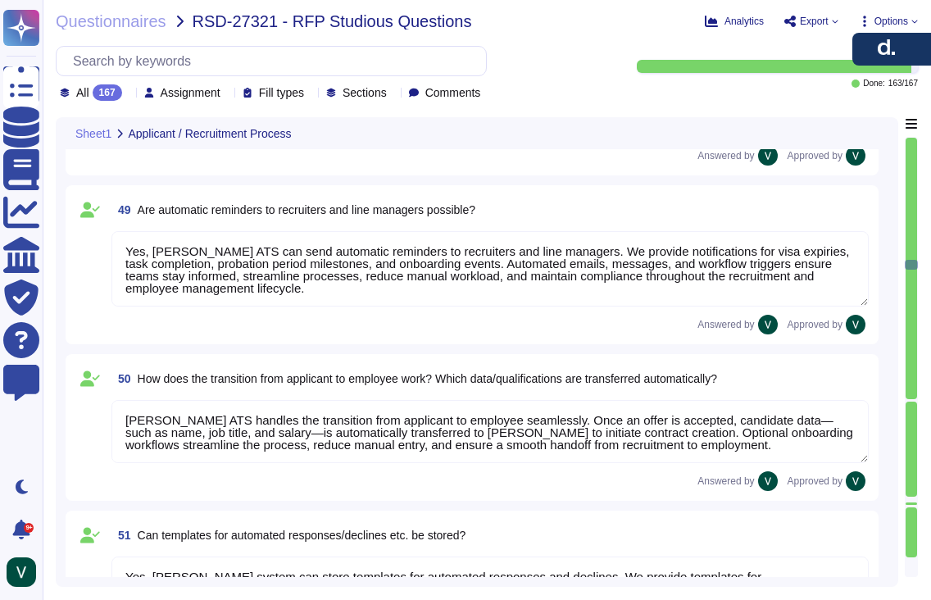
type textarea "Yes, Deel integrates with Outlook calendars for scheduling. We sync Deel Calend…"
type textarea "Yes, Deel's Applicant Tracking System (ATS) allows for applicant evaluations us…"
type textarea "Deel is developing a data retention and deletion policy for applicant data in o…"
type textarea "Yes, Deel's ATS can potentially depict works council approval processes by usin…"
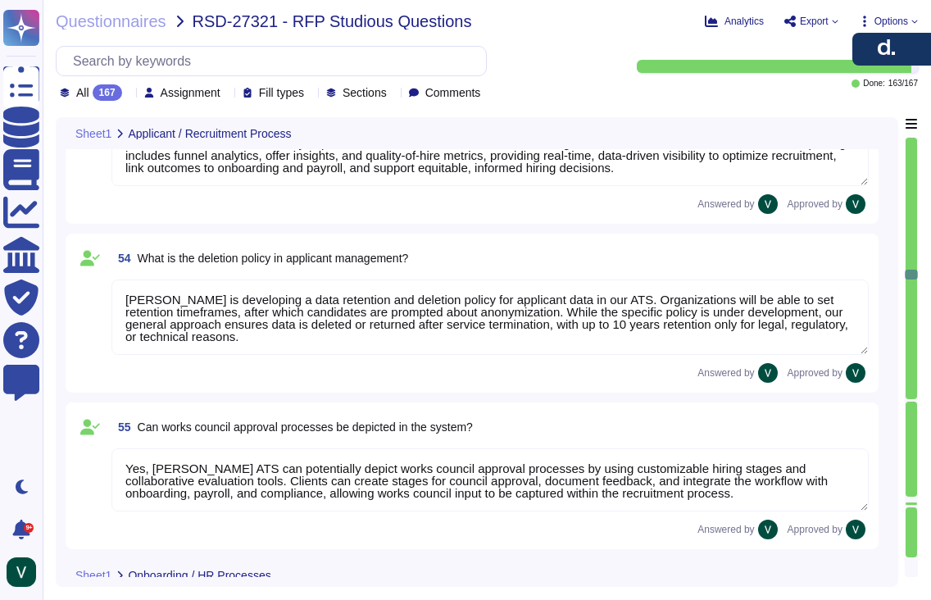
type textarea "Deel represents maternity and parental leave processes by allowing employees to…"
type textarea "Deel’s onboarding process guides new employees from account setup to active emp…"
type textarea "Deel’s offboarding process ensures a smooth, compliant transition. We initiate …"
type textarea "Deel’s probationary period process helps employers and employees confirm the ri…"
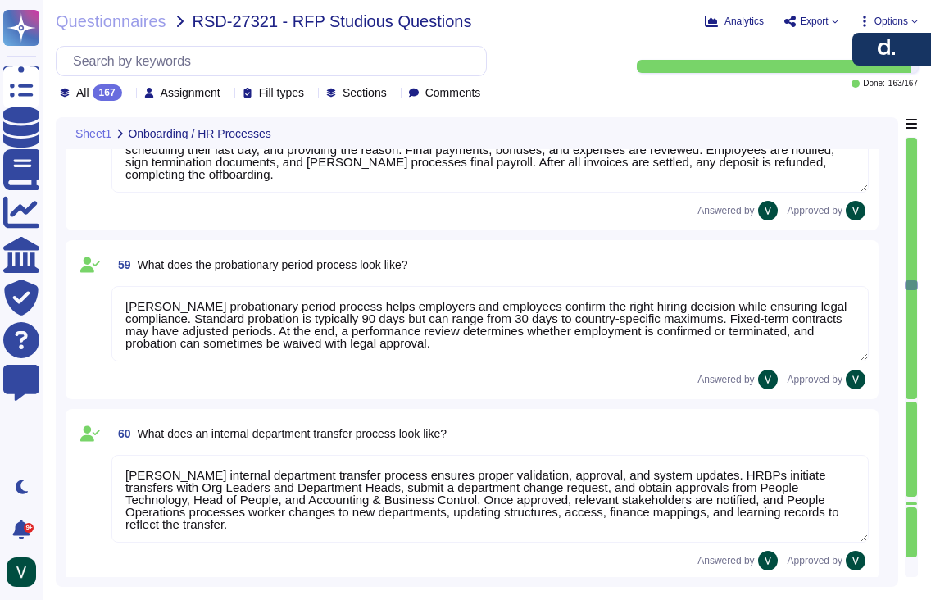
type textarea "Deel’s internal department transfer process ensures proper validation, approval…"
type textarea "Deel manages changes to employee working hours through a structured system that…"
type textarea "Deel allows employees to update names, addresses, and bank accounts through sel…"
type textarea "Yes, Deel has processes for onboarding and managing volunteers, interns, and mi…"
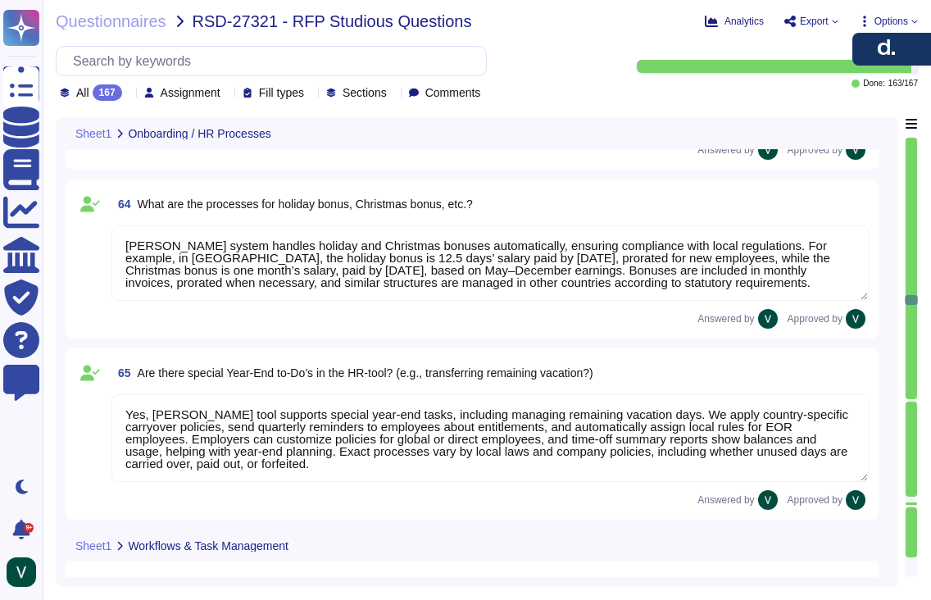
type textarea "Deel's system handles holiday and Christmas bonuses automatically, ensuring com…"
type textarea "Yes, Deel’s HR tool supports special year-end tasks, including managing remaini…"
type textarea "Deel’s system manages workflows and tasks through automated and manual processe…"
type textarea "Deel’s system includes automated and manual workflows, forecasted shift auto-ap…"
type textarea "Yes, we allow HR to define and flexibly specify workflows and checklists for di…"
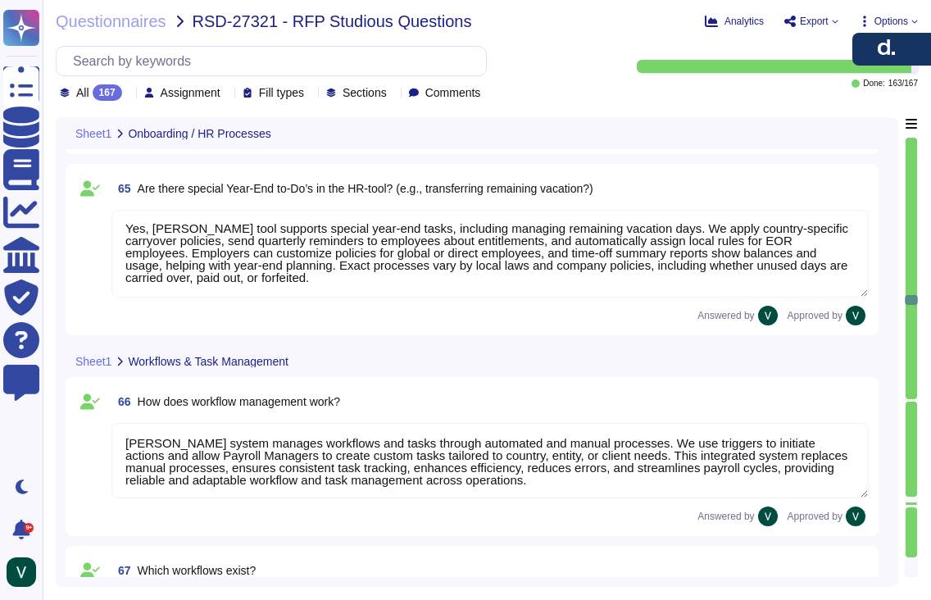
type textarea "Yes, we integrate checklists that can be customized for processes like onboardi…"
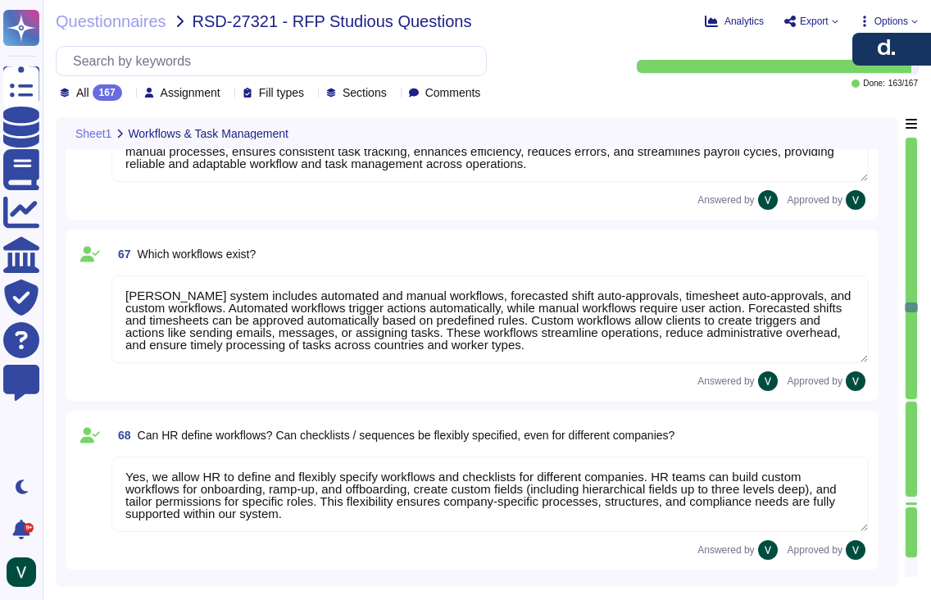
type textarea "We follow a strict workflow for data destruction. We retain personal data only …"
type textarea "Yes, we can manage scheduling and follow-ups for events like probation reviews,…"
type textarea "Yes, we provide access to compliant contract templates and the ability to gener…"
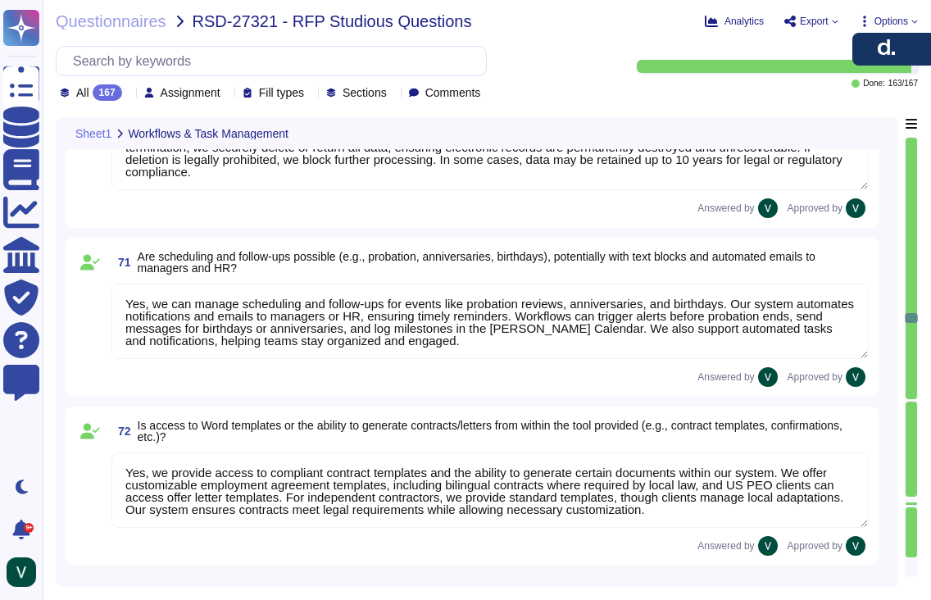
type textarea "Deel provides multiple time tracking options, including manual entry, a clock-i…"
type textarea "Deel’s time tracking allows employees to log hours manually or via clock-in/out…"
type textarea "Yes, compensatory time (time-off-in-lieu) is generally allowed for overtime in …"
type textarea "Yes, we can define vacation days with different labels by customizing time-off …"
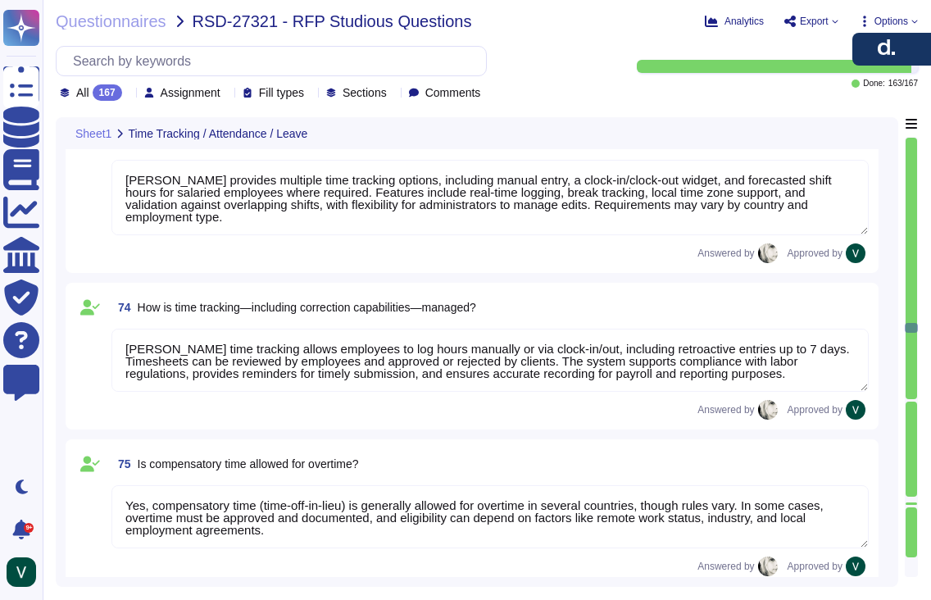
type textarea "Deel manages vacation requests and tracking through a streamlined system. Worke…"
type textarea "Deel manages business travel in our time-tracking system by requiring employees…"
type textarea "Deel manages working time during business travel by requiring employees to noti…"
type textarea "Deel can use our system to represent and track sabbaticals through flexible lon…"
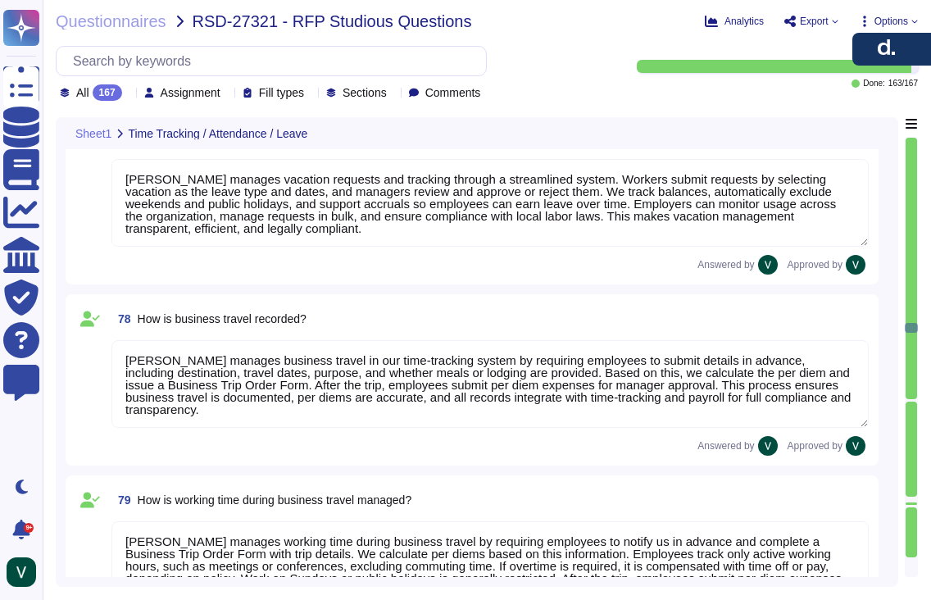
scroll to position [12115, 0]
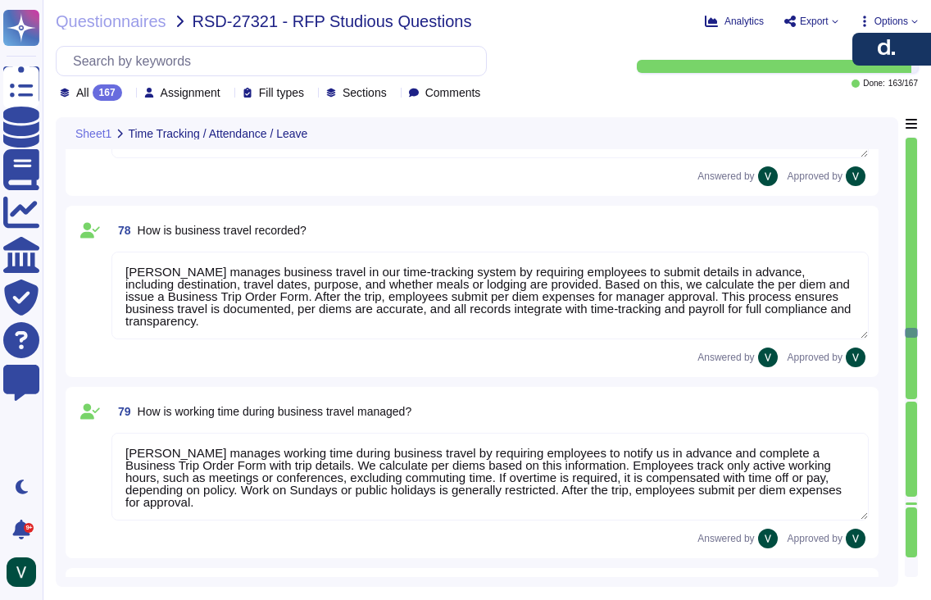
type textarea "Deel handles overtime payments through our time tracking and payroll features. …"
type textarea "We process time credits for emergency duty or holiday work through our time tra…"
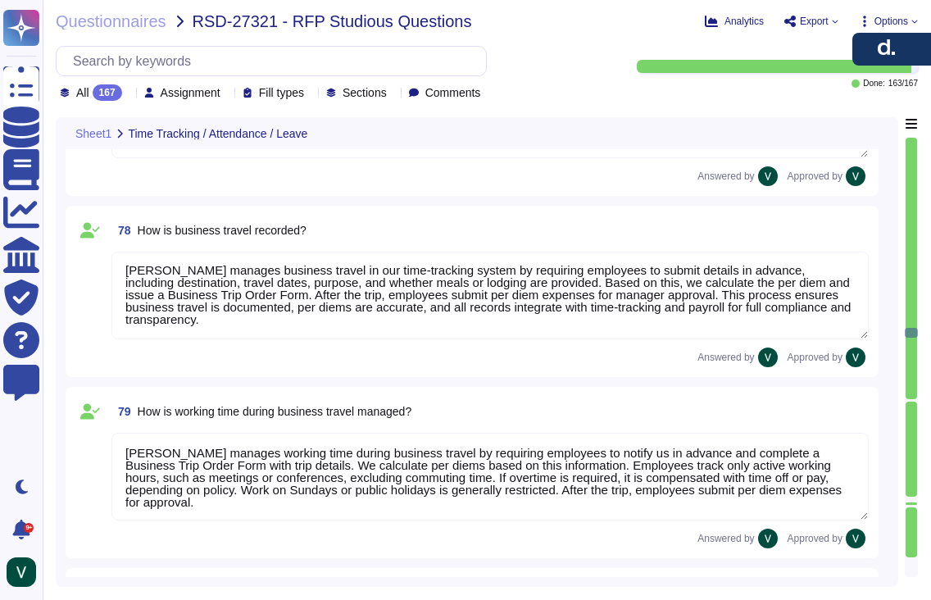
scroll to position [0, 0]
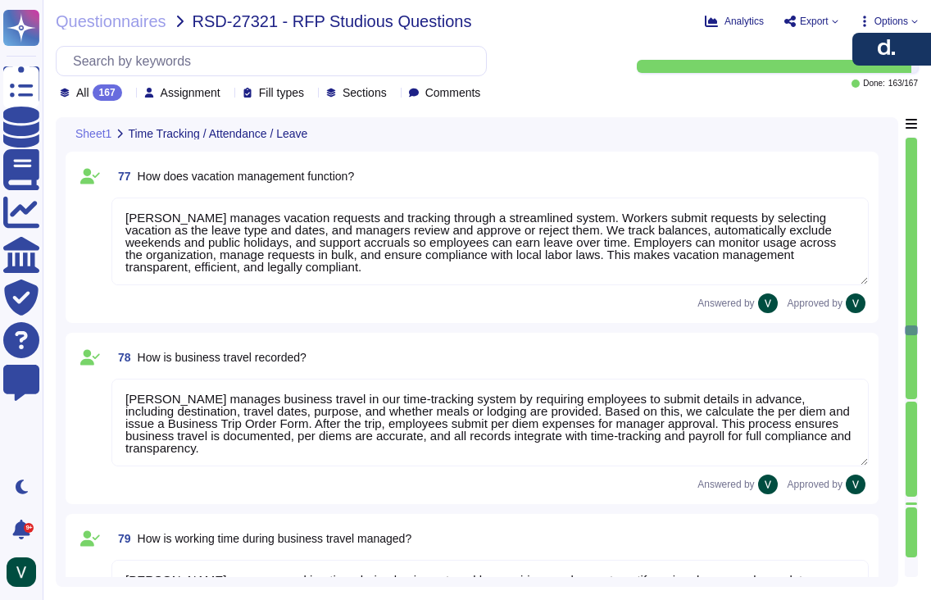
type textarea "Deel’s time tracking allows employees to log hours manually or via clock-in/out…"
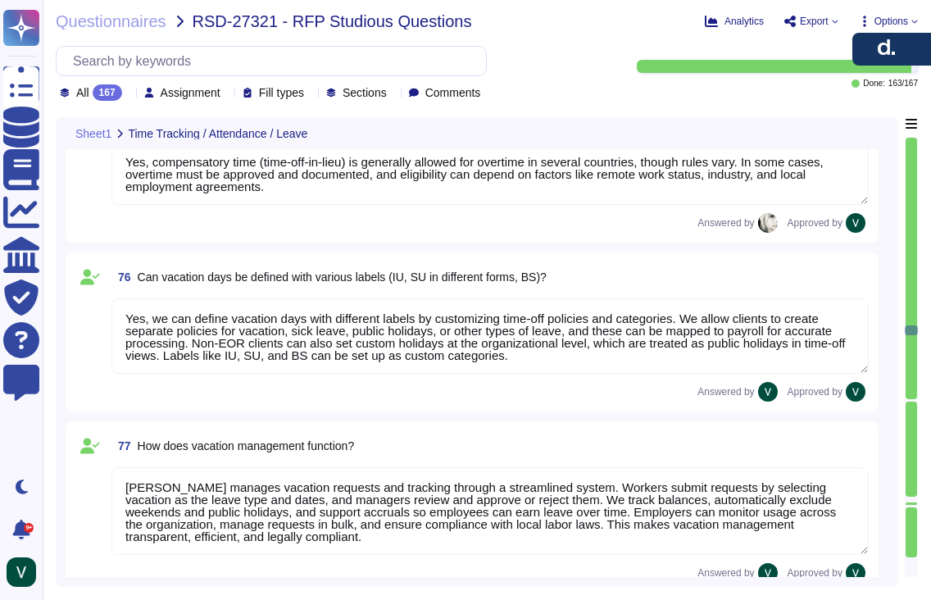
type textarea "Deel provides multiple time tracking options, including manual entry, a clock-i…"
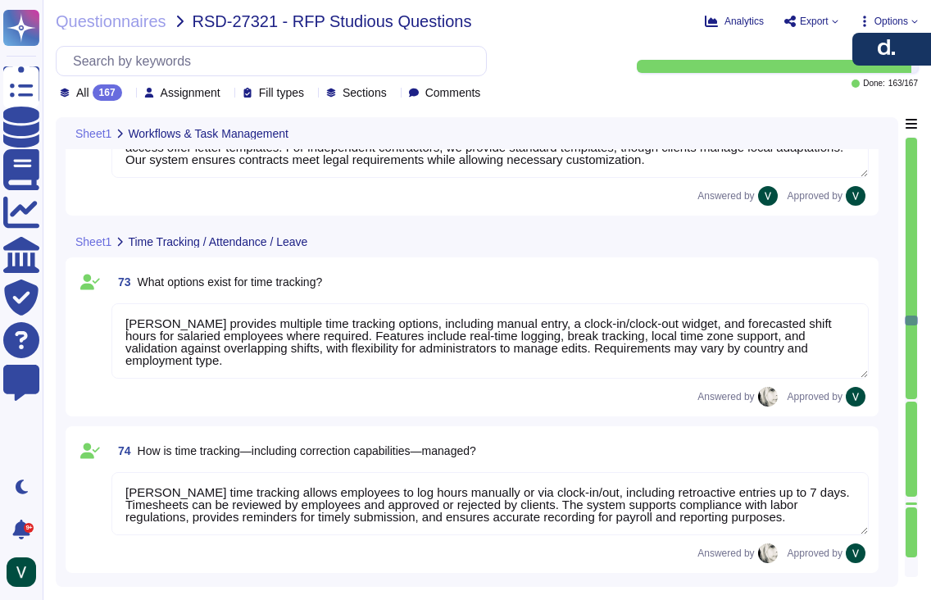
type textarea "We follow a strict workflow for data destruction. We retain personal data only …"
type textarea "Yes, we can manage scheduling and follow-ups for events like probation reviews,…"
type textarea "Yes, we provide access to compliant contract templates and the ability to gener…"
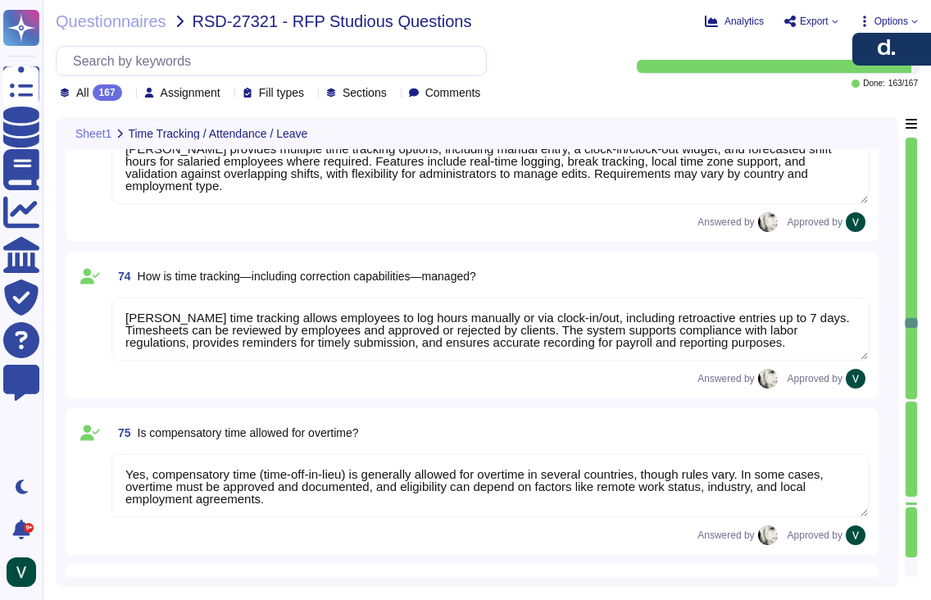
type textarea "Deel manages business travel in our time-tracking system by requiring employees…"
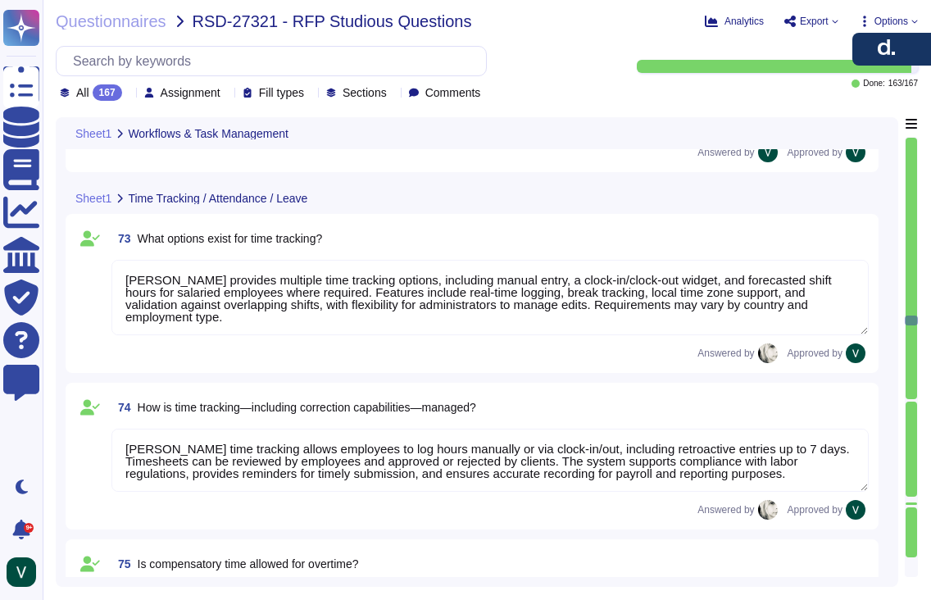
type textarea "We follow a strict workflow for data destruction. We retain personal data only …"
type textarea "Yes, we can manage scheduling and follow-ups for events like probation reviews,…"
type textarea "Yes, we provide access to compliant contract templates and the ability to gener…"
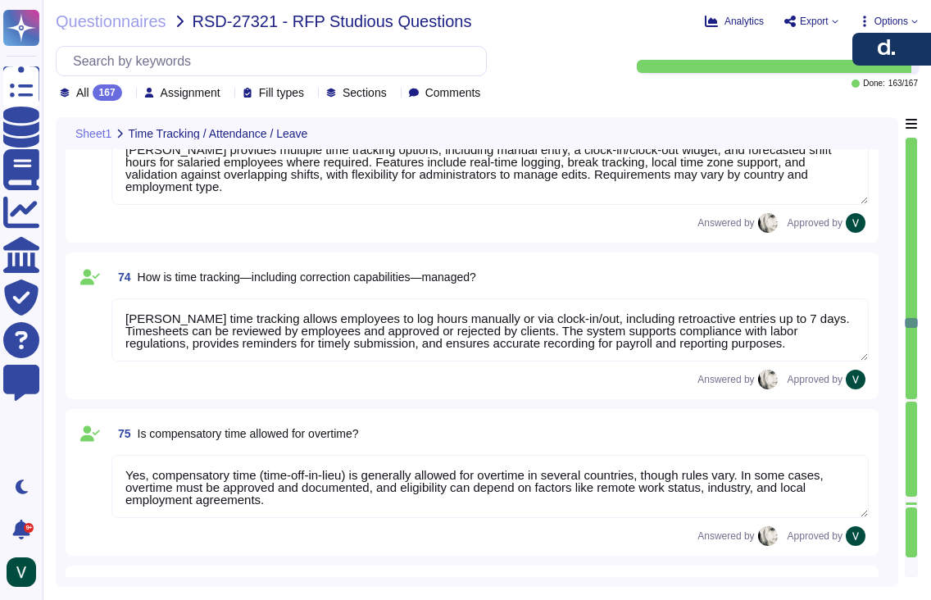
type textarea "Deel manages business travel in our time-tracking system by requiring employees…"
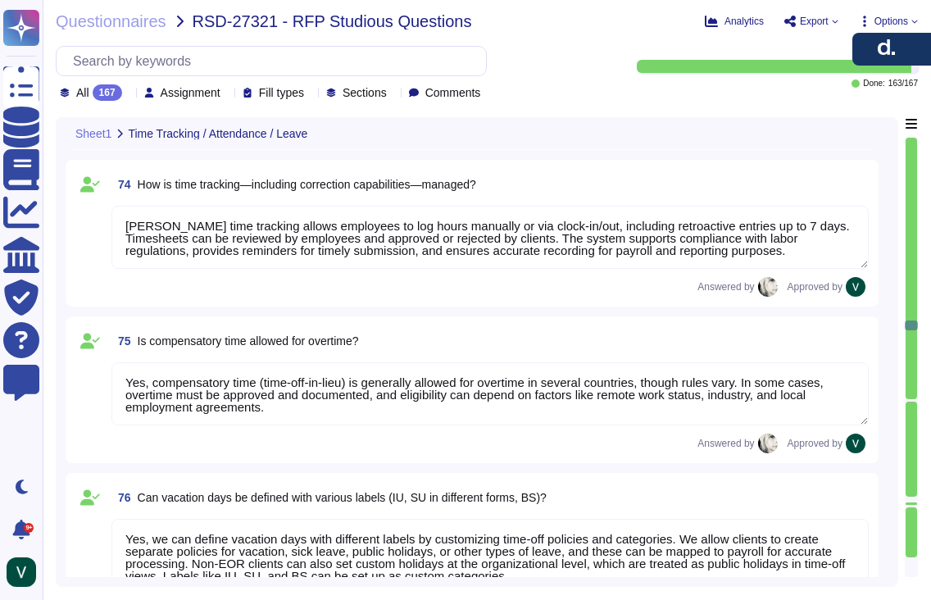
type textarea "Deel manages working time during business travel by requiring employees to noti…"
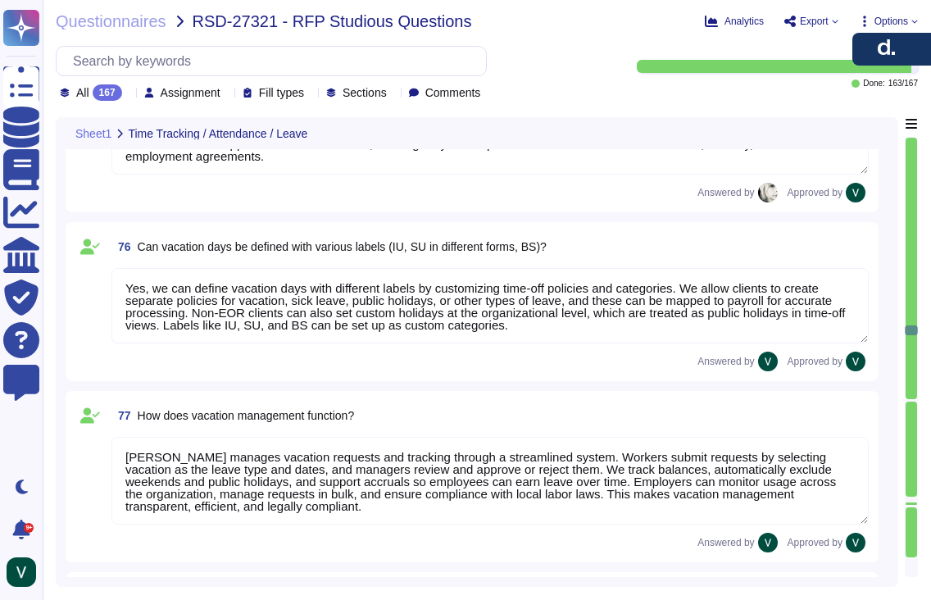
type textarea "Deel can use our system to represent and track sabbaticals through flexible lon…"
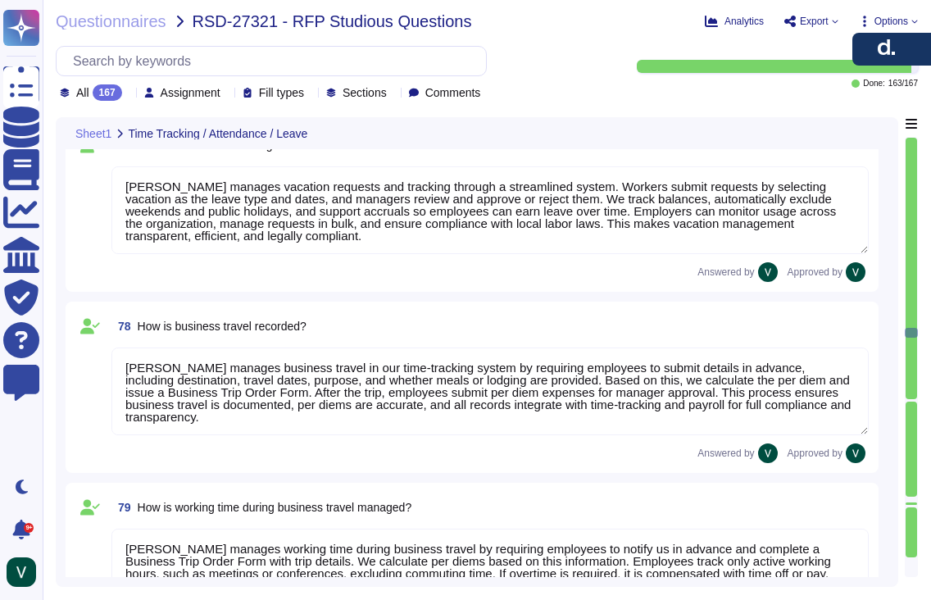
type textarea "Deel handles overtime payments through our time tracking and payroll features. …"
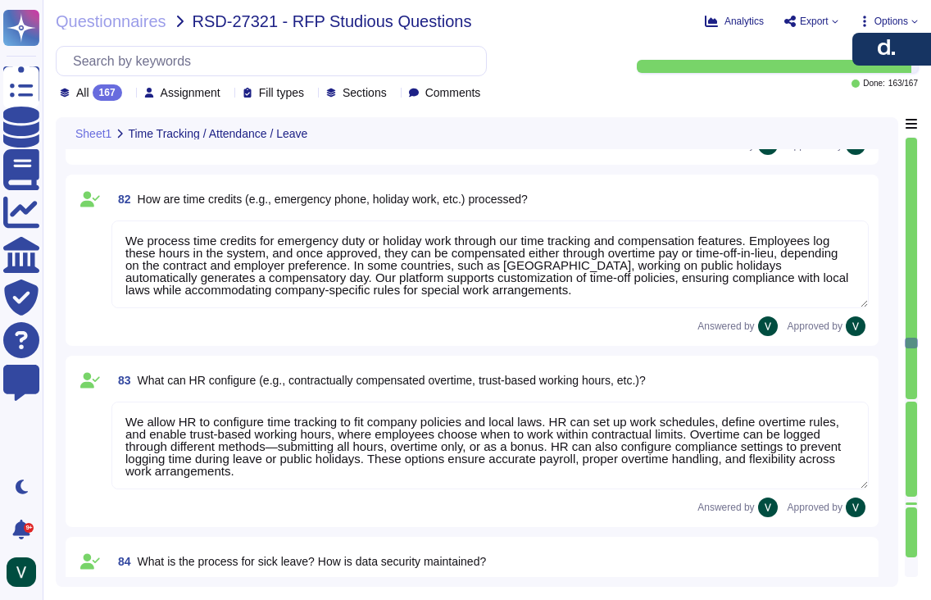
type textarea "We process time credits for emergency duty or holiday work through our time tra…"
type textarea "We allow HR to configure time tracking to fit company policies and local laws. …"
type textarea "We manage sick leave by allowing employees to submit requests with start and en…"
type textarea "We support flexible sick leave configurations aligned with country laws and com…"
type textarea "Deel retrieves electronic sick notes for example (eAU) in Germany through the n…"
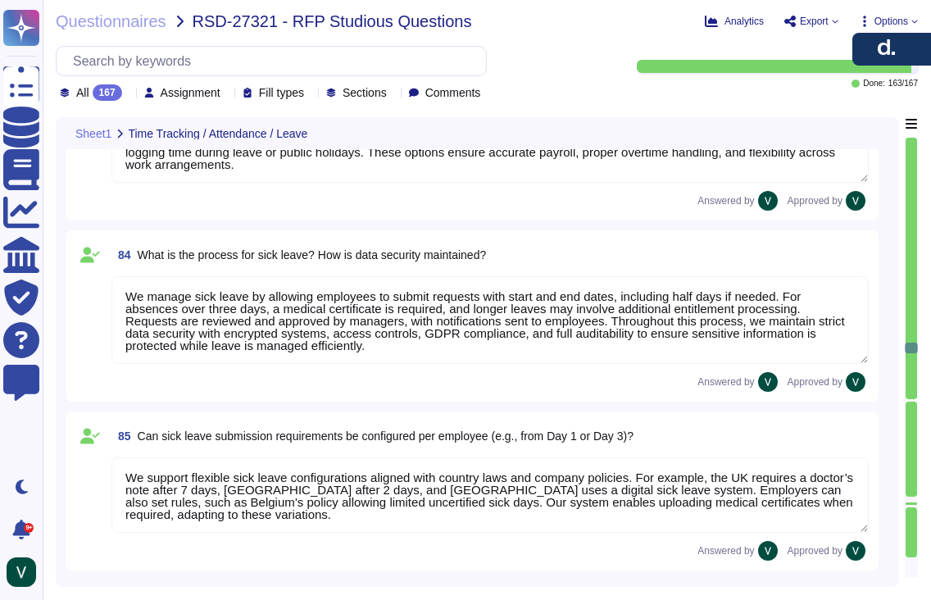
type textarea "Sick leave can be analyzed in multiple ways, including: * Duration: Review leng…"
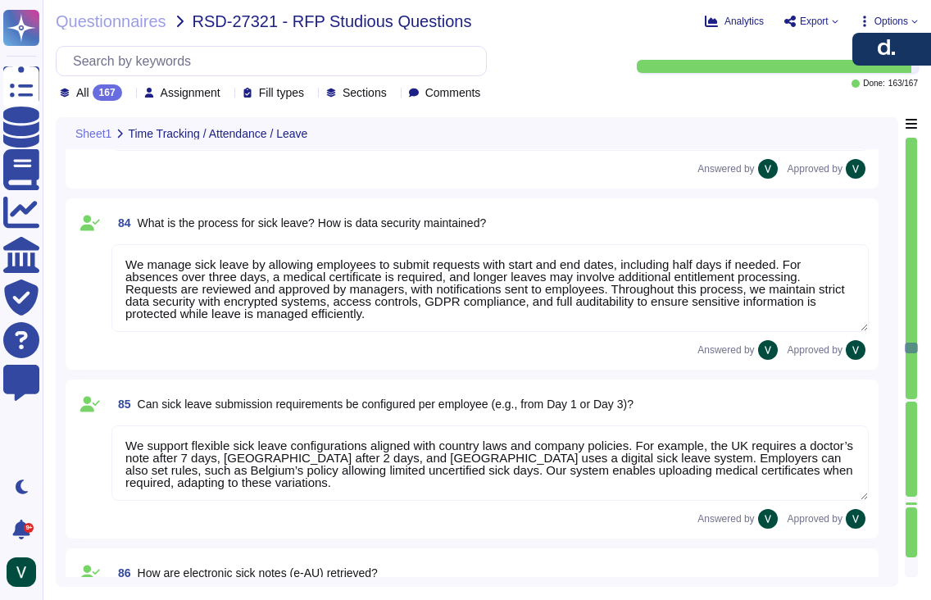
scroll to position [2, 0]
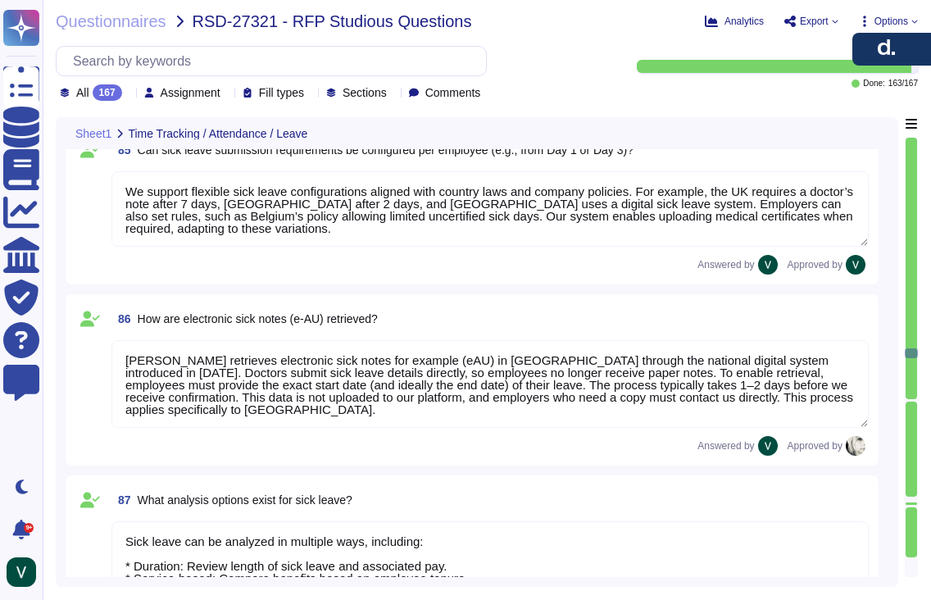
type textarea "Deel’s time-tracking module enhances team coordination by integrating seamlessl…"
type textarea "Employees can update most of their personal information directly through their …"
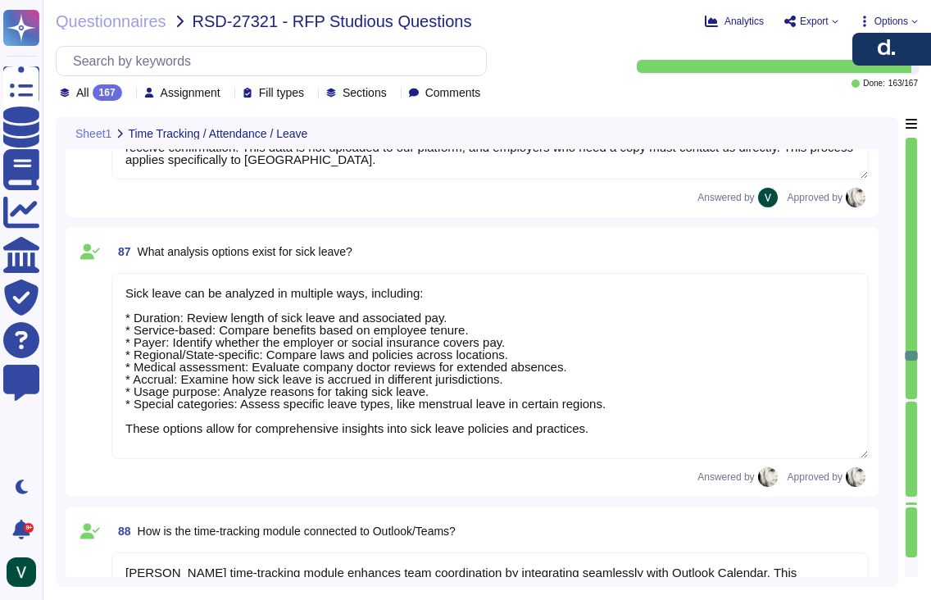
type textarea "Yes, an HR approval process exists, but not all employee-initiated changes go d…"
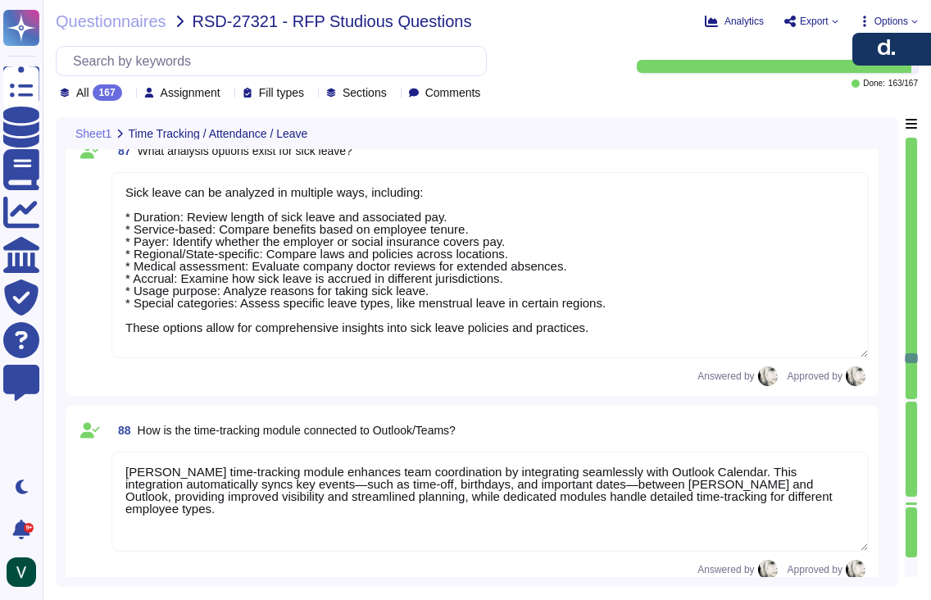
type textarea "Yes, employees can submit documents such as marriage certificates, sick notes, …"
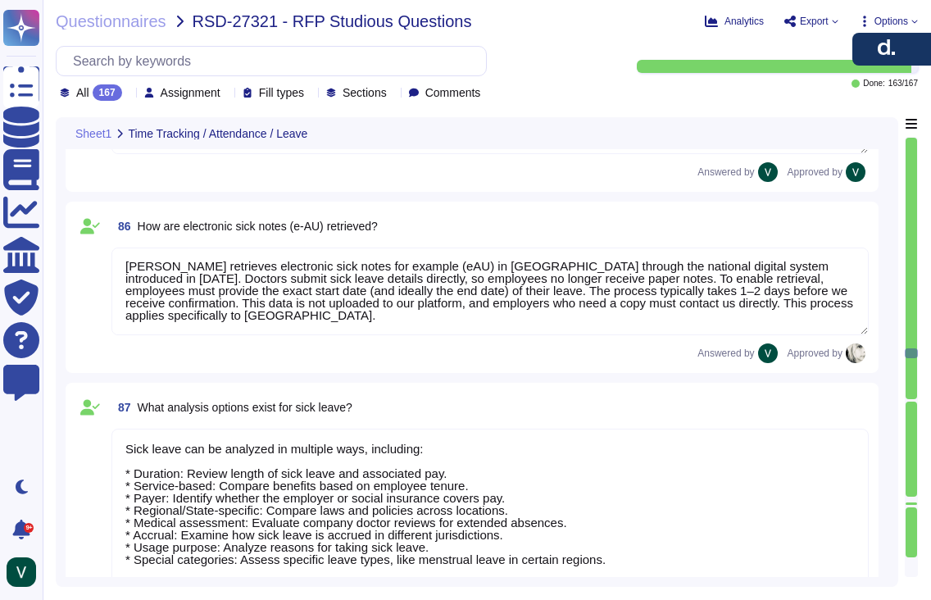
type textarea "We allow HR to configure time tracking to fit company policies and local laws. …"
type textarea "We manage sick leave by allowing employees to submit requests with start and en…"
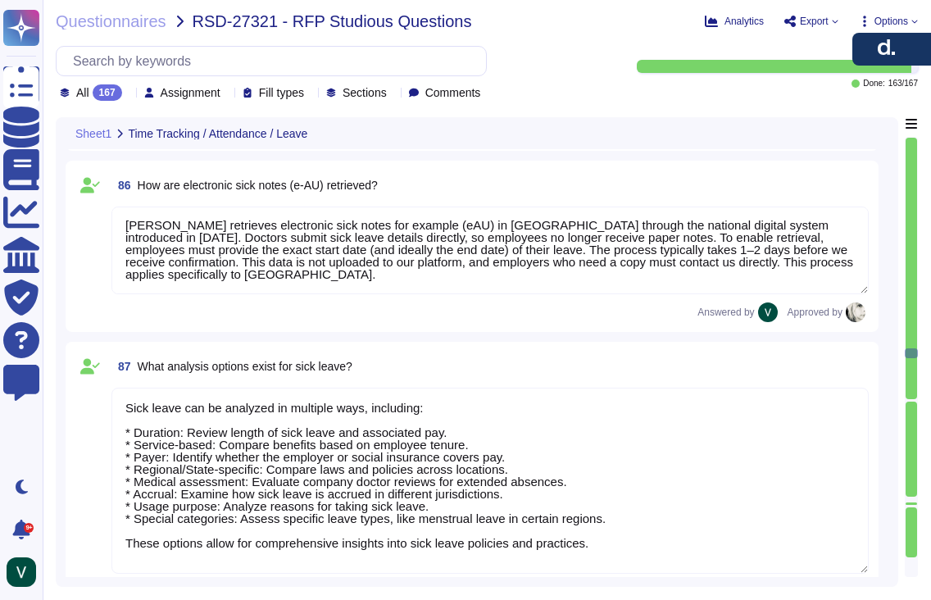
scroll to position [13509, 0]
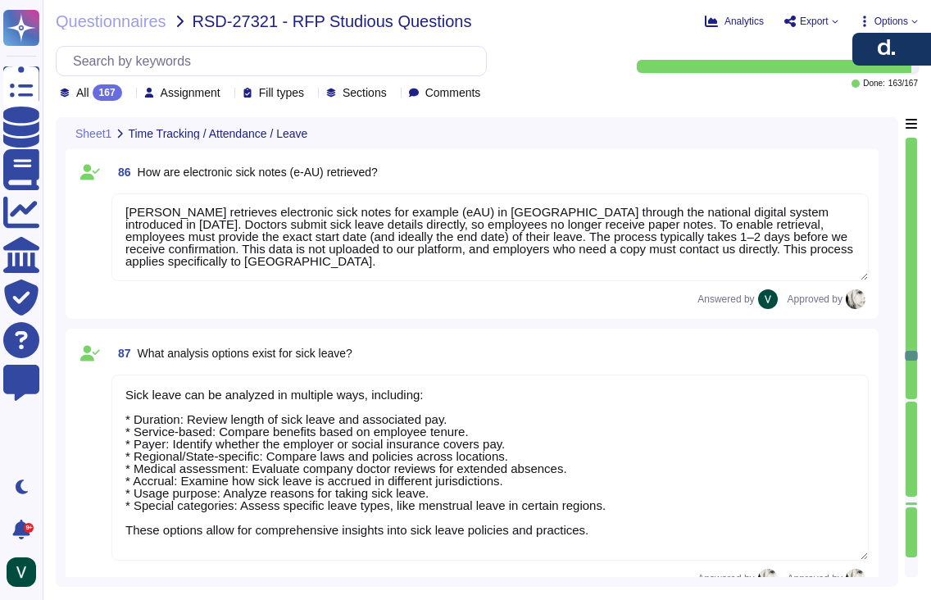
type textarea "Yes, an HR approval process exists, but not all employee-initiated changes go d…"
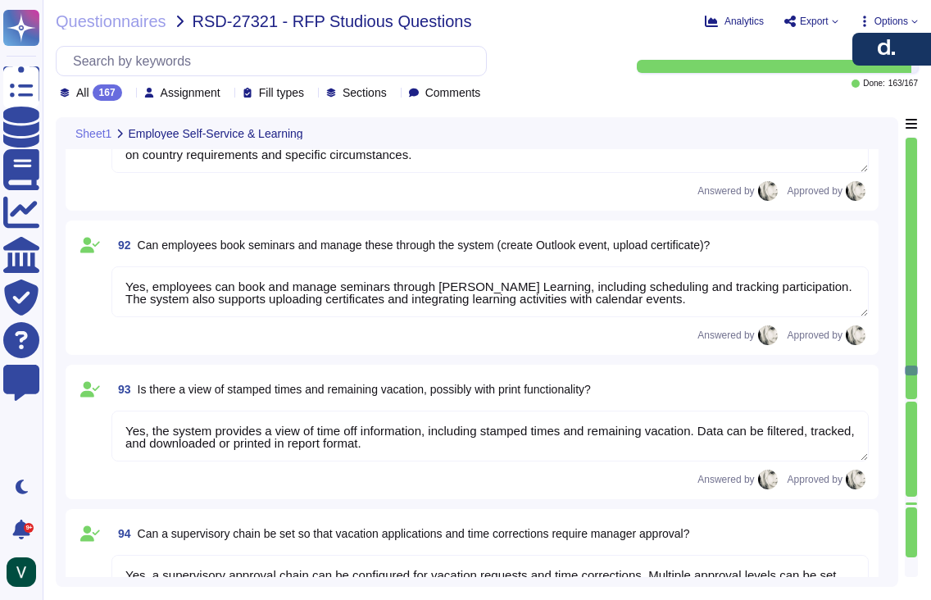
type textarea "Yes, employees can submit documents such as marriage certificates, sick notes, …"
type textarea "Yes, employees can book and manage seminars through Deel Learning, including sc…"
type textarea "Yes, the system provides a view of time off information, including stamped time…"
type textarea "Yes, a supervisory approval chain can be configured for vacation requests and t…"
type textarea "Yes, employees can report illness, including illness during vacation. Reporting…"
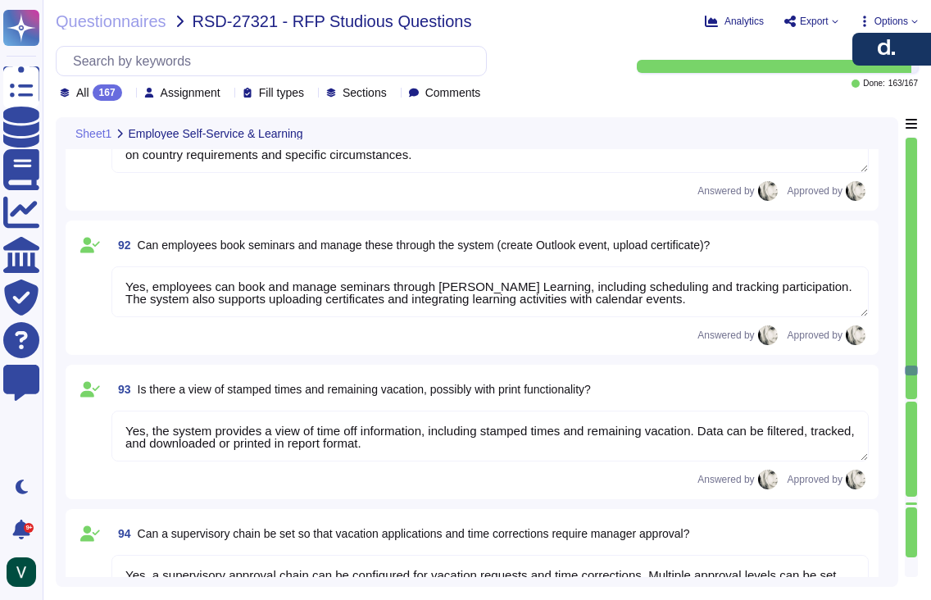
type textarea "Deel tracks vacation, sick days, and other leave types within the system, and e…"
type textarea "Managers in Deel can view selective data of direct reports, approve time off, a…"
type textarea "Managers in Deel can view employees’ time off history, current requests, and sc…"
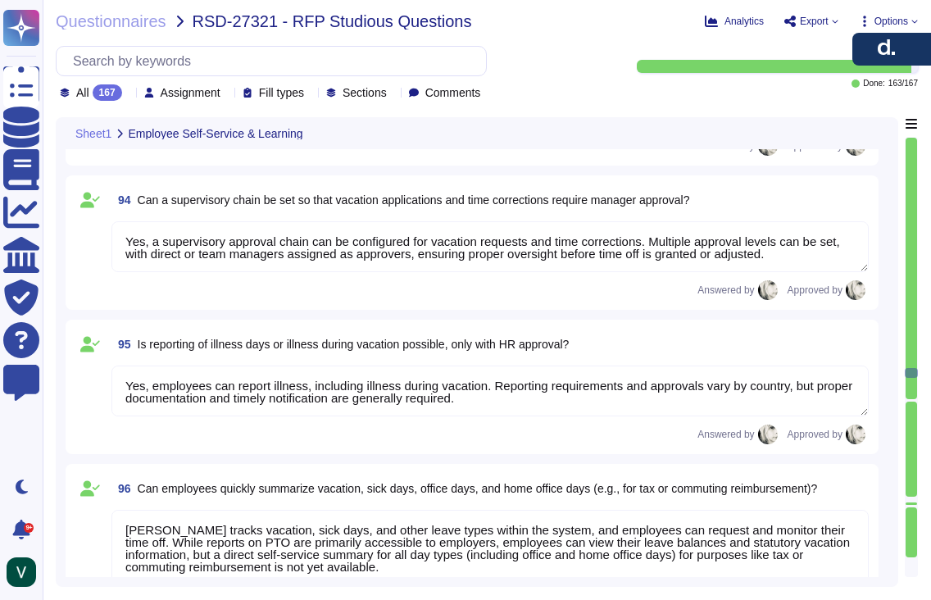
type textarea "Yes, managers can generate analyses of working hours using Deel’s reporting too…"
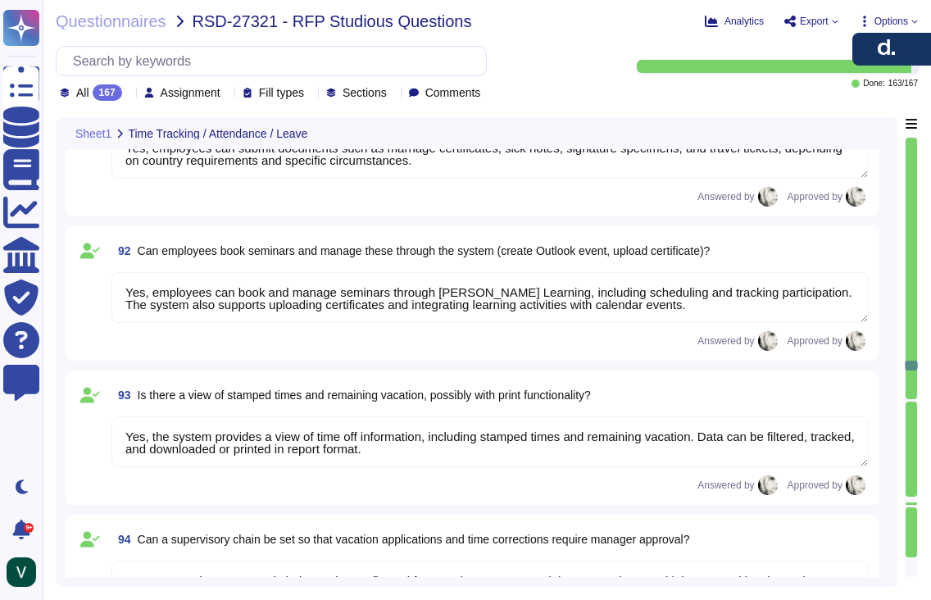
type textarea "Deel’s time-tracking module enhances team coordination by integrating seamlessl…"
type textarea "Employees can update most of their personal information directly through their …"
type textarea "Yes, an HR approval process exists, but not all employee-initiated changes go d…"
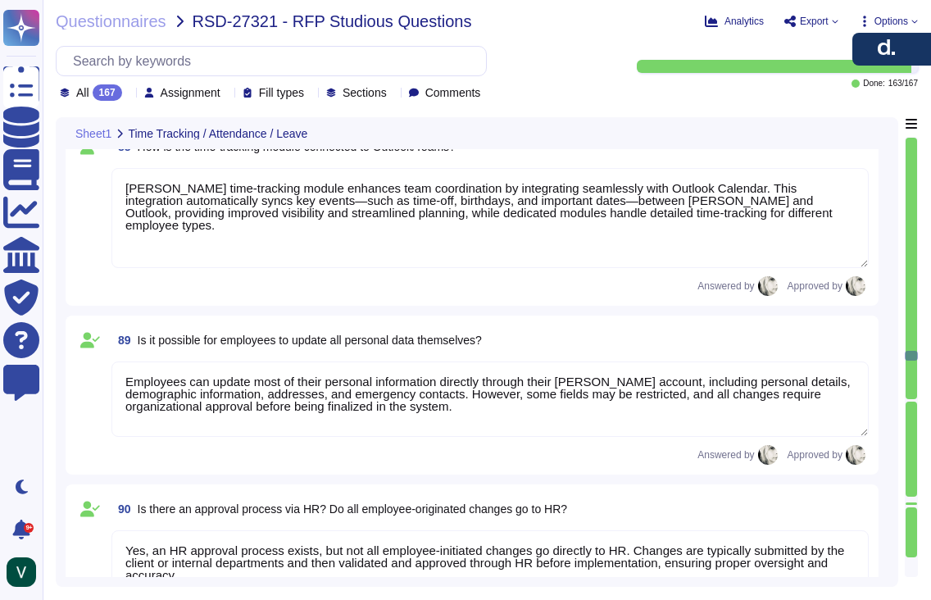
type textarea "We manage sick leave by allowing employees to submit requests with start and en…"
type textarea "We support flexible sick leave configurations aligned with country laws and com…"
type textarea "Deel retrieves electronic sick notes for example (eAU) in Germany through the n…"
type textarea "Sick leave can be analyzed in multiple ways, including: * Duration: Review leng…"
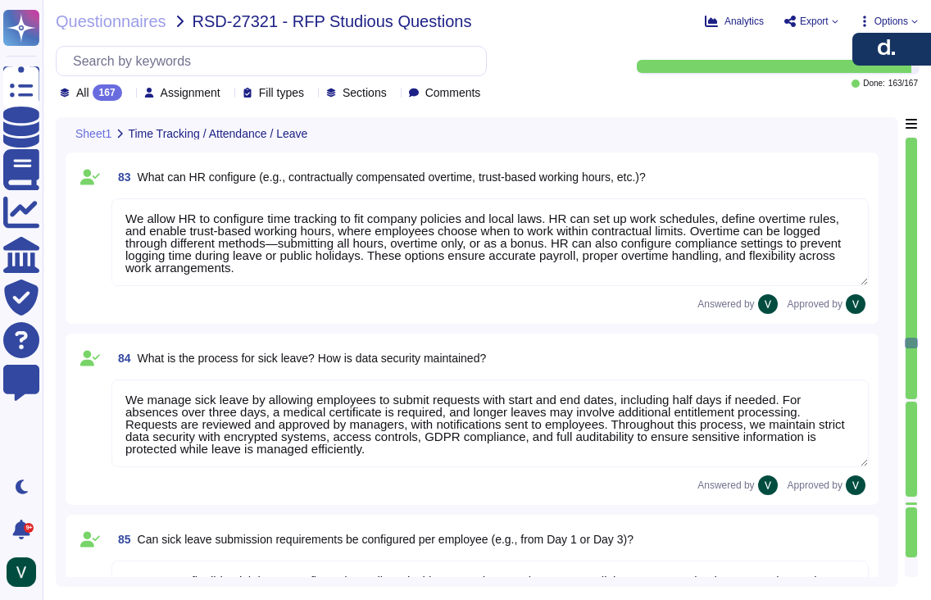
scroll to position [12845, 0]
type textarea "Deel can use our system to represent and track sabbaticals through flexible lon…"
type textarea "Deel handles overtime payments through our time tracking and payroll features. …"
type textarea "We process time credits for emergency duty or holiday work through our time tra…"
type textarea "We allow HR to configure time tracking to fit company policies and local laws. …"
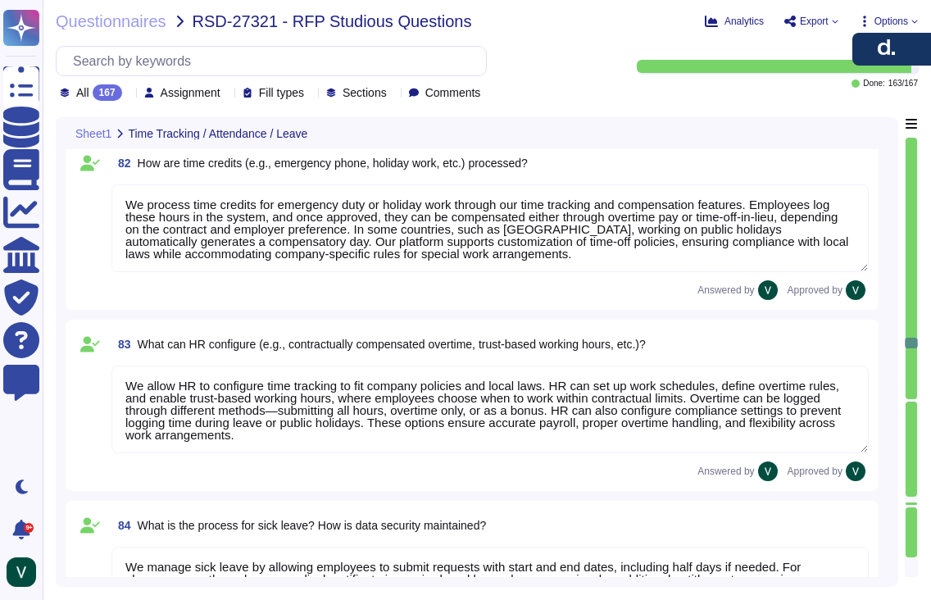
scroll to position [2, 0]
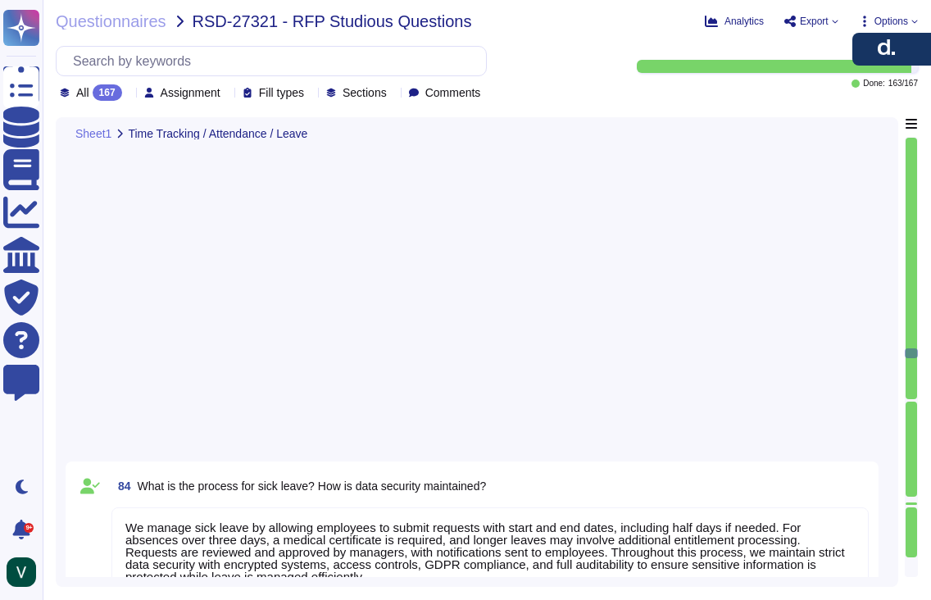
type textarea "Deel’s time-tracking module enhances team coordination by integrating seamlessl…"
type textarea "Employees can update most of their personal information directly through their …"
type textarea "Yes, an HR approval process exists, but not all employee-initiated changes go d…"
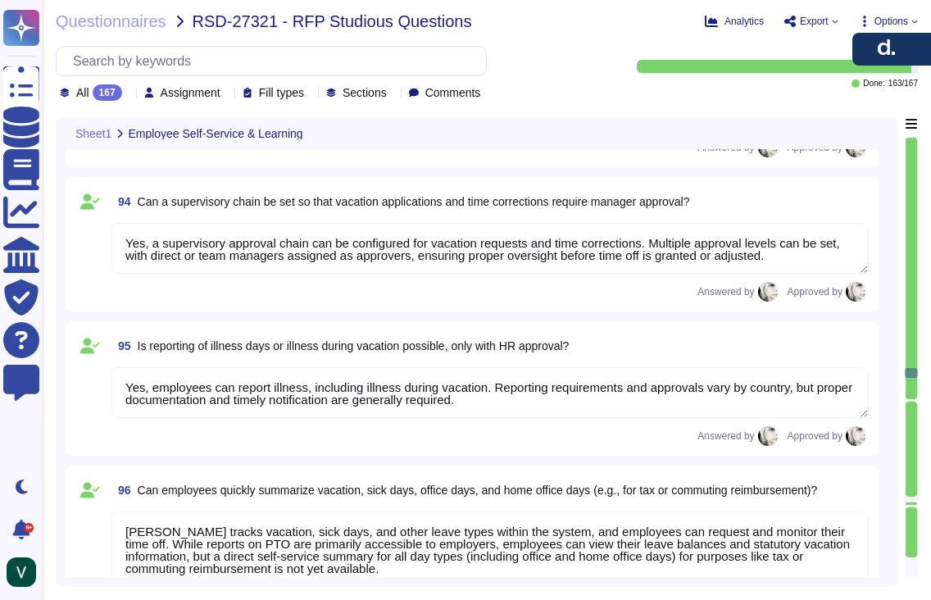
type textarea "Yes, employees can book and manage seminars through Deel Learning, including sc…"
type textarea "Yes, the system provides a view of time off information, including stamped time…"
type textarea "Yes, a supervisory approval chain can be configured for vacation requests and t…"
type textarea "Yes, employees can report illness, including illness during vacation. Reporting…"
type textarea "Deel tracks vacation, sick days, and other leave types within the system, and e…"
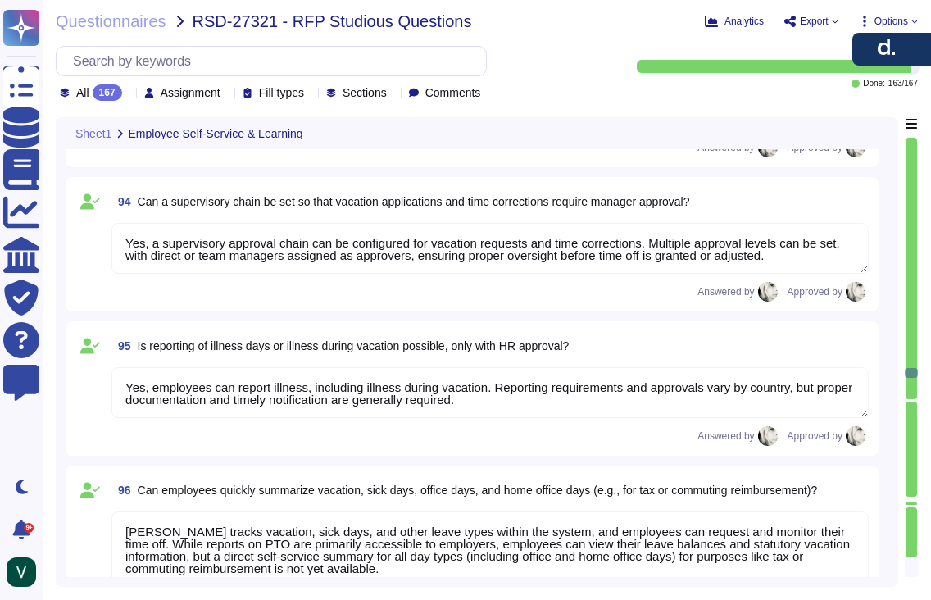
type textarea "Managers in Deel can view selective data of direct reports, approve time off, a…"
type textarea "Managers in Deel can view employees’ time off history, current requests, and sc…"
type textarea "Yes, managers can generate analyses of working hours using Deel’s reporting too…"
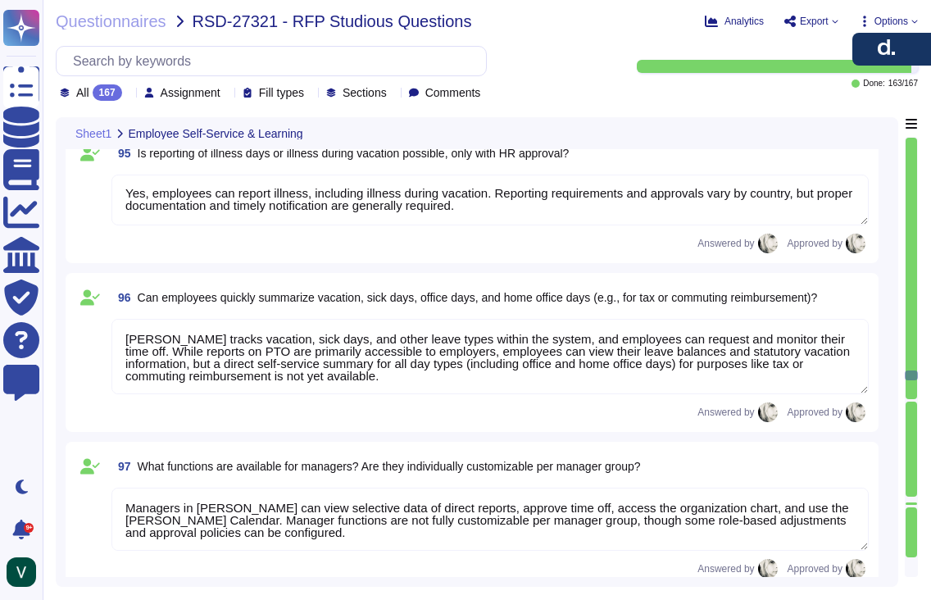
type textarea "Yes, employees can submit vacation requests for manager approval, and managers …"
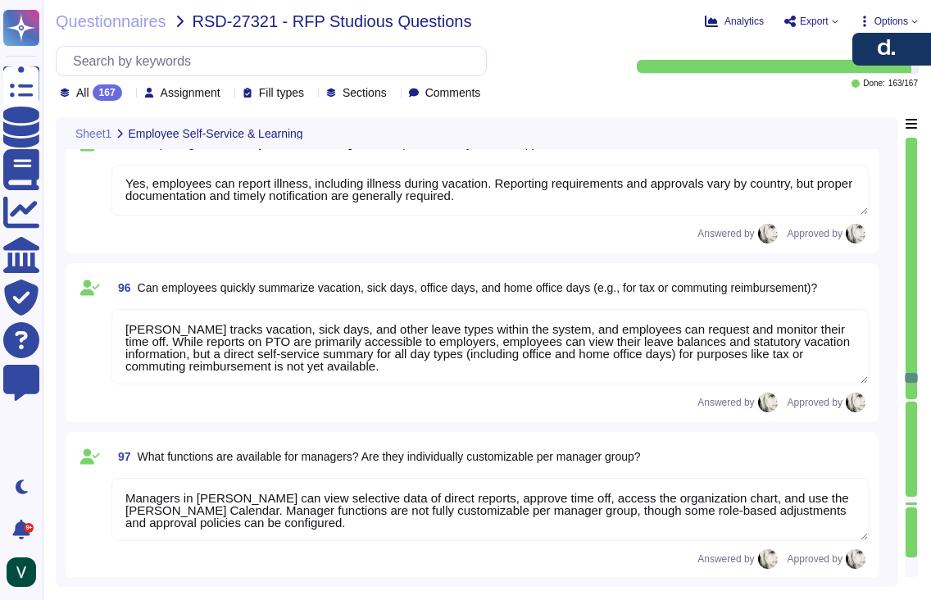
type textarea "Reminders can be sent by email before submission and approval deadlines. Payrol…"
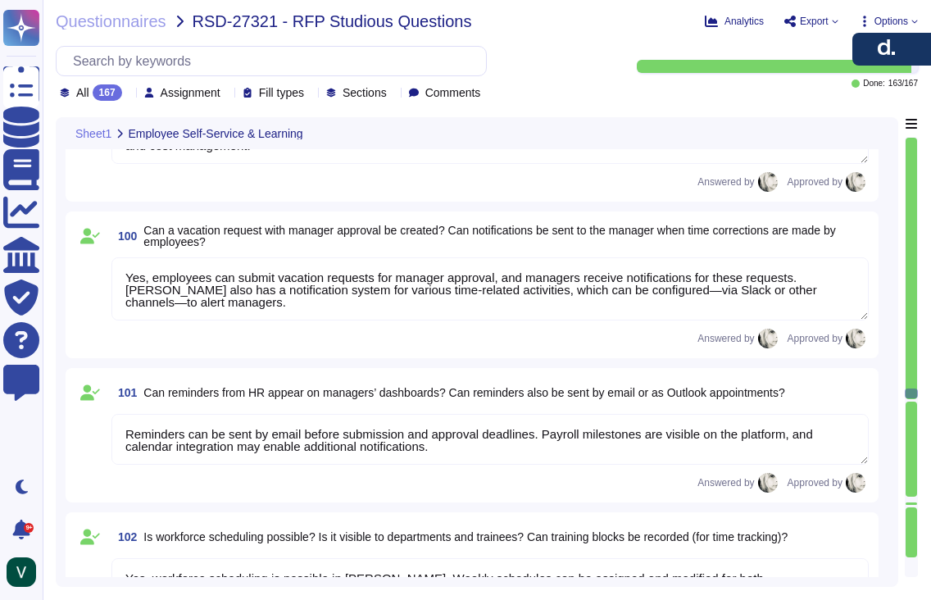
type textarea "Yes, workforce scheduling is possible in Deel. Weekly schedules can be assigned…"
type textarea "Yes, Deel provides a summary view of all trainees across departments through th…"
type textarea "Yes, IHK contracts can be stored as templates in Deel. Templates can be central…"
type textarea "Deel’s document management system centralizes HR-related documents, including I…"
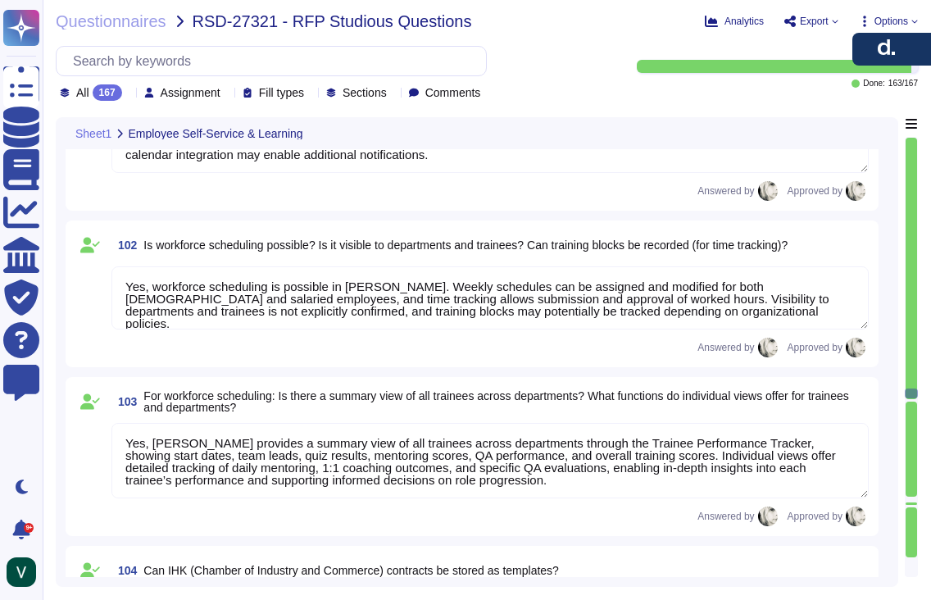
type textarea "Yes, appointment reminders are configurable. Reminders can be customized in tim…"
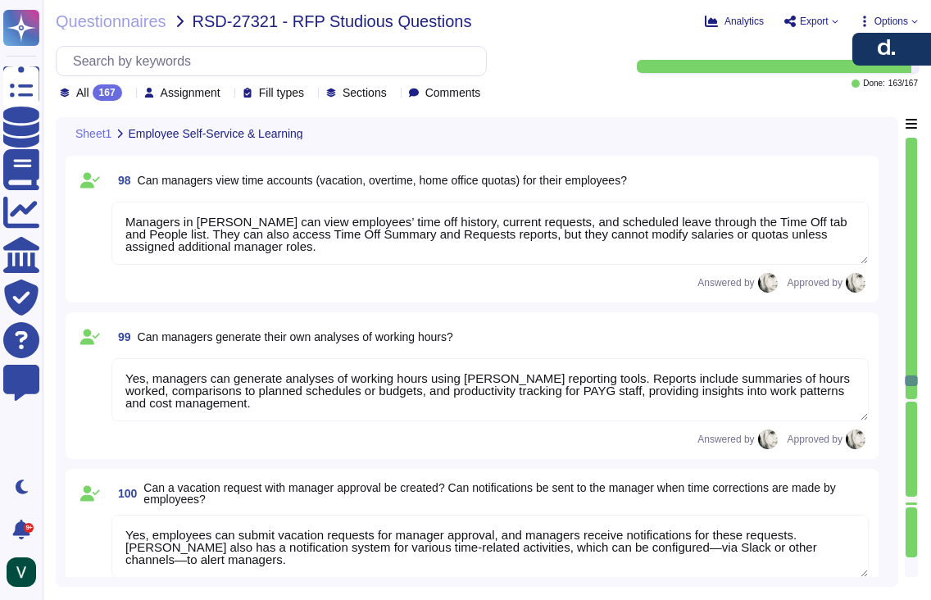
type textarea "Yes, a supervisory approval chain can be configured for vacation requests and t…"
type textarea "Yes, employees can report illness, including illness during vacation. Reporting…"
type textarea "Deel tracks vacation, sick days, and other leave types within the system, and e…"
type textarea "Managers in Deel can view selective data of direct reports, approve time off, a…"
type textarea "Managers in Deel can view employees’ time off history, current requests, and sc…"
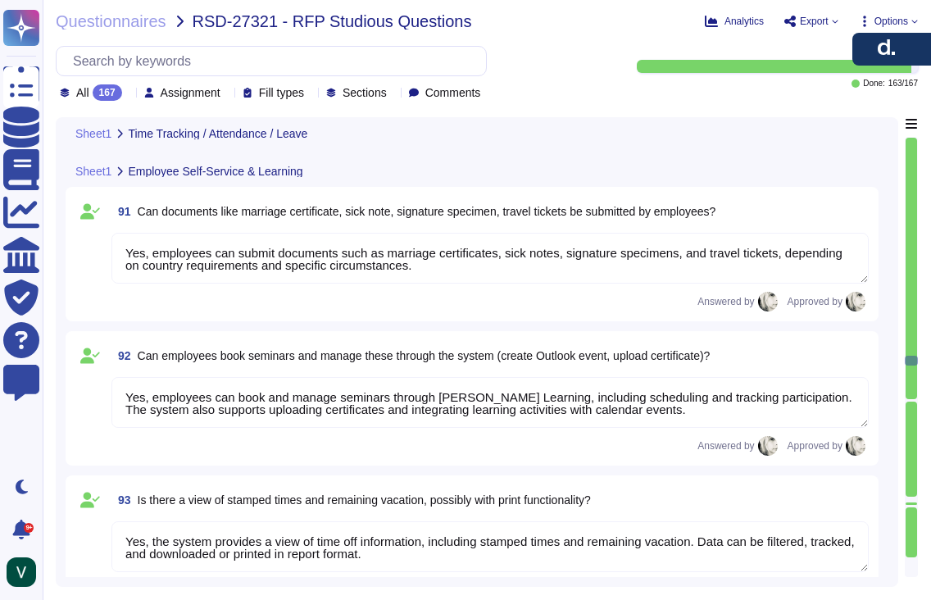
type textarea "Sick leave can be analyzed in multiple ways, including: * Duration: Review leng…"
type textarea "Deel’s time-tracking module enhances team coordination by integrating seamlessl…"
type textarea "Employees can update most of their personal information directly through their …"
type textarea "Yes, an HR approval process exists, but not all employee-initiated changes go d…"
type textarea "Yes, employees can submit documents such as marriage certificates, sick notes, …"
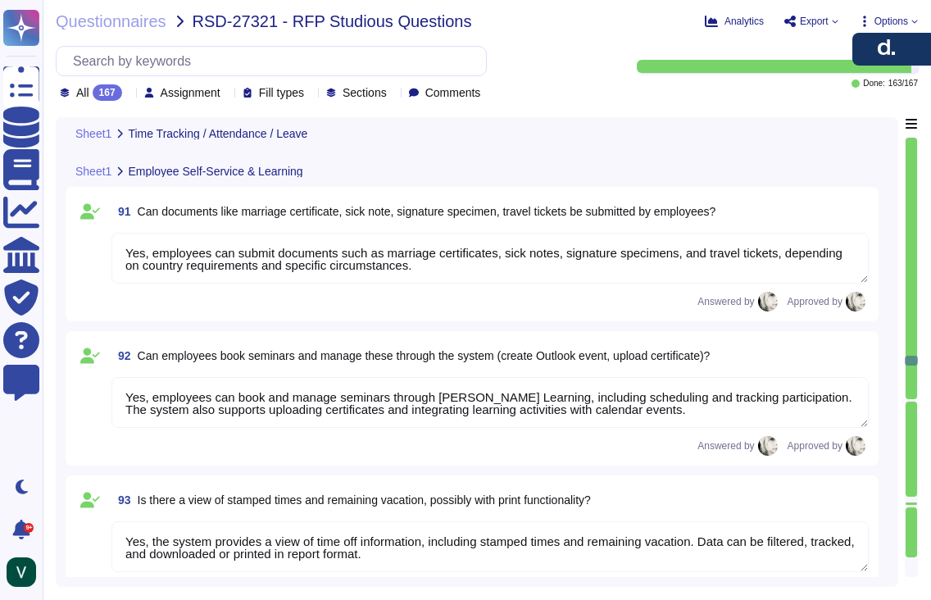
type textarea "Yes, employees can book and manage seminars through Deel Learning, including sc…"
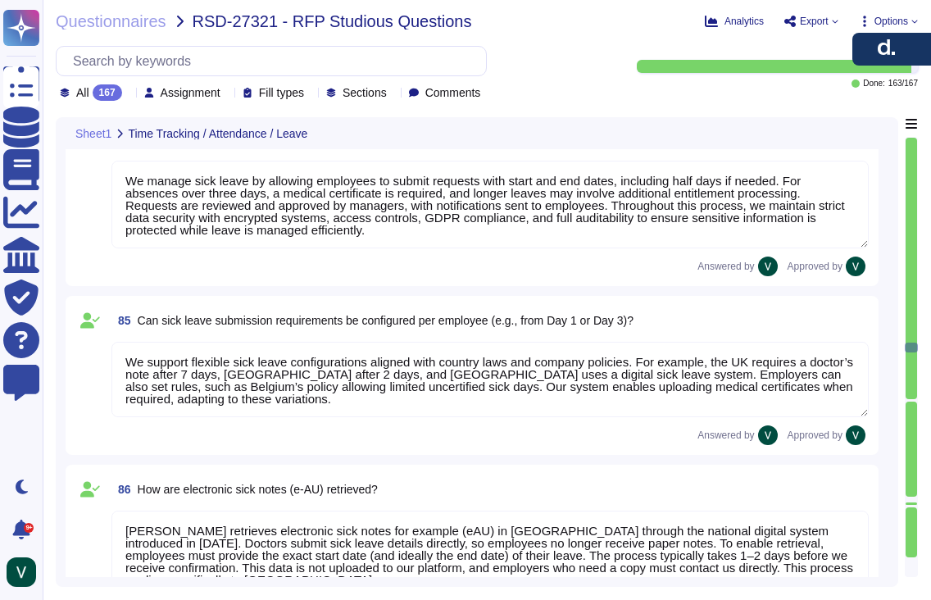
type textarea "Deel handles overtime payments through our time tracking and payroll features. …"
type textarea "We process time credits for emergency duty or holiday work through our time tra…"
type textarea "We allow HR to configure time tracking to fit company policies and local laws. …"
type textarea "We manage sick leave by allowing employees to submit requests with start and en…"
type textarea "We support flexible sick leave configurations aligned with country laws and com…"
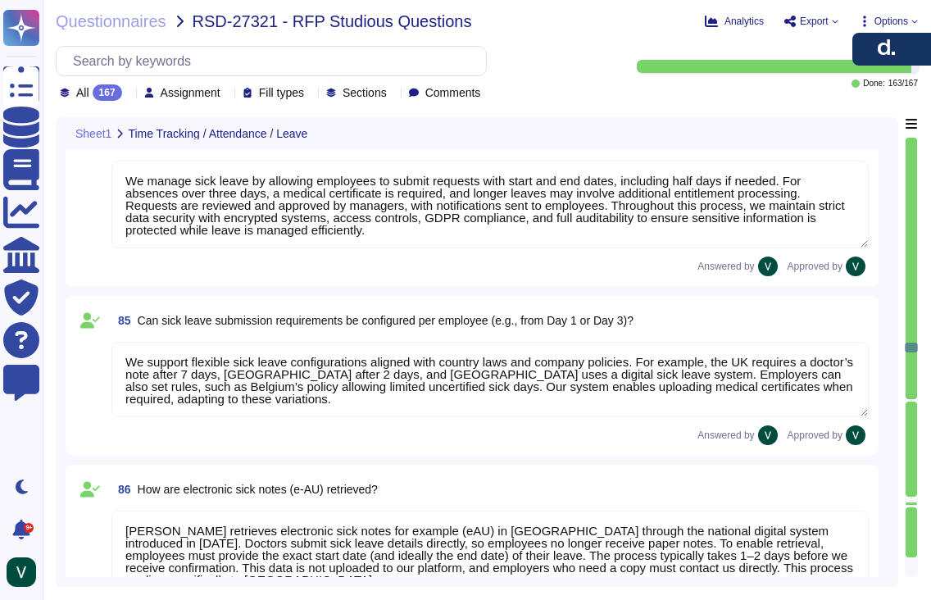
type textarea "Deel retrieves electronic sick notes for example (eAU) in Germany through the n…"
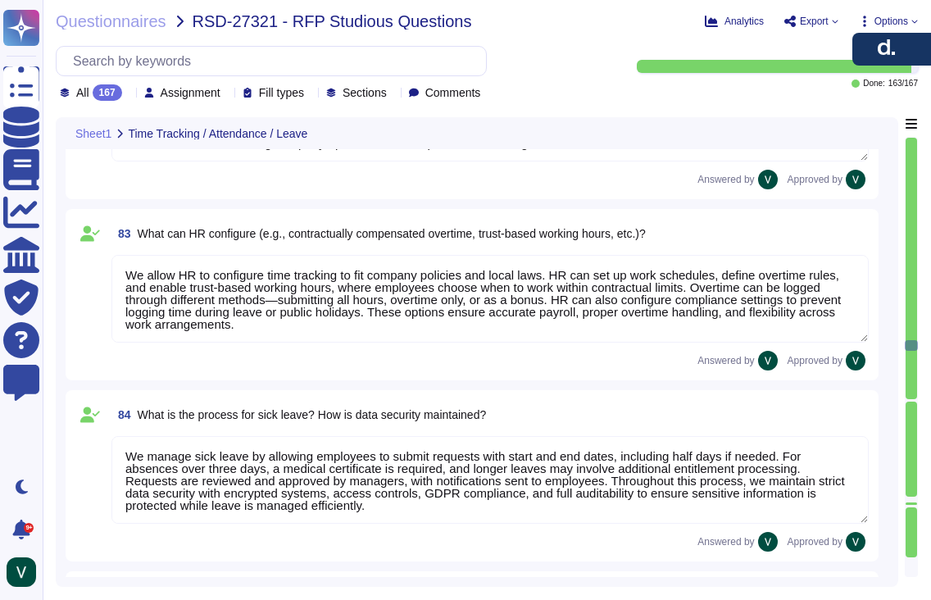
type textarea "Deel can use our system to represent and track sabbaticals through flexible lon…"
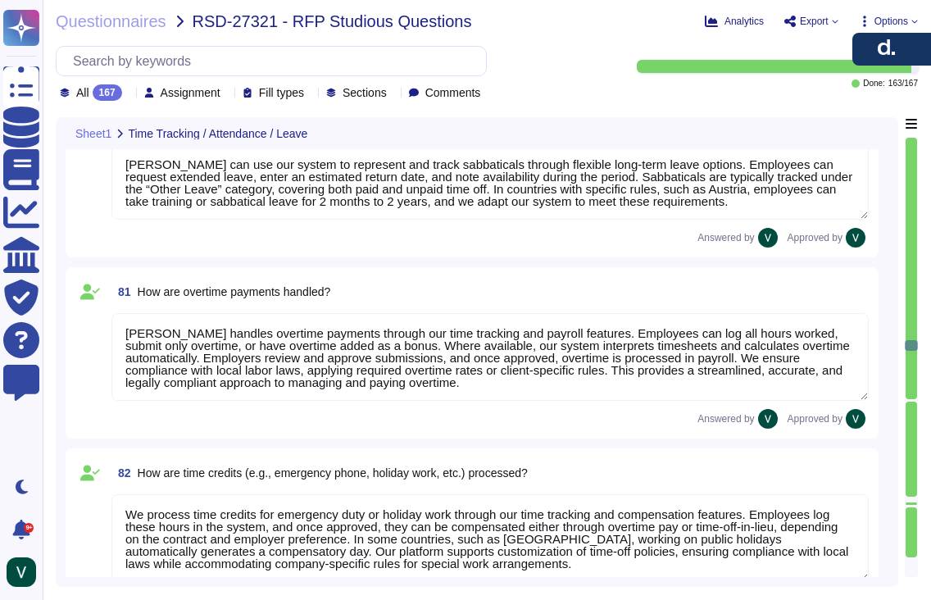
scroll to position [11994, 0]
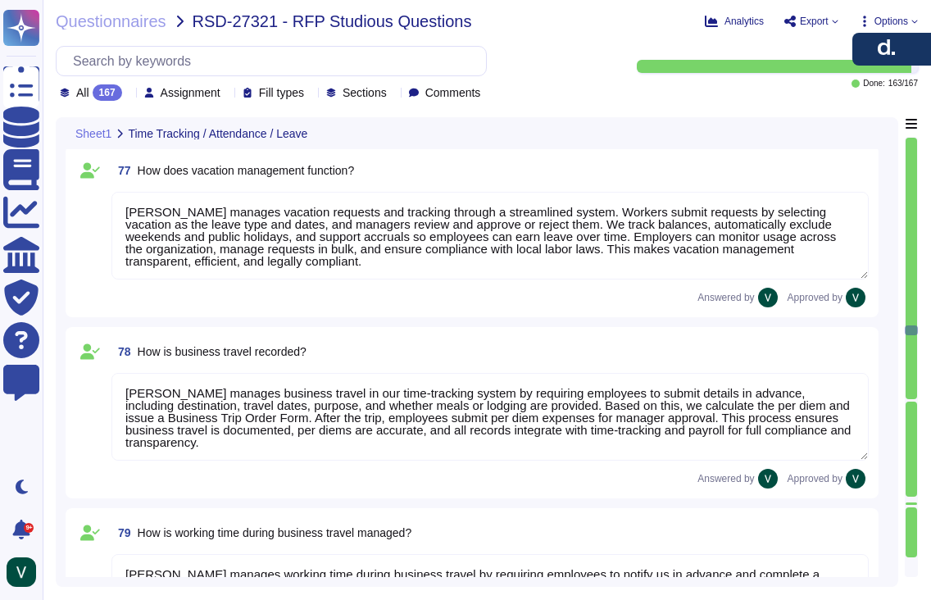
type textarea "Yes, compensatory time (time-off-in-lieu) is generally allowed for overtime in …"
type textarea "Yes, we can define vacation days with different labels by customizing time-off …"
type textarea "Deel manages vacation requests and tracking through a streamlined system. Worke…"
type textarea "Deel manages business travel in our time-tracking system by requiring employees…"
type textarea "Deel manages working time during business travel by requiring employees to noti…"
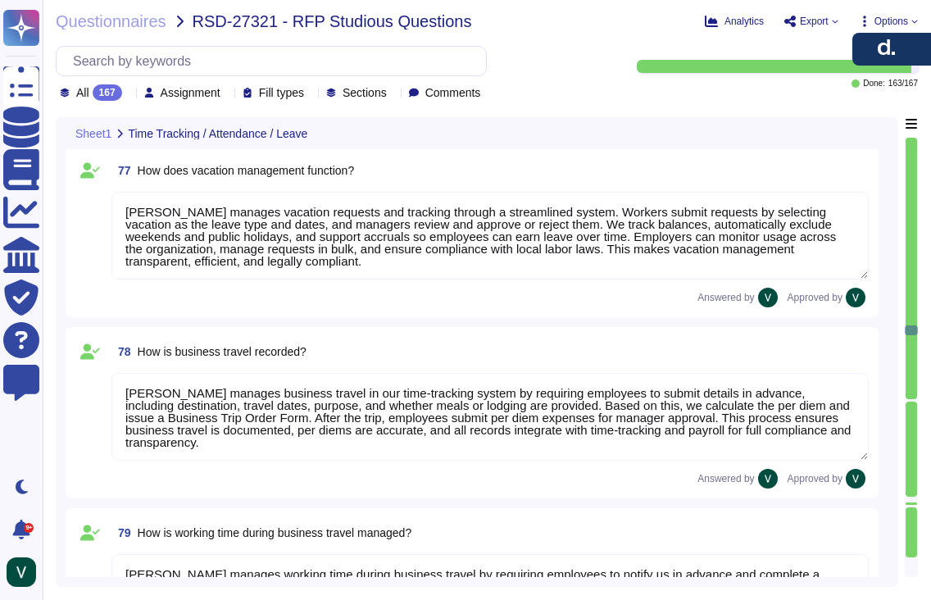
scroll to position [2, 0]
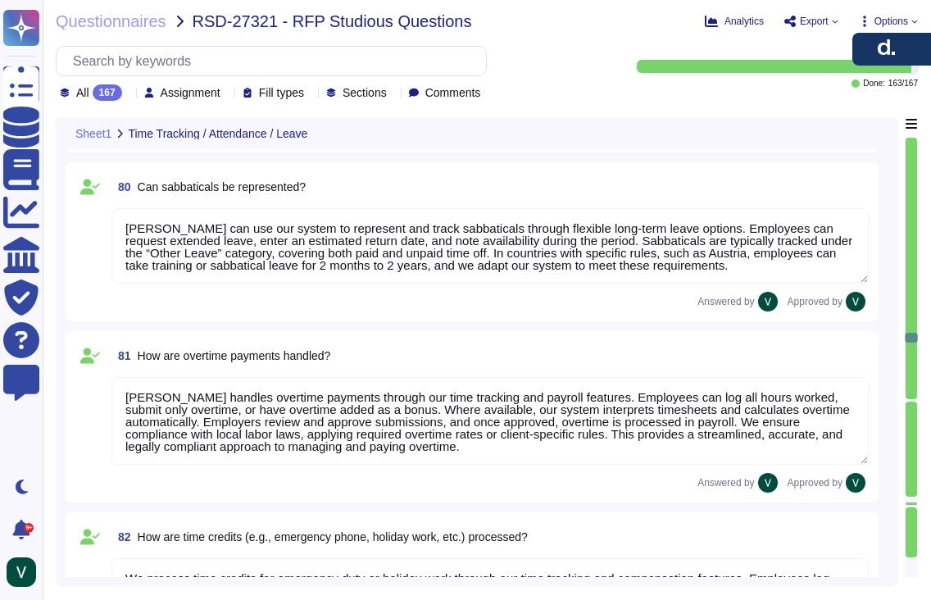
type textarea "We allow HR to configure time tracking to fit company policies and local laws. …"
type textarea "We manage sick leave by allowing employees to submit requests with start and en…"
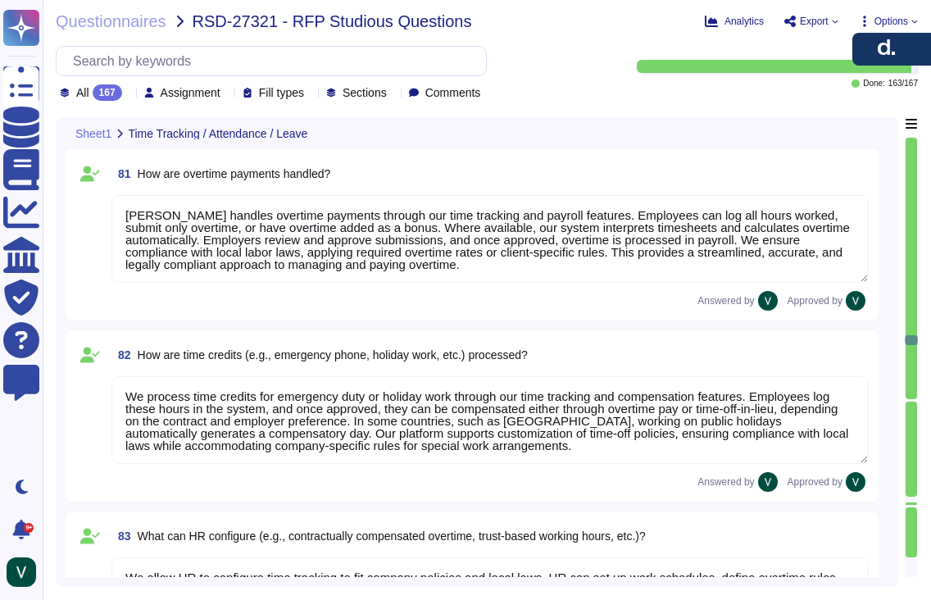
type textarea "We support flexible sick leave configurations aligned with country laws and com…"
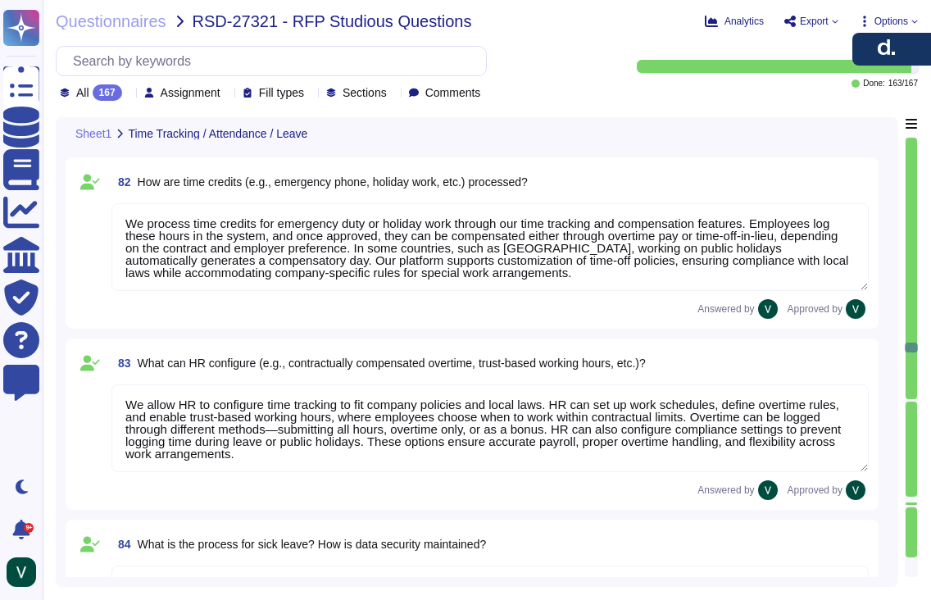
type textarea "Deel retrieves electronic sick notes for example (eAU) in Germany through the n…"
type textarea "Sick leave can be analyzed in multiple ways, including: * Duration: Review leng…"
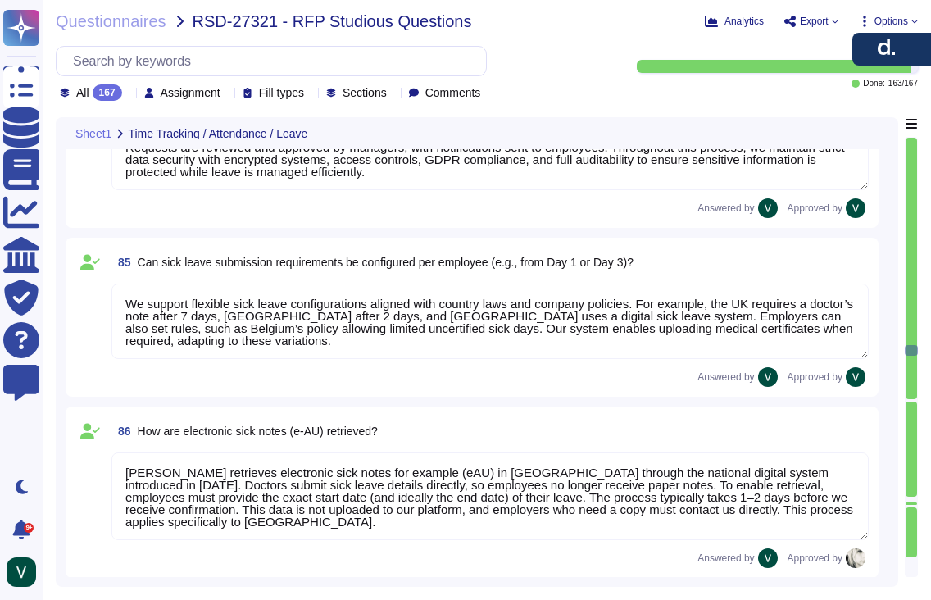
type textarea "Deel’s time-tracking module enhances team coordination by integrating seamlessl…"
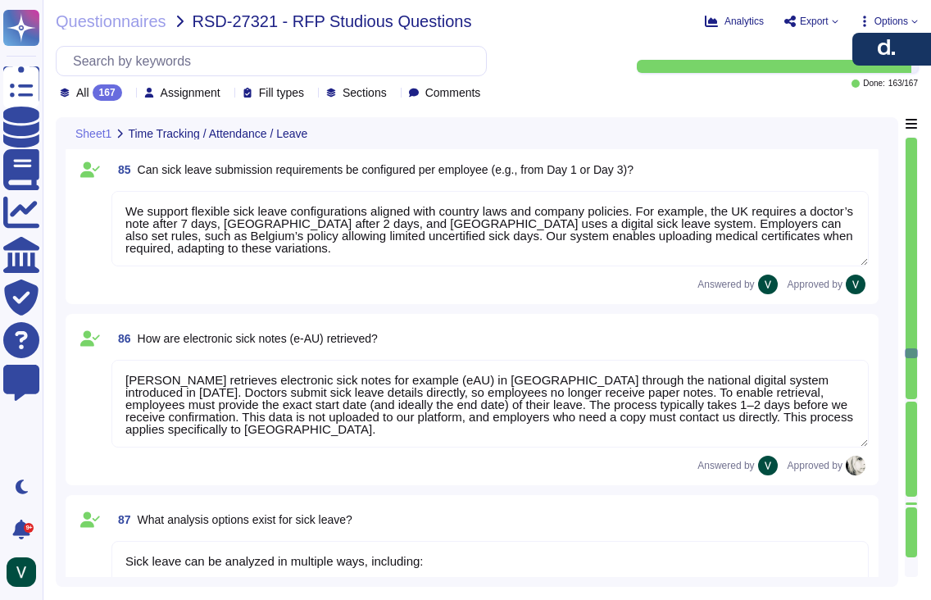
scroll to position [13382, 0]
type textarea "Employees can update most of their personal information directly through their …"
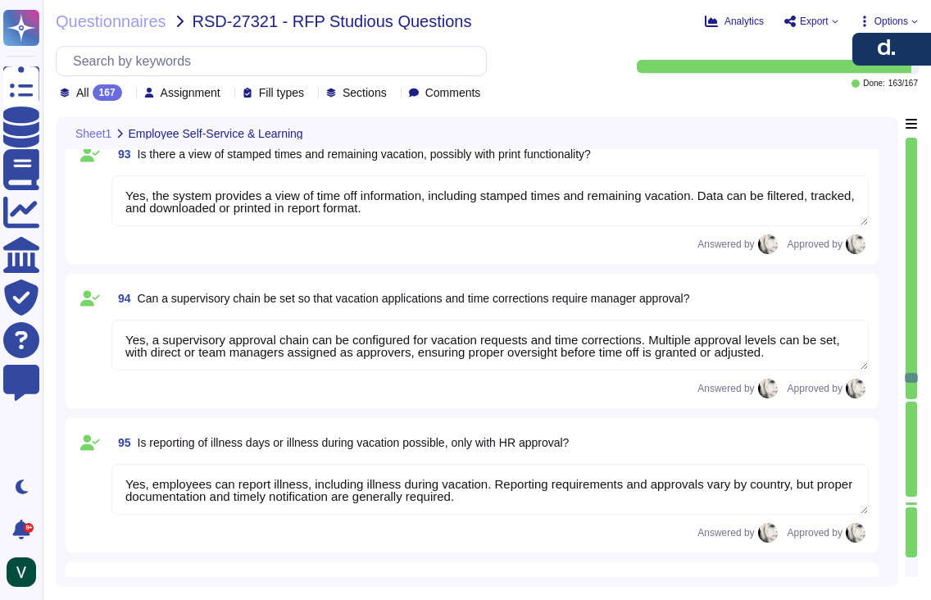
scroll to position [15709, 0]
type textarea "Yes, a supervisory approval chain can be configured for vacation requests and t…"
type textarea "Yes, employees can report illness, including illness during vacation. Reporting…"
type textarea "Deel tracks vacation, sick days, and other leave types within the system, and e…"
type textarea "Managers in Deel can view selective data of direct reports, approve time off, a…"
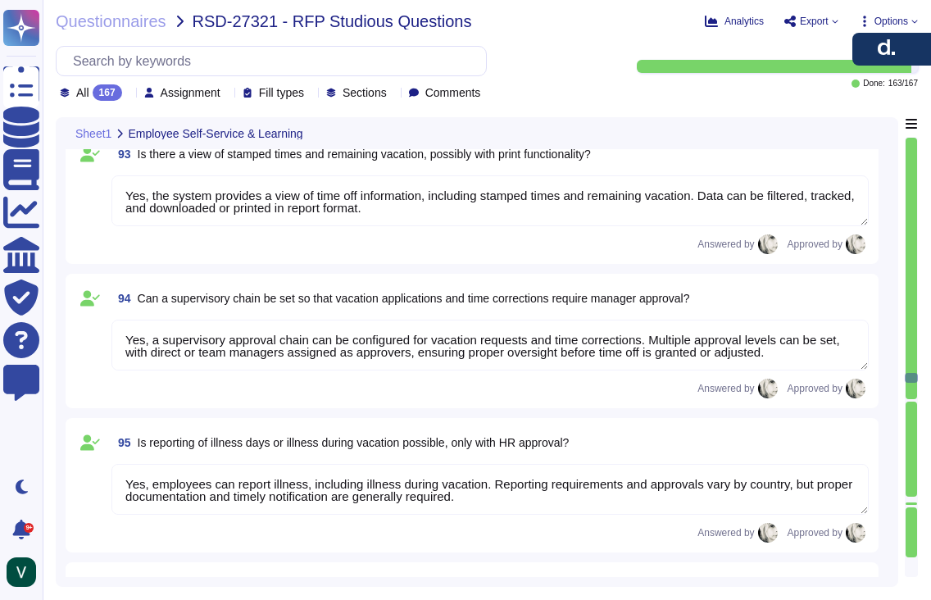
type textarea "Managers in Deel can view employees’ time off history, current requests, and sc…"
type textarea "Yes, managers can generate analyses of working hours using Deel’s reporting too…"
type textarea "Yes, employees can submit vacation requests for manager approval, and managers …"
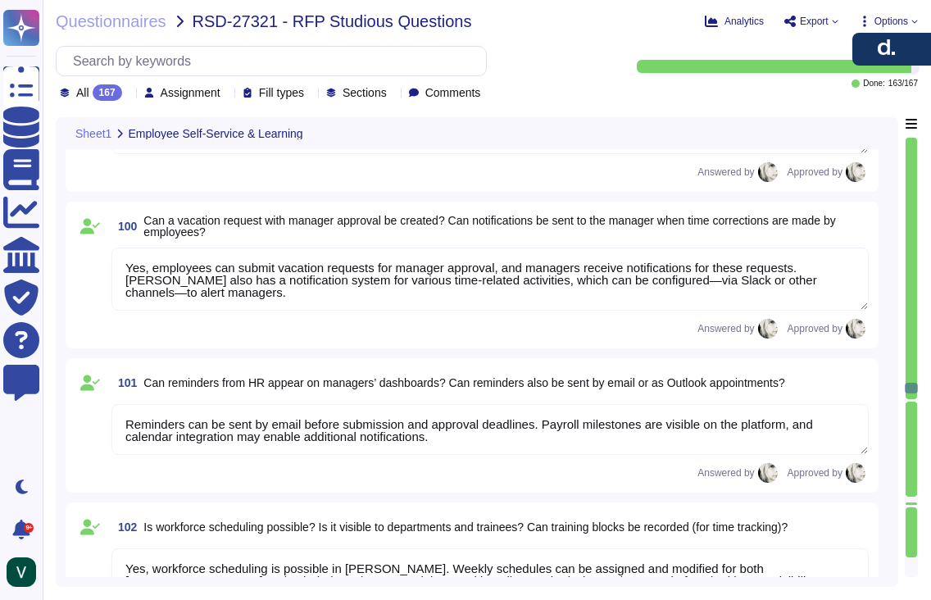
scroll to position [2, 0]
type textarea "Reminders can be sent by email before submission and approval deadlines. Payrol…"
type textarea "Yes, workforce scheduling is possible in Deel. Weekly schedules can be assigned…"
type textarea "Yes, Deel provides a summary view of all trainees across departments through th…"
type textarea "Yes, IHK contracts can be stored as templates in Deel. Templates can be central…"
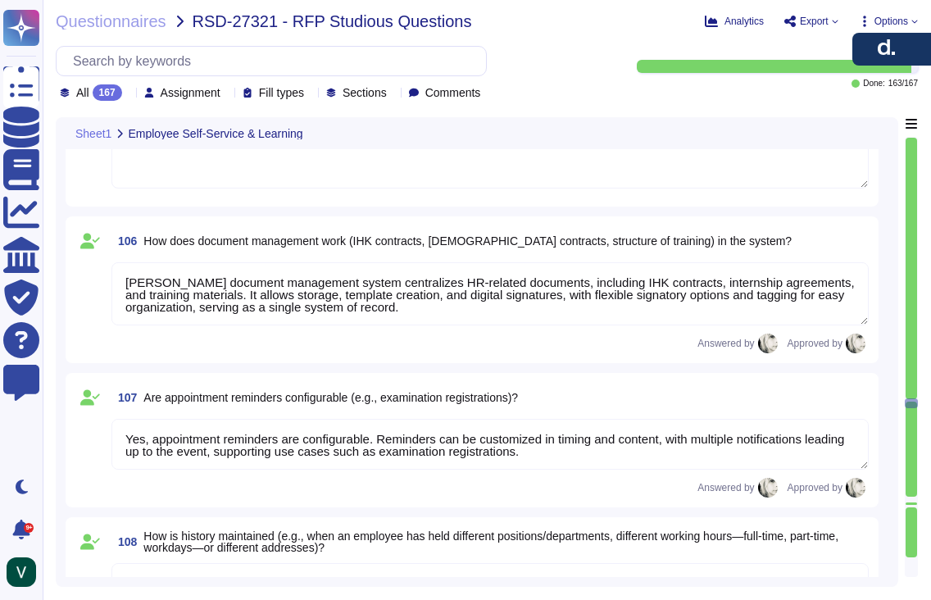
type textarea "Deel’s document management system centralizes HR-related documents, including I…"
type textarea "Yes, appointment reminders are configurable. Reminders can be customized in tim…"
type textarea "Deel maintains a complete employee history through a change log that records al…"
type textarea "Deel supports fully customizable working-time models through its Weekly Schedul…"
type textarea "Data on maternity and parental leave is available by country, with entitlements…"
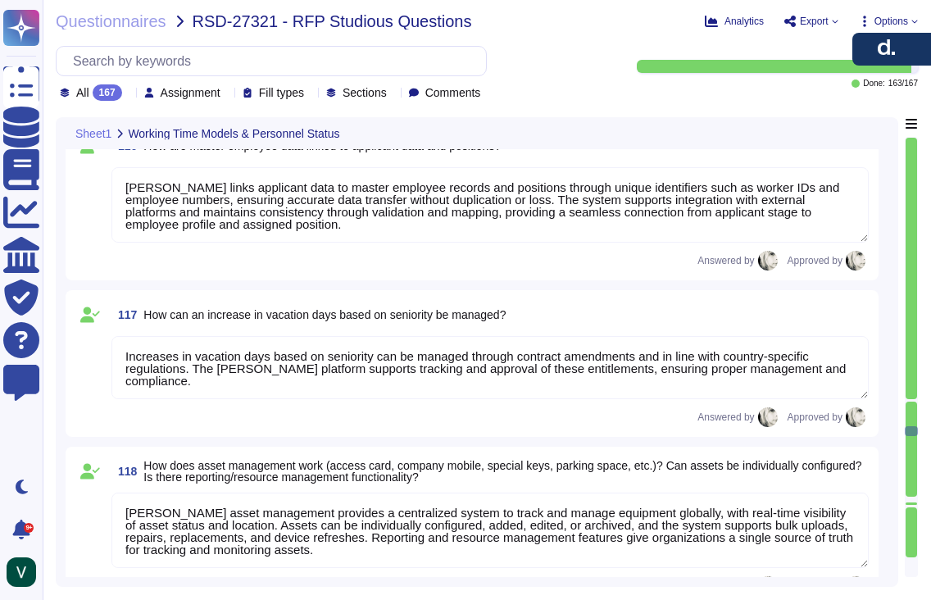
type textarea "Organizational structure in Deel is represented through an org chart and multip…"
type textarea "Deel links applicant data to master employee records and positions through uniq…"
type textarea "Increases in vacation days based on seniority can be managed through contract a…"
type textarea "Deel’s asset management provides a centralized system to track and manage equip…"
type textarea "Deel’s payroll functionalities include direct deposits, payslip generation, tax…"
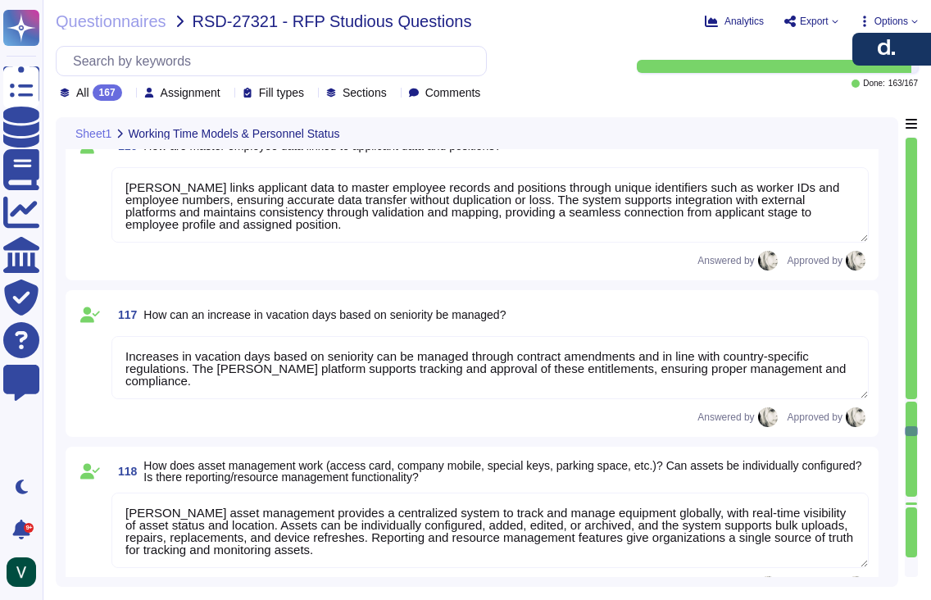
type textarea "Yes, Deel provides workflows for reimbursements such as commuting costs and for…"
type textarea "Yes, Deel provides both a web application with full platform functionality and …"
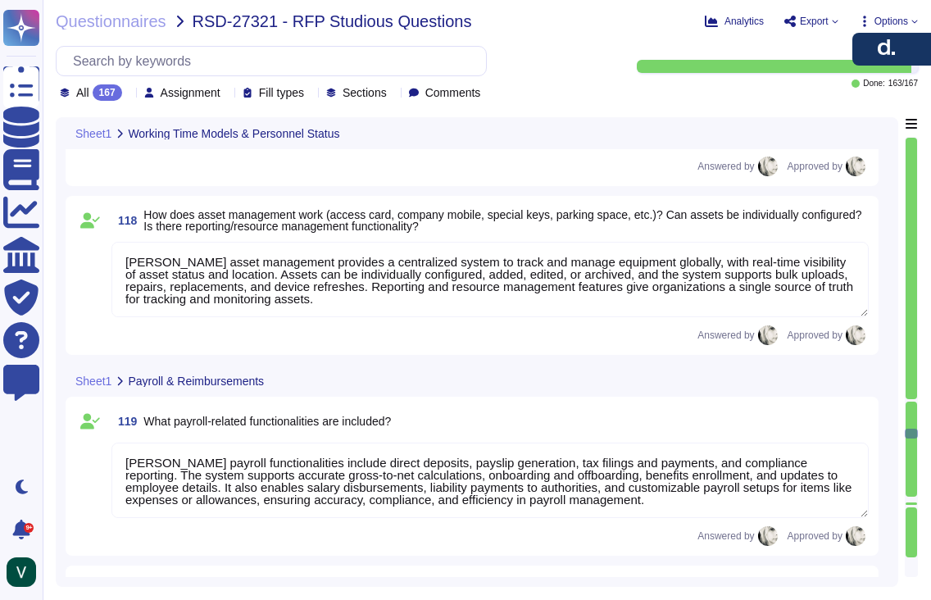
type textarea "Yes, the Deel system can be customized to align with the Studiosus corporate id…"
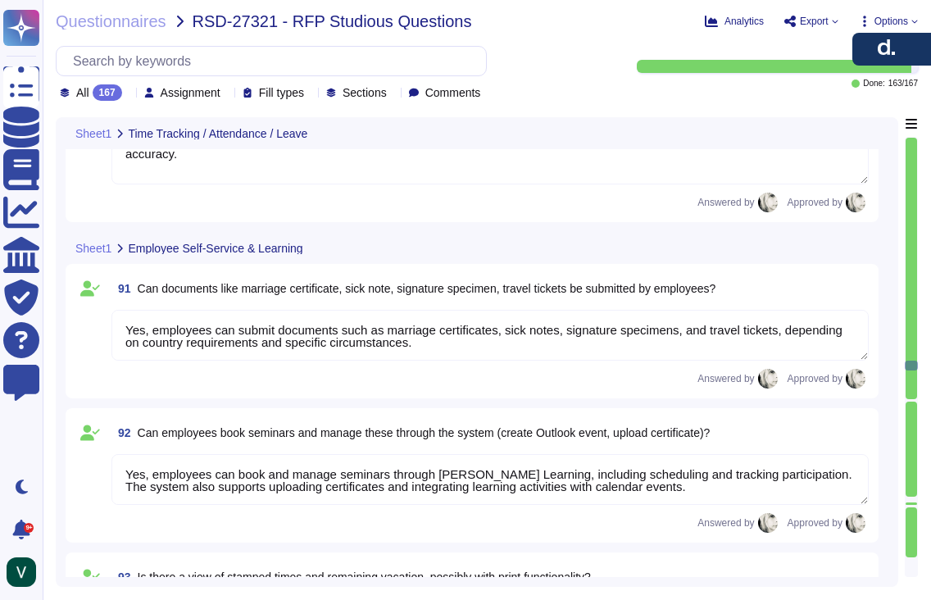
scroll to position [14420, 0]
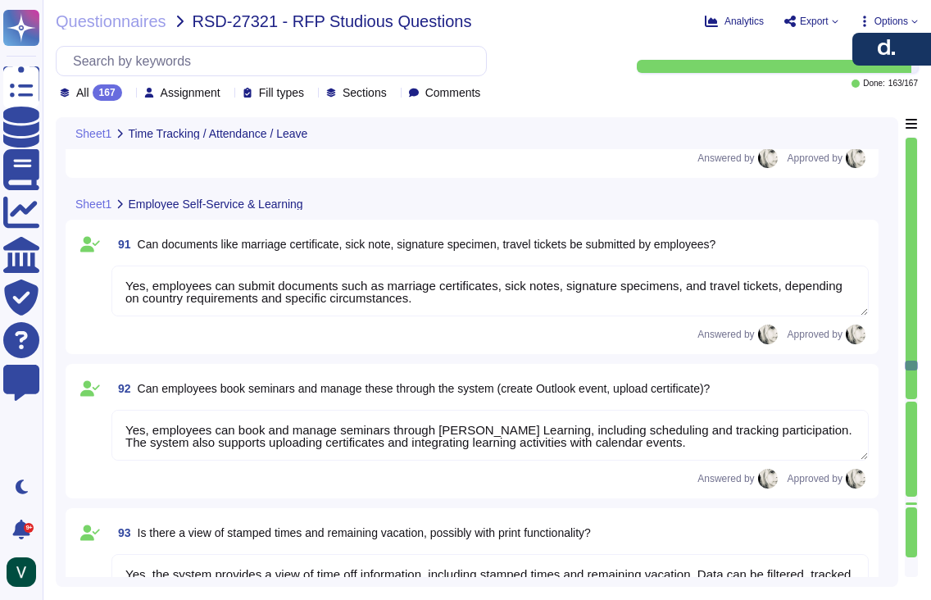
click at [120, 91] on div "167" at bounding box center [107, 92] width 29 height 16
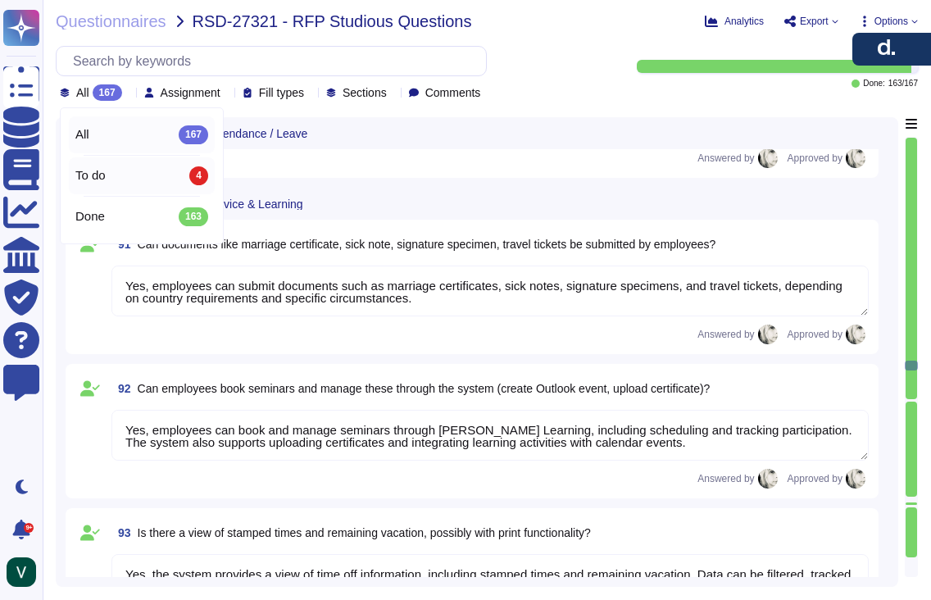
click at [150, 177] on div "To do 4" at bounding box center [141, 175] width 133 height 18
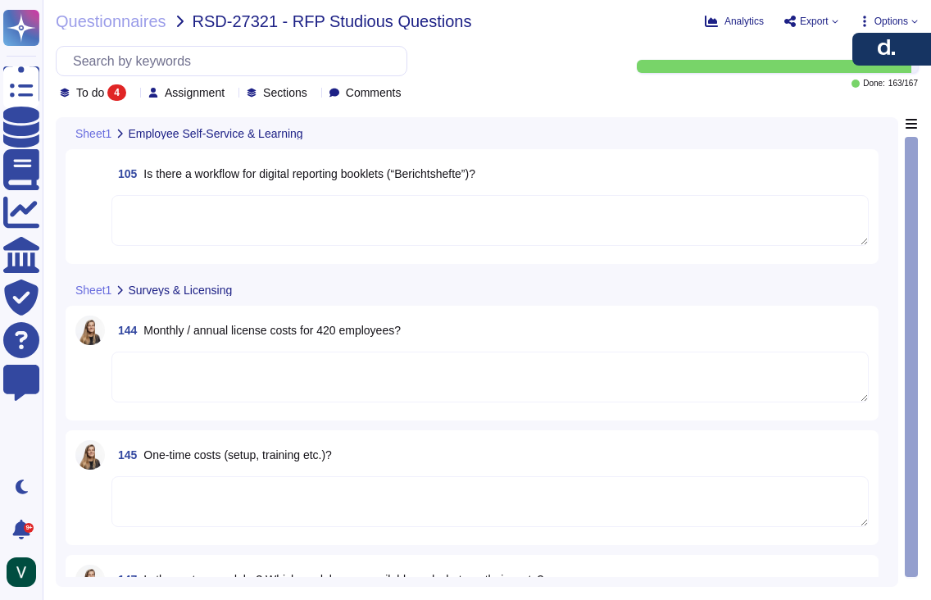
scroll to position [1, 0]
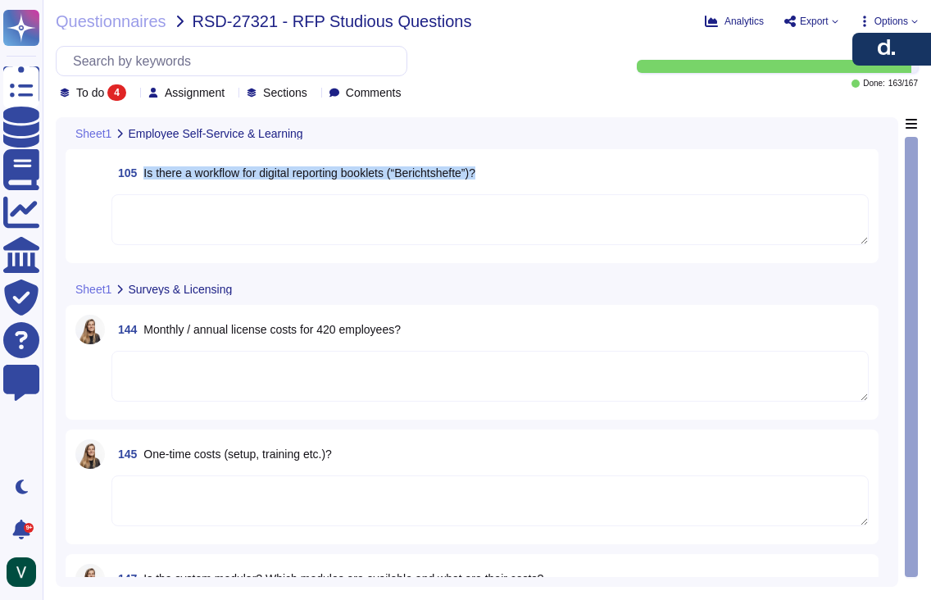
drag, startPoint x: 469, startPoint y: 176, endPoint x: 214, endPoint y: 215, distance: 258.4
click at [142, 180] on div "105 Is there a workflow for digital reporting booklets (“Berichtshefte”)?" at bounding box center [489, 172] width 757 height 29
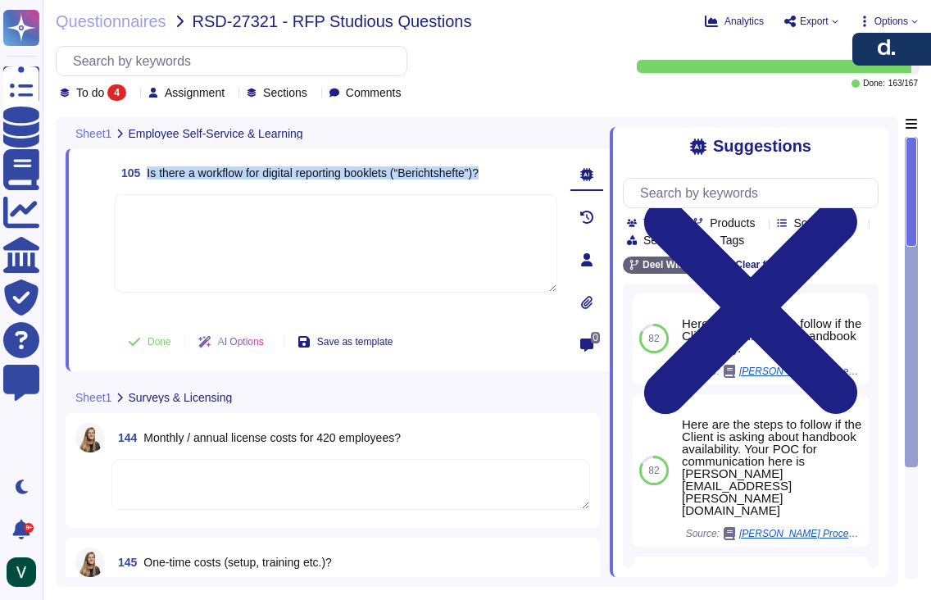
drag, startPoint x: 144, startPoint y: 170, endPoint x: 522, endPoint y: 170, distance: 377.6
click at [522, 170] on div "105 Is there a workflow for digital reporting booklets (“Berichtshefte”)?" at bounding box center [336, 172] width 442 height 29
copy span "Is there a workflow for digital reporting booklets (“Berichtshefte”)?"
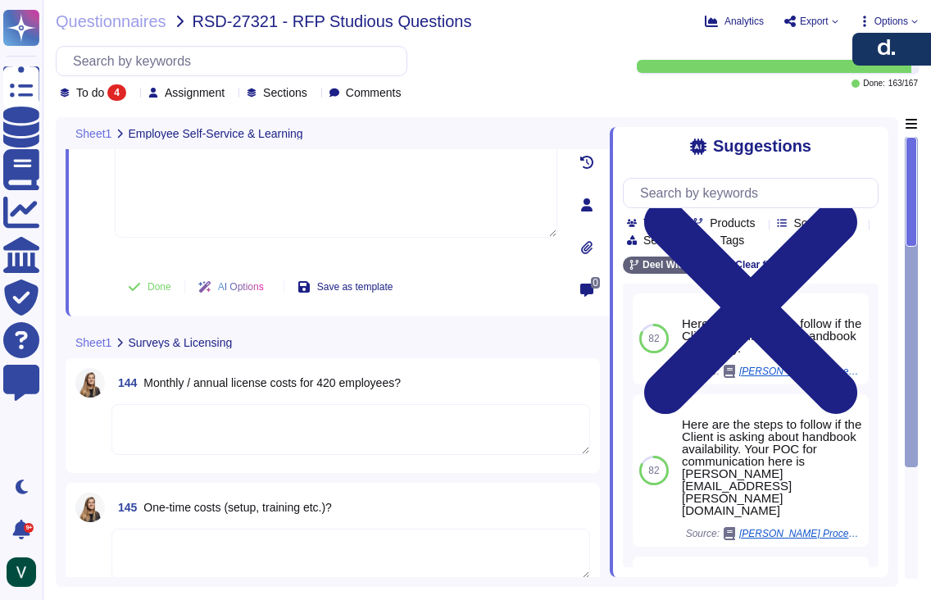
scroll to position [0, 0]
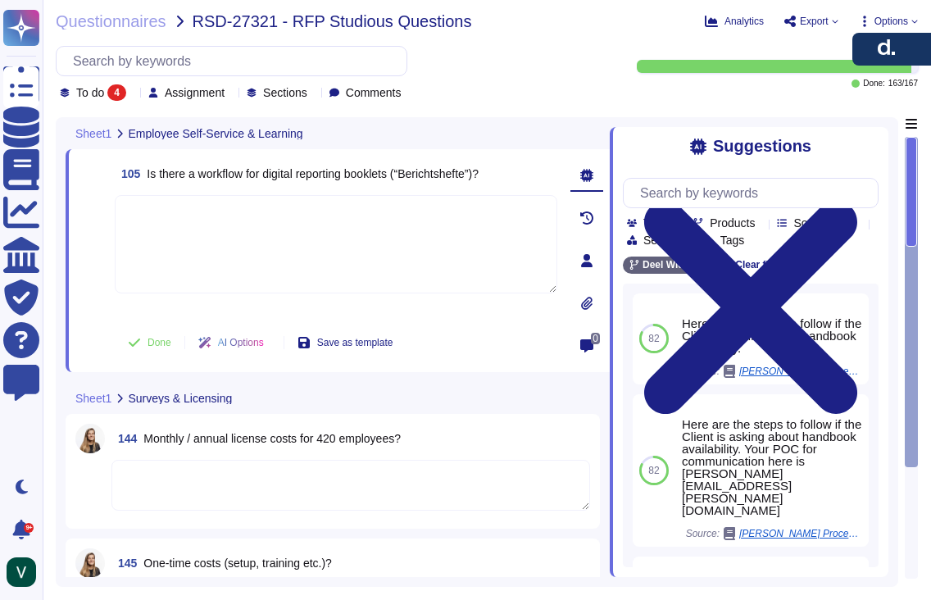
drag, startPoint x: 870, startPoint y: 143, endPoint x: 795, endPoint y: 146, distance: 74.6
click at [857, 201] on icon at bounding box center [750, 307] width 213 height 213
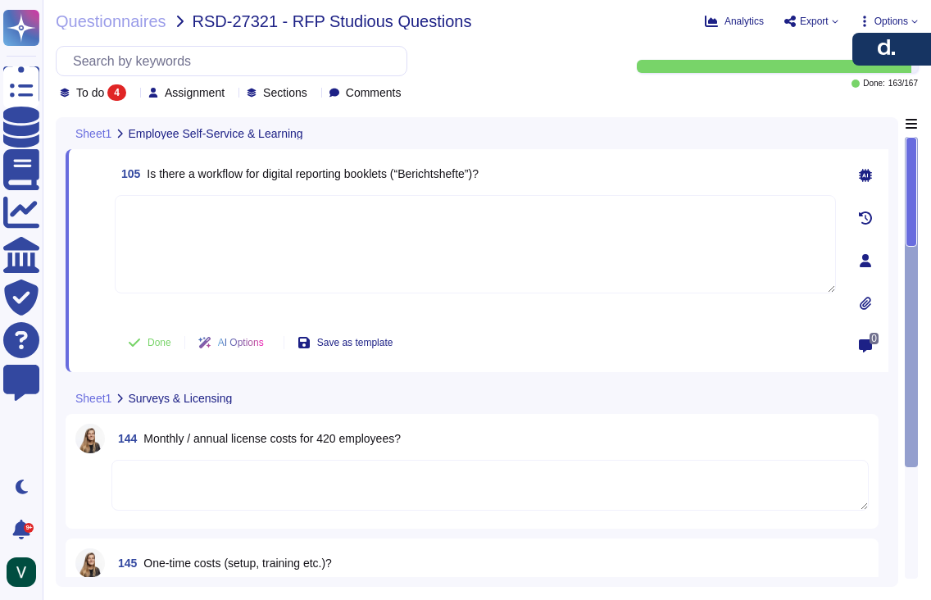
click at [159, 224] on icon at bounding box center [342, 329] width 367 height 210
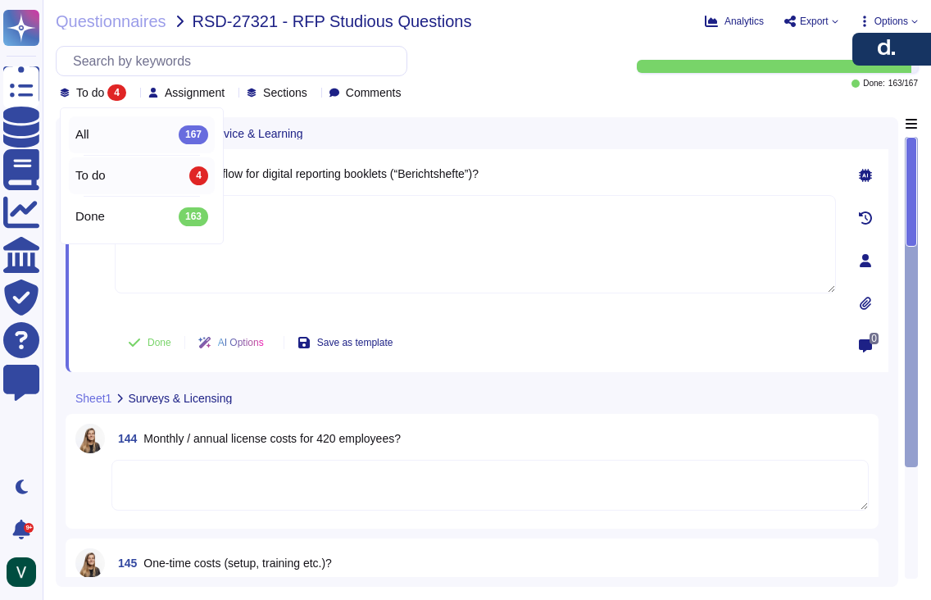
click at [118, 134] on div "All 167" at bounding box center [141, 134] width 133 height 18
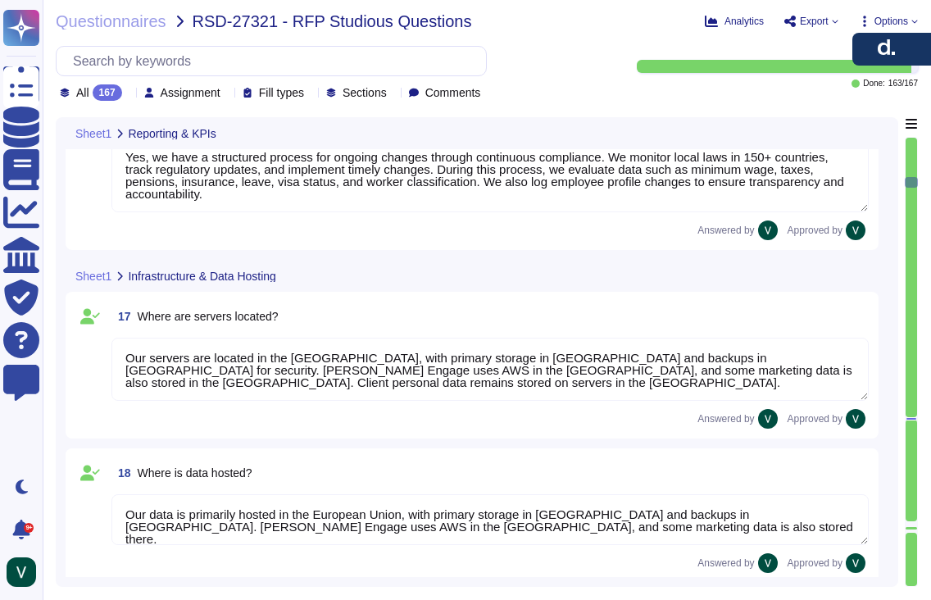
scroll to position [2454, 0]
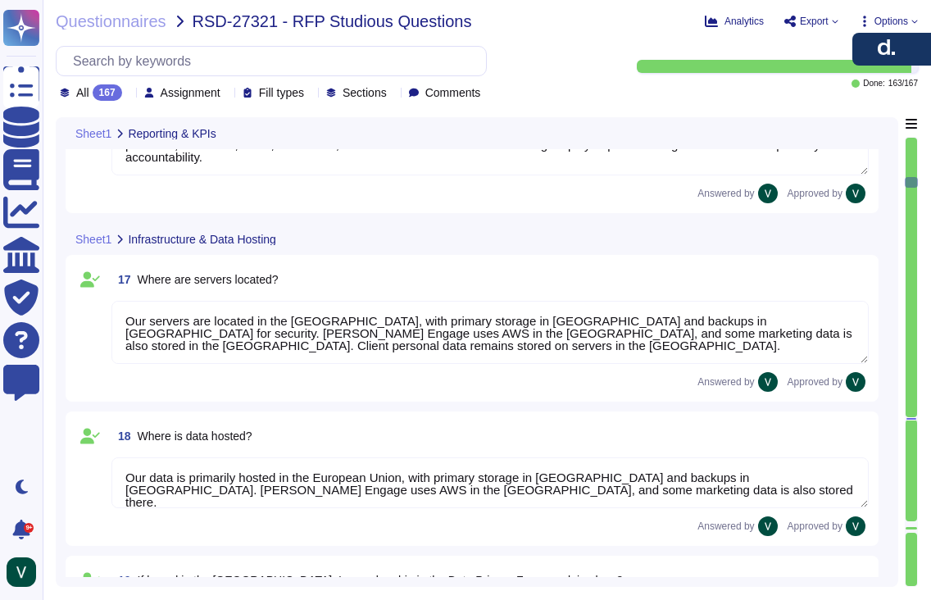
click at [111, 97] on div "167" at bounding box center [107, 92] width 29 height 16
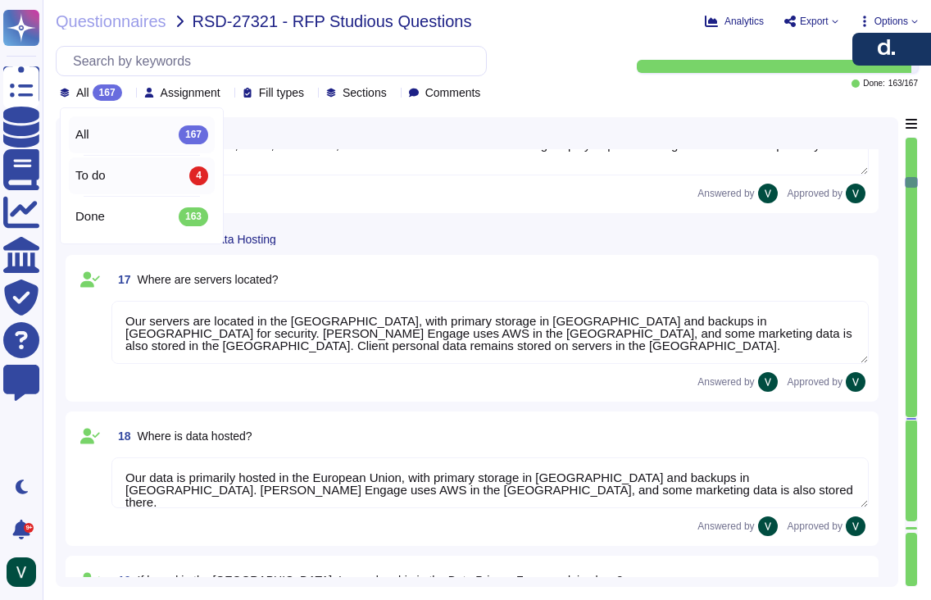
click at [147, 170] on div "To do 4" at bounding box center [141, 175] width 133 height 18
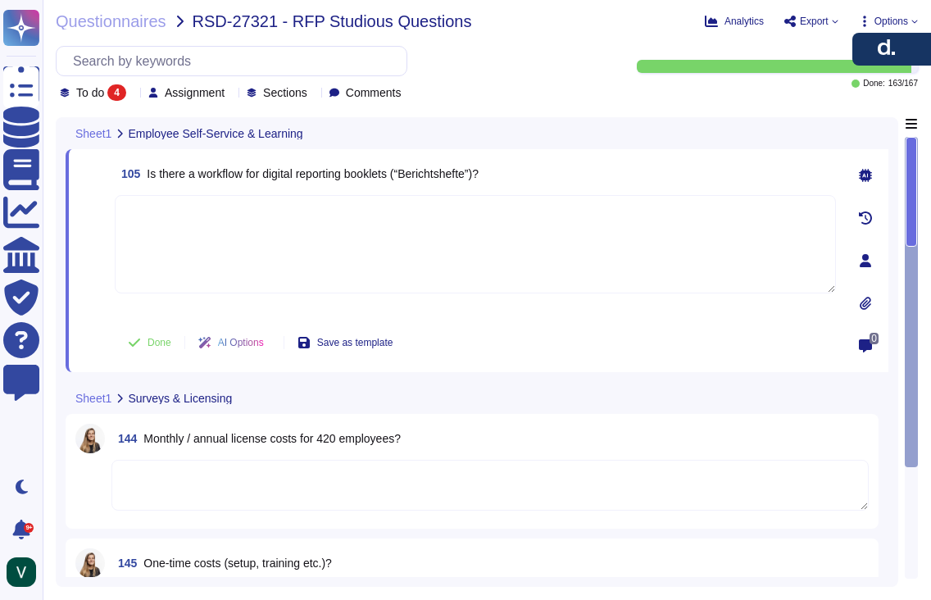
click at [126, 486] on textarea at bounding box center [489, 485] width 757 height 51
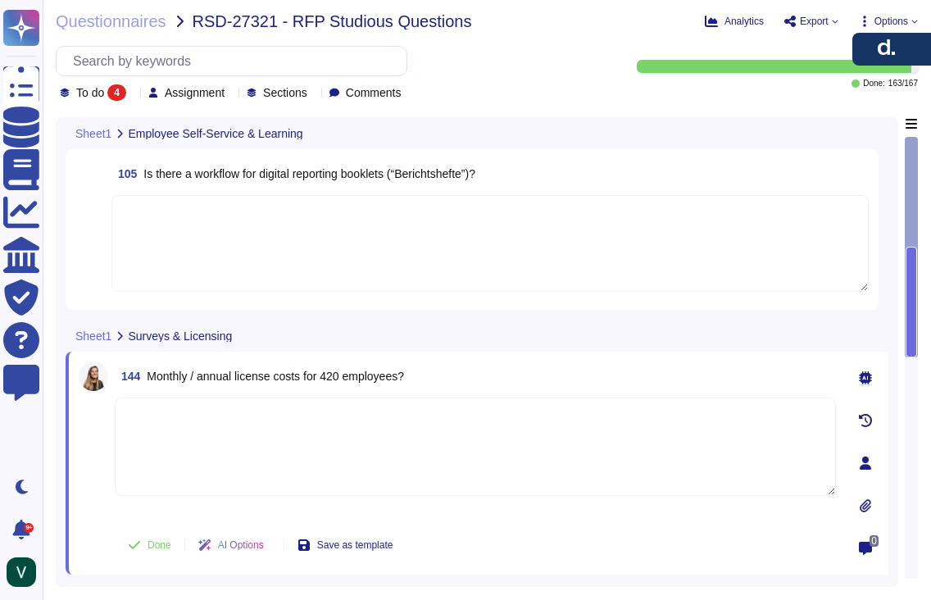
click at [131, 97] on div "To do 4" at bounding box center [96, 92] width 73 height 16
click at [140, 142] on div "All 167" at bounding box center [141, 134] width 133 height 18
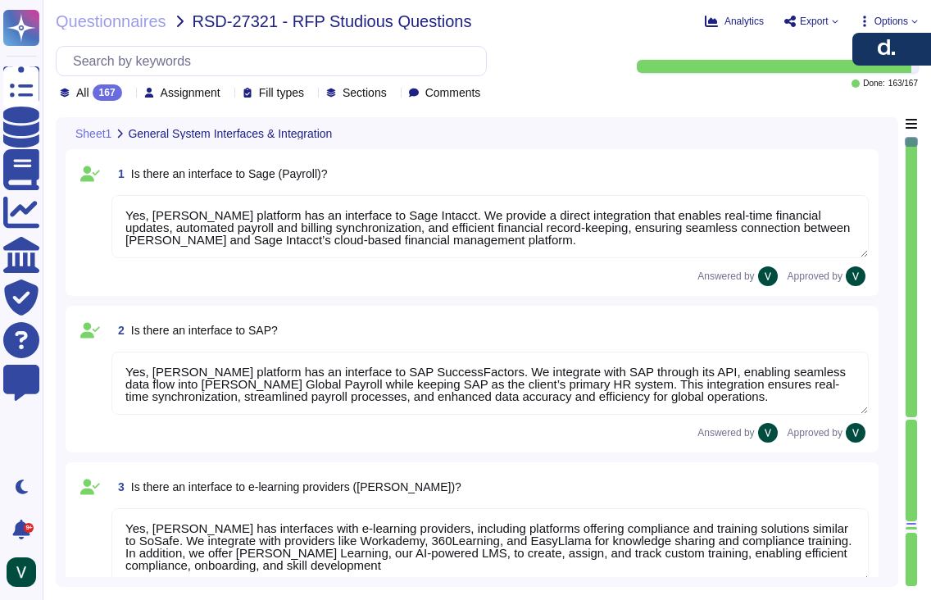
click at [103, 245] on span at bounding box center [89, 227] width 29 height 65
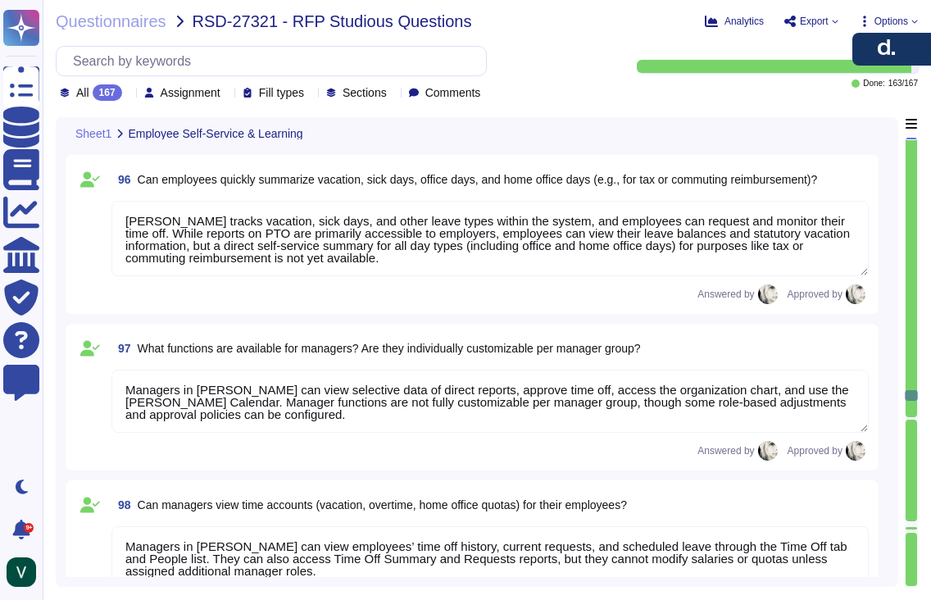
scroll to position [15180, 0]
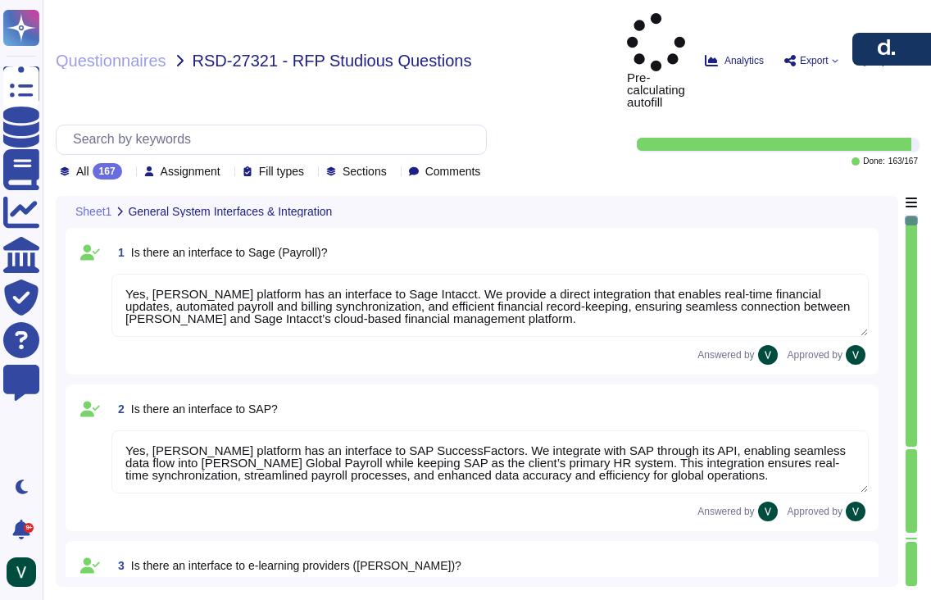
type textarea "Yes, [PERSON_NAME] platform has an interface to Sage Intacct. We provide a dire…"
type textarea "Yes, [PERSON_NAME] platform has an interface to SAP SuccessFactors. We integrat…"
type textarea "Yes, [PERSON_NAME] has interfaces with e-learning providers, including platform…"
type textarea "No, [PERSON_NAME] does not currently have a direct interface to Oracle database…"
type textarea "Yes, [PERSON_NAME] has interfaces with Microsoft Office programs like Word, Out…"
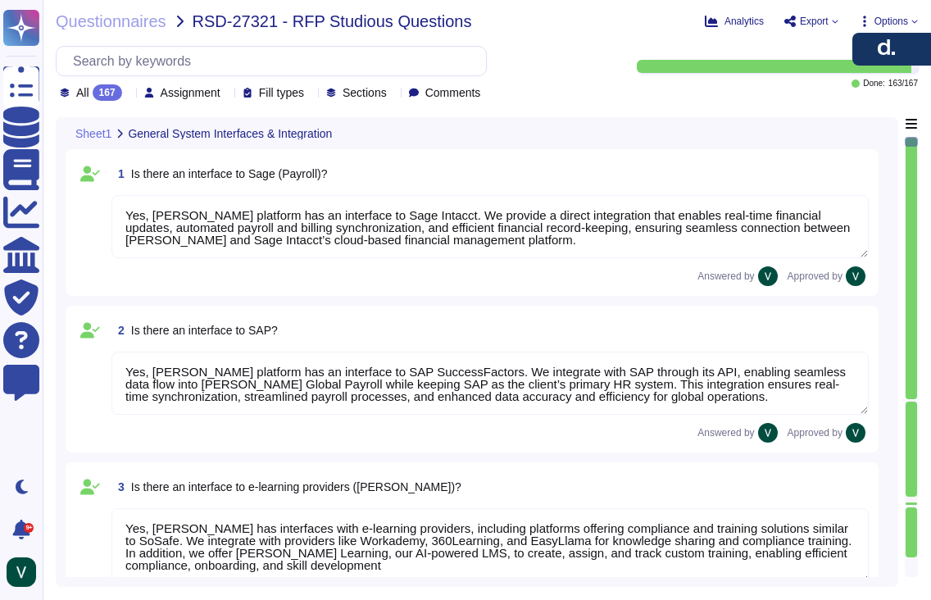
scroll to position [2, 0]
type textarea "Yes, [PERSON_NAME] platform has an interface with DATEV. These integrations may…"
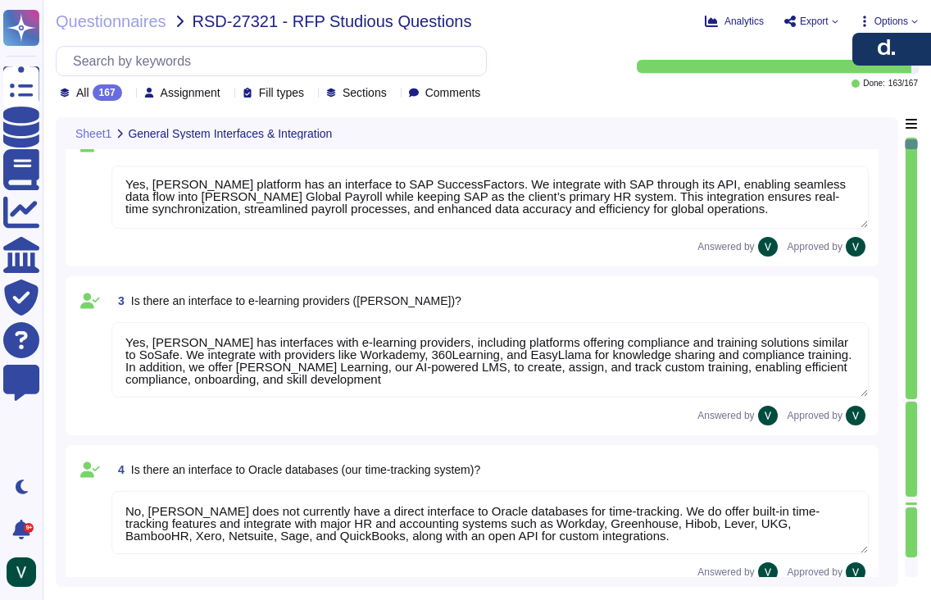
type textarea "[PERSON_NAME] offers a wide range of interfaces and the ability to build custom…"
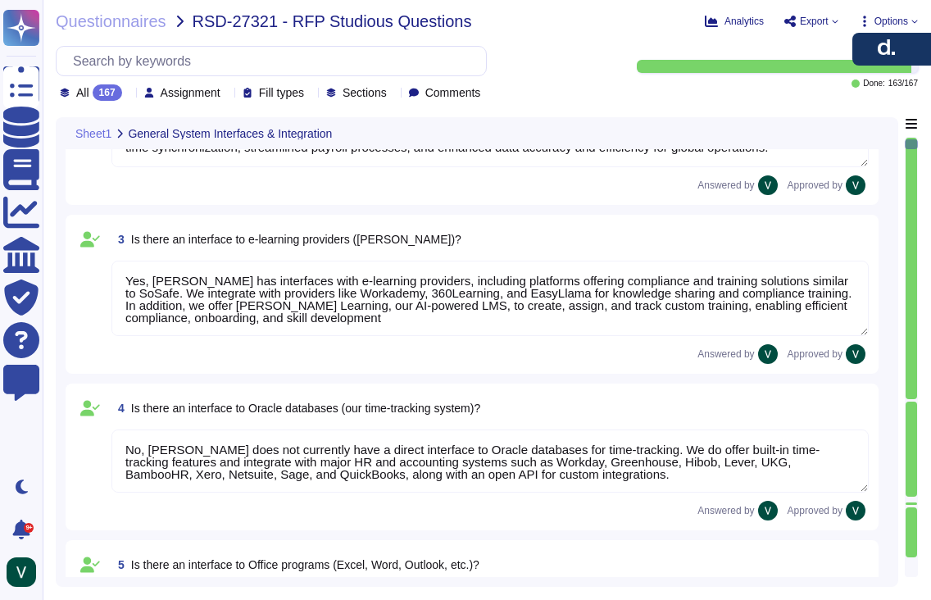
type textarea "Yes, [PERSON_NAME] platform has an API that enables clients to integrate their …"
type textarea "Data can be imported into [PERSON_NAME] system through several methods. We supp…"
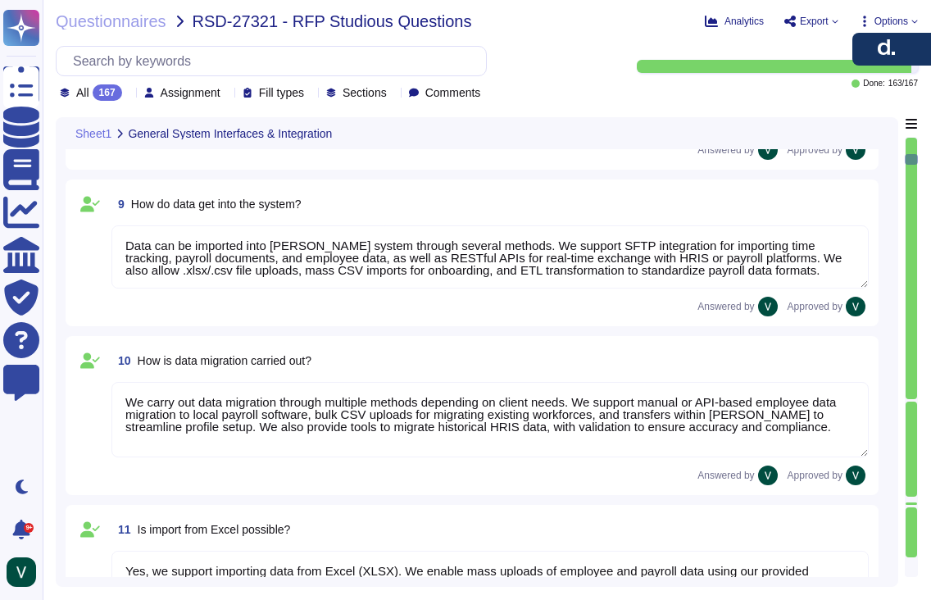
type textarea "We carry out data migration through multiple methods depending on client needs.…"
type textarea "Yes, we support importing data from Excel (XLSX). We enable mass uploads of emp…"
type textarea "We output reports through a wide range of customizable options. Reports can be …"
type textarea "[PERSON_NAME] system provides default KPIs and reports across finance, payroll,…"
type textarea "[PERSON_NAME] reports are highly customizable to meet company-specific needs. W…"
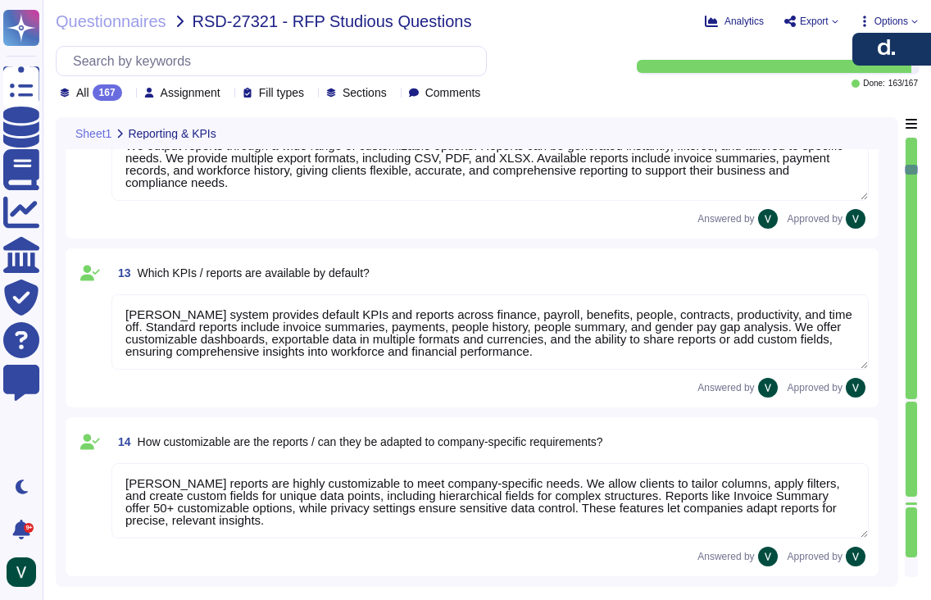
type textarea "Yes, reports from [PERSON_NAME] can be exported to Excel in XLSX format, as wel…"
type textarea "Yes, we have a structured process for ongoing changes through continuous compli…"
type textarea "Our servers are located in the [GEOGRAPHIC_DATA], with primary storage in [GEOG…"
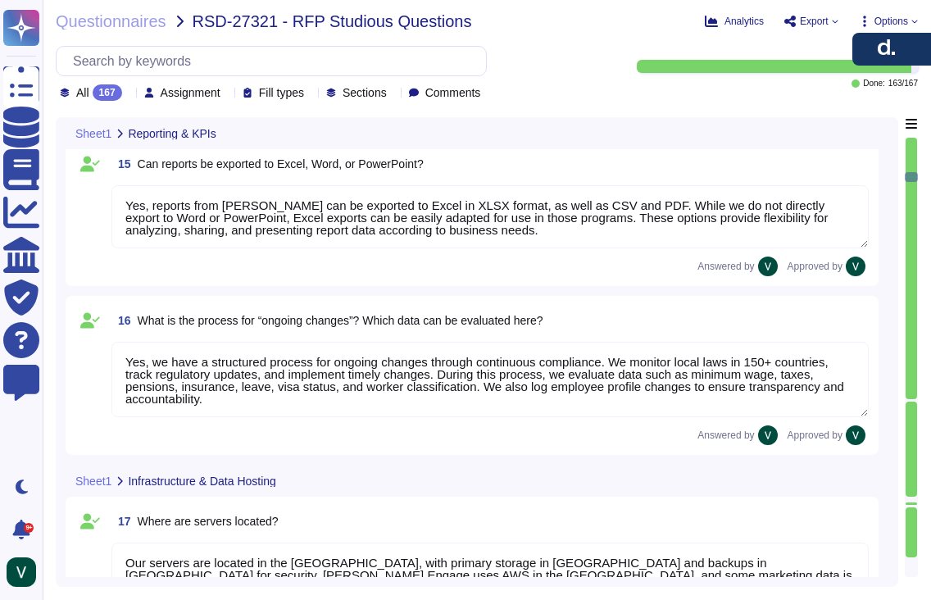
type textarea "Our data is primarily hosted in the European Union, with primary storage in [GE…"
type textarea "No, our data hosting is not primarily based in the [GEOGRAPHIC_DATA]. Yes, we a…"
type textarea "Our infrastructure stores client and user personal data, platform data, marketi…"
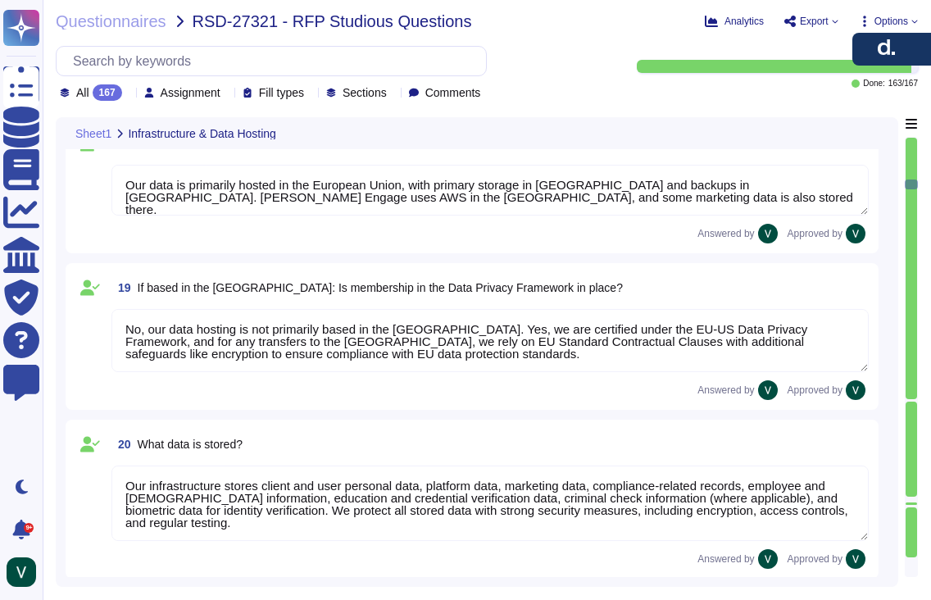
type textarea "Yes, all data stored in our infrastructure is GDPR-compliant. We host platform …"
type textarea "Yes, we retain personal data only as long as required by our services or applic…"
type textarea "We protect our system against unauthorized access through strict access control…"
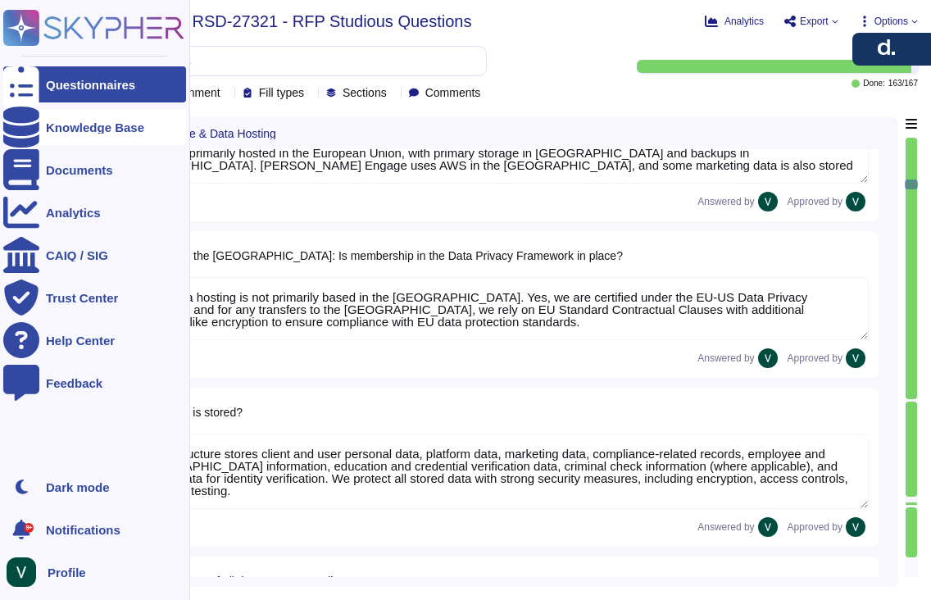
click at [90, 125] on div "Knowledge Base" at bounding box center [95, 127] width 98 height 12
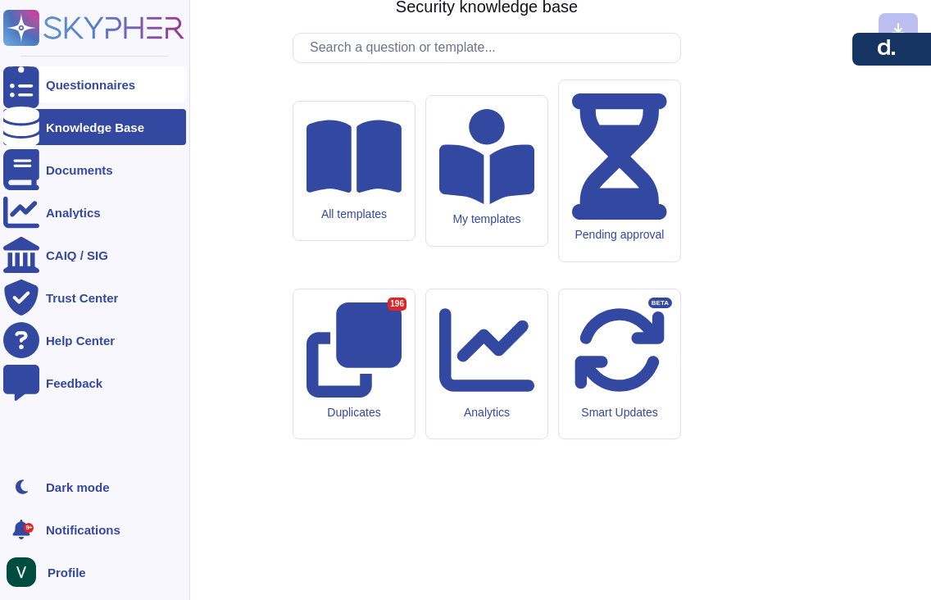
click at [61, 79] on div "Questionnaires" at bounding box center [90, 85] width 89 height 12
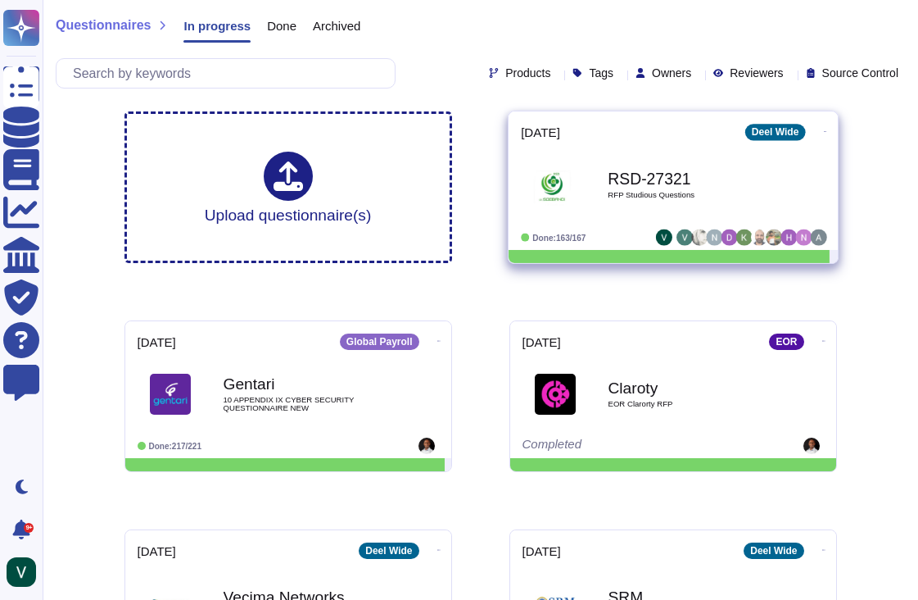
click at [825, 129] on div "[DATE] [PERSON_NAME] Wide RSD-27321 RFP Studious Questions Done: 163/167" at bounding box center [673, 180] width 329 height 138
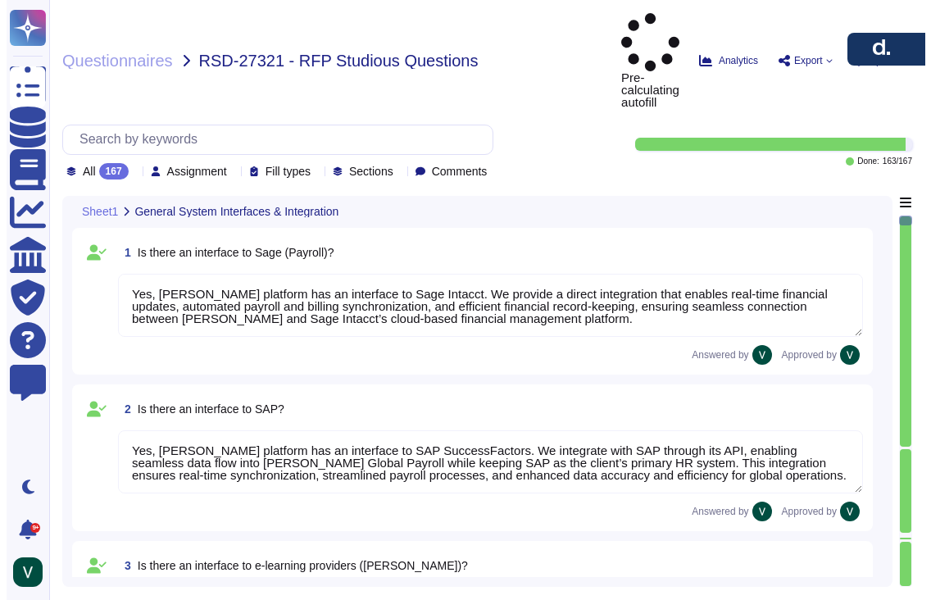
type textarea "Yes, [PERSON_NAME] platform has an interface to Sage Intacct. We provide a dire…"
type textarea "Yes, [PERSON_NAME] platform has an interface to SAP SuccessFactors. We integrat…"
type textarea "Yes, [PERSON_NAME] has interfaces with e-learning providers, including platform…"
type textarea "No, [PERSON_NAME] does not currently have a direct interface to Oracle database…"
type textarea "Yes, [PERSON_NAME] has interfaces with Microsoft Office programs like Word, Out…"
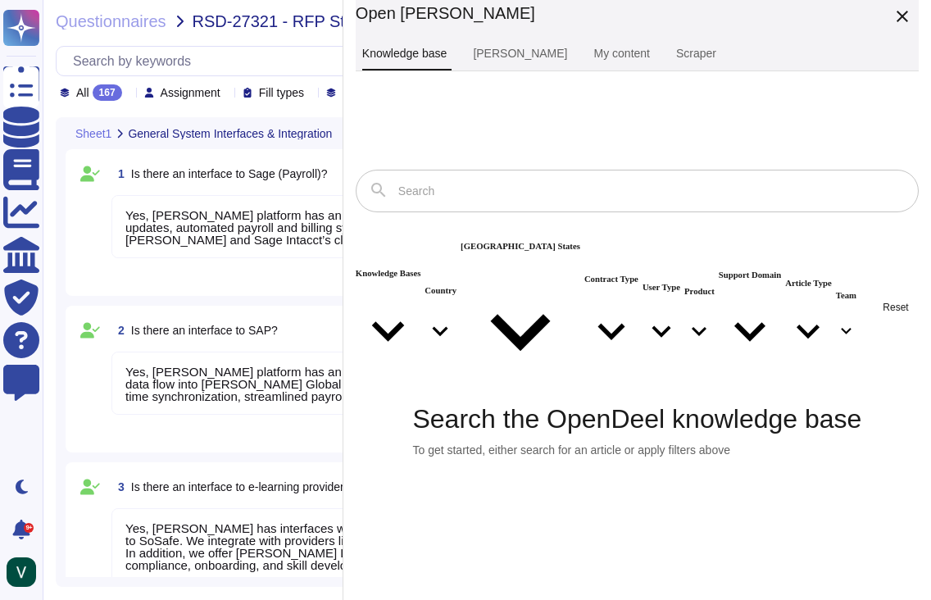
click at [910, 20] on icon "close" at bounding box center [902, 17] width 20 height 20
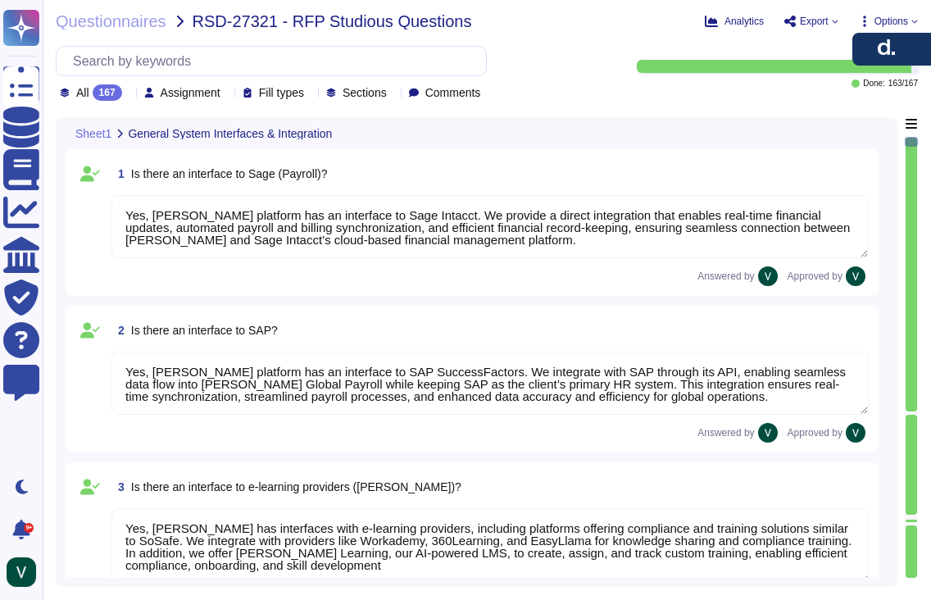
click at [914, 19] on icon at bounding box center [914, 21] width 7 height 7
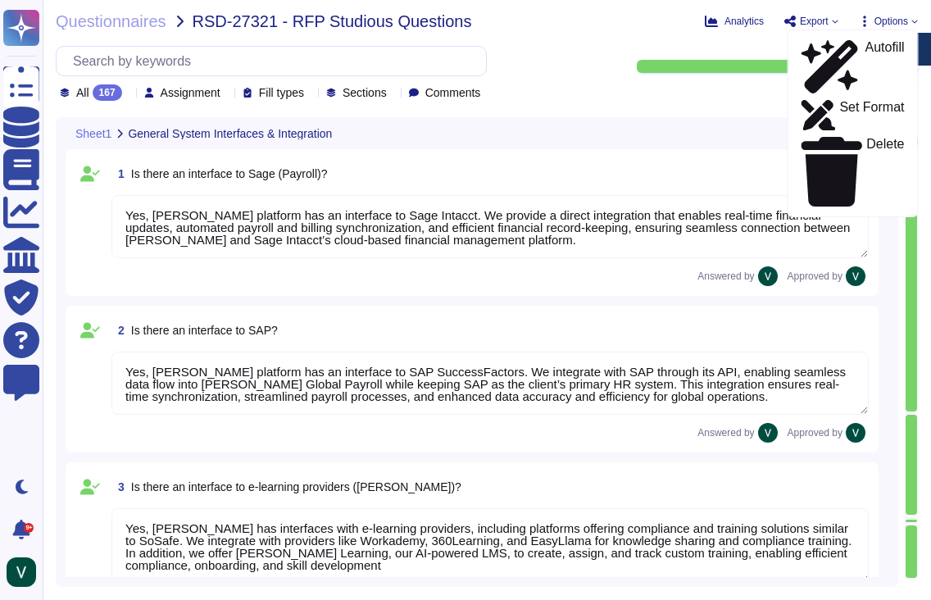
click at [570, 32] on div "Questionnaires RSD-27321 - RFP Studious Questions Analytics Export Options Auto…" at bounding box center [487, 300] width 888 height 600
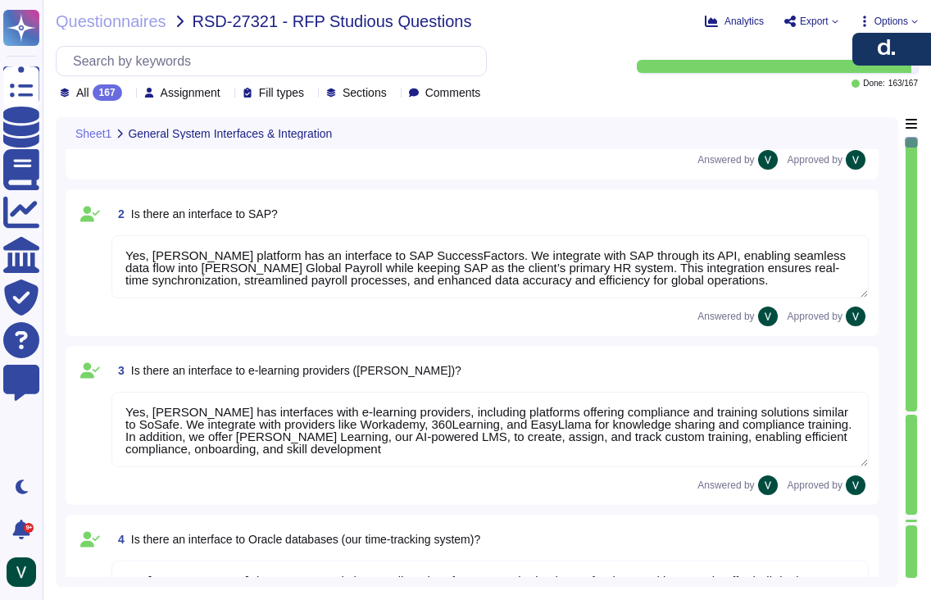
type textarea "Yes, [PERSON_NAME] platform has an interface with DATEV. These integrations may…"
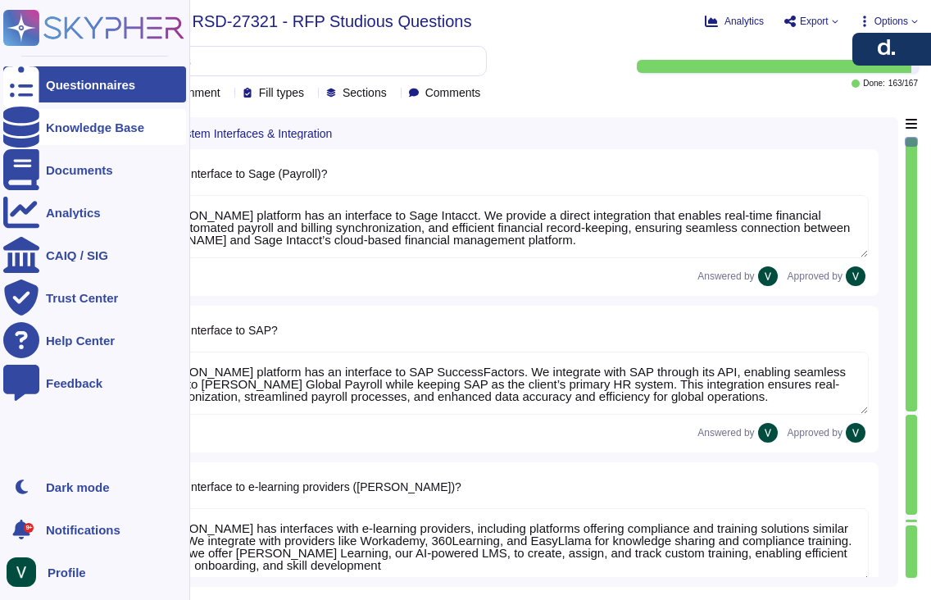
click at [78, 127] on div "Knowledge Base" at bounding box center [95, 127] width 98 height 12
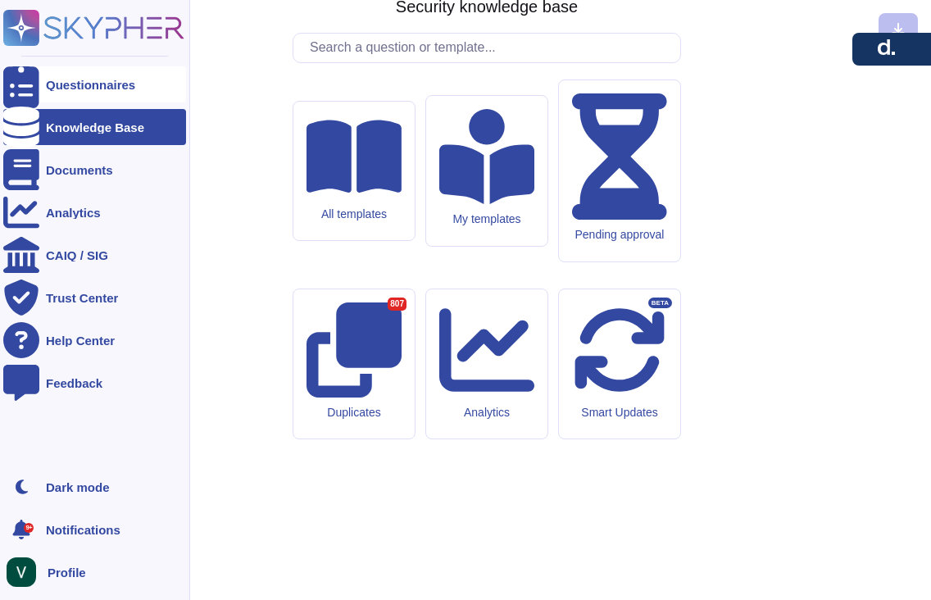
click at [84, 85] on div "Questionnaires" at bounding box center [90, 85] width 89 height 12
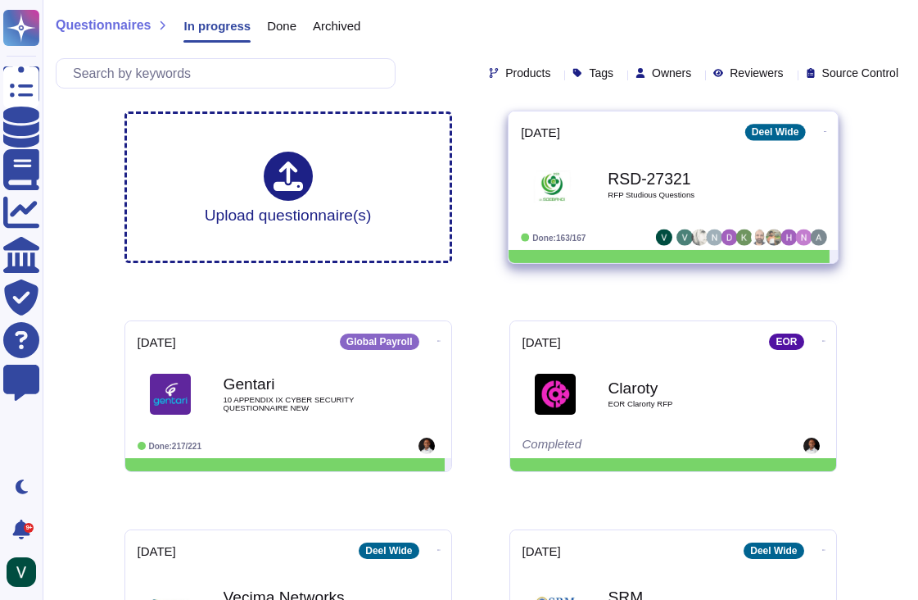
click at [823, 131] on icon at bounding box center [824, 131] width 3 height 1
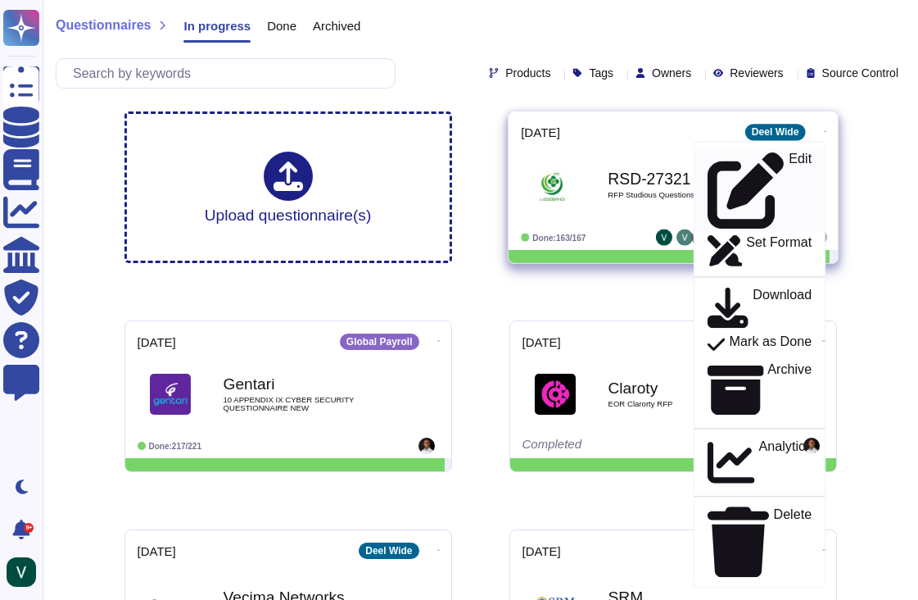
click at [789, 156] on p "Edit" at bounding box center [800, 190] width 23 height 76
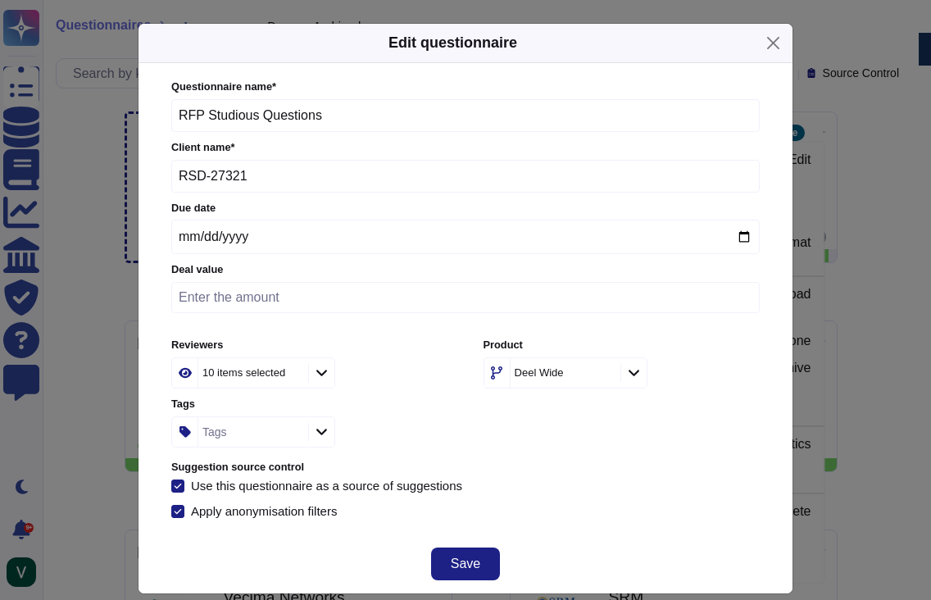
scroll to position [9, 0]
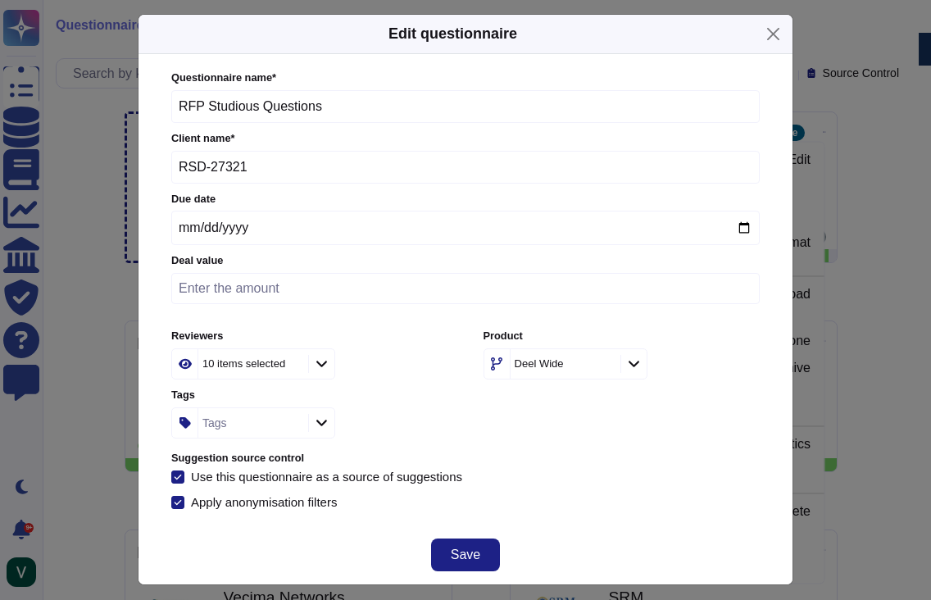
click at [213, 358] on div "10 items selected" at bounding box center [243, 363] width 83 height 11
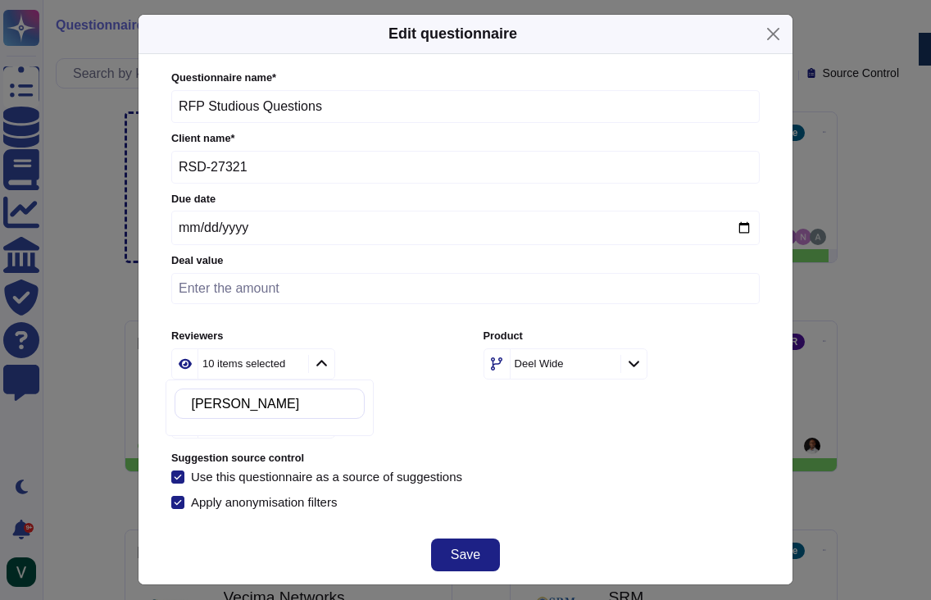
drag, startPoint x: 292, startPoint y: 396, endPoint x: 185, endPoint y: 394, distance: 106.5
click at [177, 392] on div "[PERSON_NAME]" at bounding box center [269, 403] width 190 height 30
type input "J"
type input "[PERSON_NAME]"
click at [771, 34] on button "Close" at bounding box center [772, 33] width 25 height 25
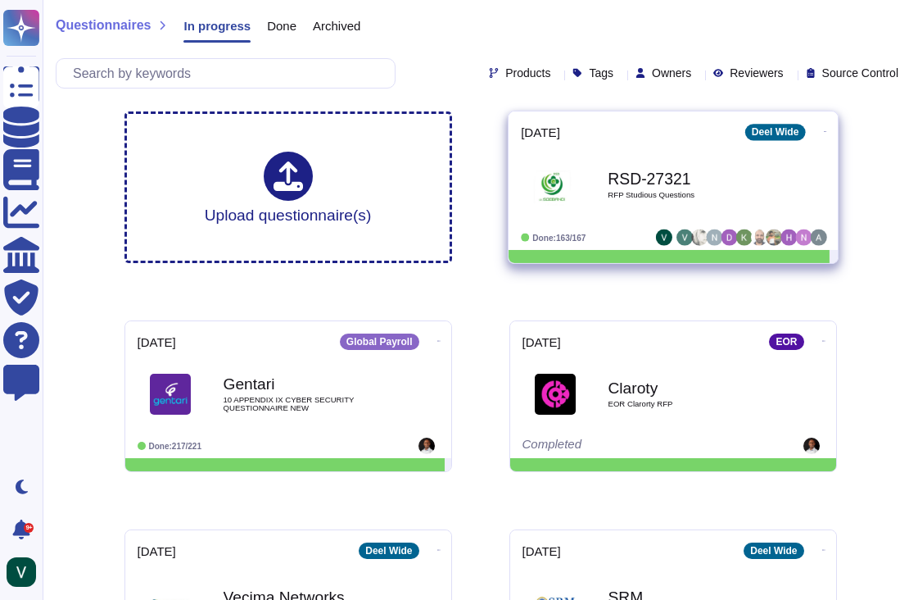
click at [731, 188] on div "RSD-27321 RFP Studious Questions" at bounding box center [690, 185] width 165 height 66
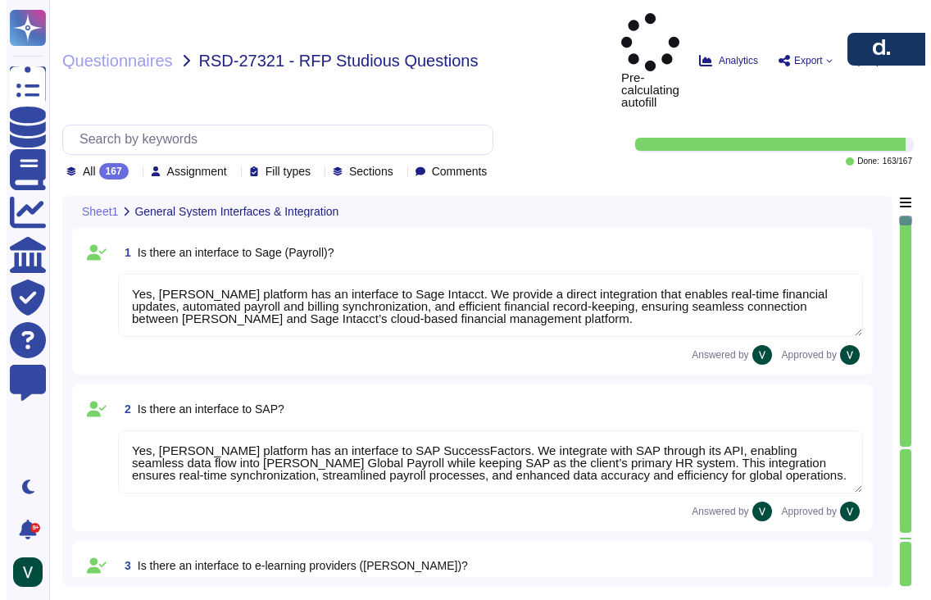
type textarea "Yes, [PERSON_NAME] platform has an interface to Sage Intacct. We provide a dire…"
type textarea "Yes, [PERSON_NAME] platform has an interface to SAP SuccessFactors. We integrat…"
type textarea "Yes, [PERSON_NAME] has interfaces with e-learning providers, including platform…"
type textarea "No, [PERSON_NAME] does not currently have a direct interface to Oracle database…"
type textarea "Yes, [PERSON_NAME] has interfaces with Microsoft Office programs like Word, Out…"
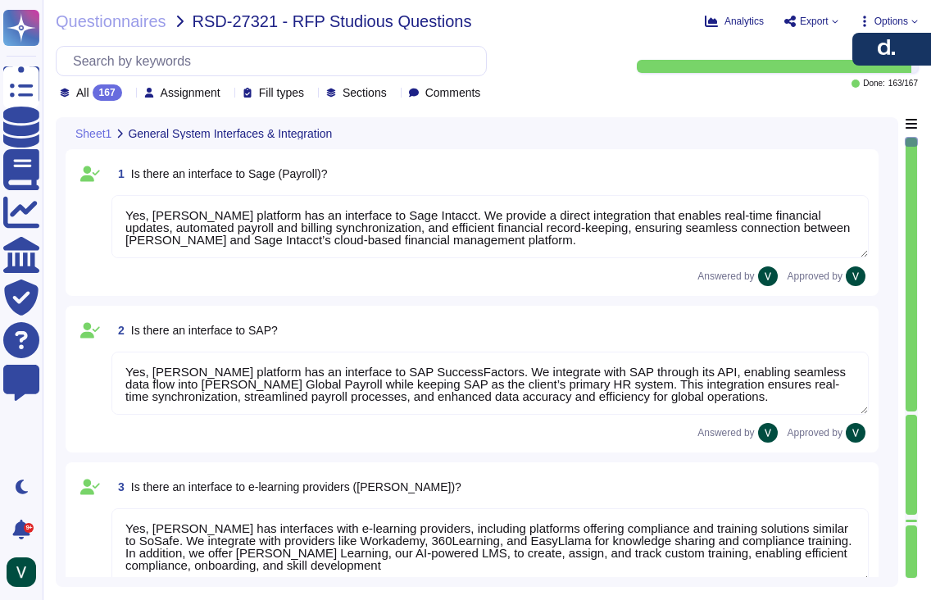
scroll to position [2, 0]
type textarea "Yes, [PERSON_NAME] platform has an interface with DATEV. These integrations may…"
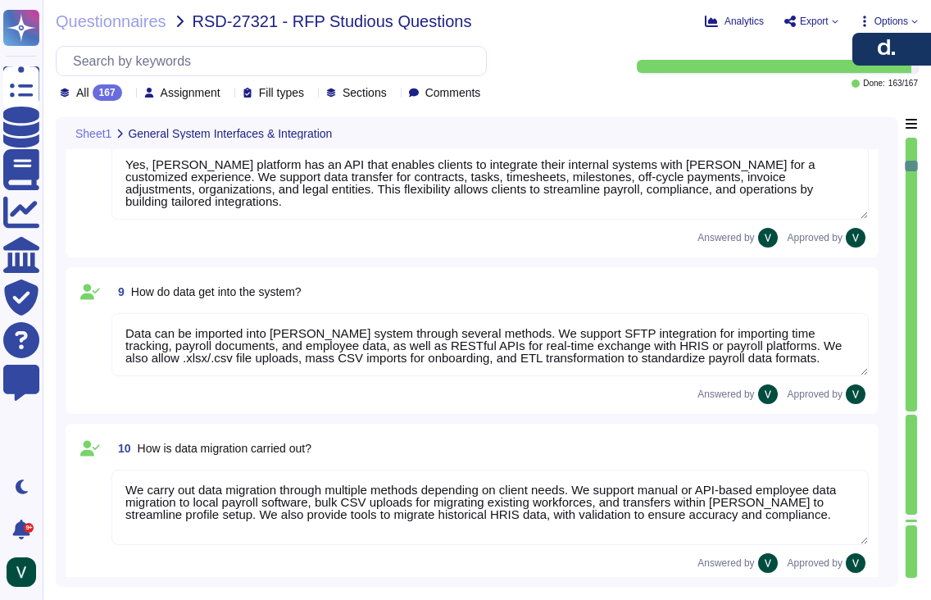
type textarea "Data can be imported into [PERSON_NAME] system through several methods. We supp…"
type textarea "We carry out data migration through multiple methods depending on client needs.…"
type textarea "Yes, we support importing data from Excel (XLSX). We enable mass uploads of emp…"
type textarea "We output reports through a wide range of customizable options. Reports can be …"
type textarea "[PERSON_NAME] system provides default KPIs and reports across finance, payroll,…"
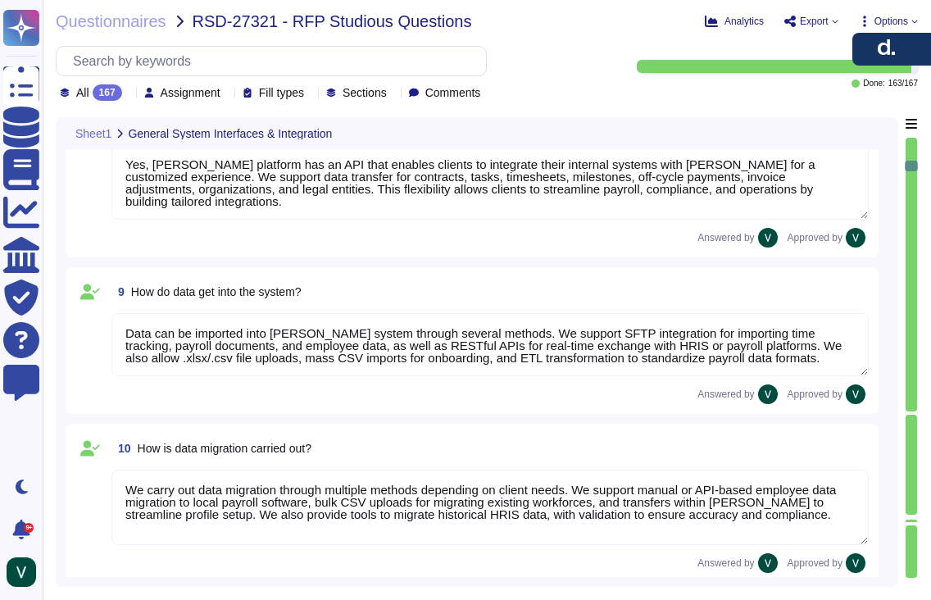
type textarea "[PERSON_NAME] reports are highly customizable to meet company-specific needs. W…"
type textarea "Yes, reports from [PERSON_NAME] can be exported to Excel in XLSX format, as wel…"
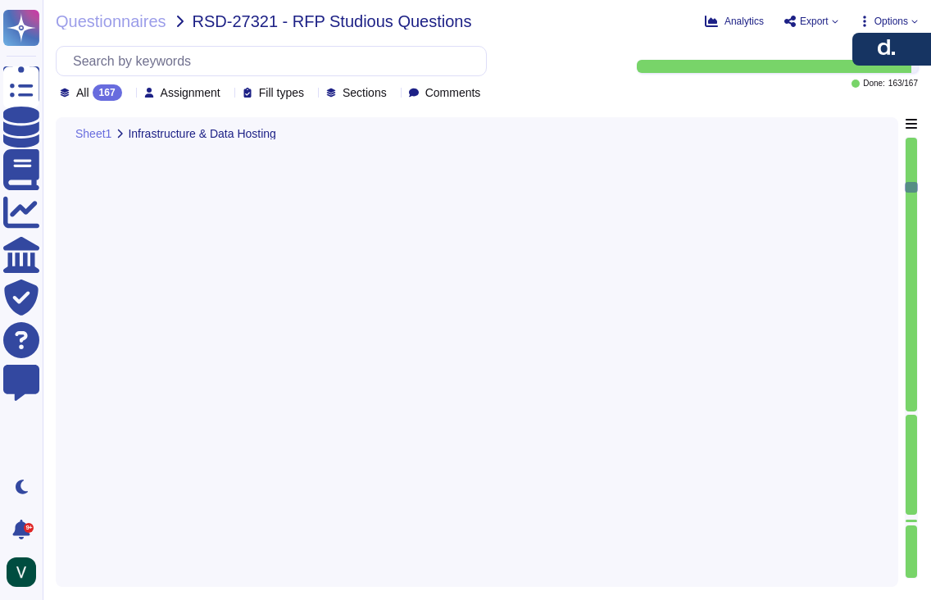
type textarea "Our servers are located in the [GEOGRAPHIC_DATA], with primary storage in [GEOG…"
type textarea "Our data is primarily hosted in the European Union, with primary storage in [GE…"
type textarea "No, our data hosting is not primarily based in the [GEOGRAPHIC_DATA]. Yes, we a…"
type textarea "Our infrastructure stores client and user personal data, platform data, marketi…"
type textarea "Yes, all data stored in our infrastructure is GDPR-compliant. We host platform …"
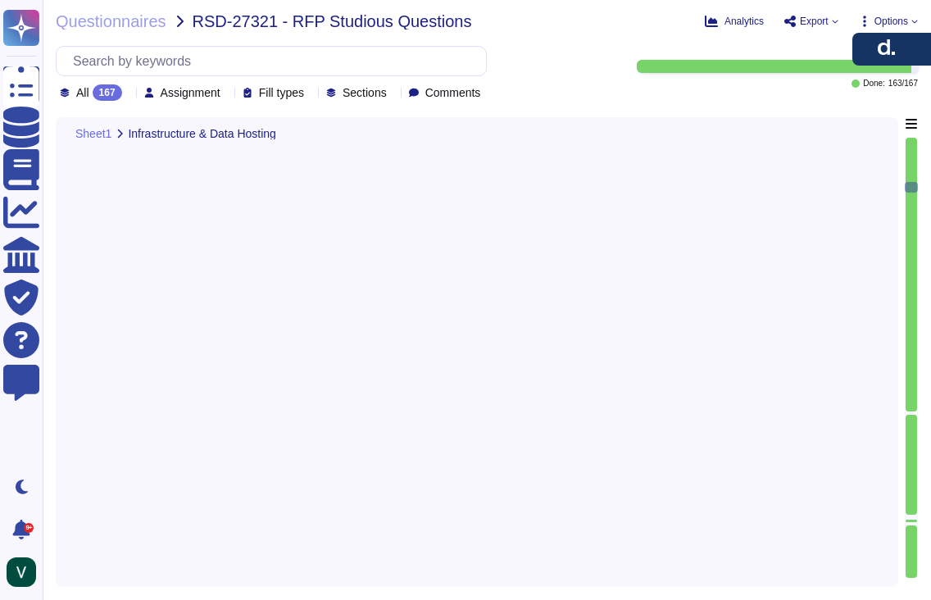
type textarea "Yes, we retain personal data only as long as required by our services or applic…"
type textarea "We protect our system against unauthorized access through strict access control…"
type textarea "Yes, we enforce strong password encryption by using a one-way hash function wit…"
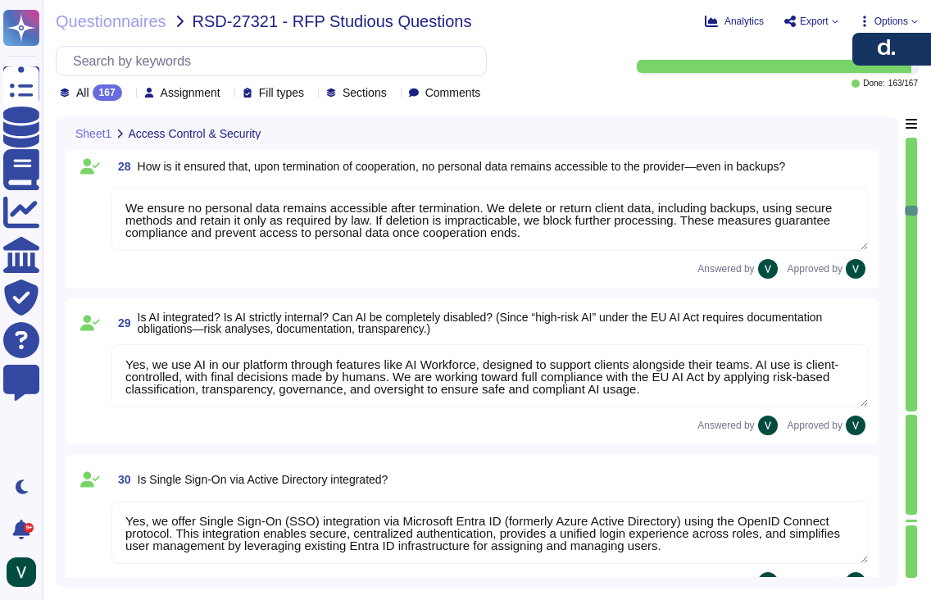
type textarea "Yes, we have a roles and permissions framework that restricts access to only th…"
type textarea "Yes, we integrate with Microsoft Entra ID (formerly Azure Active Directory) to …"
type textarea "We ensure no personal data remains accessible after termination. We delete or r…"
type textarea "Yes, we use AI in our platform through features like AI Workforce, designed to …"
type textarea "Yes, we offer Single Sign-On (SSO) integration via Microsoft Entra ID (formerly…"
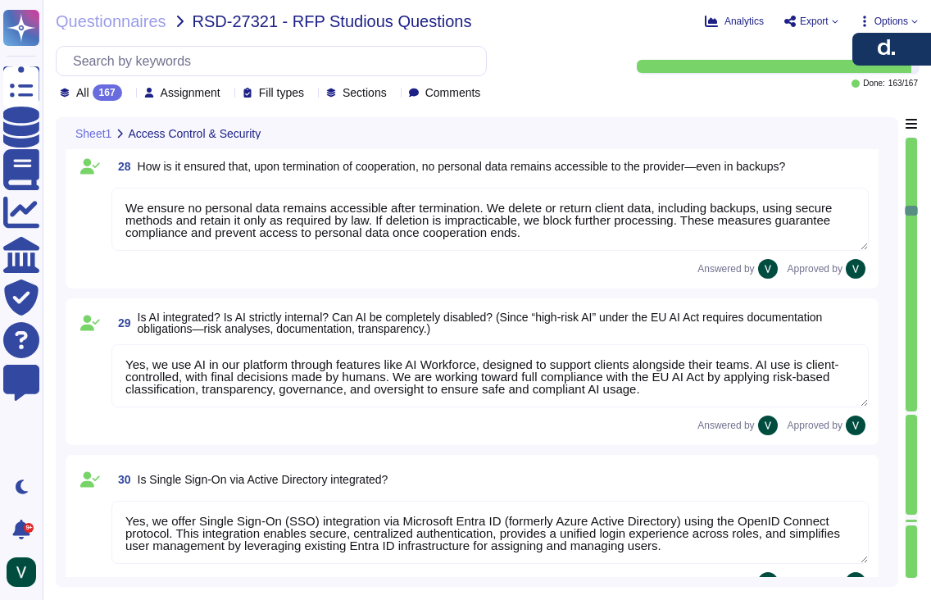
type textarea "No, we do not have an existing partnership with indevis. However, we support in…"
type textarea "No, not all data in our system is encrypted by default, but we encrypt sensitiv…"
type textarea "Yes, [PERSON_NAME] provides both service level agreements (SLAs) for maintenanc…"
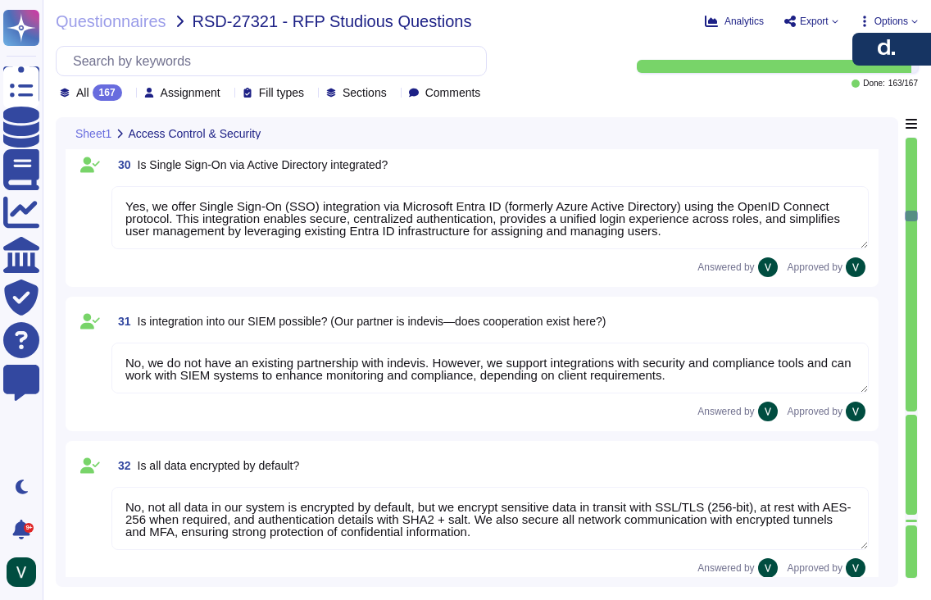
type textarea "No, [PERSON_NAME] tool does not specifically manage consents for using images f…"
type textarea "No, [PERSON_NAME] does not offer a personalized "Studiosus" structure for data …"
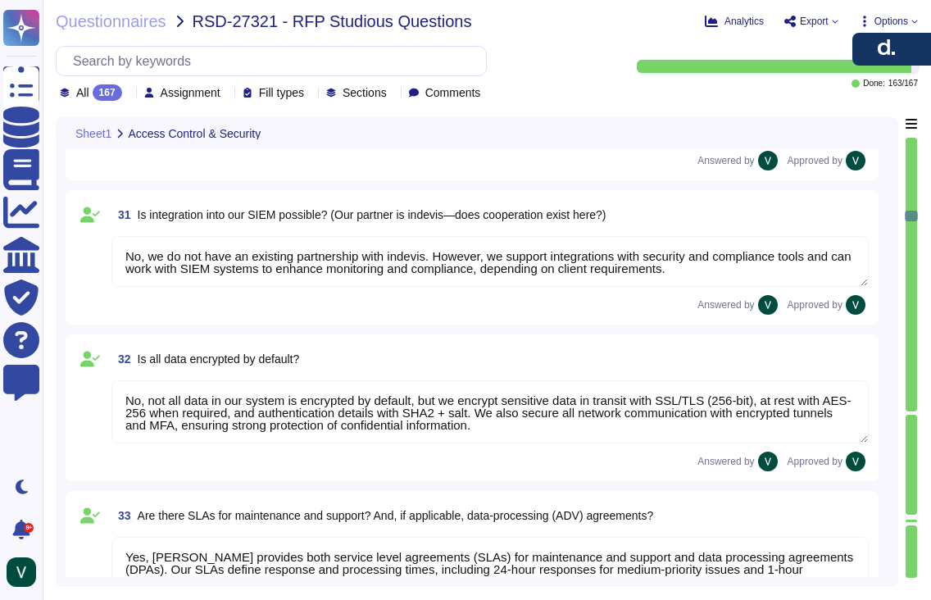
scroll to position [4647, 0]
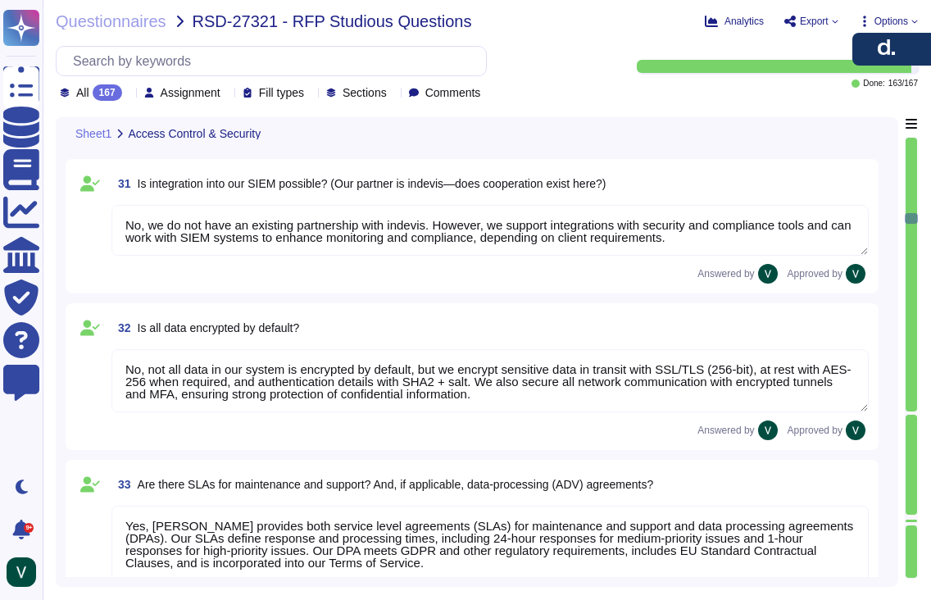
click at [115, 86] on div "167" at bounding box center [107, 92] width 29 height 16
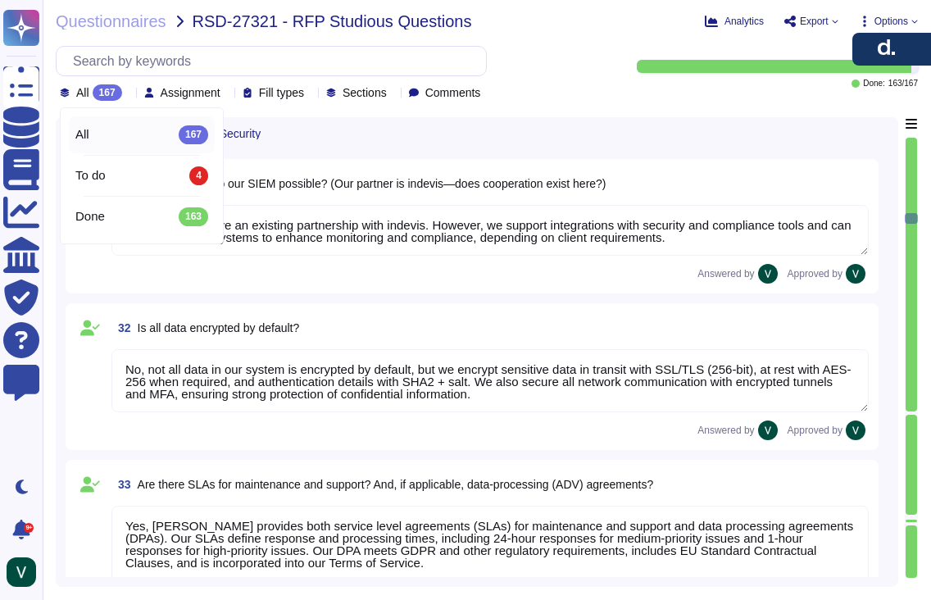
click at [151, 175] on div "To do 4" at bounding box center [141, 175] width 133 height 18
